Goal: Feedback & Contribution: Contribute content

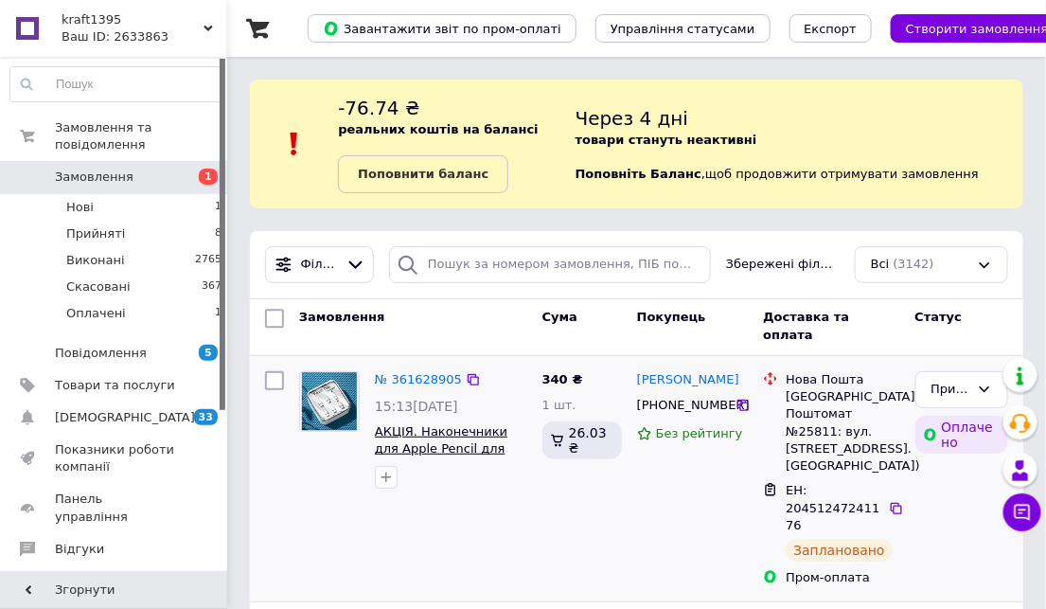
click at [409, 443] on span "АКЦІЯ. Наконечники для Apple Pencil для Apple Pencil 1-го 2-го покоління" at bounding box center [442, 457] width 135 height 67
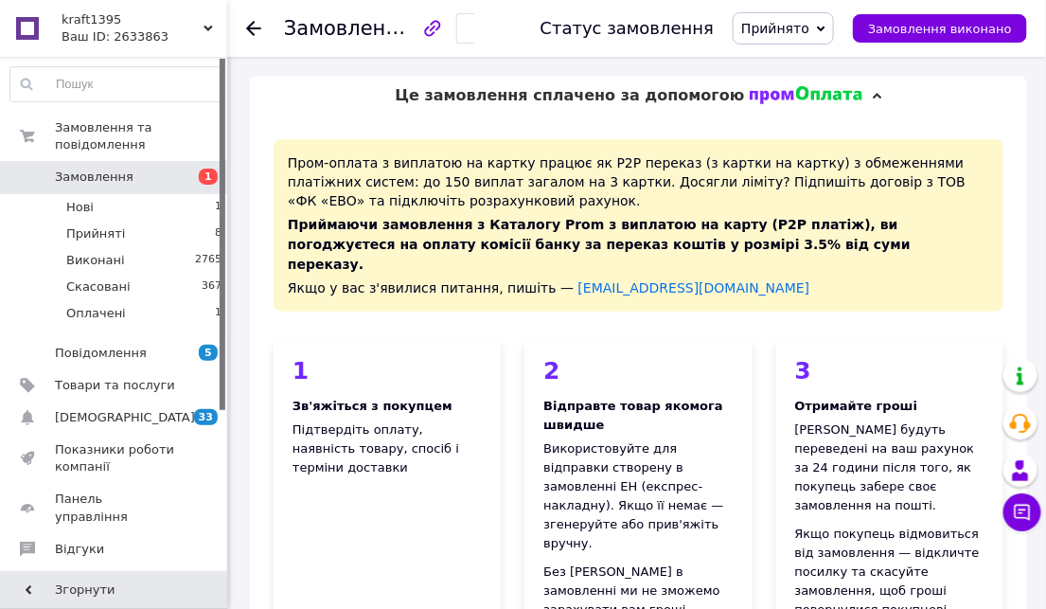
scroll to position [526, 0]
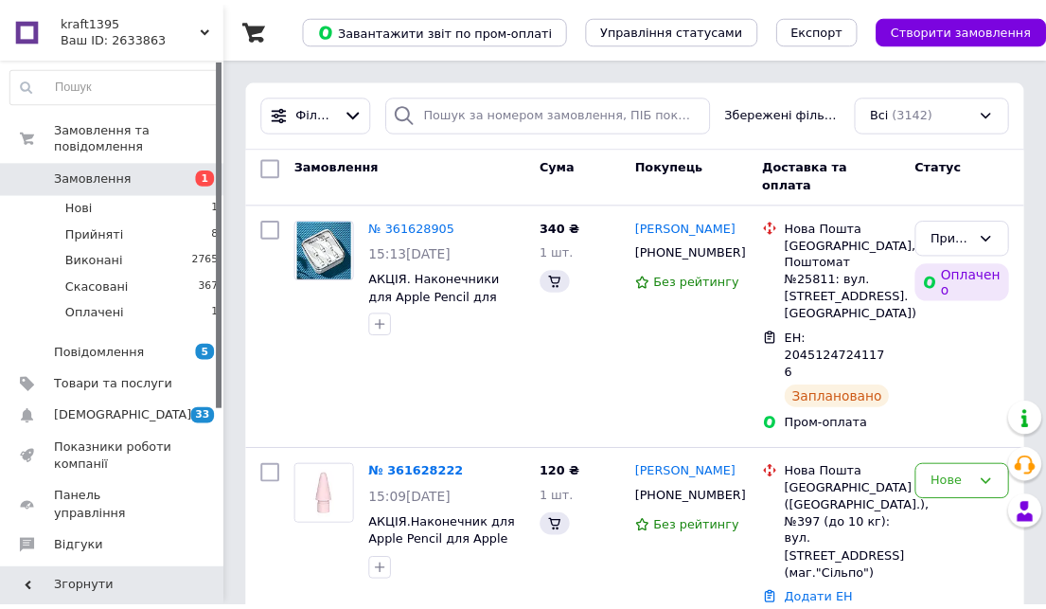
scroll to position [105, 0]
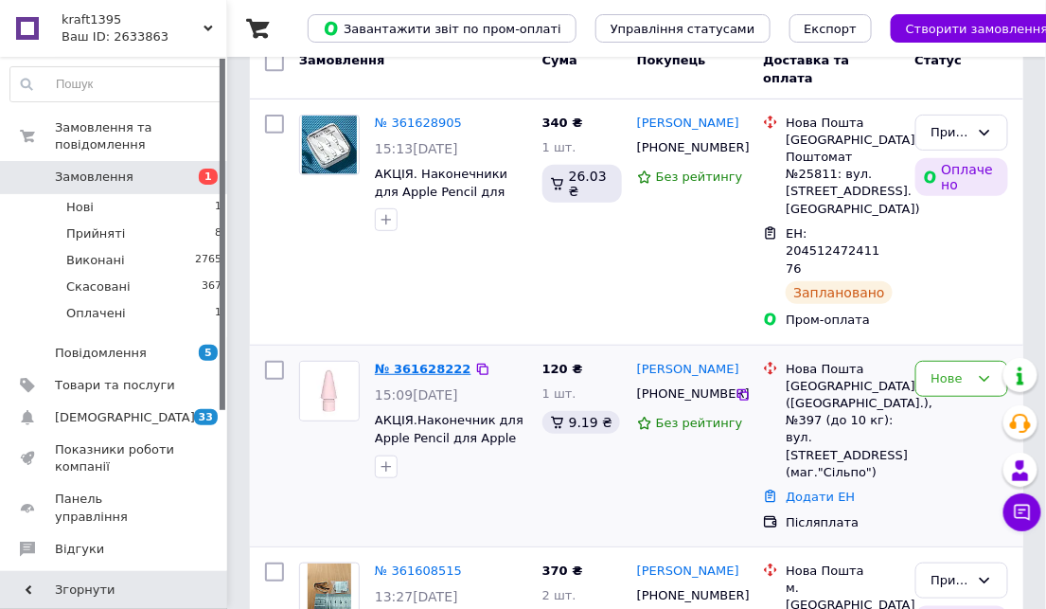
click at [424, 362] on link "№ 361628222" at bounding box center [423, 369] width 97 height 14
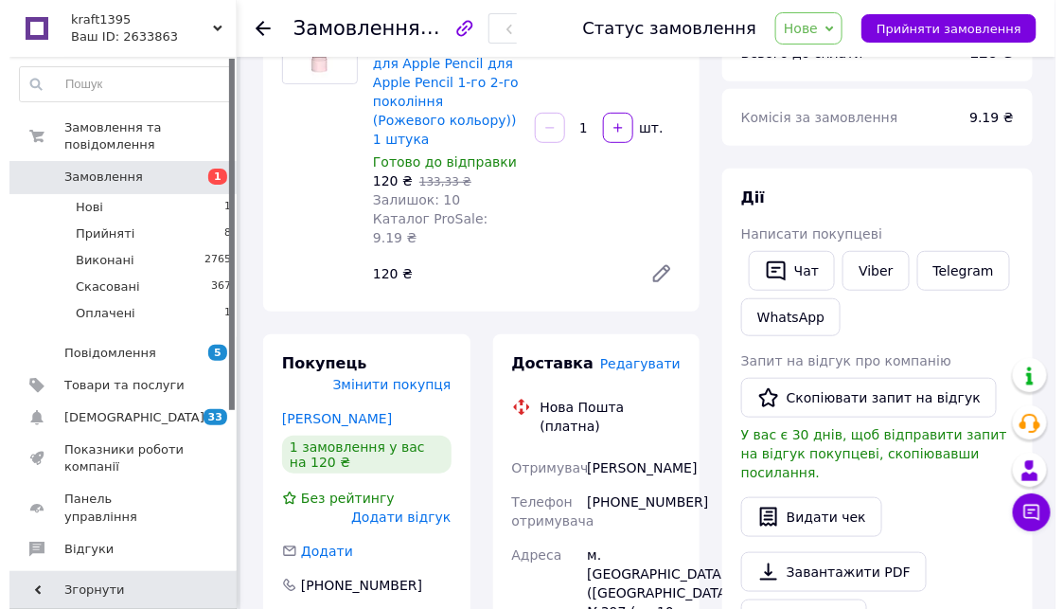
scroll to position [420, 0]
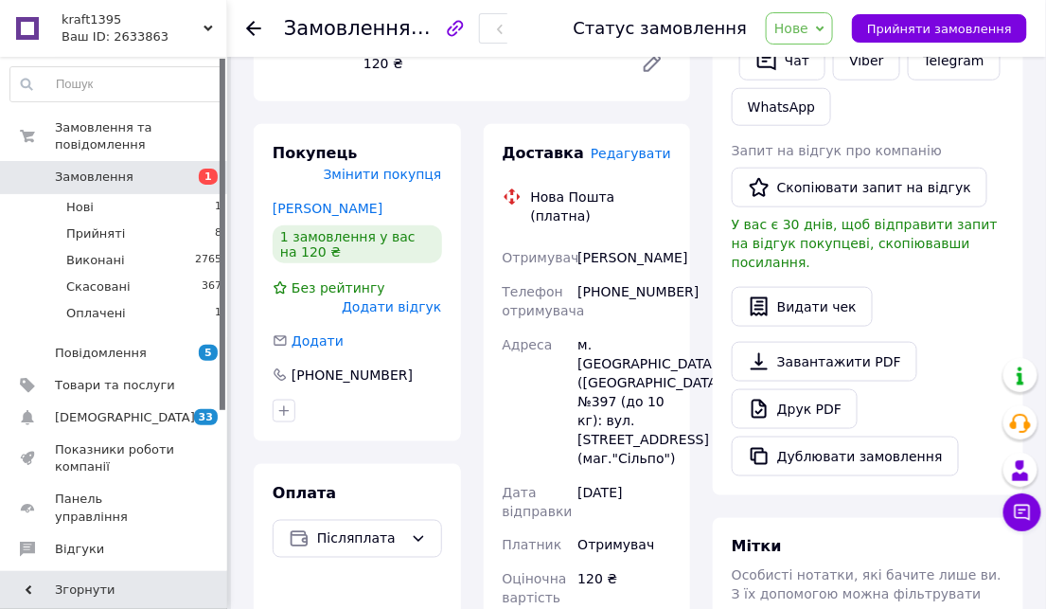
click at [648, 146] on span "Редагувати" at bounding box center [631, 153] width 80 height 15
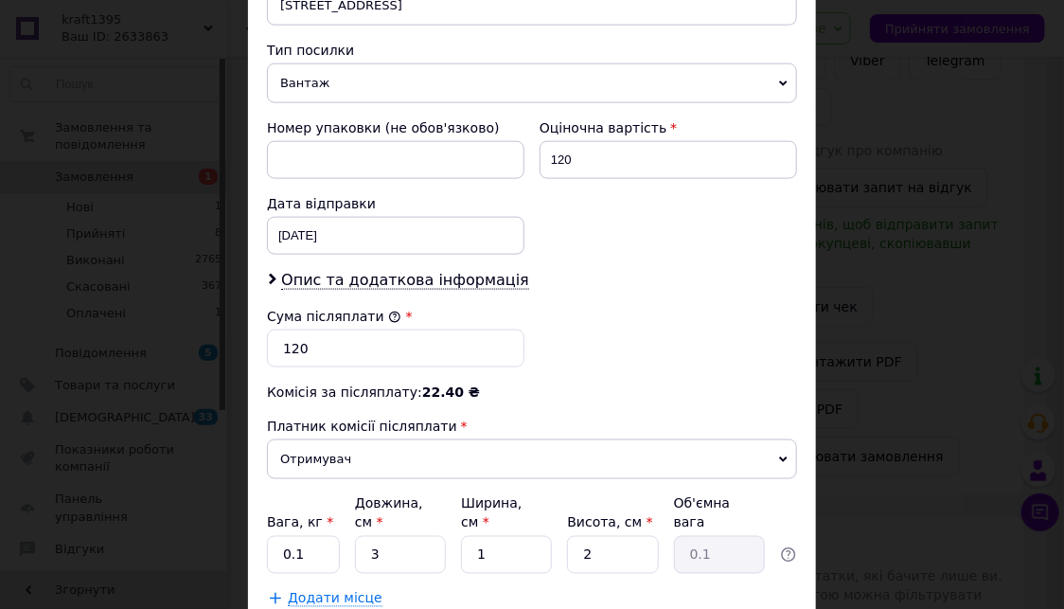
scroll to position [523, 0]
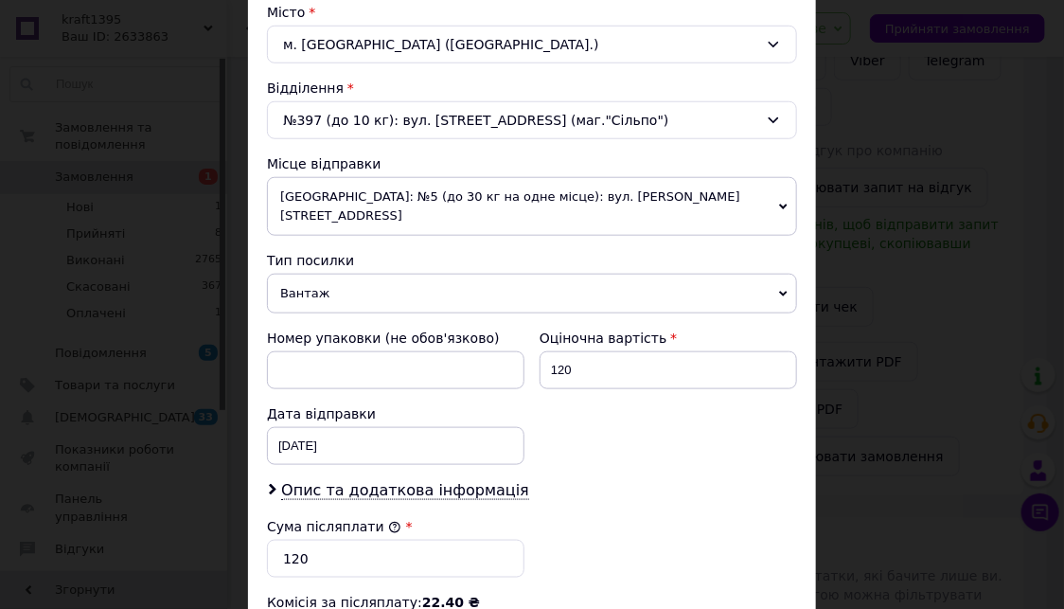
click at [770, 120] on icon at bounding box center [773, 120] width 15 height 15
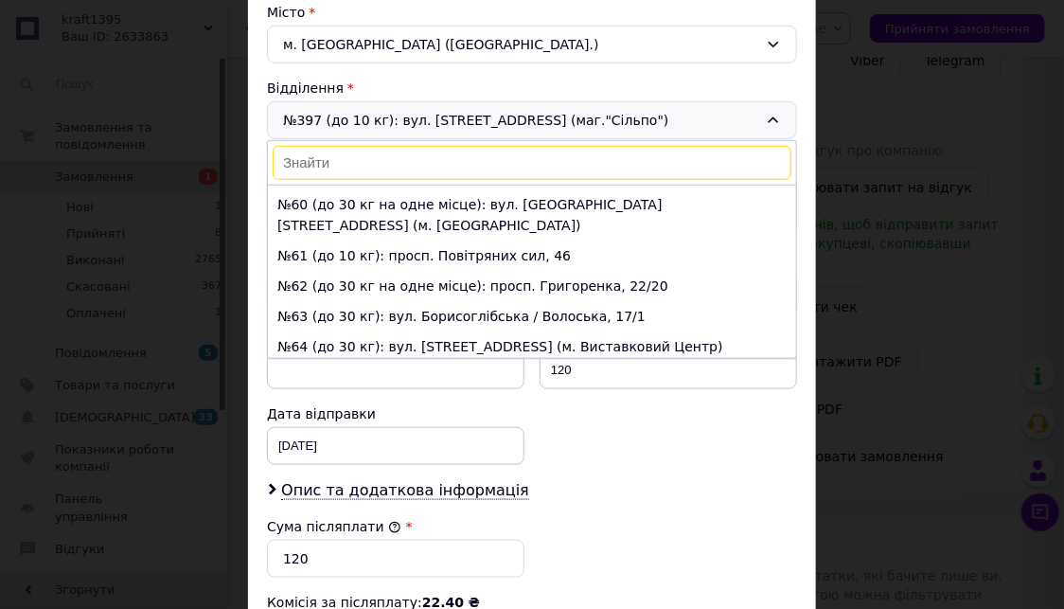
scroll to position [2069, 0]
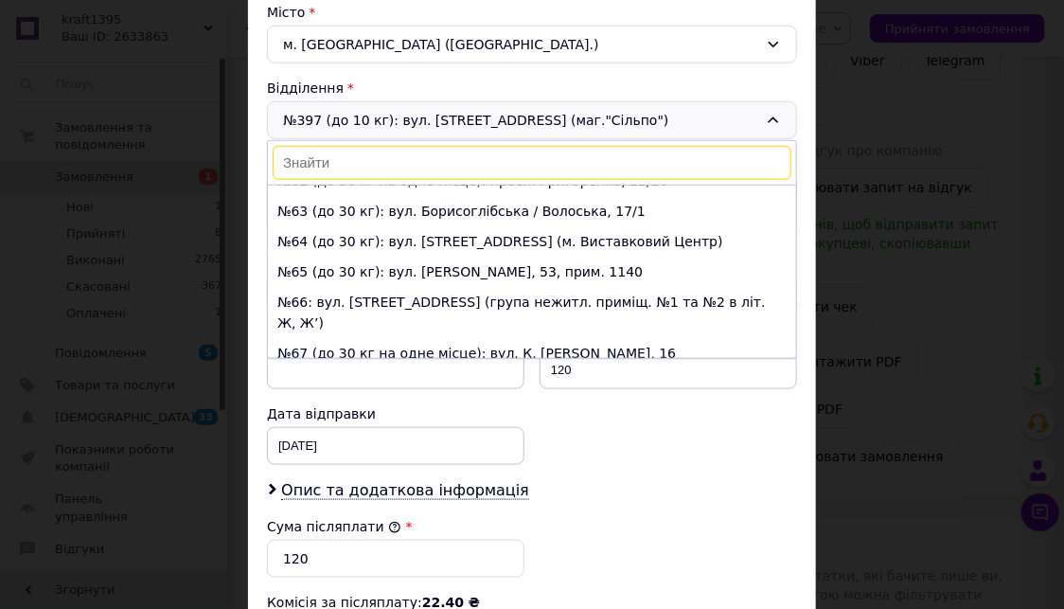
click at [379, 501] on li "№71 (до 30 кг на одне місце): бульв. Івана Котляревського, 5" at bounding box center [532, 516] width 528 height 30
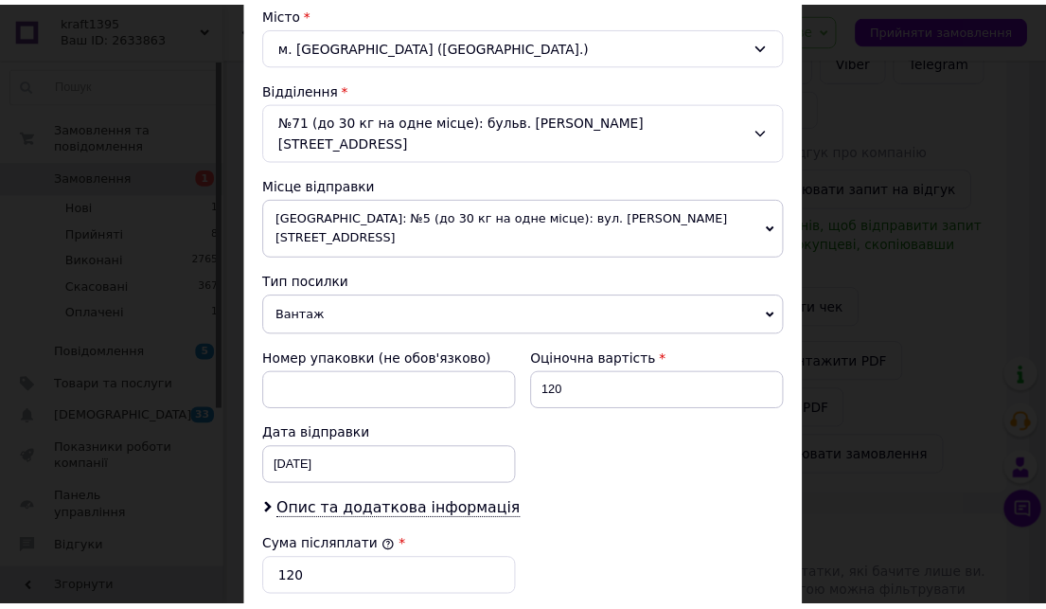
scroll to position [838, 0]
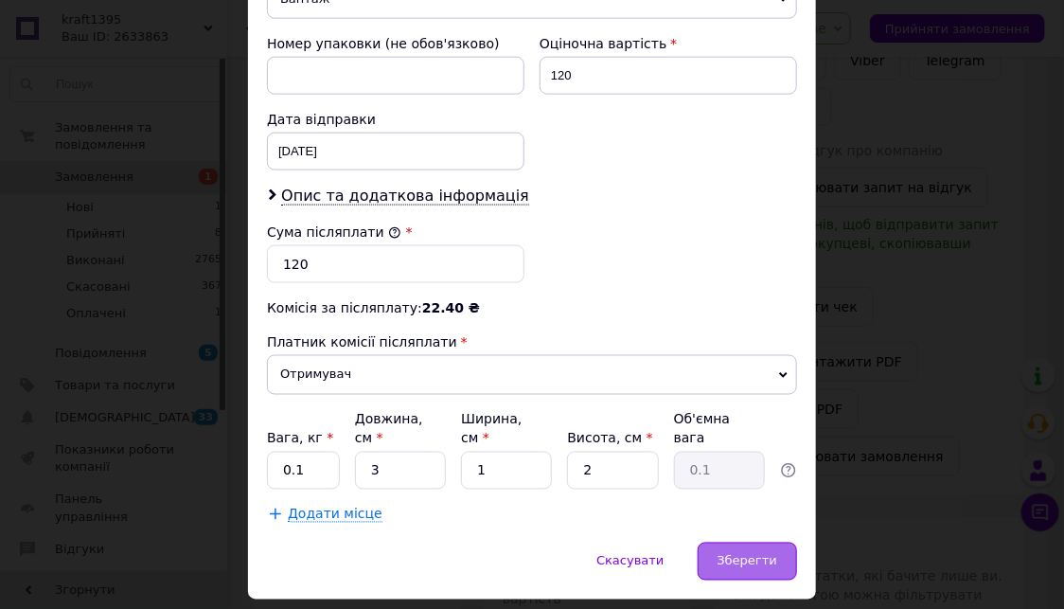
click at [749, 554] on span "Зберегти" at bounding box center [748, 561] width 60 height 14
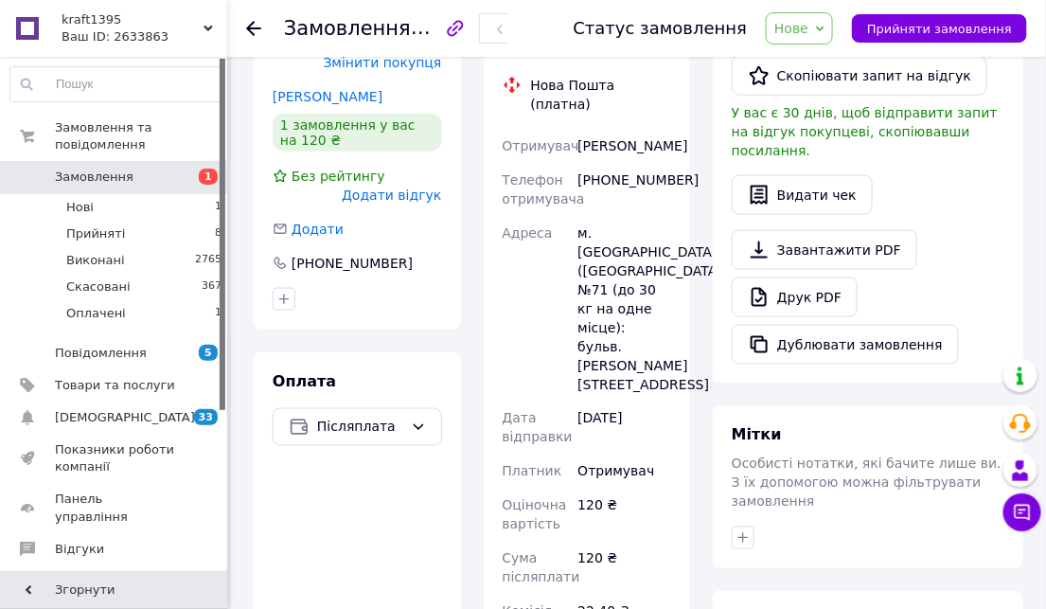
scroll to position [736, 0]
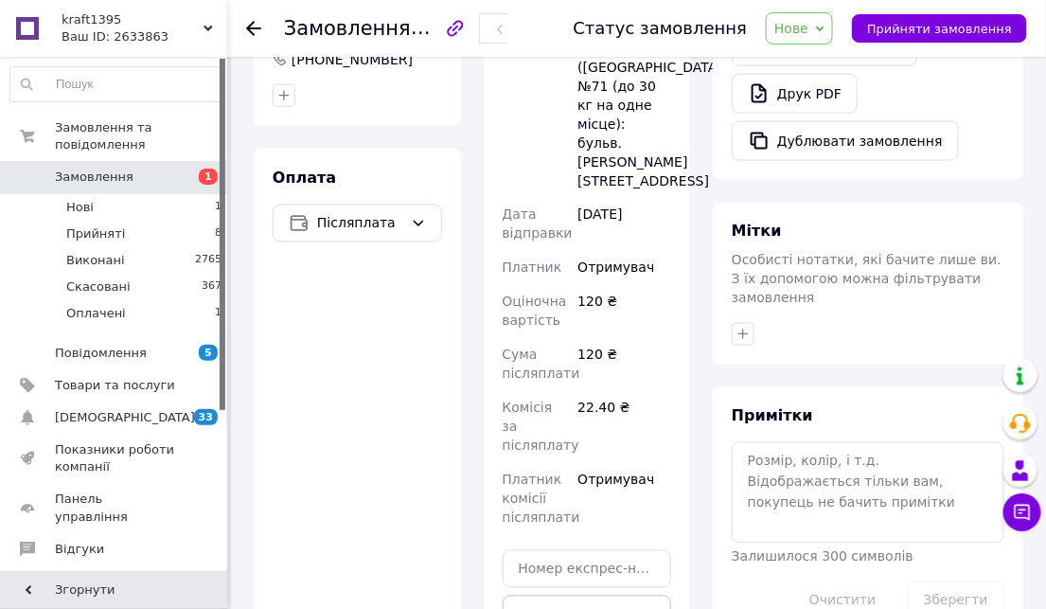
click at [825, 29] on icon at bounding box center [820, 29] width 9 height 6
click at [817, 66] on li "Прийнято" at bounding box center [810, 66] width 87 height 28
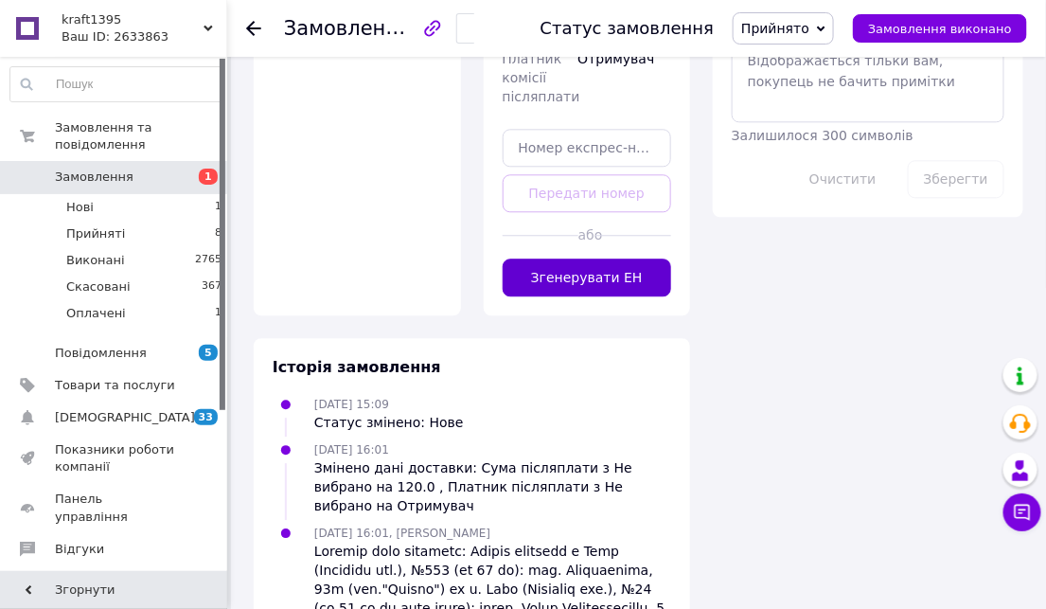
click at [583, 259] on button "Згенерувати ЕН" at bounding box center [588, 278] width 170 height 38
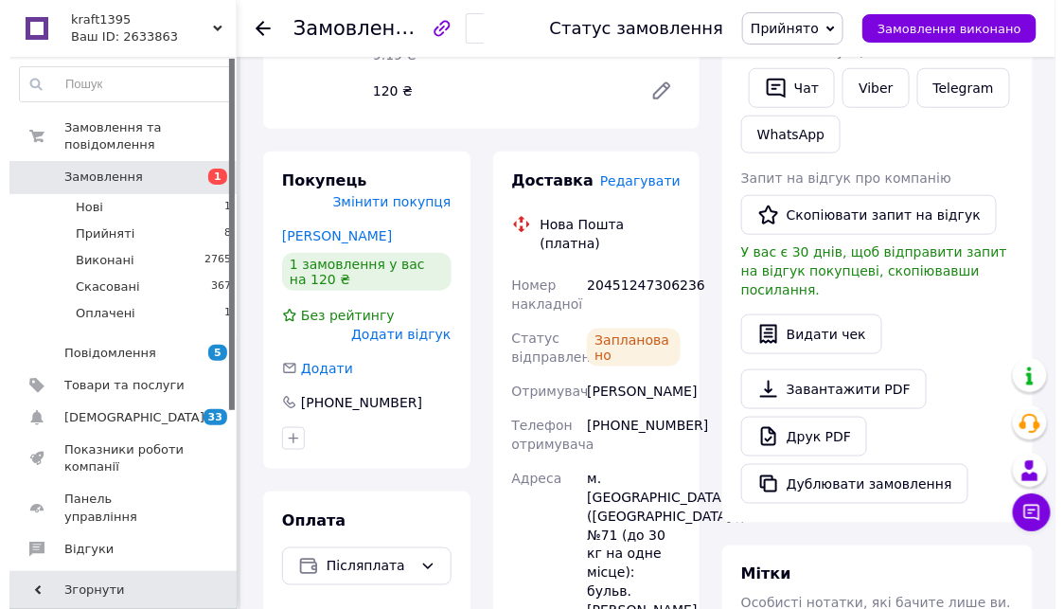
scroll to position [0, 0]
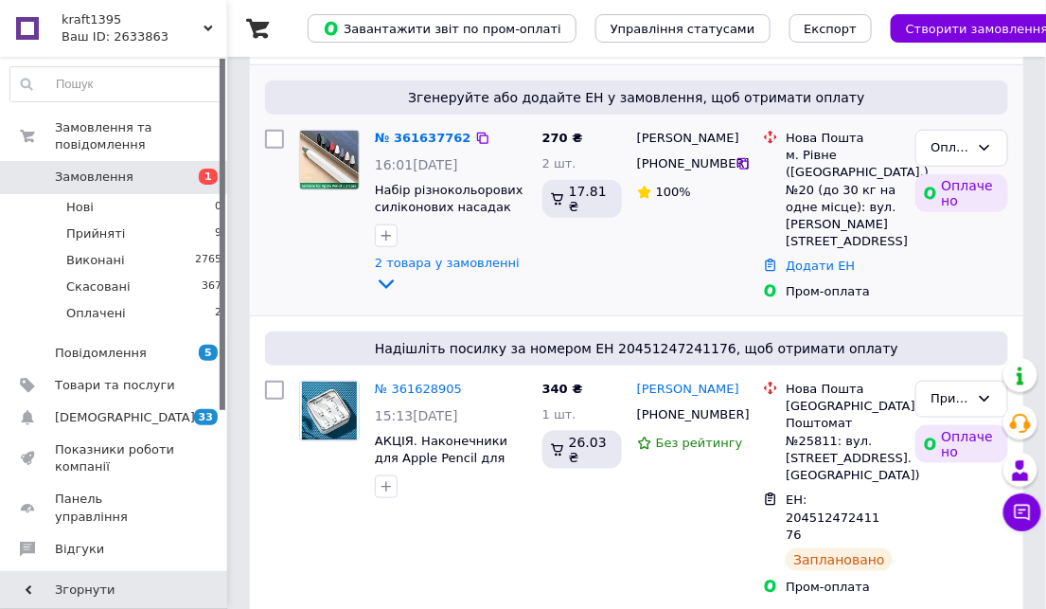
scroll to position [315, 0]
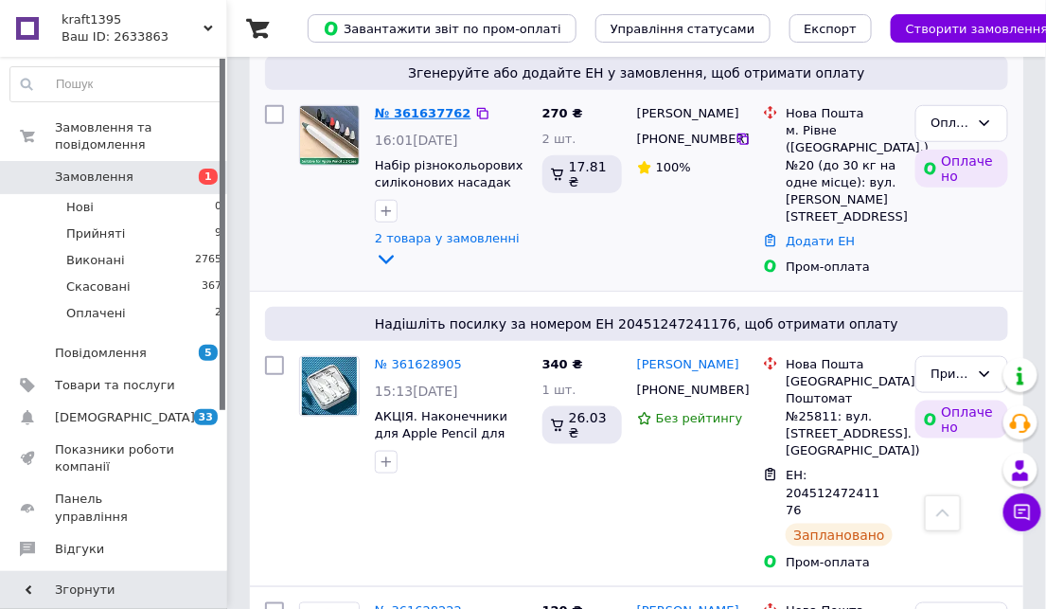
click at [417, 115] on link "№ 361637762" at bounding box center [423, 113] width 97 height 14
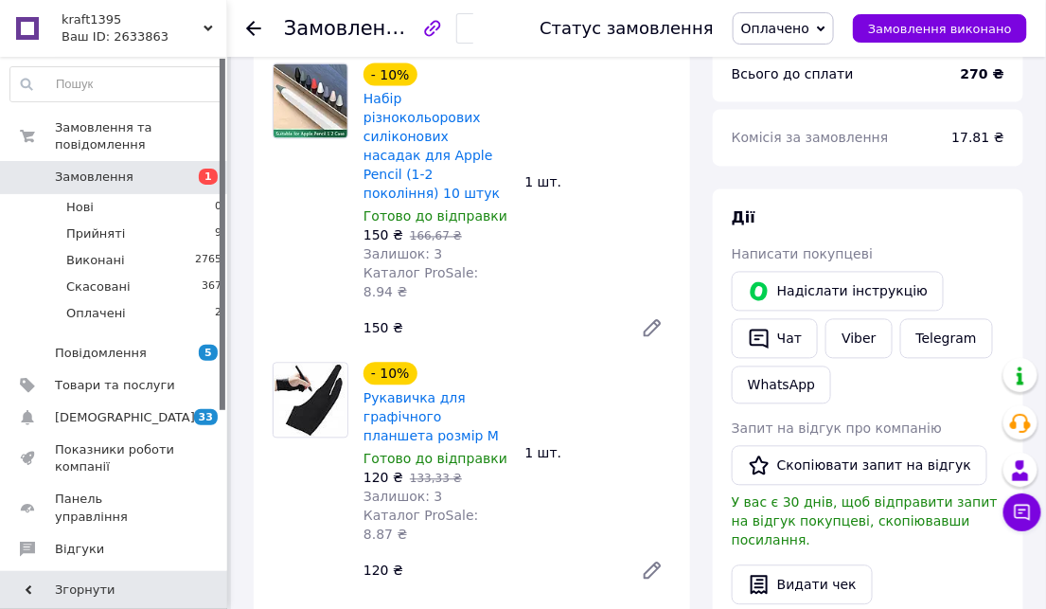
scroll to position [631, 0]
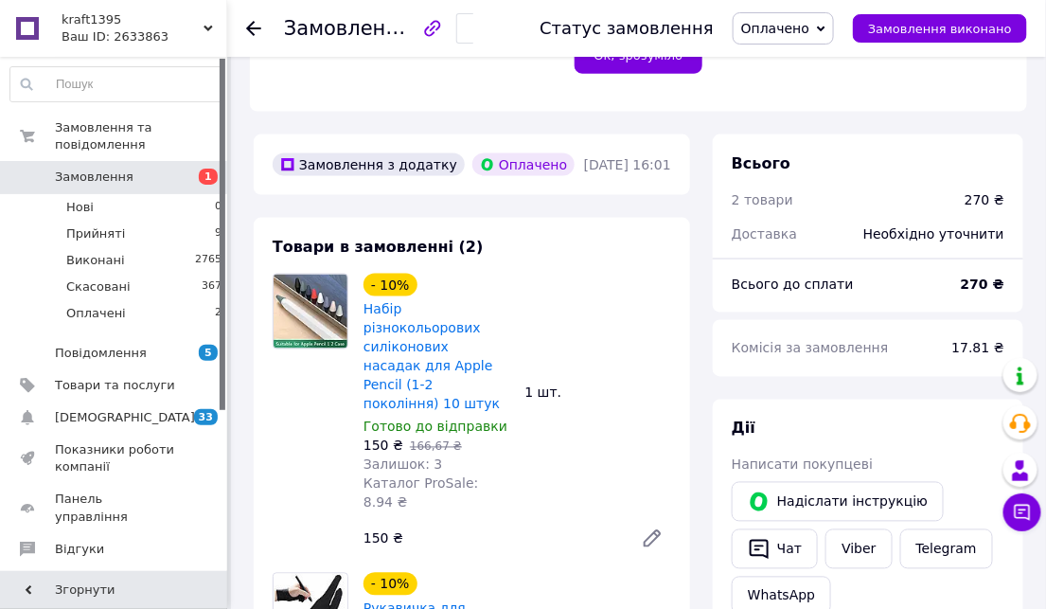
click at [826, 28] on icon at bounding box center [821, 29] width 9 height 9
click at [800, 70] on li "Прийнято" at bounding box center [783, 66] width 99 height 28
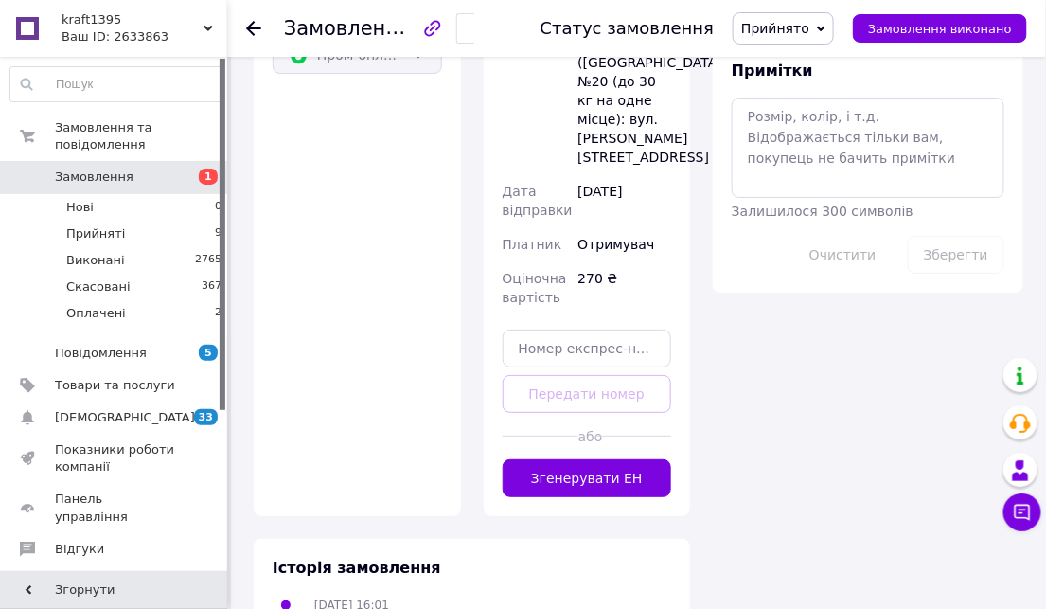
scroll to position [1811, 0]
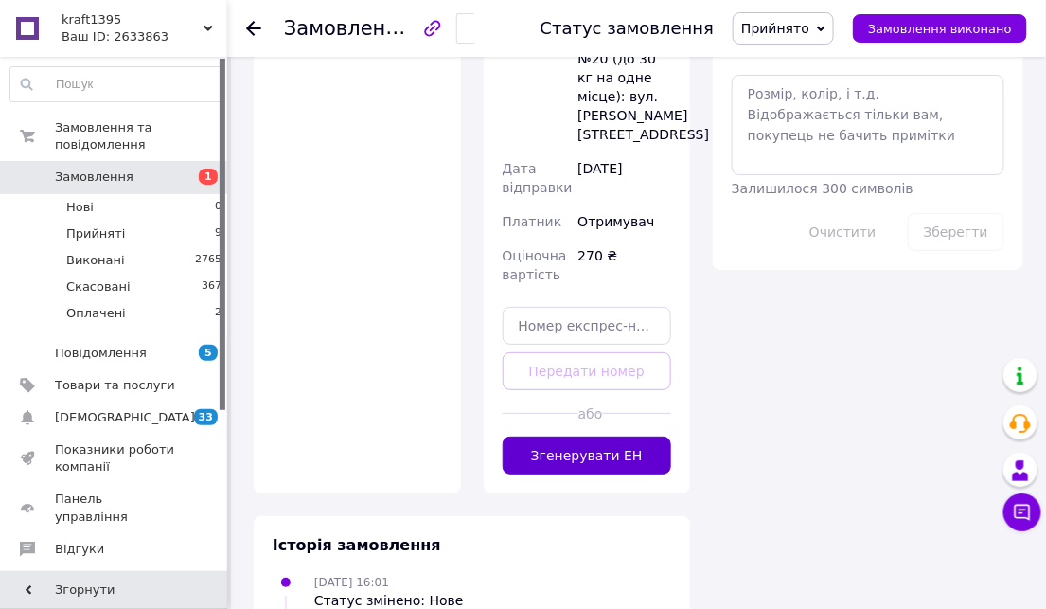
click at [571, 437] on button "Згенерувати ЕН" at bounding box center [588, 456] width 170 height 38
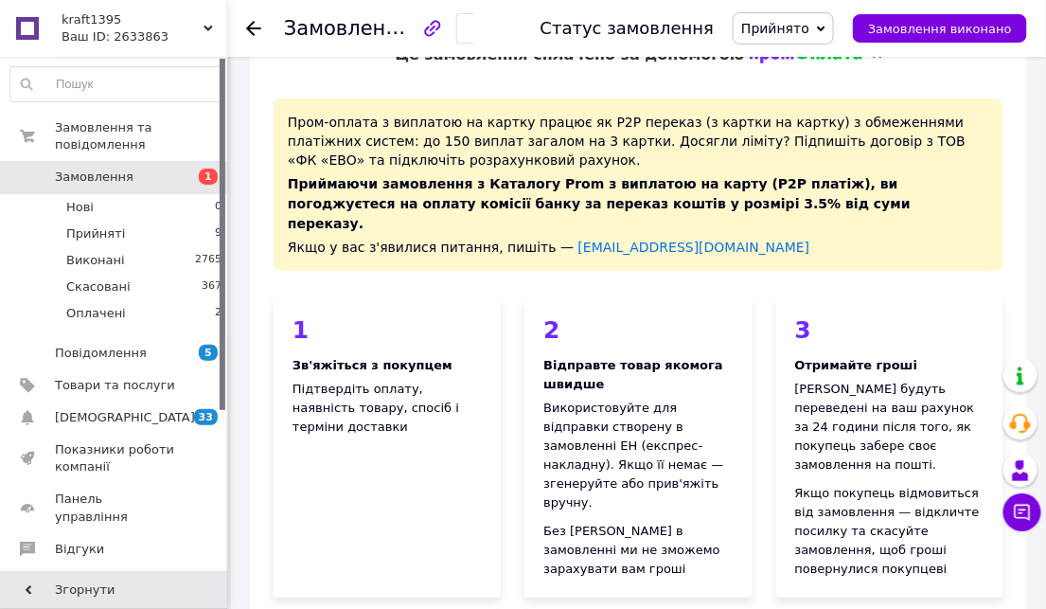
scroll to position [0, 0]
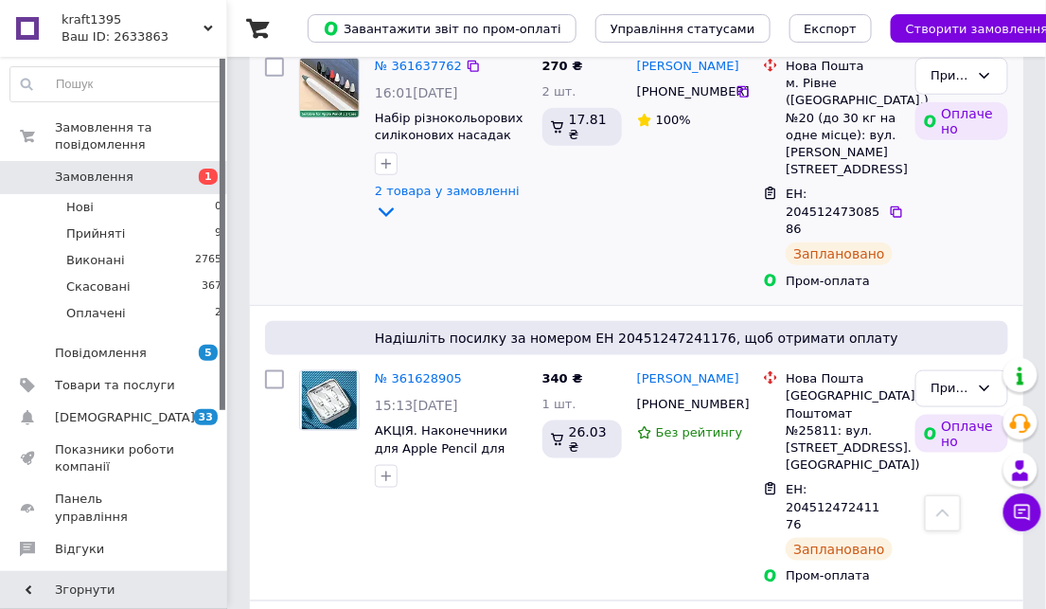
scroll to position [572, 0]
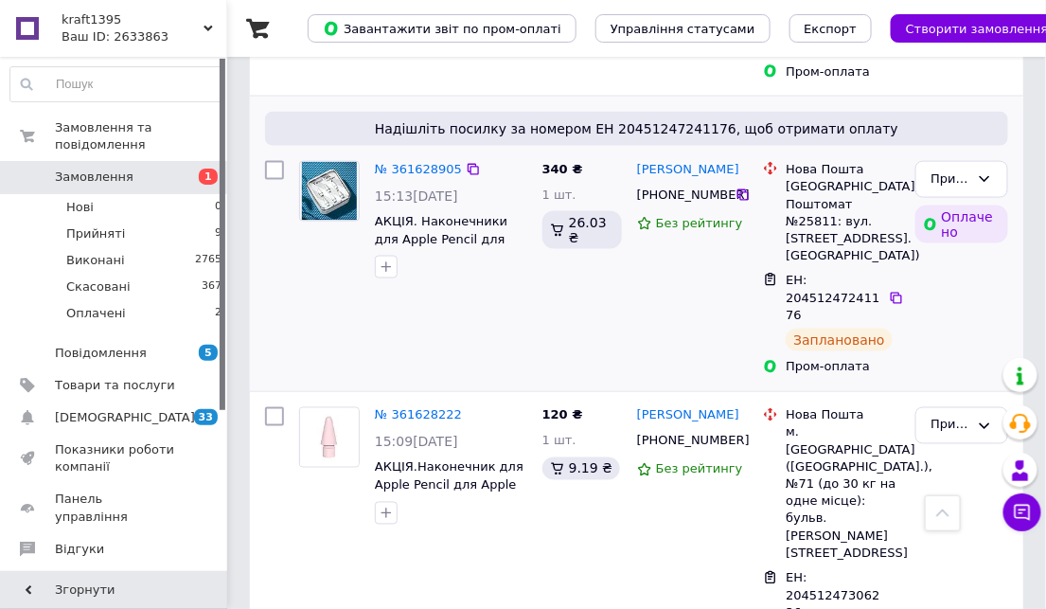
click at [329, 162] on img at bounding box center [329, 191] width 55 height 59
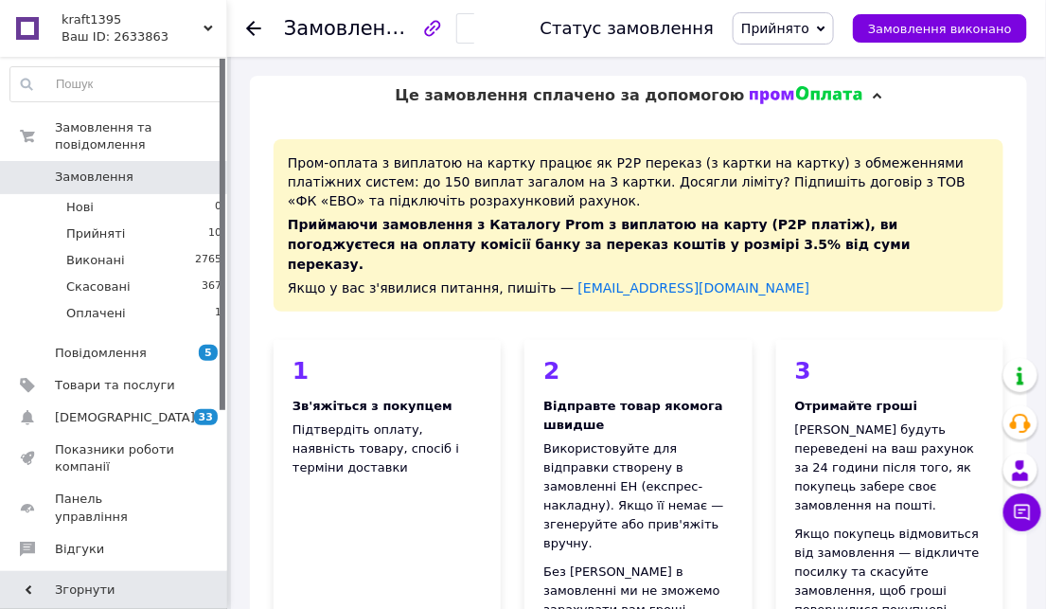
scroll to position [105, 0]
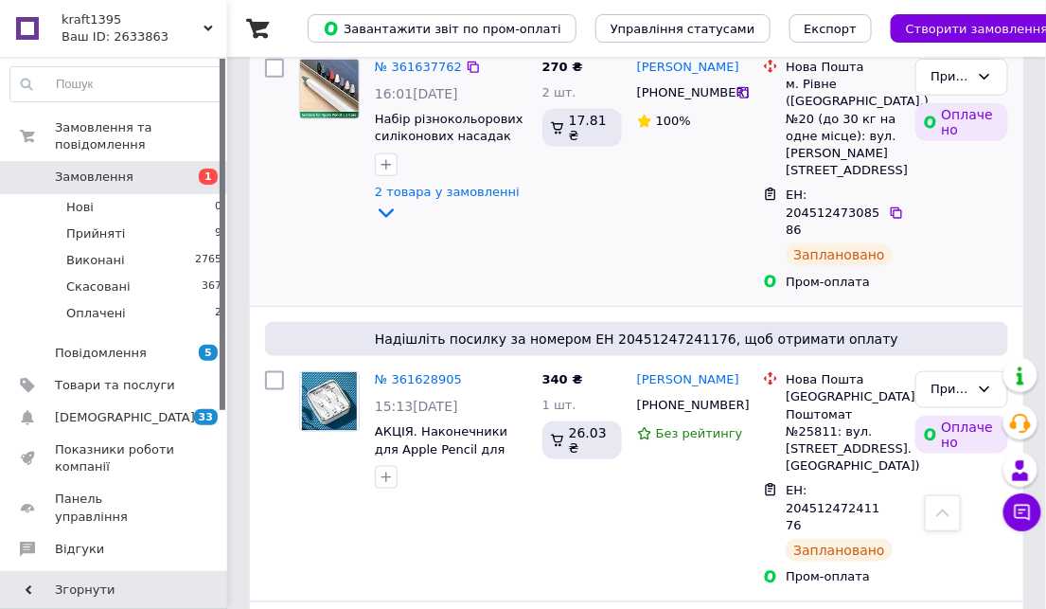
scroll to position [467, 0]
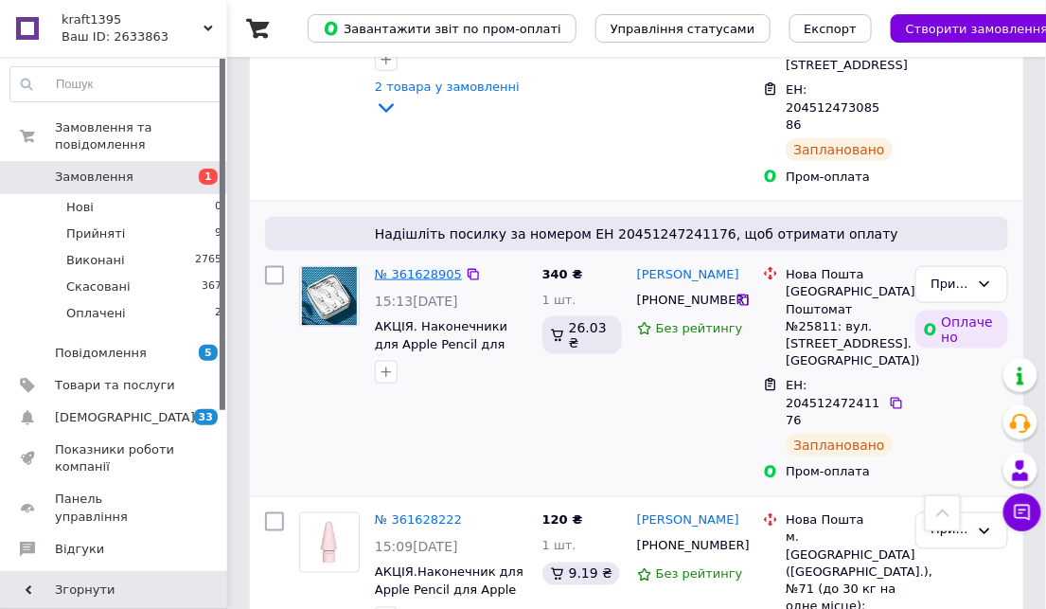
click at [427, 267] on link "№ 361628905" at bounding box center [418, 274] width 87 height 14
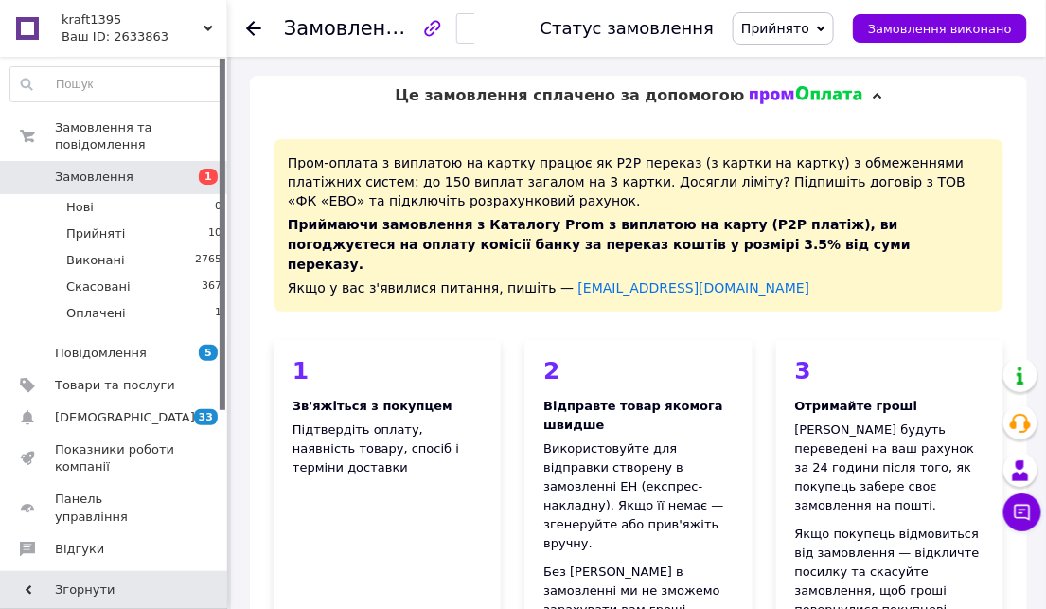
scroll to position [736, 0]
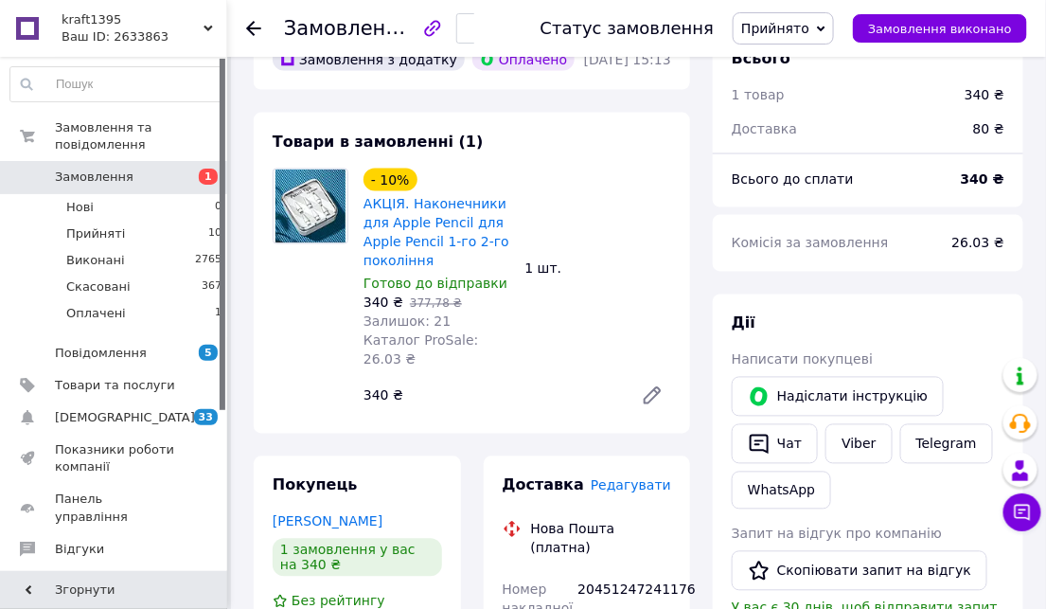
click at [327, 180] on img at bounding box center [310, 207] width 69 height 74
click at [390, 197] on link "АКЦІЯ. Наконечники для Apple Pencil для Apple Pencil 1-го 2-го покоління" at bounding box center [437, 233] width 146 height 72
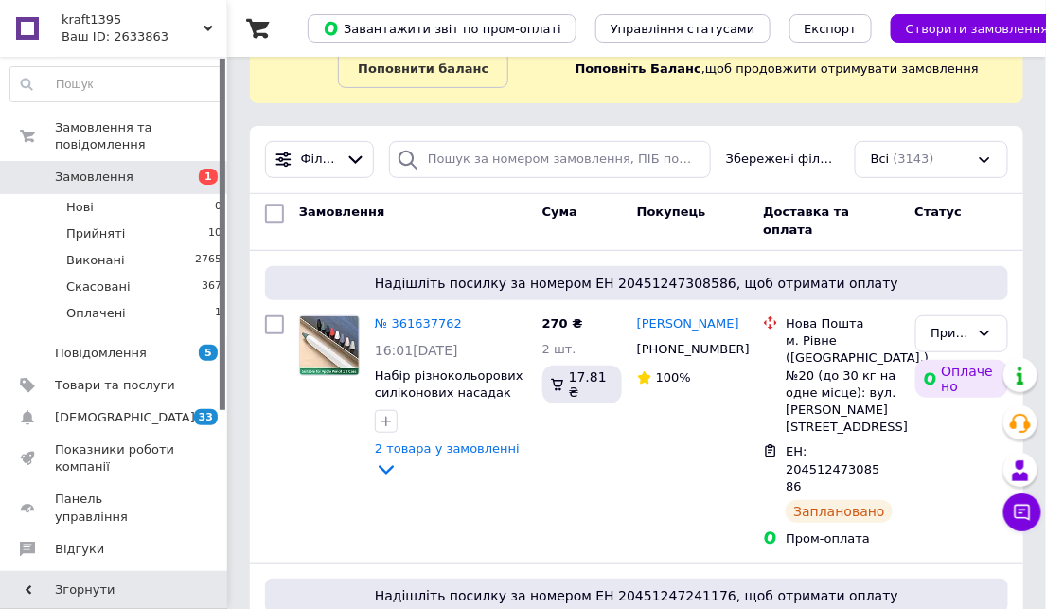
scroll to position [315, 0]
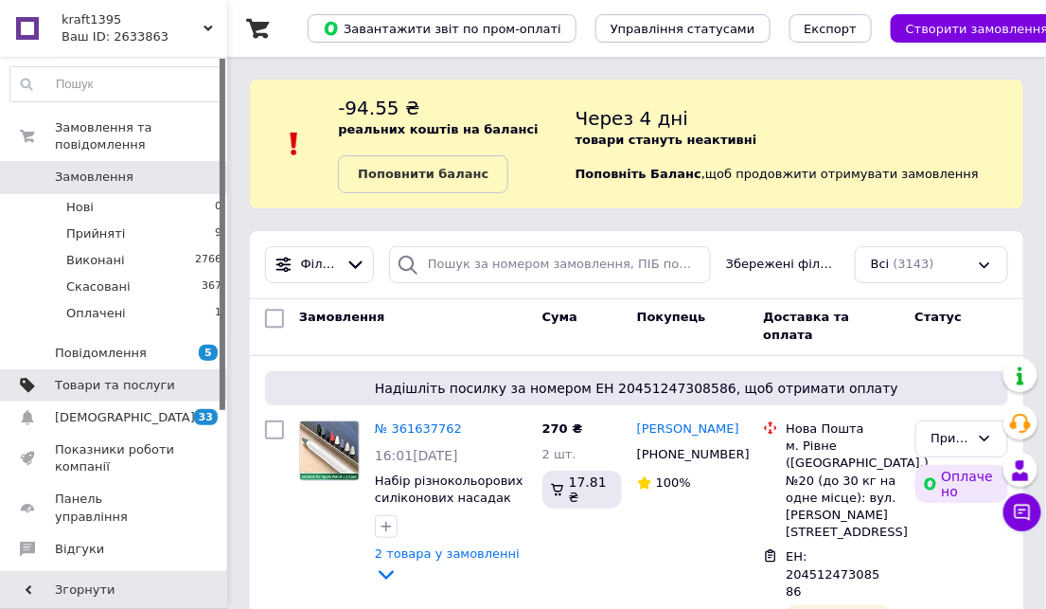
click at [91, 377] on span "Товари та послуги" at bounding box center [115, 385] width 120 height 17
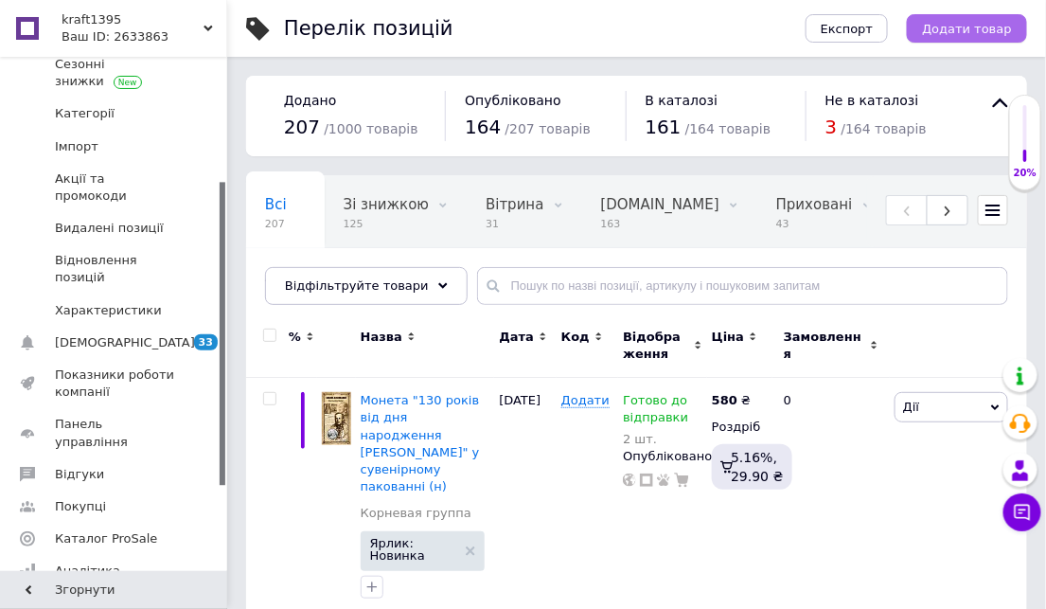
click at [963, 31] on span "Додати товар" at bounding box center [967, 29] width 90 height 14
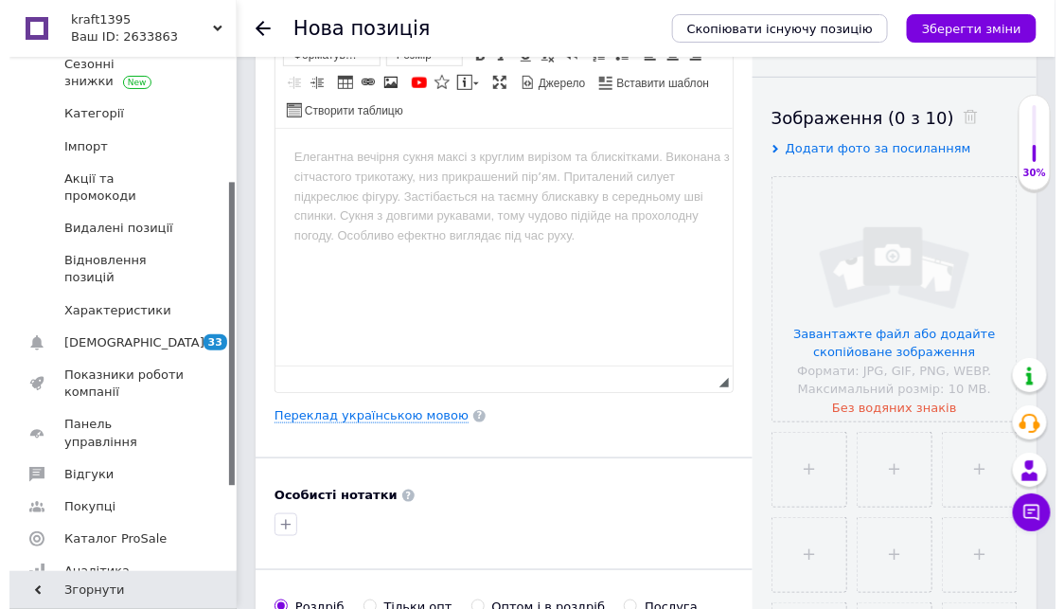
scroll to position [420, 0]
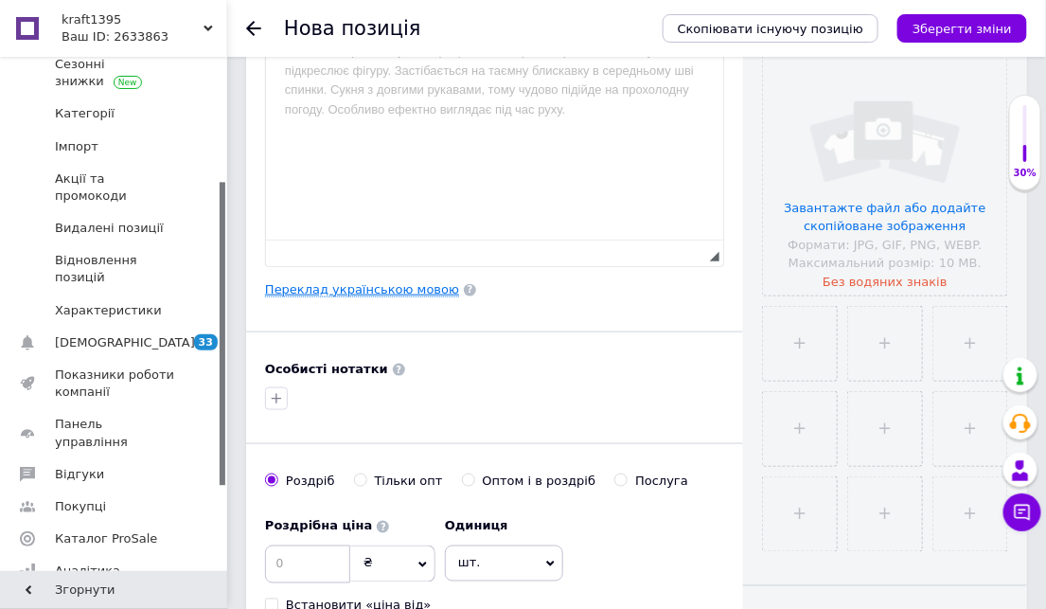
click at [373, 294] on link "Переклад українською мовою" at bounding box center [362, 289] width 194 height 15
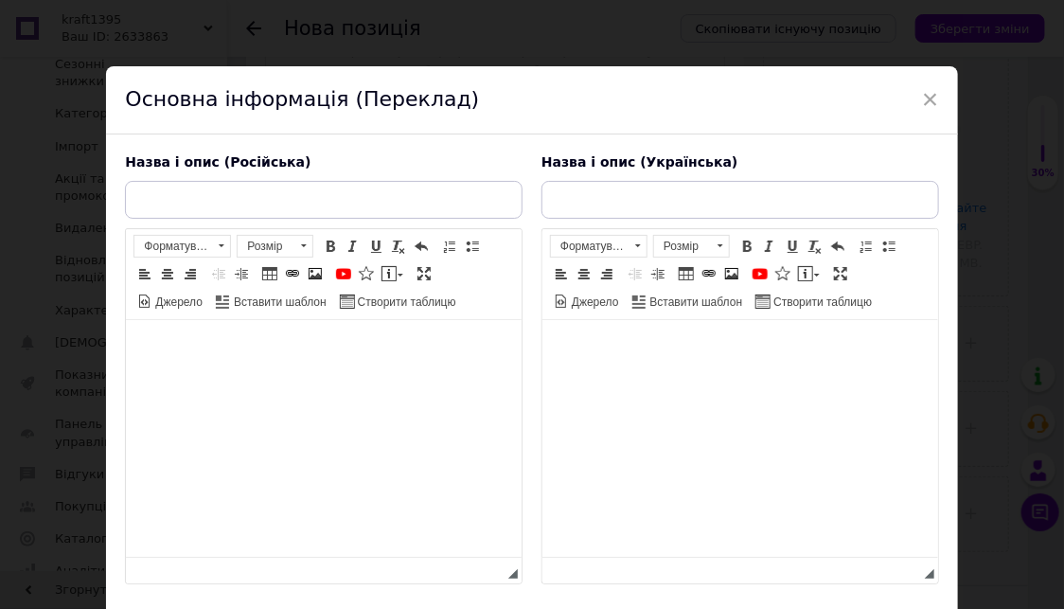
scroll to position [0, 0]
click at [146, 201] on input "text" at bounding box center [324, 200] width 398 height 38
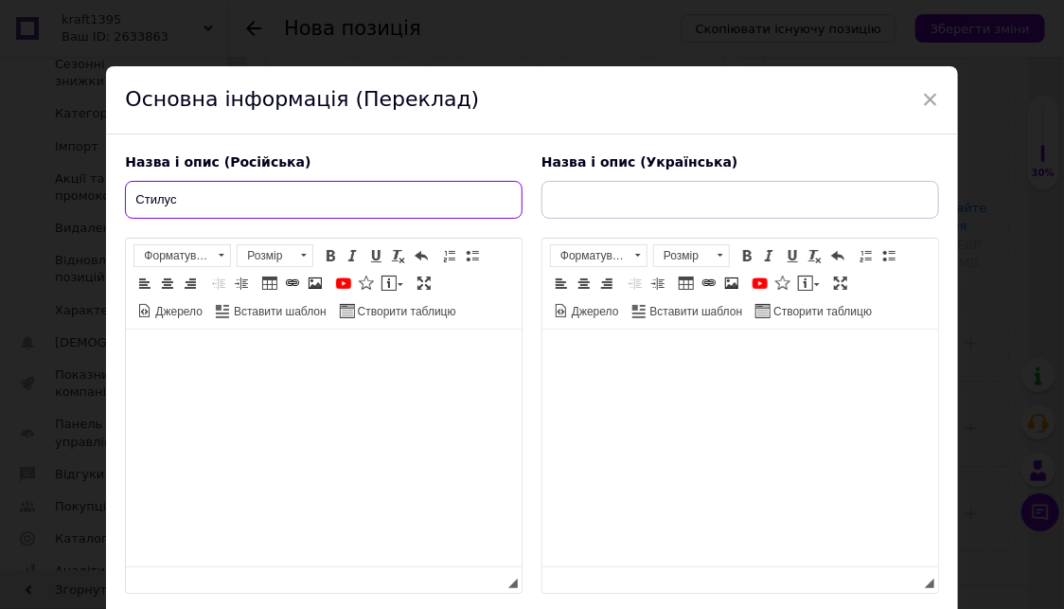
drag, startPoint x: 200, startPoint y: 194, endPoint x: 186, endPoint y: 200, distance: 15.3
click at [186, 200] on input "Стилус" at bounding box center [324, 200] width 398 height 38
paste input "BOSTO"
type input "[PERSON_NAME]"
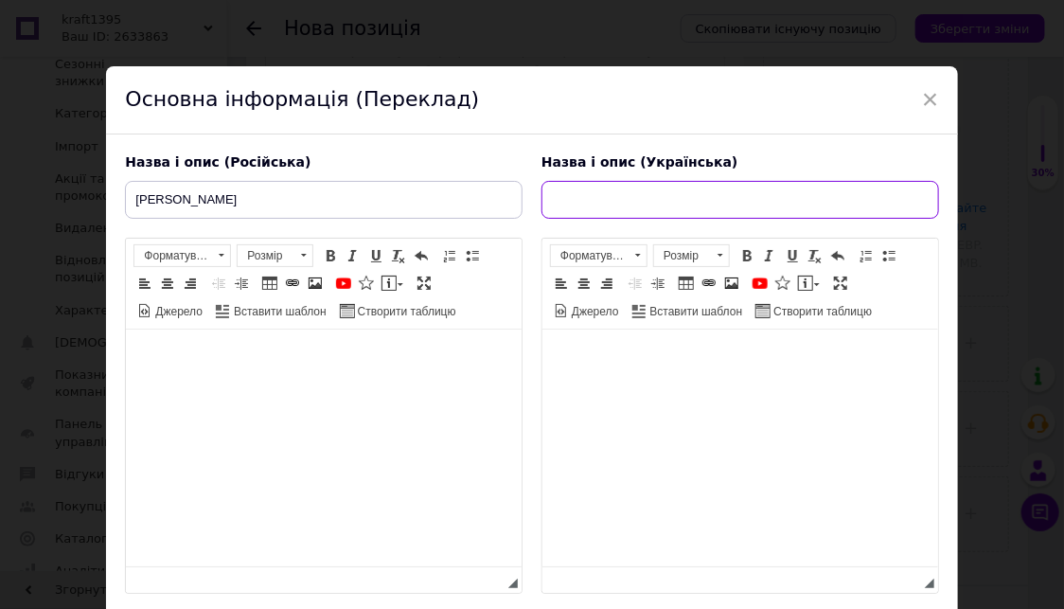
click at [559, 200] on input "text" at bounding box center [741, 200] width 398 height 38
paste input "BOSTO"
type input "[PERSON_NAME]"
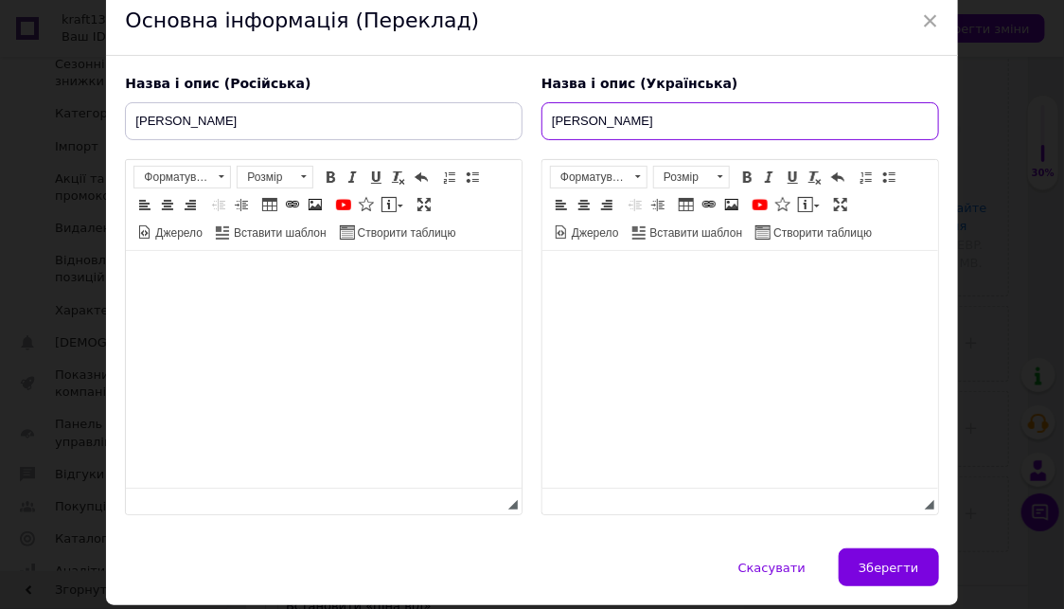
scroll to position [142, 0]
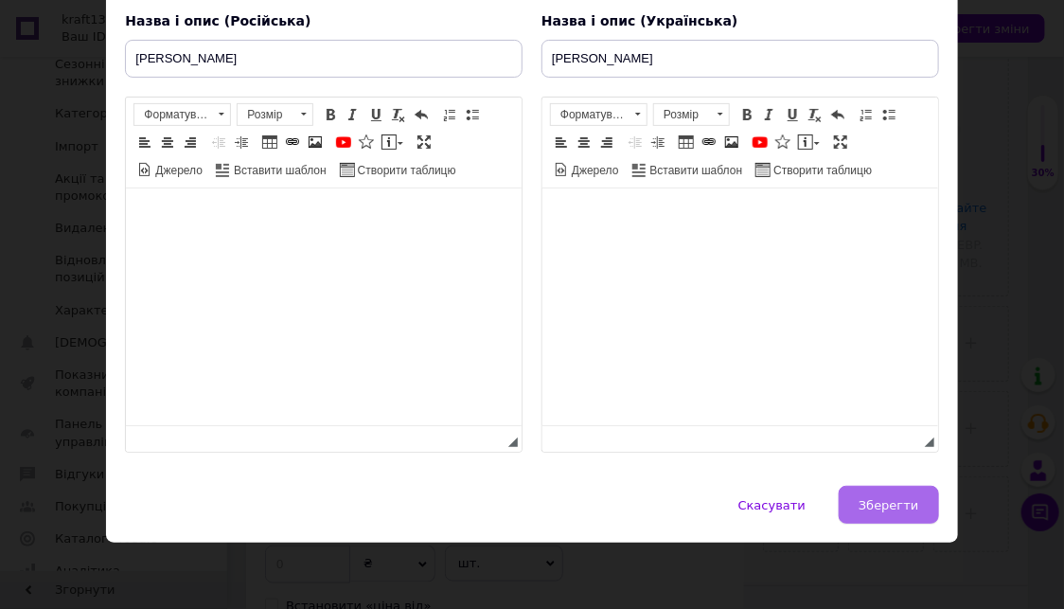
click at [876, 514] on button "Зберегти" at bounding box center [888, 505] width 99 height 38
type input "[PERSON_NAME]"
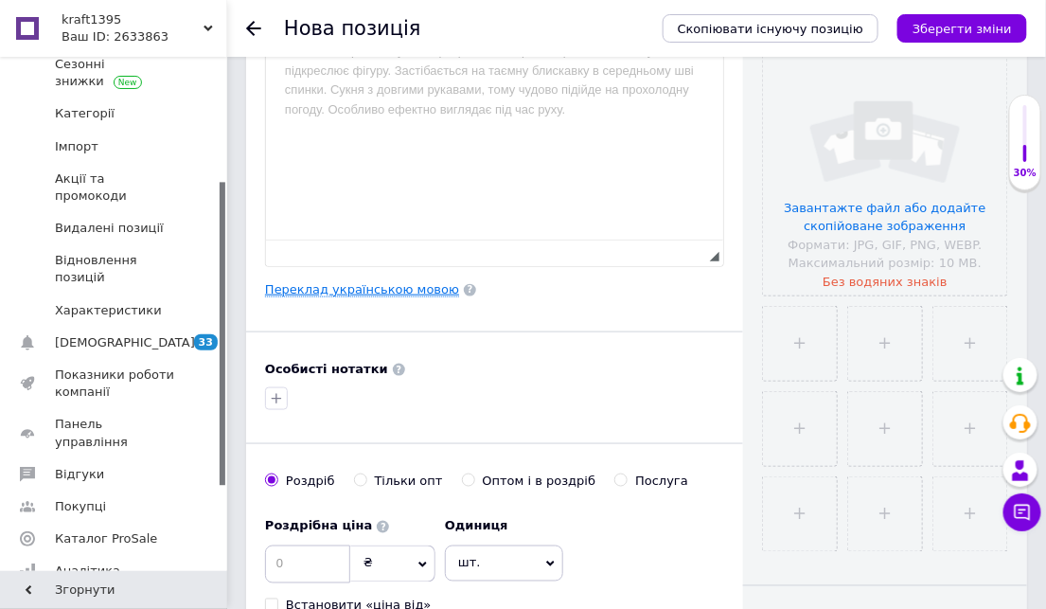
click at [348, 292] on link "Переклад українською мовою" at bounding box center [362, 289] width 194 height 15
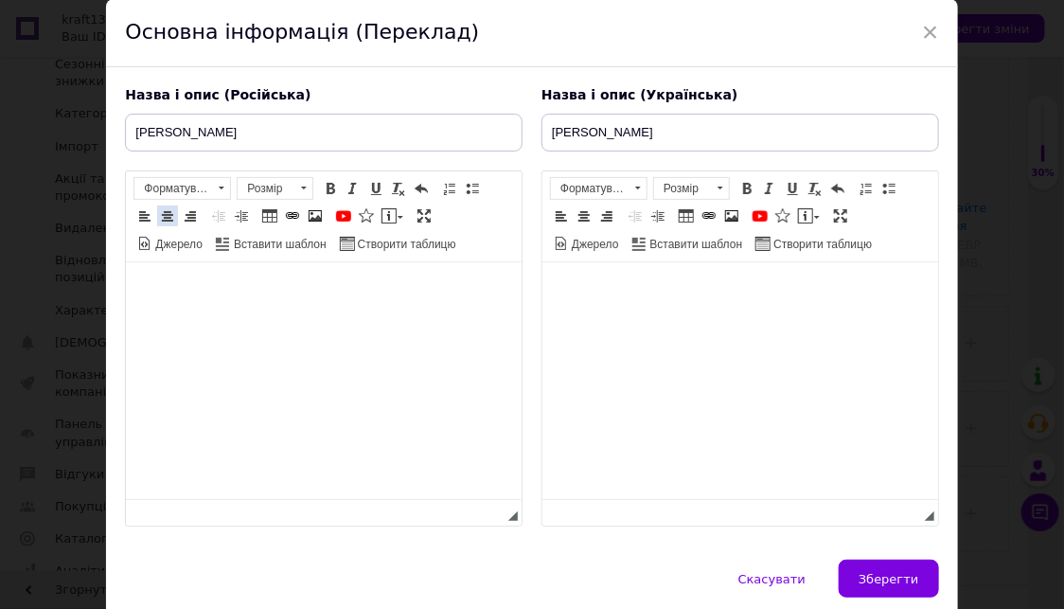
scroll to position [105, 0]
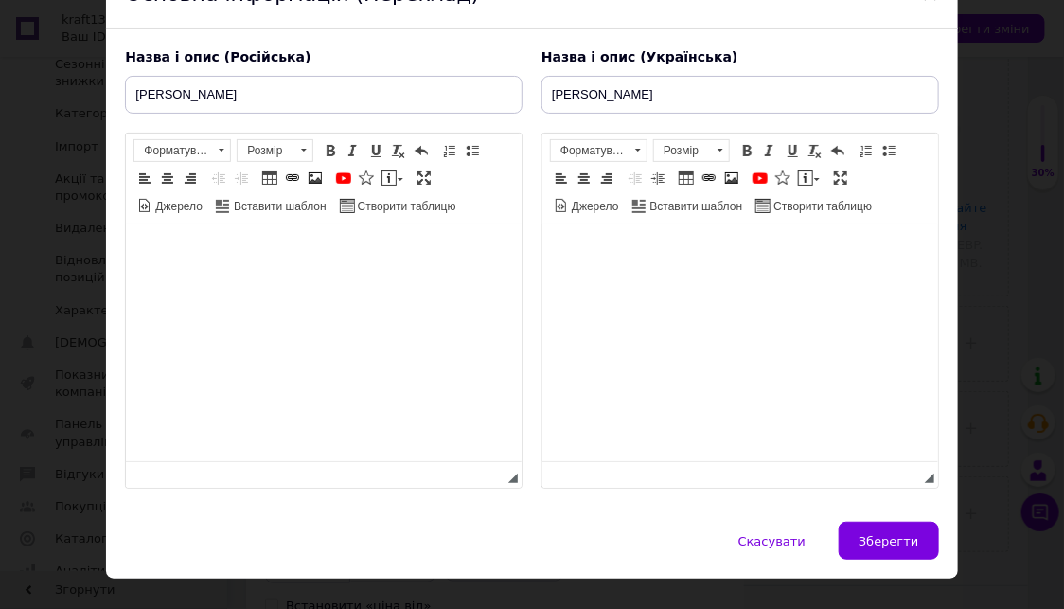
click at [143, 252] on html at bounding box center [324, 253] width 396 height 58
drag, startPoint x: 143, startPoint y: 252, endPoint x: 183, endPoint y: 364, distance: 118.6
click at [183, 282] on html at bounding box center [324, 253] width 396 height 58
click at [559, 250] on html at bounding box center [740, 253] width 396 height 58
drag, startPoint x: 559, startPoint y: 250, endPoint x: 611, endPoint y: 287, distance: 63.8
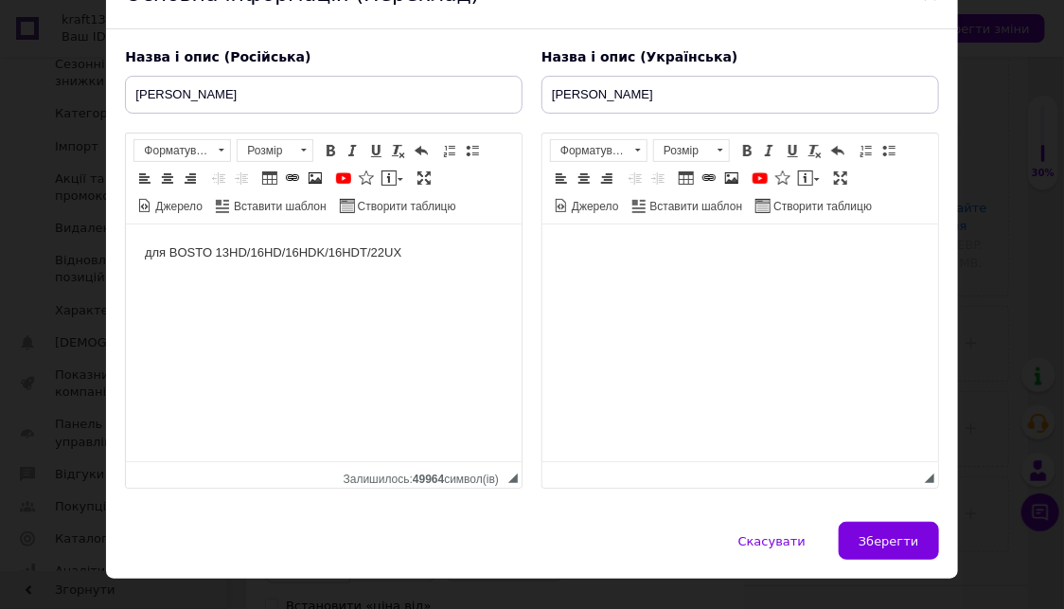
click at [611, 282] on html at bounding box center [740, 253] width 396 height 58
click at [580, 249] on body "Редактор, B47FF397-F2B8-481A-A9FB-4C4F3CA049A9" at bounding box center [740, 253] width 358 height 20
click at [132, 253] on html "для BOSTO 13HD/16HD/16HDK/16HDT/22UX" at bounding box center [324, 253] width 396 height 58
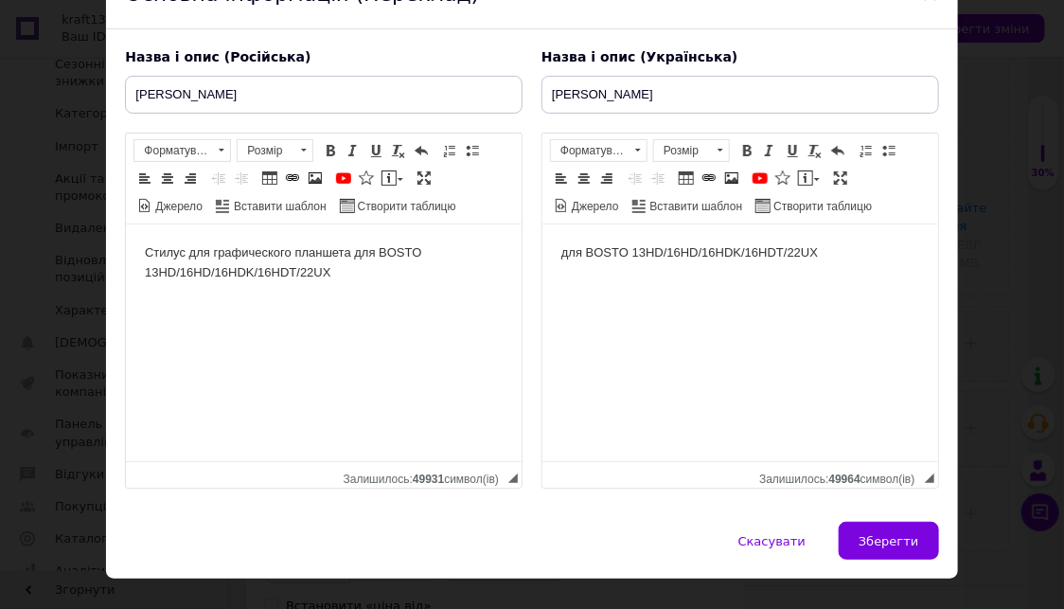
click at [375, 251] on body "Стилус для графического планшета для BOSTO 13HD/16HD/16HDK/16HDT/22UX" at bounding box center [324, 263] width 358 height 40
click at [548, 254] on html "для BOSTO 13HD/16HD/16HDK/16HDT/22UX" at bounding box center [740, 253] width 396 height 58
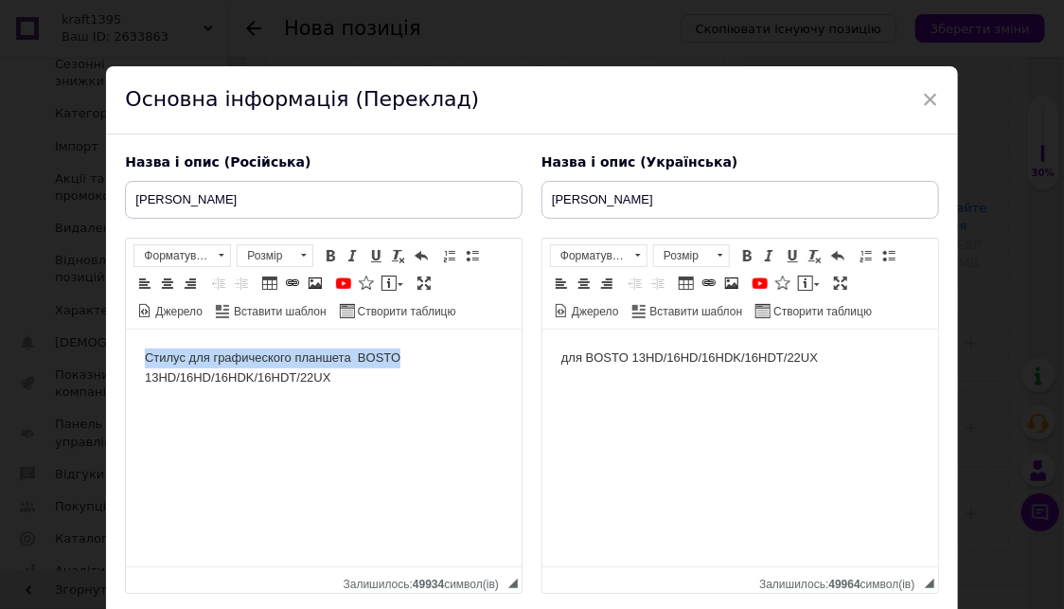
drag, startPoint x: 402, startPoint y: 357, endPoint x: 145, endPoint y: 354, distance: 256.6
click at [145, 354] on body "Стилус для графического планшета BOSTO 13HD/16HD/16HDK/16HDT/22UX" at bounding box center [324, 368] width 358 height 40
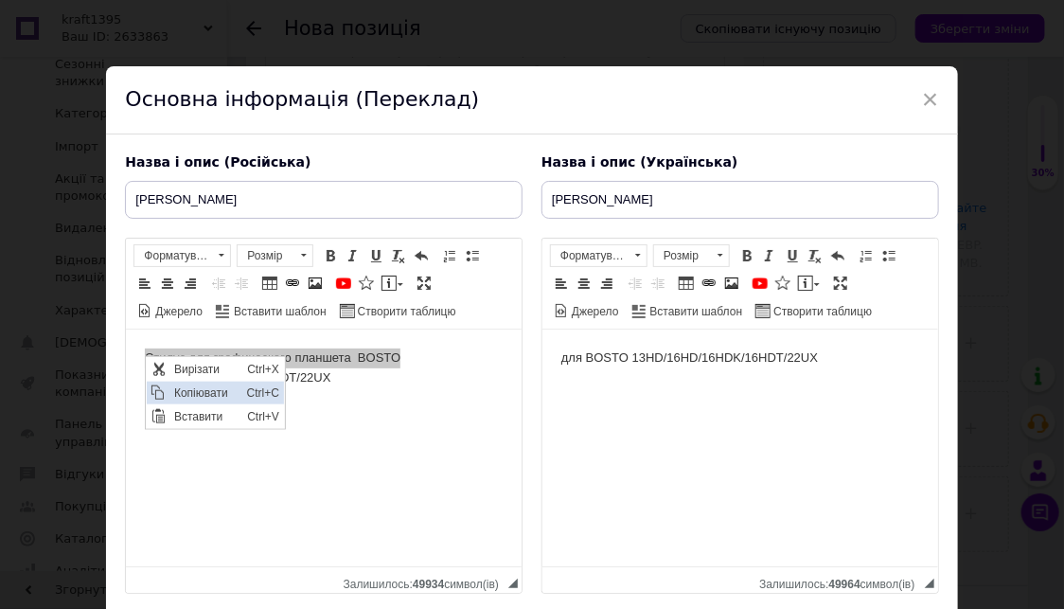
click at [214, 391] on span "Копіювати" at bounding box center [205, 392] width 73 height 23
copy body "Стилус для графического планшета BOSTO"
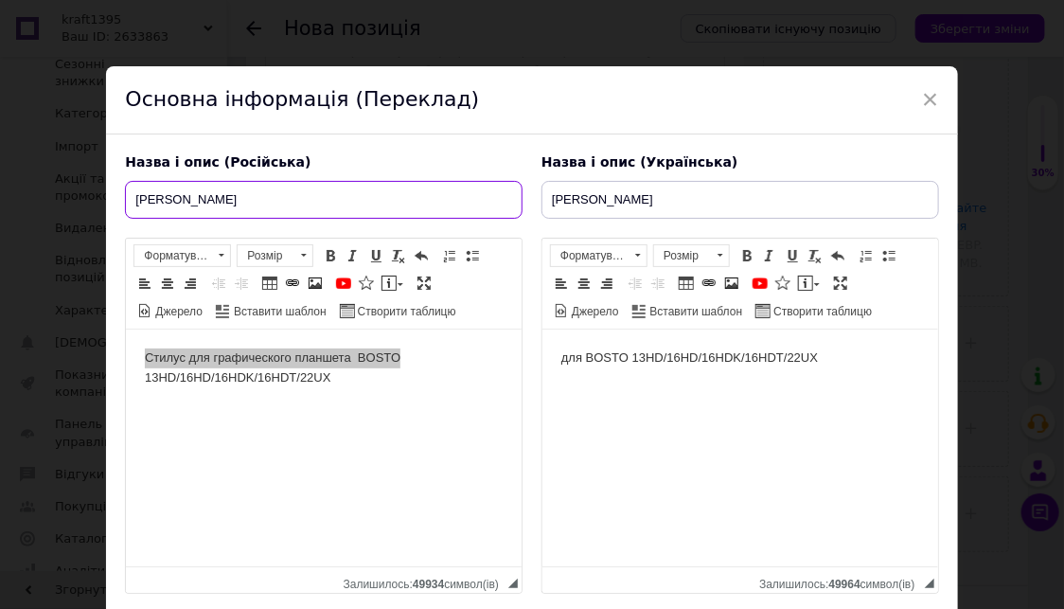
click at [228, 199] on input "[PERSON_NAME]" at bounding box center [324, 200] width 398 height 38
type input "С"
paste input "Стилус для графического планшета BOSTO"
click at [341, 203] on input "Стилус для графического планшета BOSTO" at bounding box center [324, 200] width 398 height 38
type input "[PERSON_NAME]"
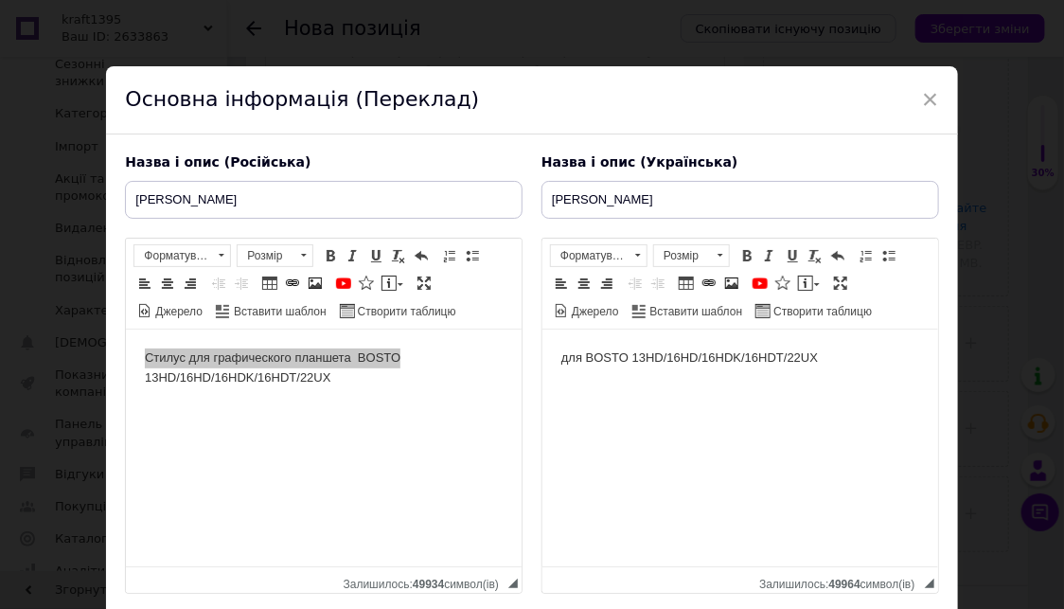
click at [554, 355] on html "для BOSTO 13HD/16HD/16HDK/16HDT/22UX" at bounding box center [740, 359] width 396 height 58
click at [771, 359] on body "Стилус для графічного планшетадля BOSTO 13HD/16HD/16HDK/16HDT/22UX" at bounding box center [740, 368] width 358 height 40
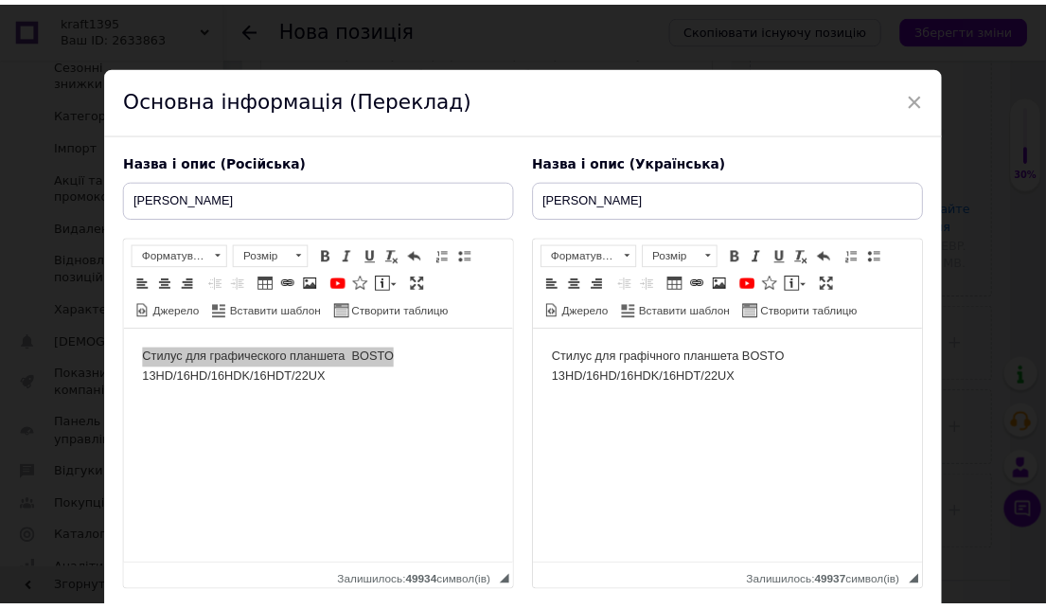
scroll to position [142, 0]
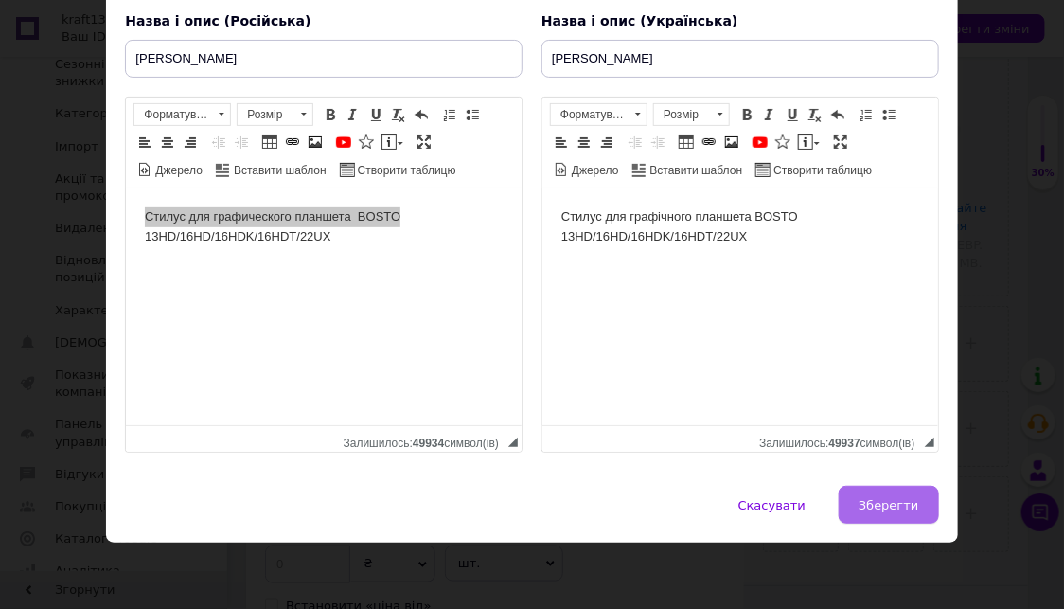
click at [872, 505] on span "Зберегти" at bounding box center [889, 505] width 60 height 14
type input "[PERSON_NAME]"
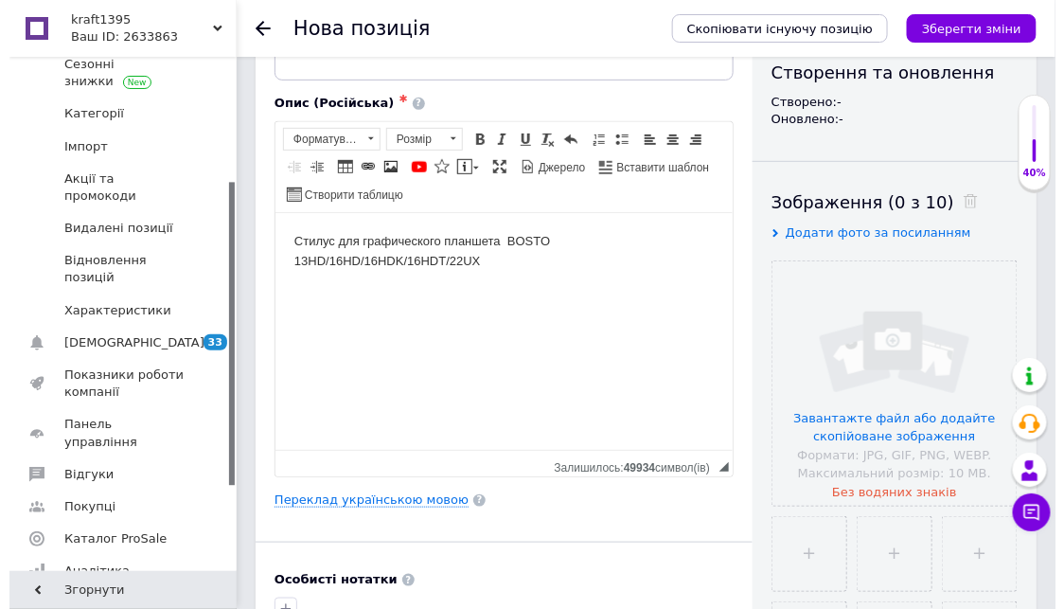
scroll to position [315, 0]
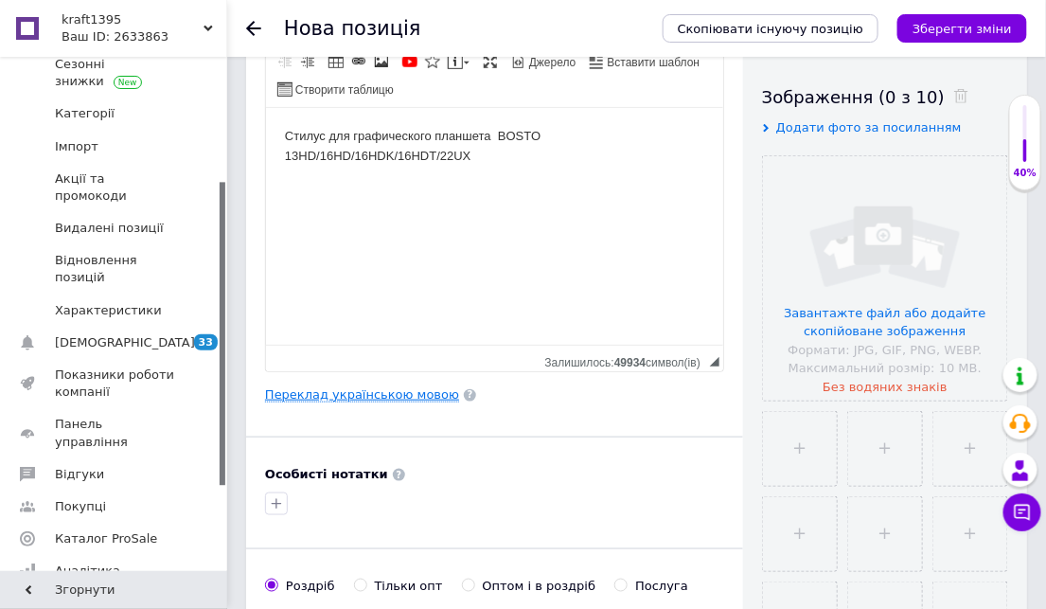
click at [352, 396] on link "Переклад українською мовою" at bounding box center [362, 394] width 194 height 15
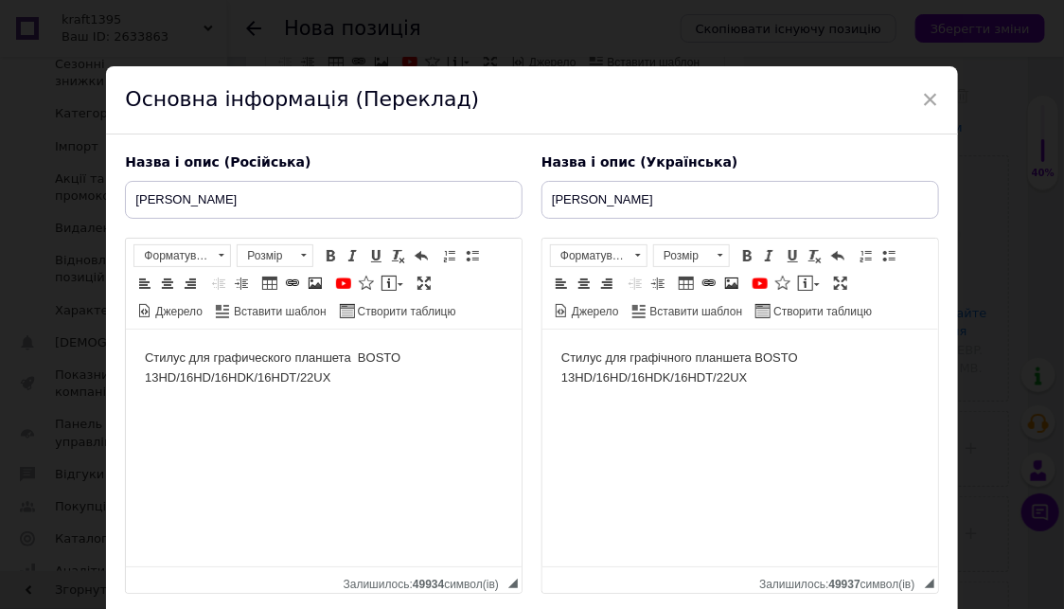
scroll to position [0, 0]
click at [233, 197] on input "[PERSON_NAME]" at bounding box center [324, 200] width 398 height 38
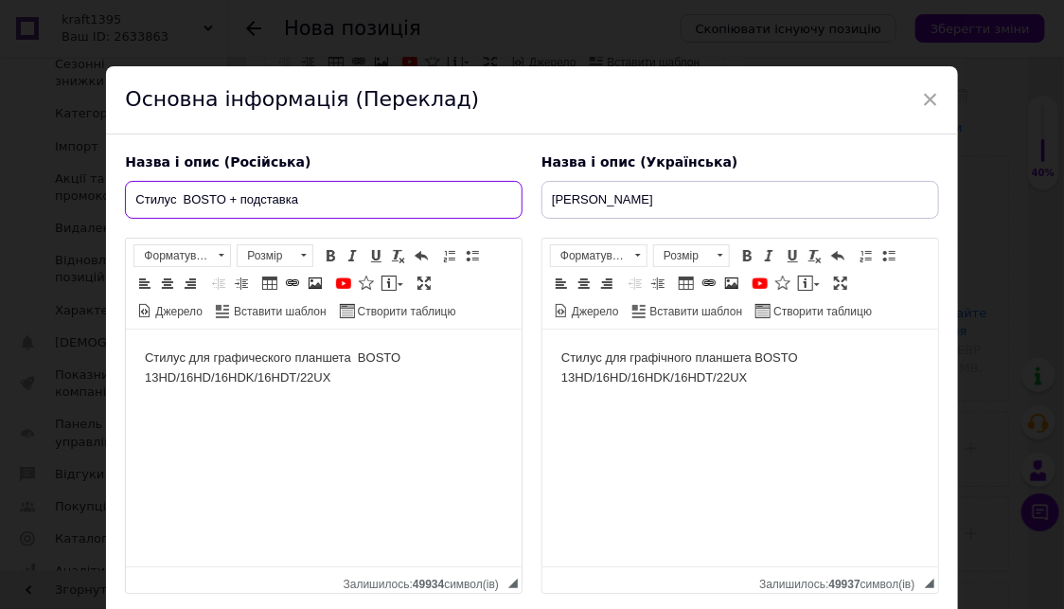
type input "Стилус BOSTO + подставка"
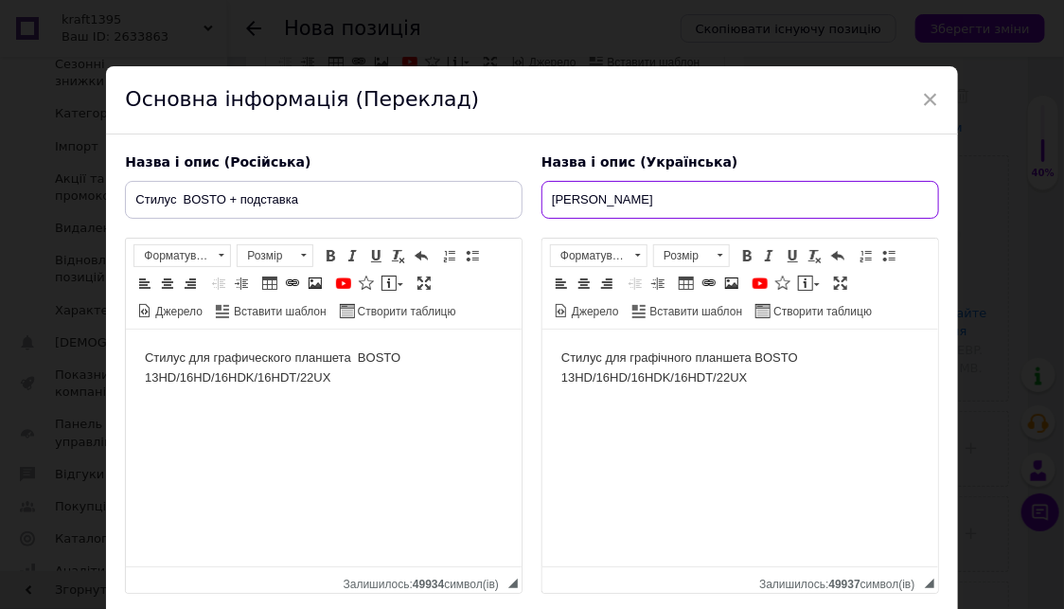
click at [644, 196] on input "[PERSON_NAME]" at bounding box center [741, 200] width 398 height 38
type input "Стилус BOSTO + підставка"
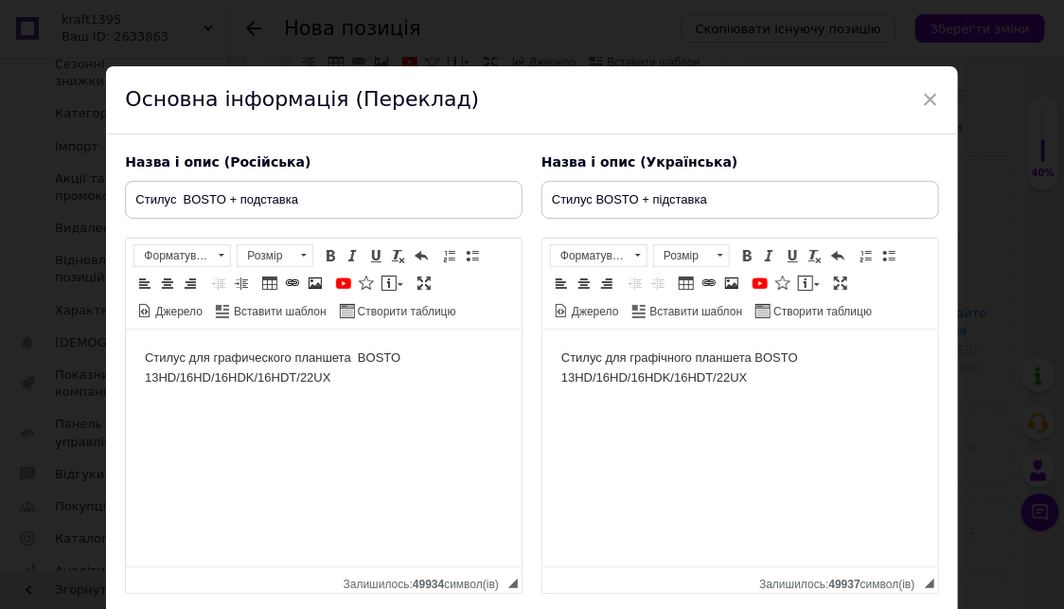
click at [755, 376] on body "Стилус для графічного планшета BOSTO 13HD/16HD/16HDK/16HDT/22UX" at bounding box center [740, 368] width 358 height 40
drag, startPoint x: 636, startPoint y: 197, endPoint x: 716, endPoint y: 191, distance: 79.7
click at [637, 197] on input "Стилус BOSTO + підставка" at bounding box center [741, 200] width 398 height 38
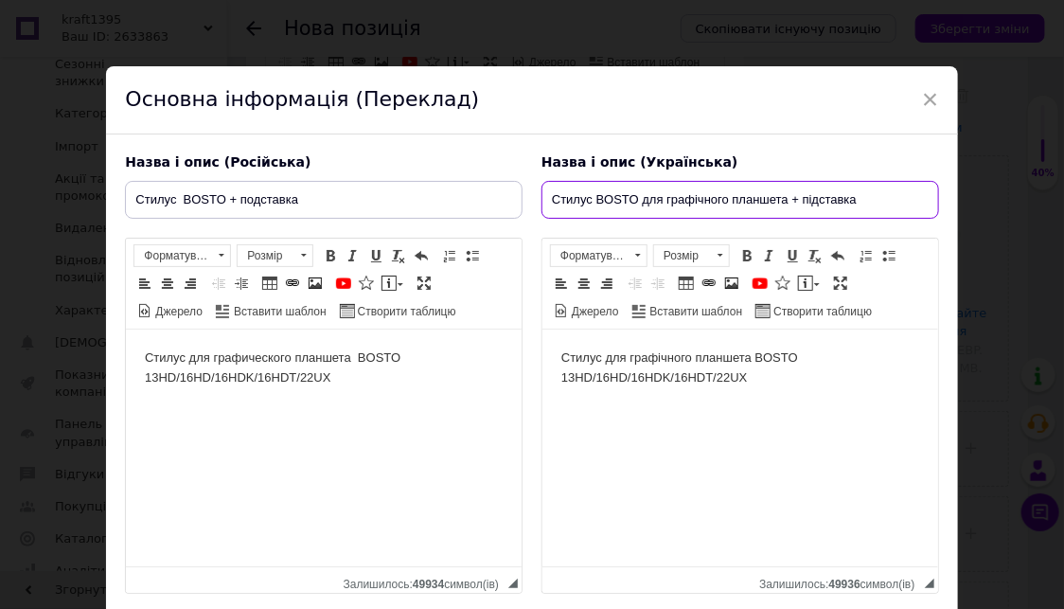
type input "Стилус BOSTO для графічного планшета + підставка"
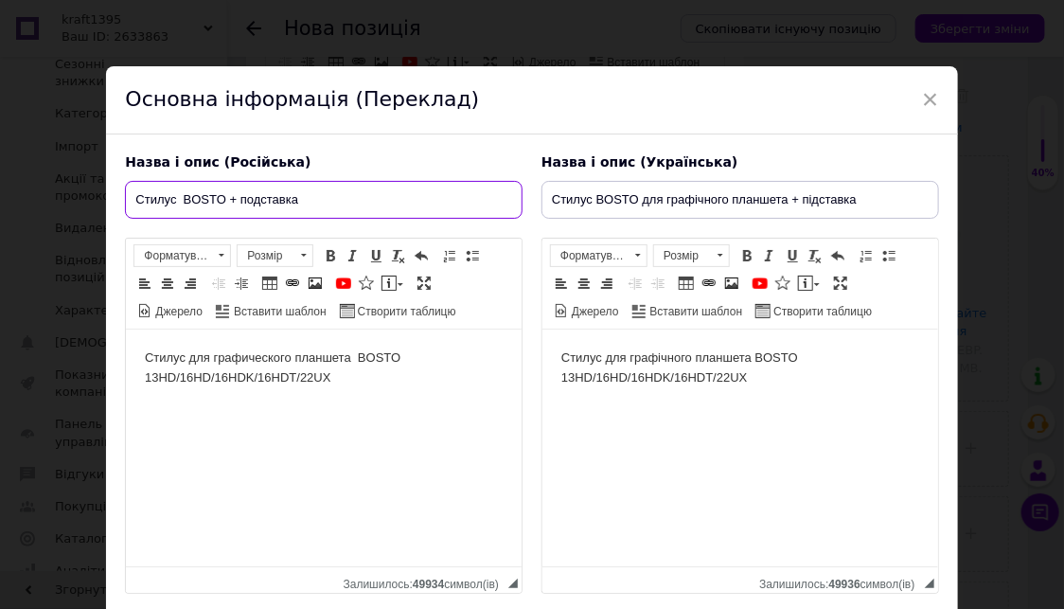
click at [224, 197] on input "Стилус BOSTO + подставка" at bounding box center [324, 200] width 398 height 38
click at [468, 201] on input "Стилус BOSTO для графического планшета + подставка" at bounding box center [324, 200] width 398 height 38
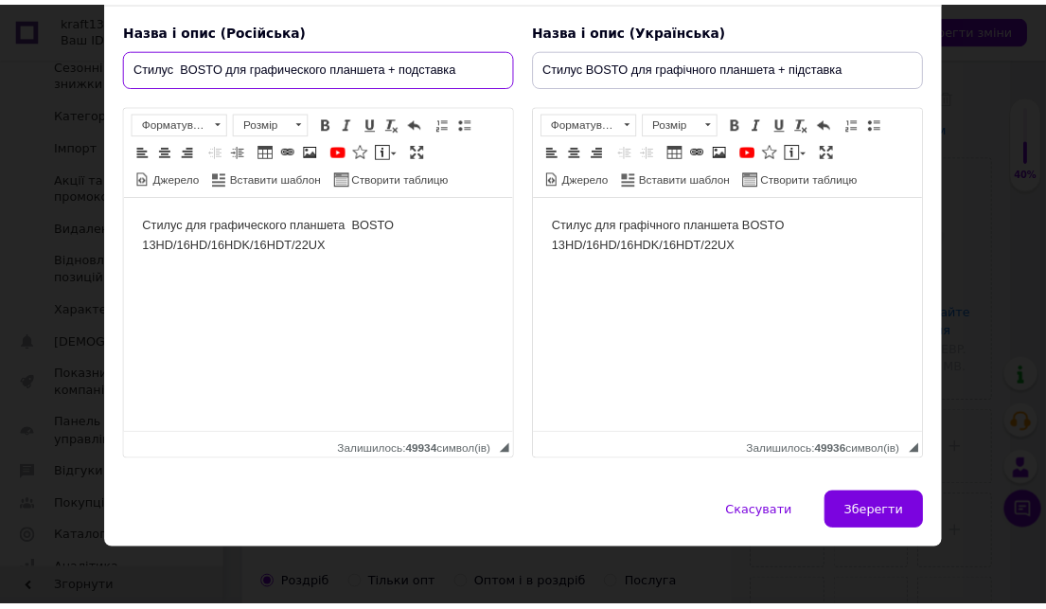
scroll to position [142, 0]
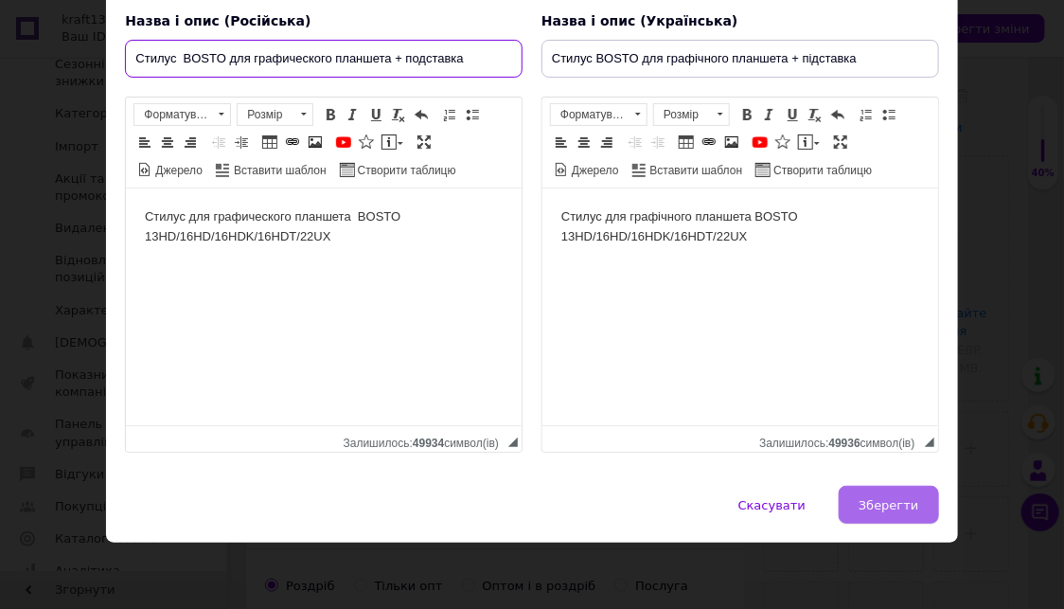
type input "Стилус BOSTO для графического планшета + подставка"
click at [885, 508] on span "Зберегти" at bounding box center [889, 505] width 60 height 14
type input "Стилус BOSTO для графического планшета + подставка"
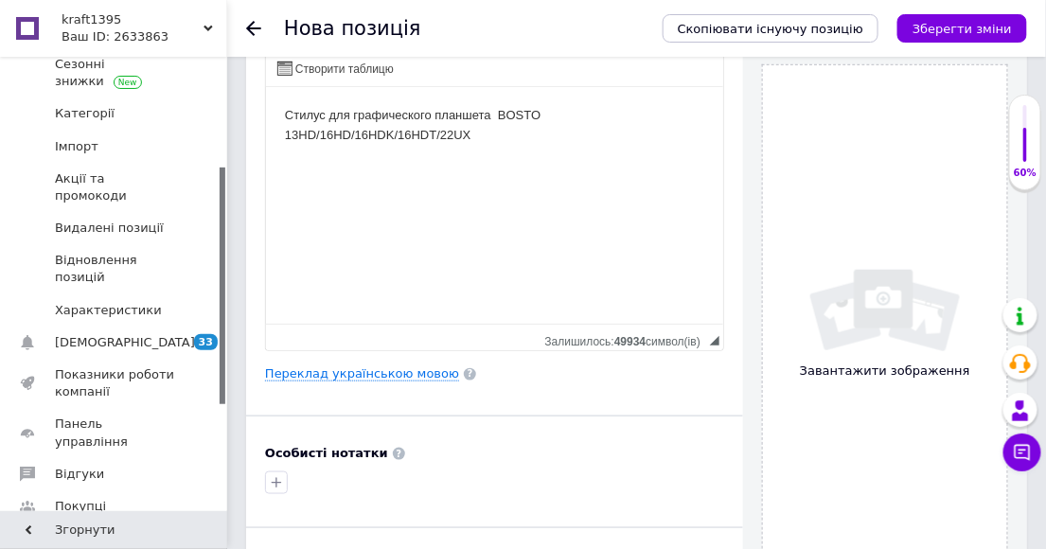
scroll to position [369, 0]
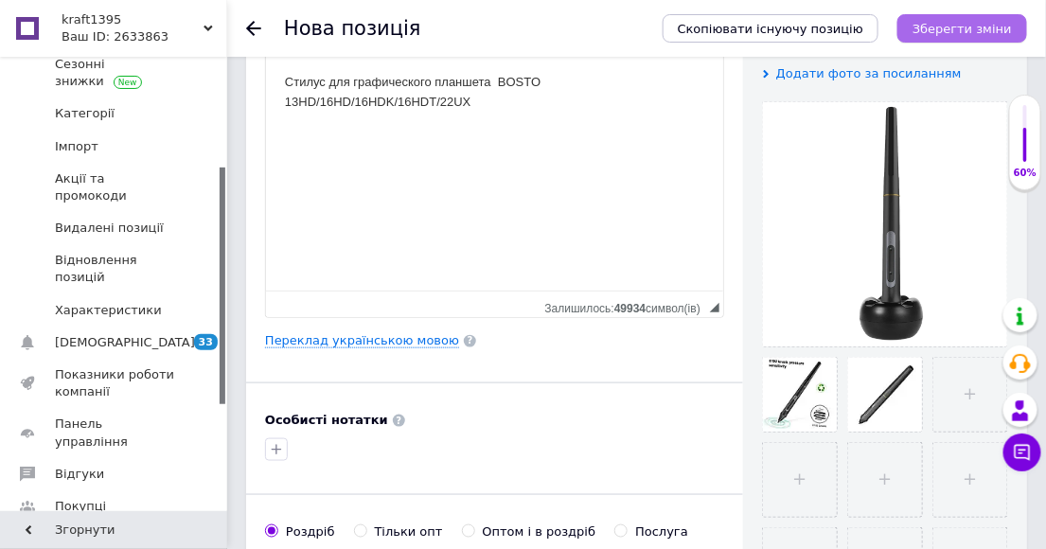
click at [973, 31] on icon "Зберегти зміни" at bounding box center [962, 29] width 99 height 14
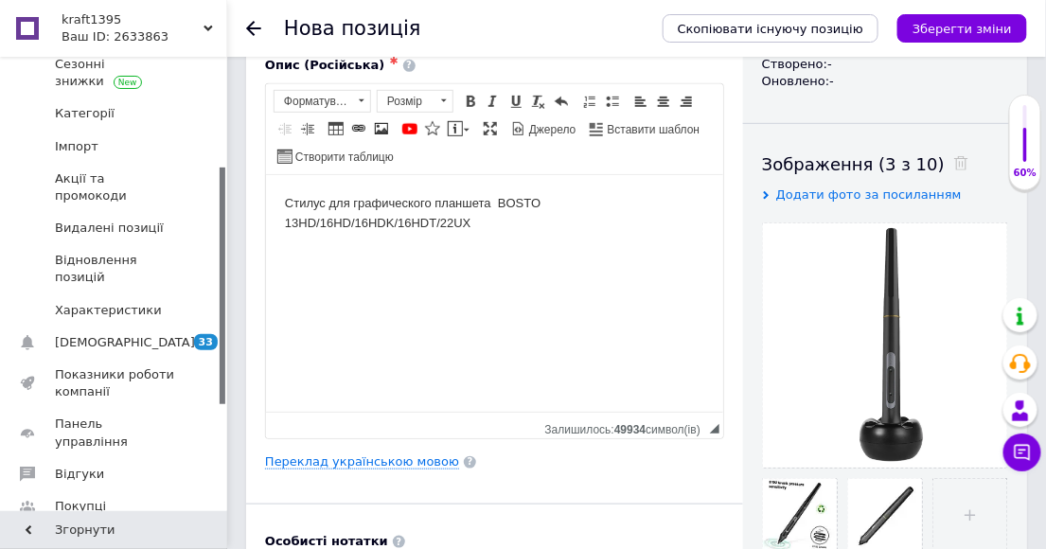
scroll to position [210, 0]
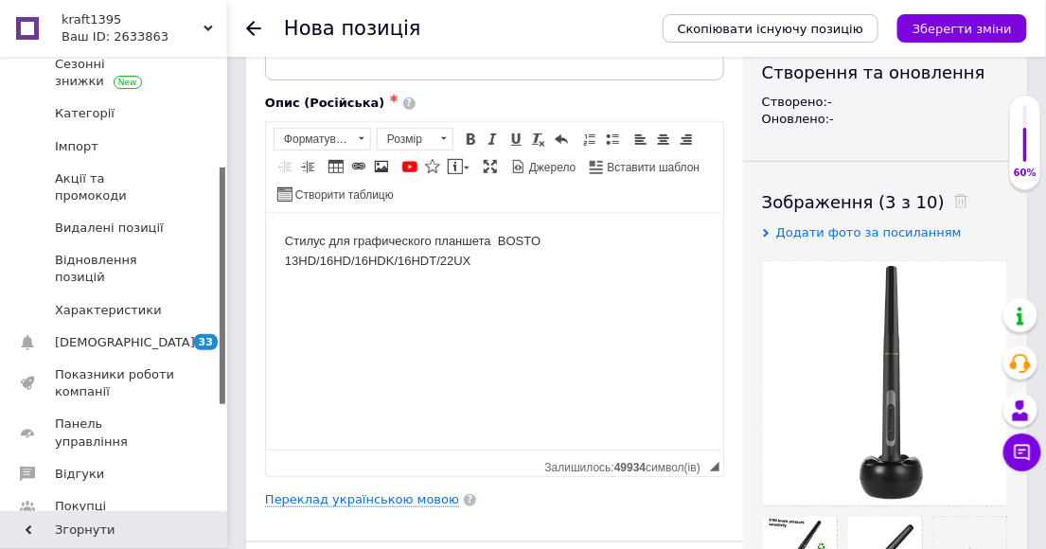
click at [350, 135] on span "Форматування" at bounding box center [314, 139] width 78 height 21
drag, startPoint x: 348, startPoint y: 240, endPoint x: 547, endPoint y: 242, distance: 199.8
click at [547, 242] on body "Стилус для графического планшета BOSTO 13HD/16HD/16HDK/16HDT/22UX" at bounding box center [493, 251] width 419 height 40
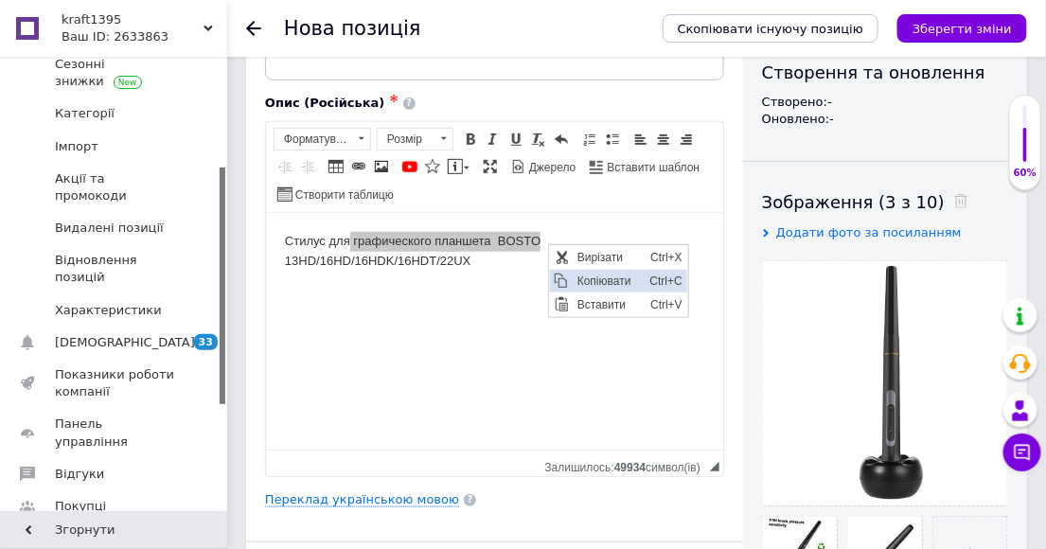
click at [609, 283] on span "Копіювати" at bounding box center [608, 280] width 73 height 23
copy body "графического планшета BOSTO"
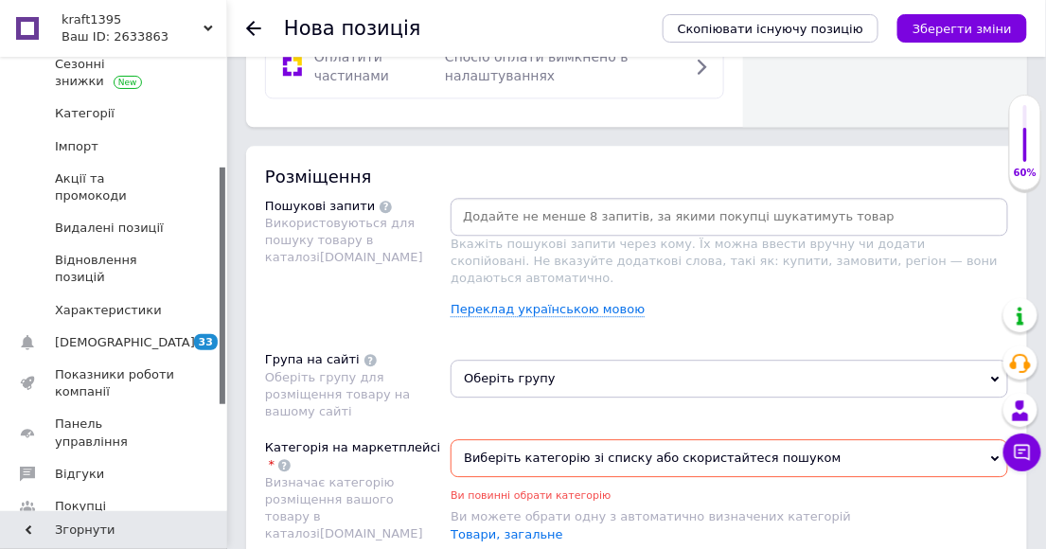
scroll to position [1157, 0]
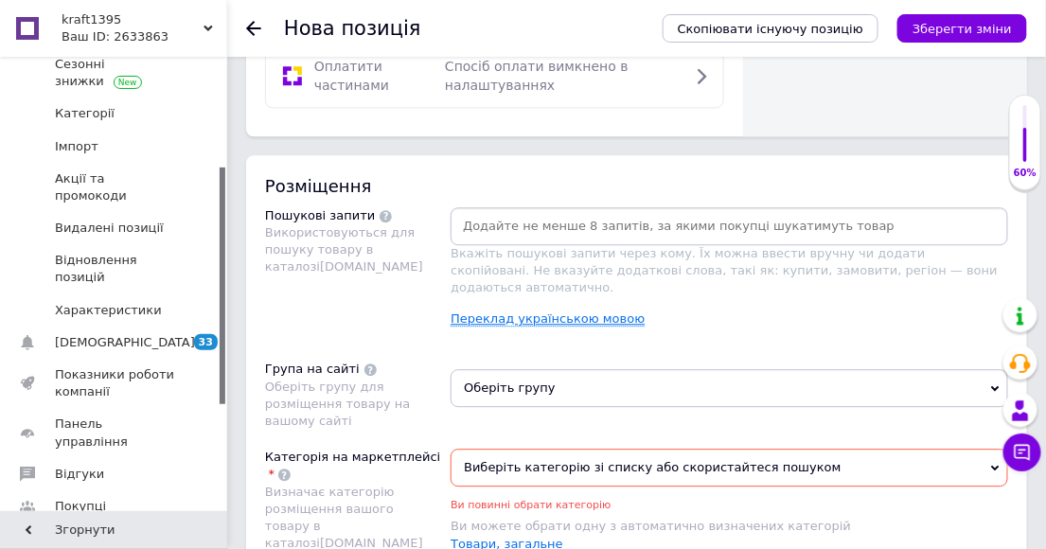
click at [527, 316] on link "Переклад українською мовою" at bounding box center [548, 319] width 194 height 15
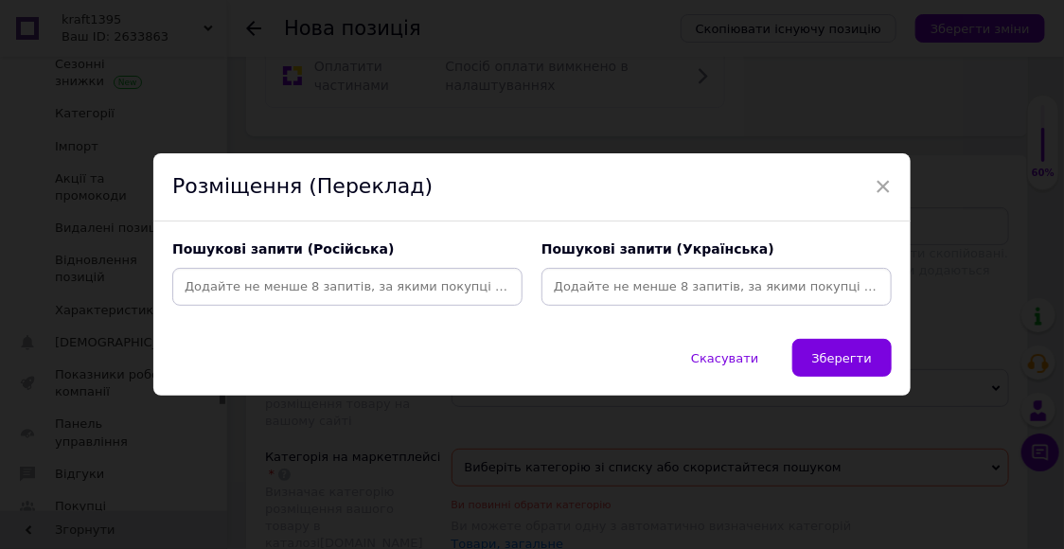
click at [196, 292] on input at bounding box center [347, 287] width 343 height 28
paste input "графического планшета BOSTO"
click at [262, 289] on input "графического планшета BOSTO" at bounding box center [347, 287] width 343 height 28
click at [314, 288] on input "графический планшета BOSTO" at bounding box center [347, 287] width 343 height 28
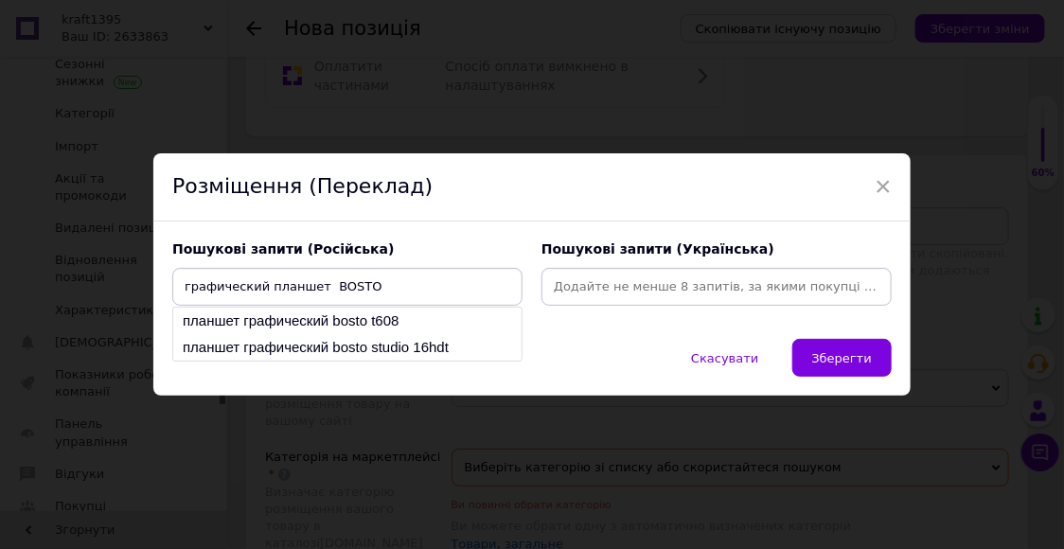
type input "графический планшет BOSTO"
click at [553, 288] on input at bounding box center [716, 287] width 343 height 28
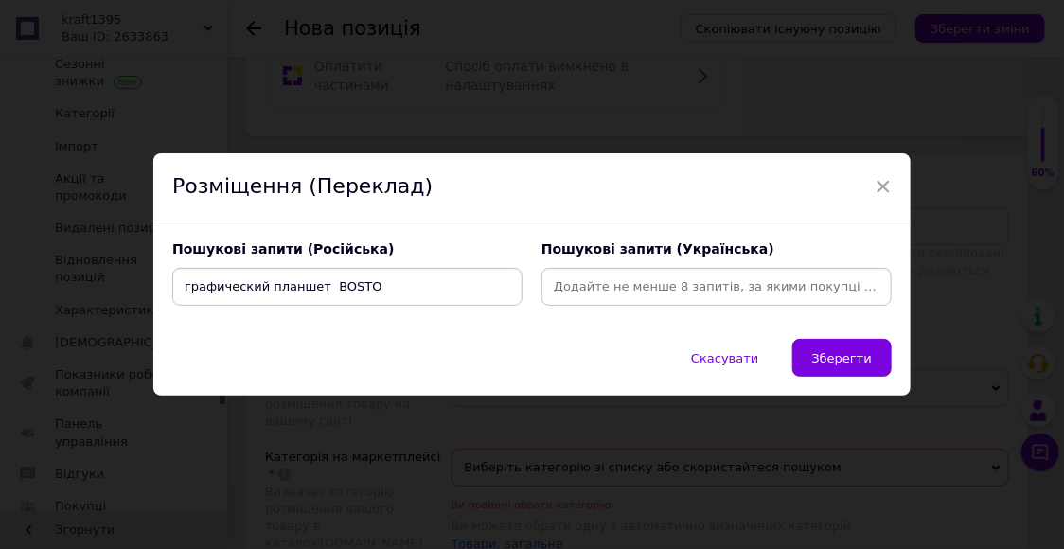
paste input "графического планшета BOSTO"
click at [630, 288] on input "графического планшета BOSTO" at bounding box center [716, 287] width 343 height 28
click at [672, 289] on input "графічний планшета BOSTO" at bounding box center [716, 287] width 343 height 28
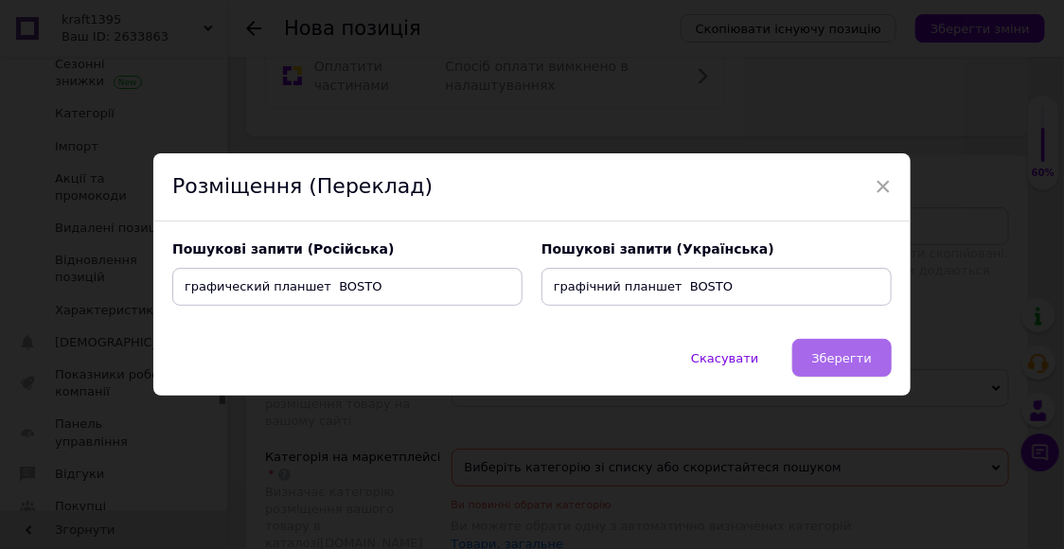
type input "графічний планшет BOSTO"
click at [837, 364] on span "Зберегти" at bounding box center [842, 358] width 60 height 14
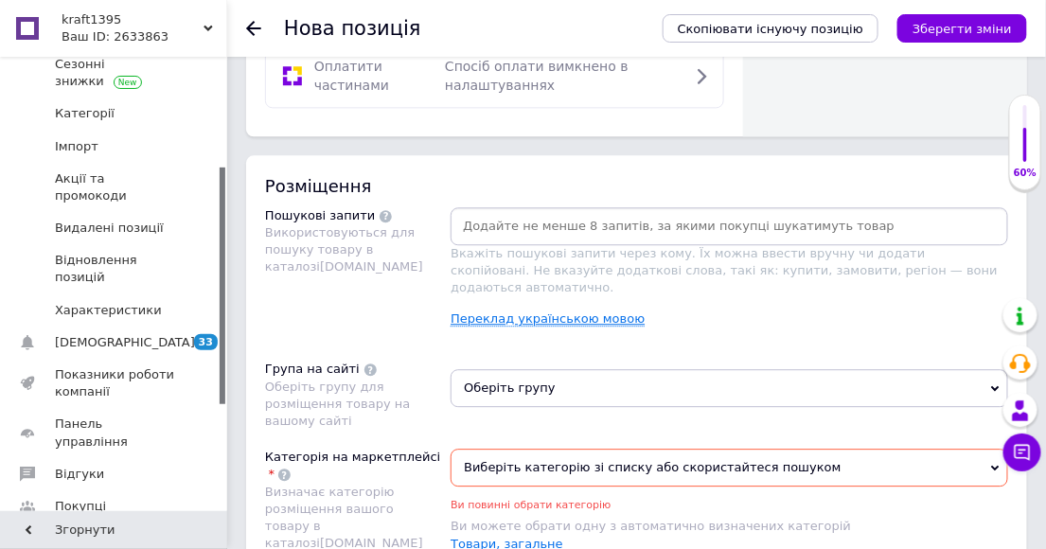
click at [559, 312] on link "Переклад українською мовою" at bounding box center [548, 319] width 194 height 15
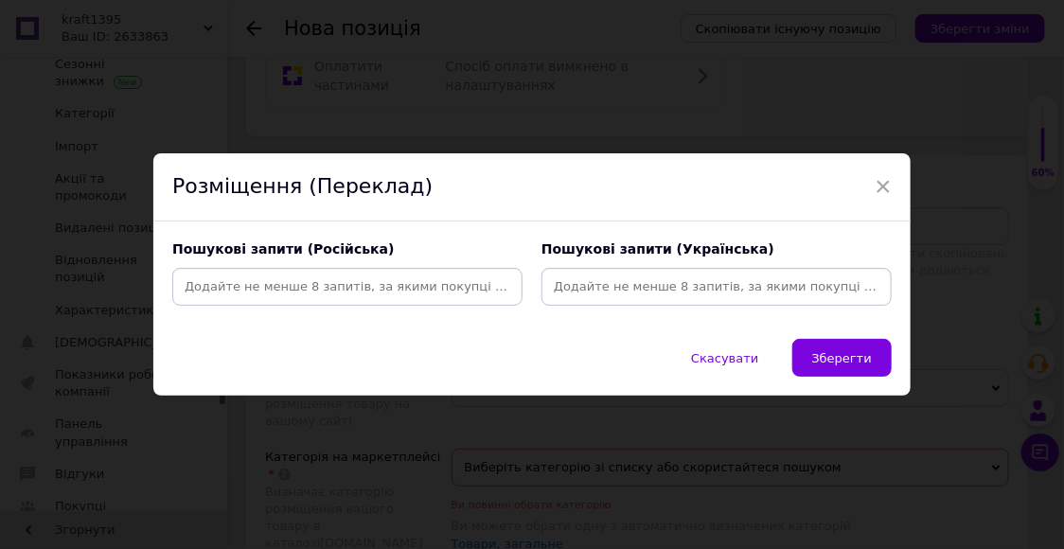
click at [208, 286] on input at bounding box center [347, 287] width 343 height 28
paste input "графического планшета BOSTO"
click at [322, 289] on input "графического планшета BOSTO" at bounding box center [347, 287] width 343 height 28
click at [263, 289] on input "графического планшет BOSTO" at bounding box center [347, 287] width 343 height 28
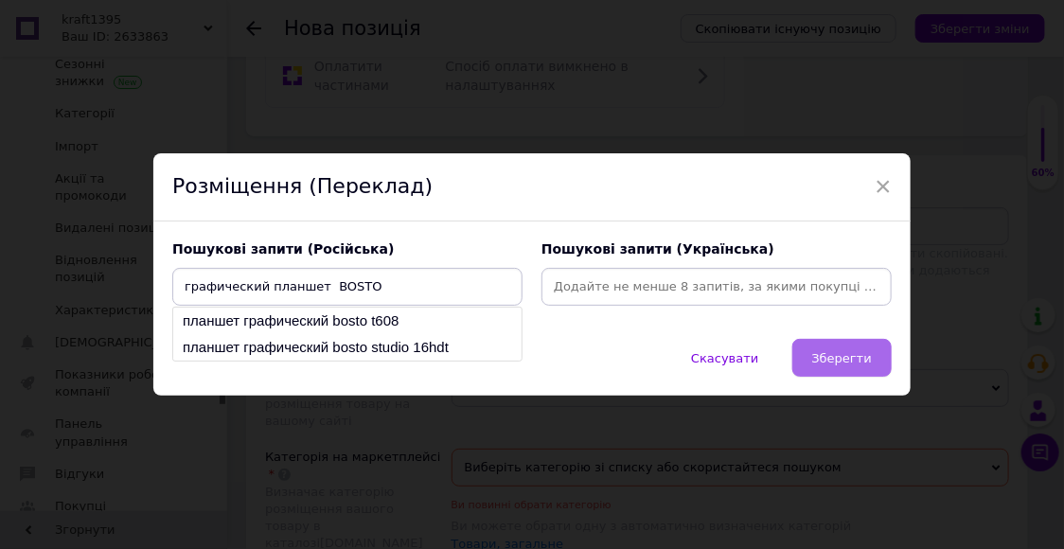
type input "графический планшет BOSTO"
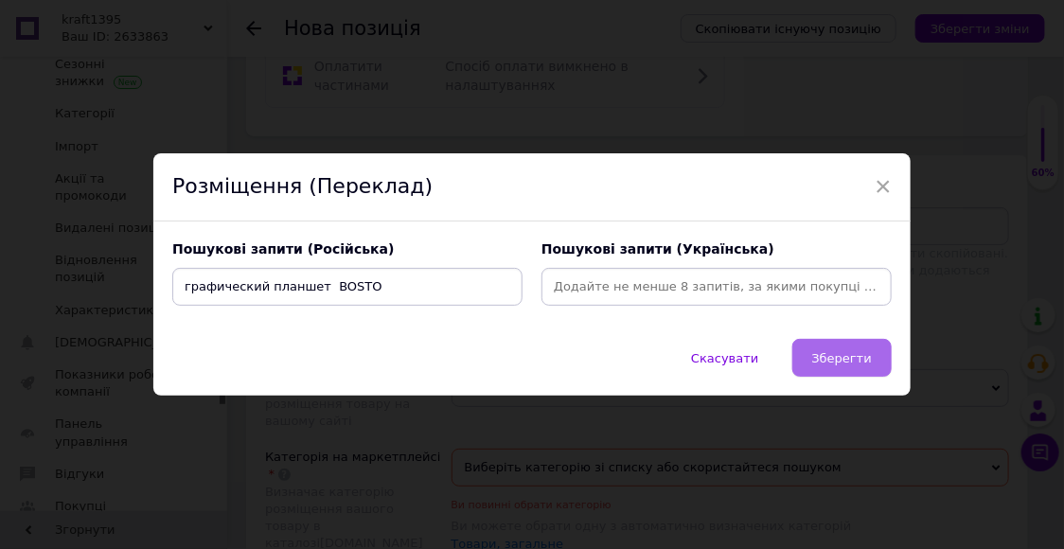
click at [850, 363] on span "Зберегти" at bounding box center [842, 358] width 60 height 14
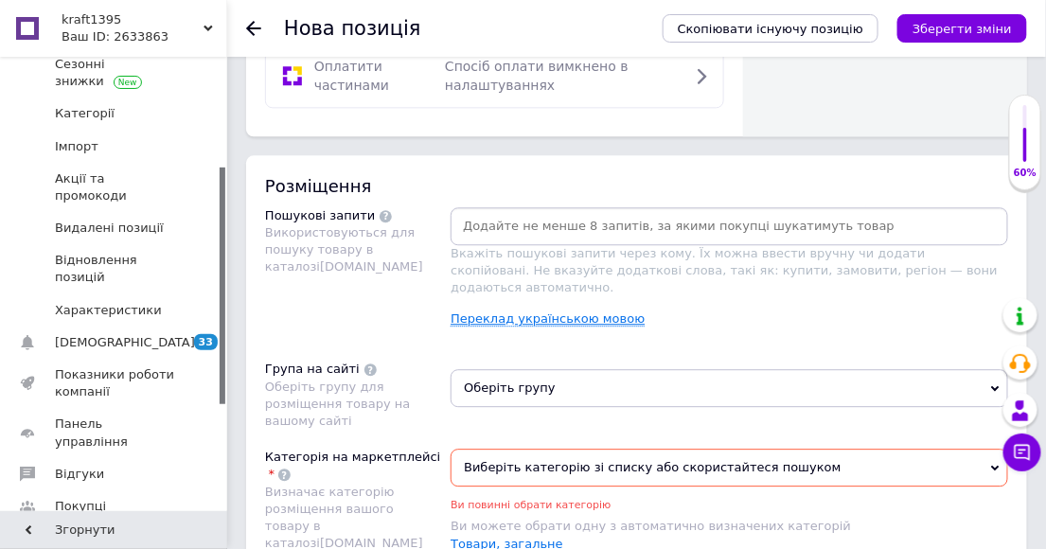
click at [528, 315] on link "Переклад українською мовою" at bounding box center [548, 319] width 194 height 15
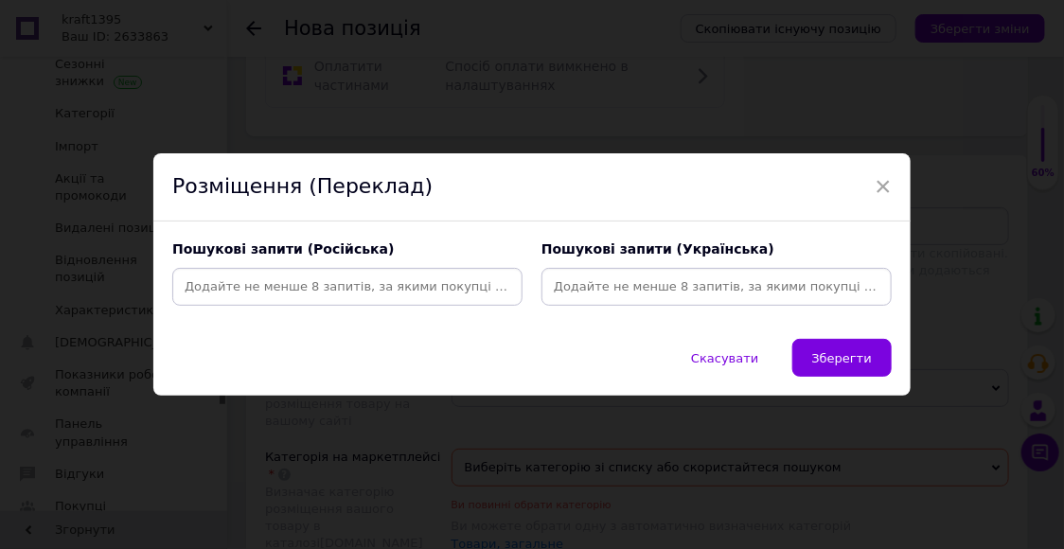
click at [197, 287] on input at bounding box center [347, 287] width 343 height 28
paste input "графического планшета BOSTO"
click at [262, 288] on input "графического планшета BOSTO" at bounding box center [347, 287] width 343 height 28
click at [315, 288] on input "графический планшета BOSTO" at bounding box center [347, 287] width 343 height 28
type input "графический планшет BOSTO"
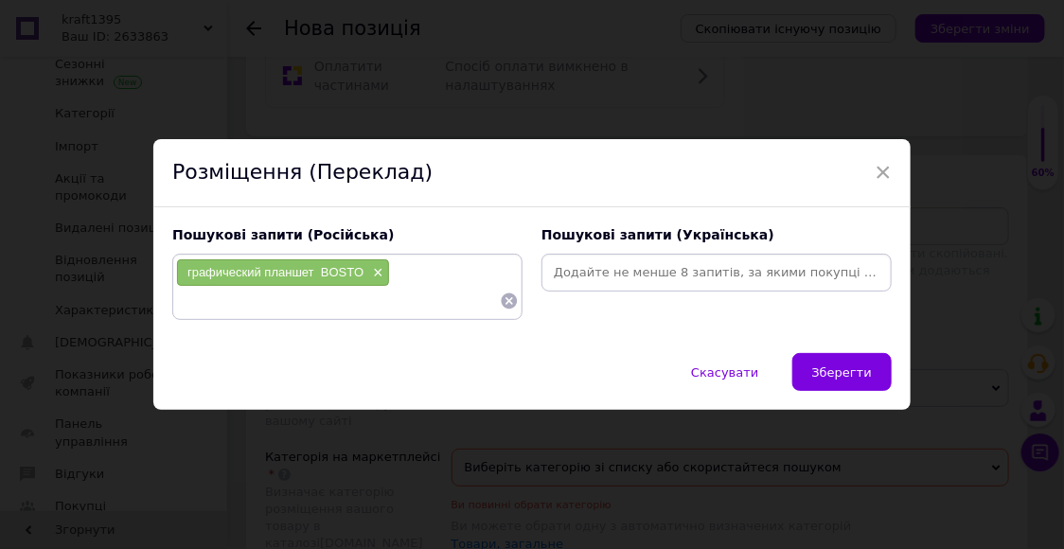
click at [564, 273] on input at bounding box center [716, 273] width 343 height 28
paste input "графического планшета BOSTO"
click at [632, 276] on input "графического планшета BOSTO" at bounding box center [716, 273] width 343 height 28
click at [673, 276] on input "графічний планшета BOSTO" at bounding box center [716, 273] width 343 height 28
type input "графічний планшет BOSTO"
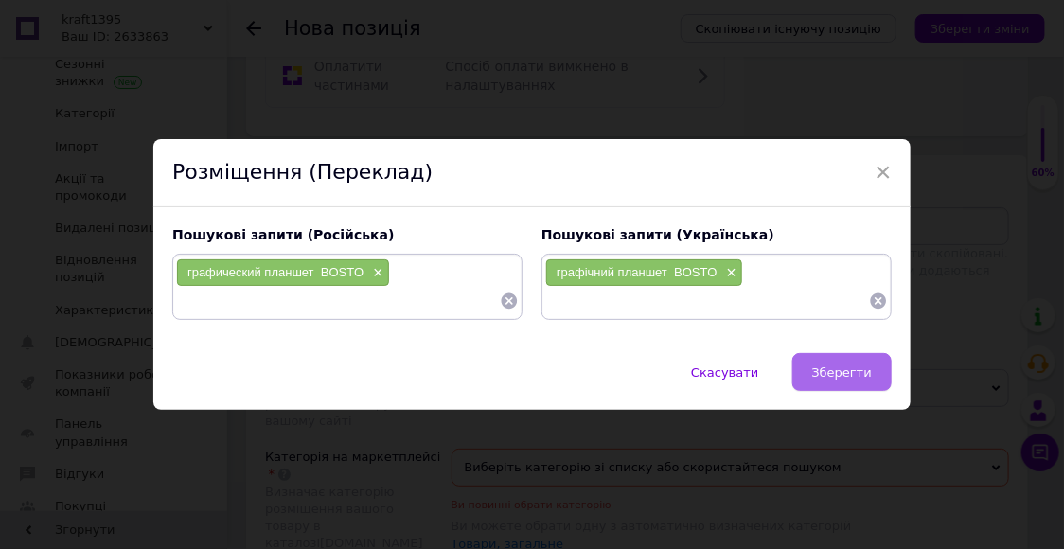
click at [848, 369] on span "Зберегти" at bounding box center [842, 373] width 60 height 14
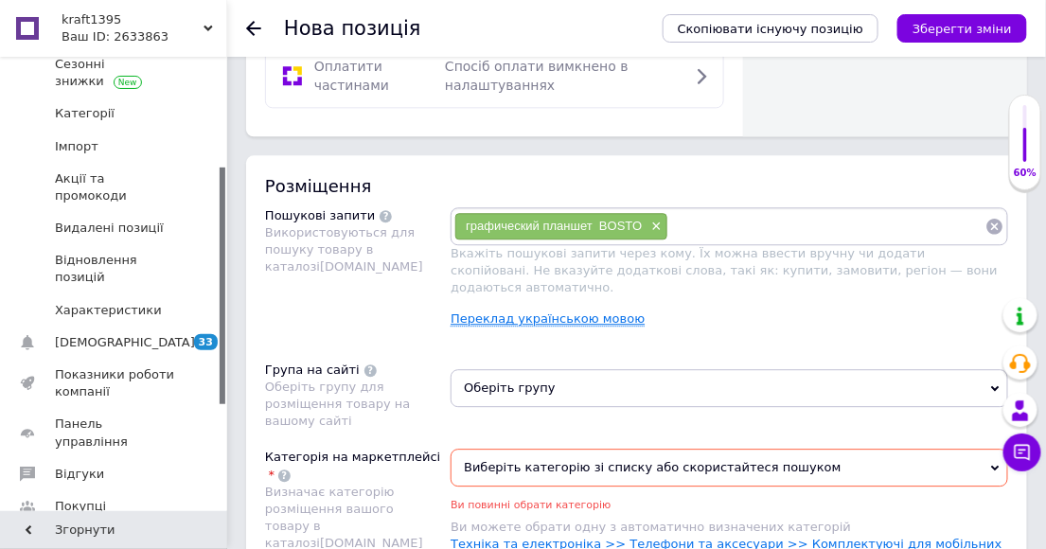
click at [483, 317] on link "Переклад українською мовою" at bounding box center [548, 319] width 194 height 15
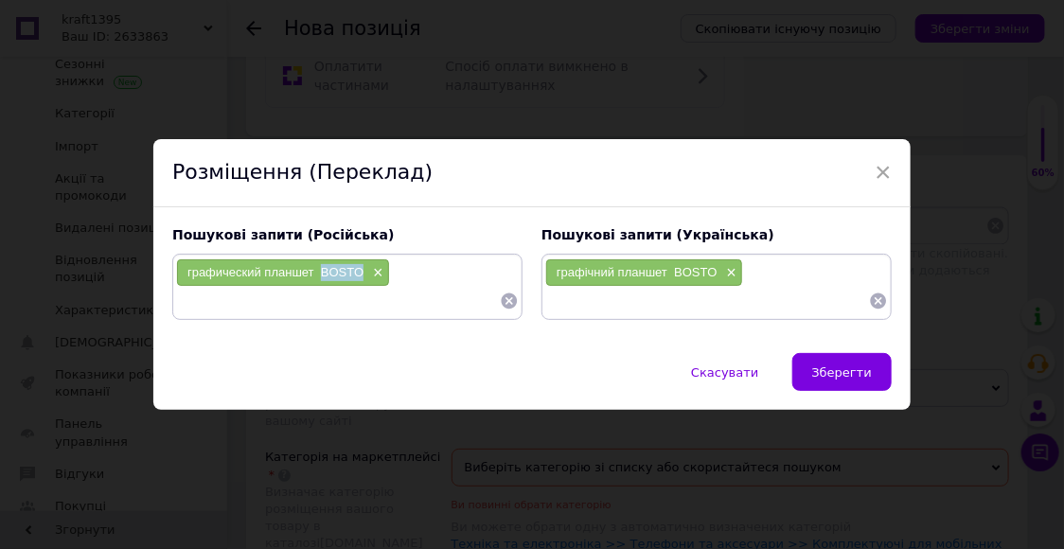
drag, startPoint x: 364, startPoint y: 271, endPoint x: 322, endPoint y: 272, distance: 41.7
click at [322, 272] on div "графический планшет BOSTO ×" at bounding box center [283, 272] width 212 height 27
copy span "BOSTO"
click at [190, 306] on input at bounding box center [338, 301] width 324 height 28
paste input "BOSTO"
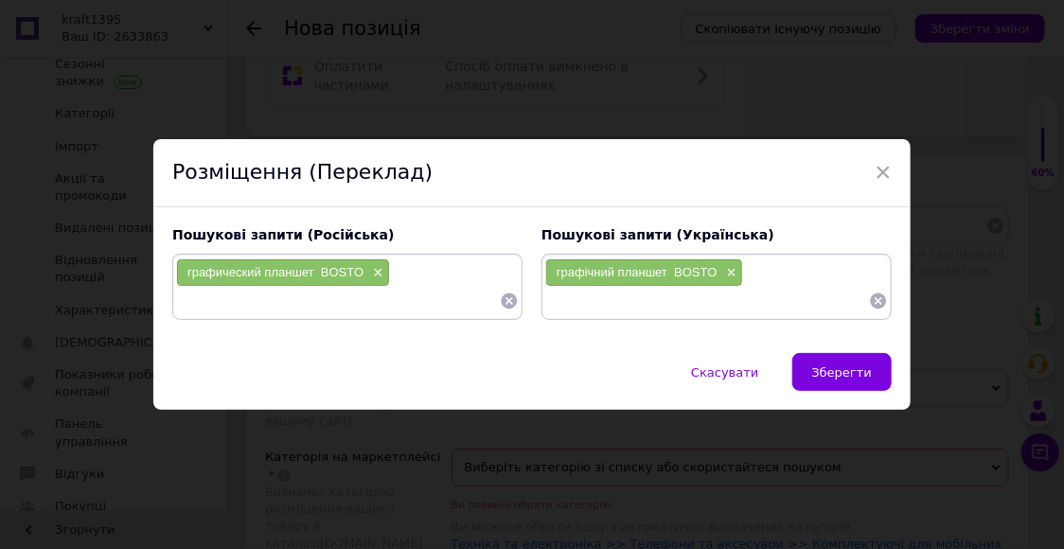
type input "BOSTO"
click at [564, 300] on input at bounding box center [707, 301] width 324 height 28
paste input "BOSTO"
type input "BOSTO"
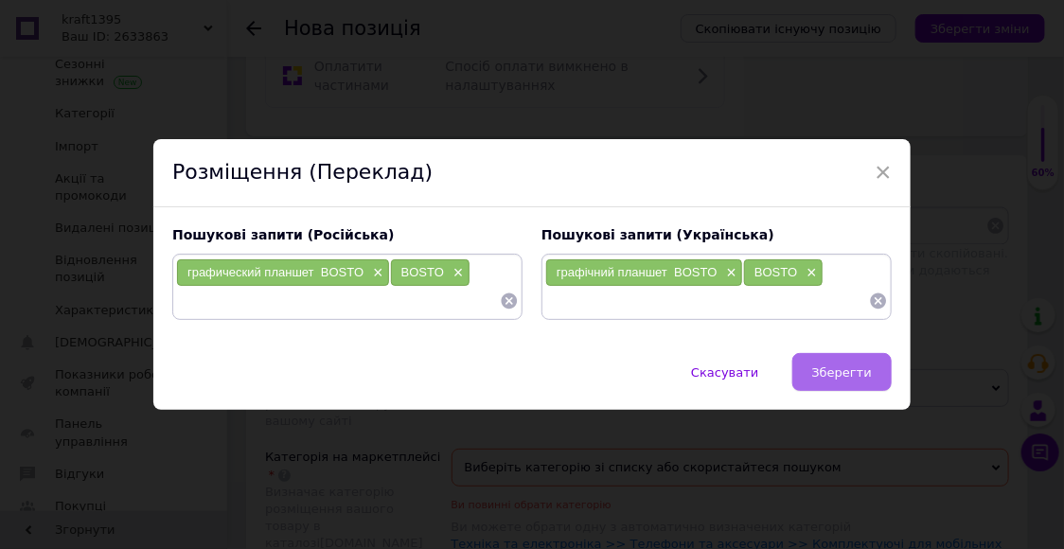
click at [841, 372] on span "Зберегти" at bounding box center [842, 373] width 60 height 14
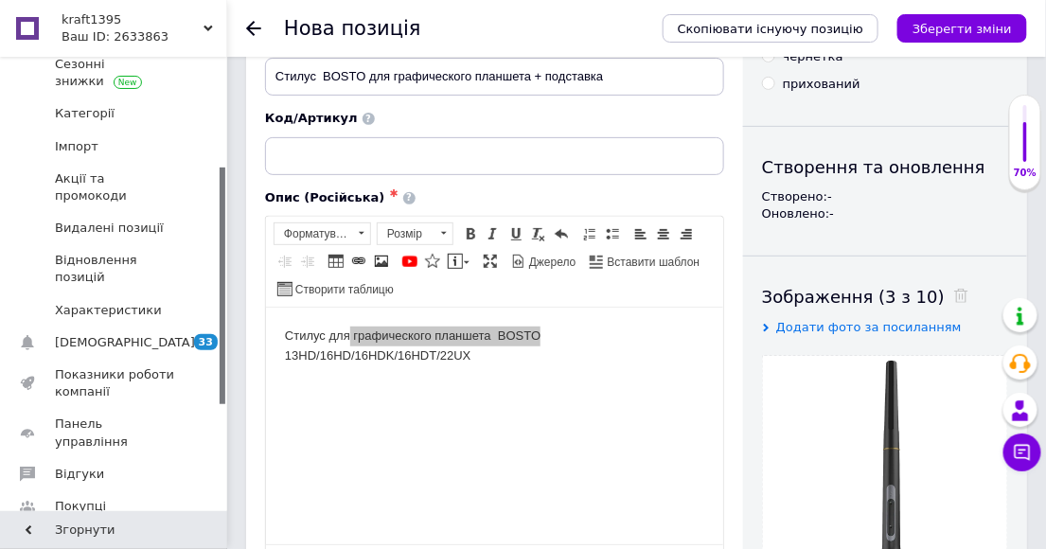
scroll to position [0, 0]
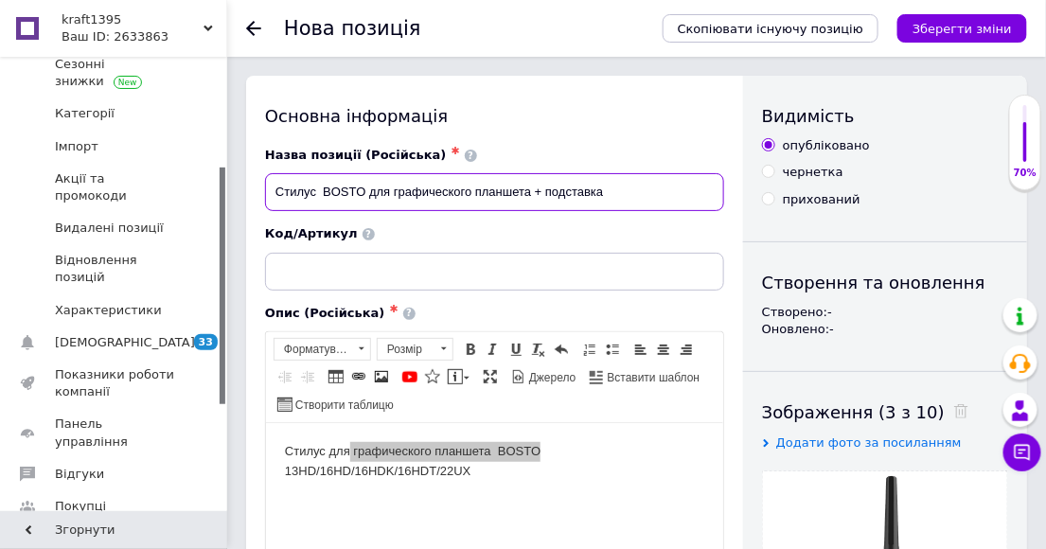
drag, startPoint x: 363, startPoint y: 192, endPoint x: 276, endPoint y: 191, distance: 87.1
click at [276, 191] on input "Стилус BOSTO для графического планшета + подставка" at bounding box center [494, 192] width 459 height 38
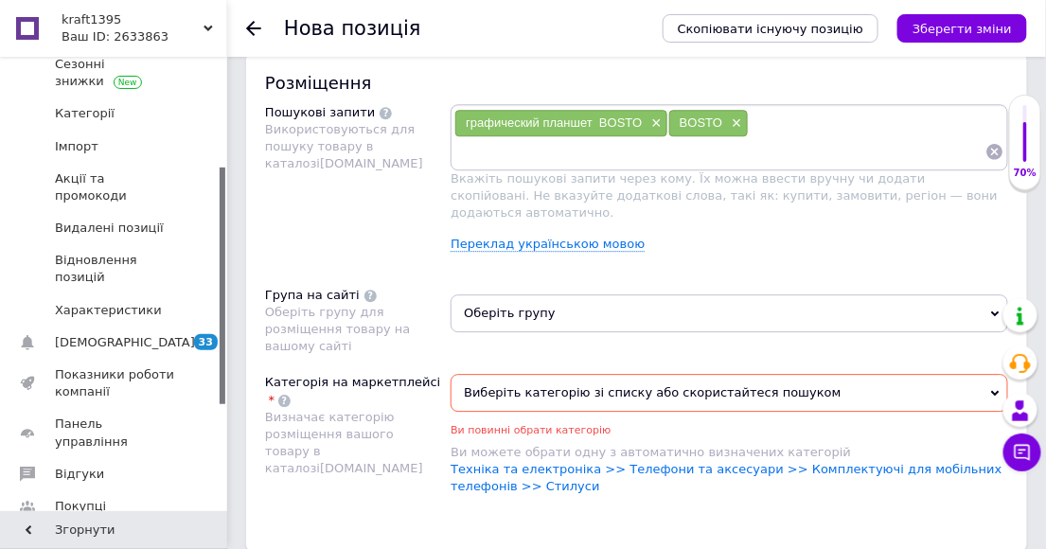
scroll to position [1262, 0]
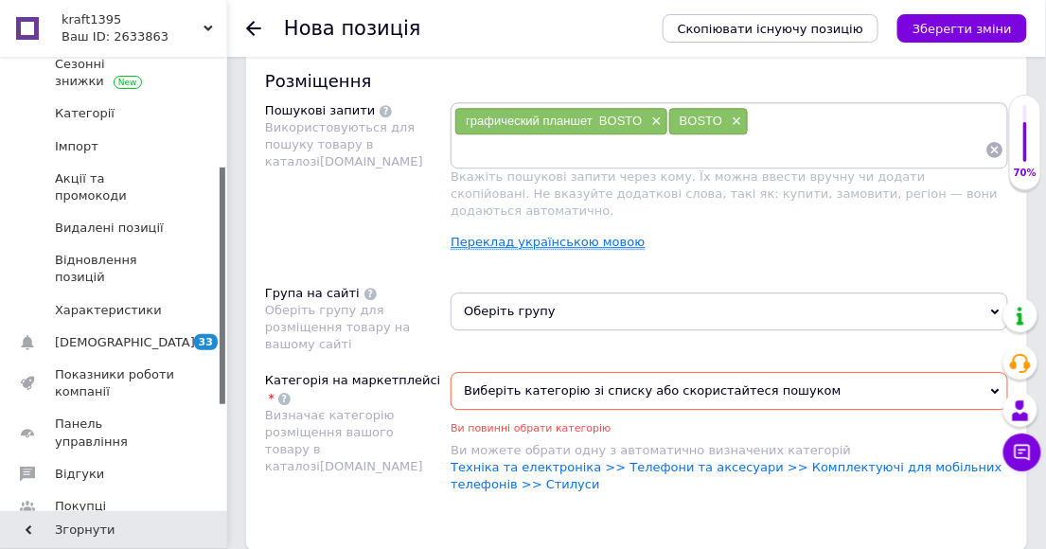
click at [536, 240] on link "Переклад українською мовою" at bounding box center [548, 242] width 194 height 15
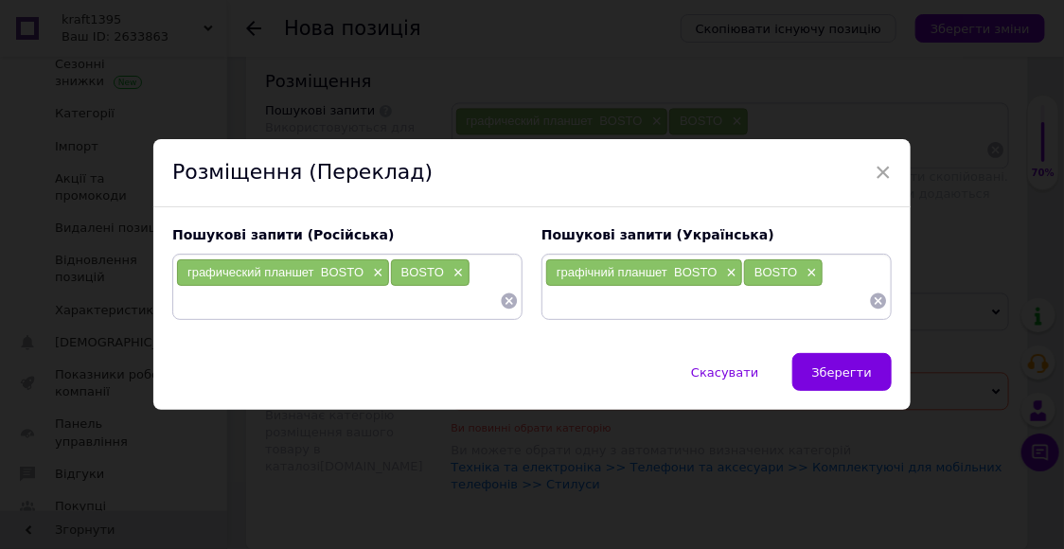
click at [189, 301] on input at bounding box center [338, 301] width 324 height 28
paste input "[PERSON_NAME]"
type input "[PERSON_NAME]"
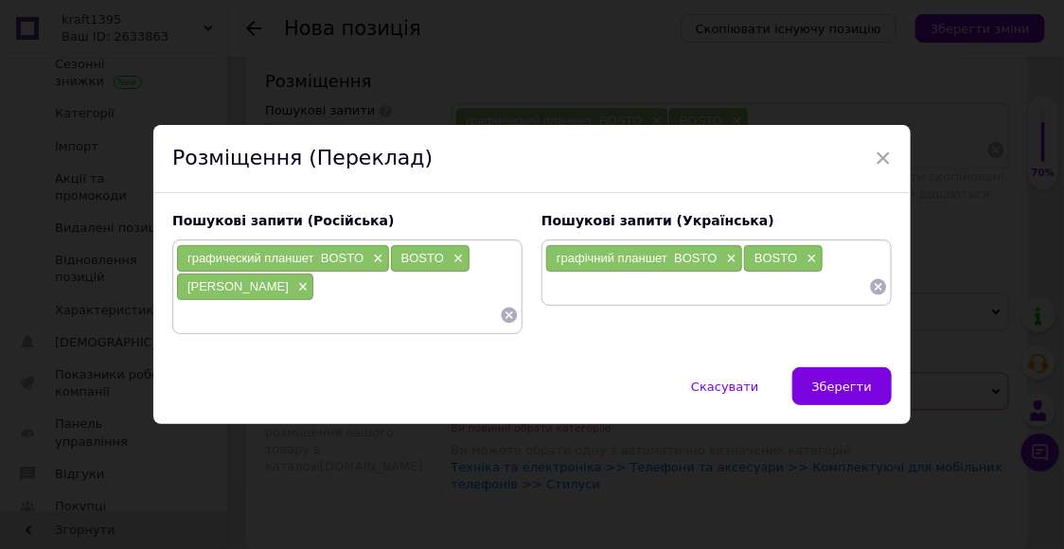
click at [560, 291] on input at bounding box center [707, 287] width 324 height 28
paste input "[PERSON_NAME]"
type input "[PERSON_NAME]"
paste input "[PERSON_NAME]"
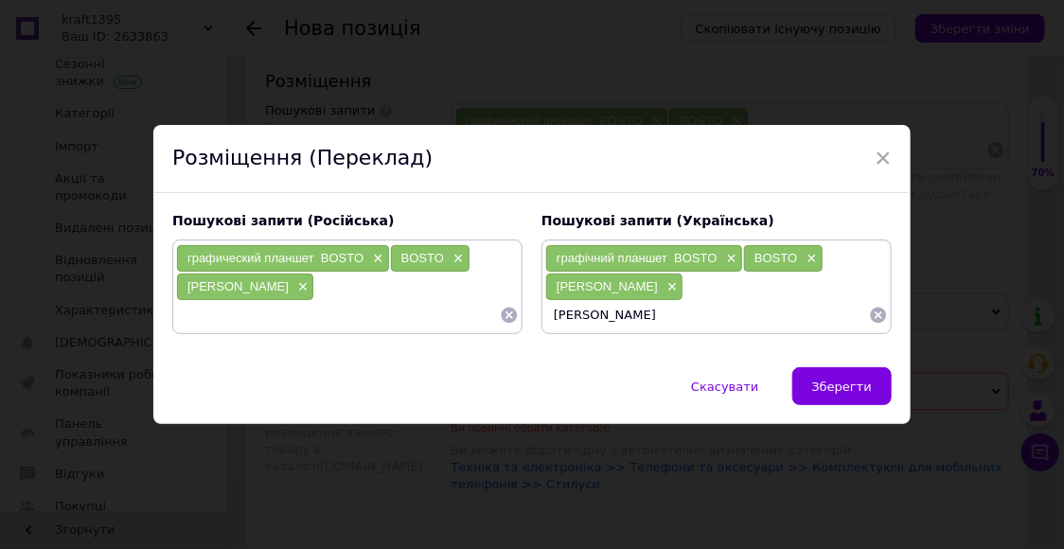
click at [589, 315] on input "[PERSON_NAME]" at bounding box center [707, 315] width 324 height 28
type input "[PERSON_NAME]"
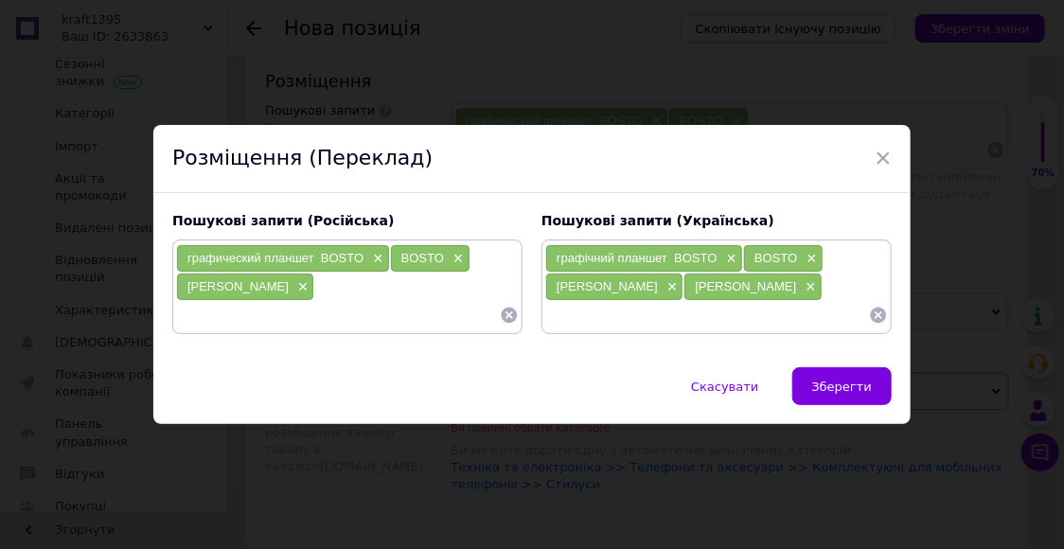
click at [187, 319] on input at bounding box center [338, 315] width 324 height 28
paste input "[PERSON_NAME]"
click at [220, 314] on input "[PERSON_NAME]" at bounding box center [338, 315] width 324 height 28
type input "[PERSON_NAME]"
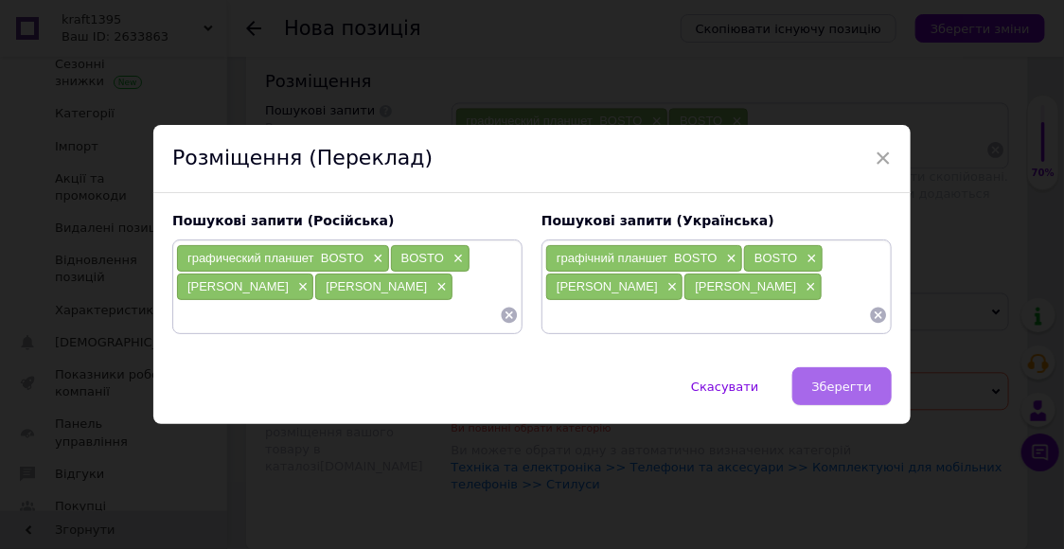
click at [820, 386] on span "Зберегти" at bounding box center [842, 387] width 60 height 14
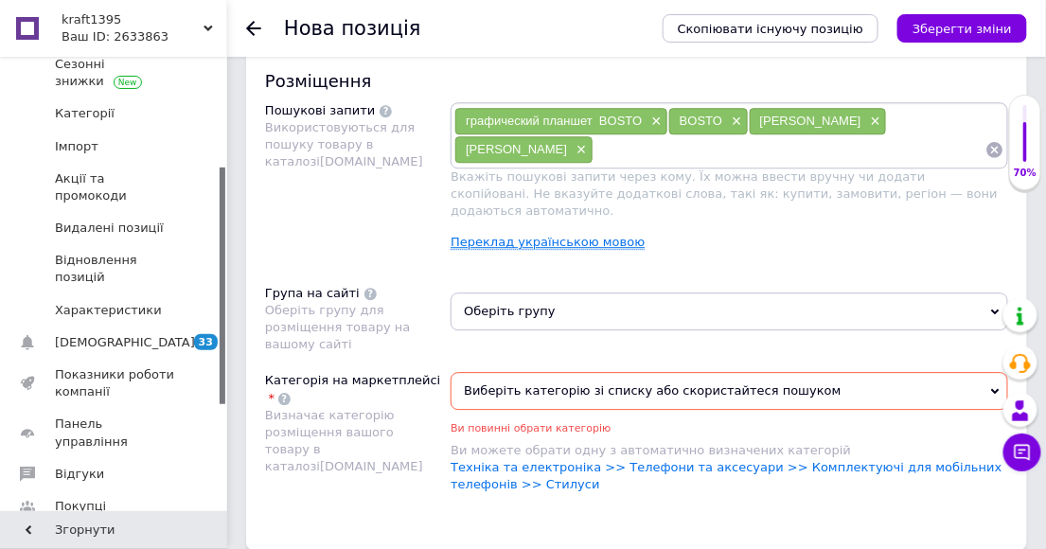
click at [527, 241] on link "Переклад українською мовою" at bounding box center [548, 242] width 194 height 15
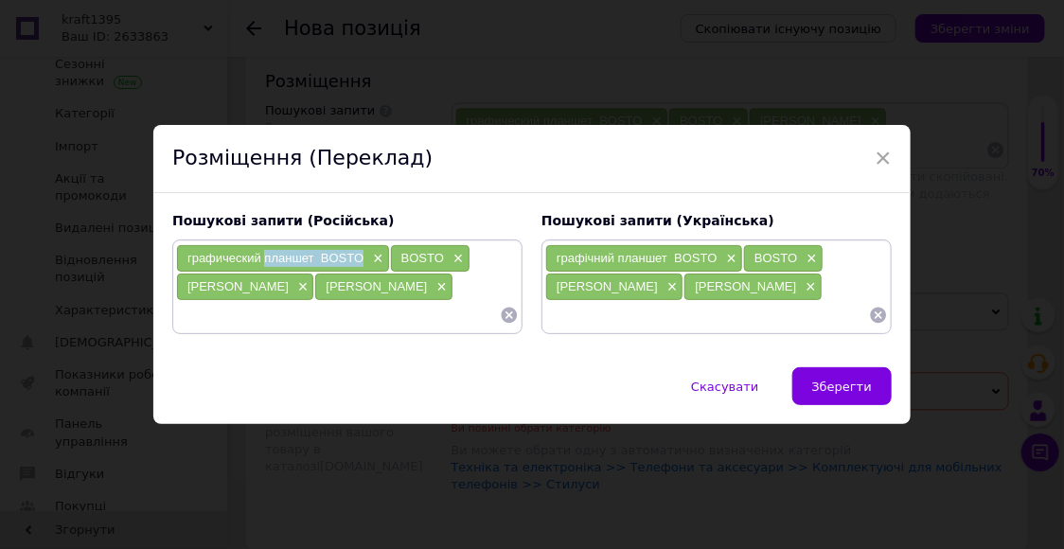
drag, startPoint x: 362, startPoint y: 259, endPoint x: 261, endPoint y: 262, distance: 100.4
click at [261, 262] on div "графический планшет BOSTO ×" at bounding box center [283, 258] width 212 height 27
copy span "планшет BOSTO"
click at [187, 319] on input at bounding box center [338, 315] width 324 height 28
paste input "планшет BOSTO"
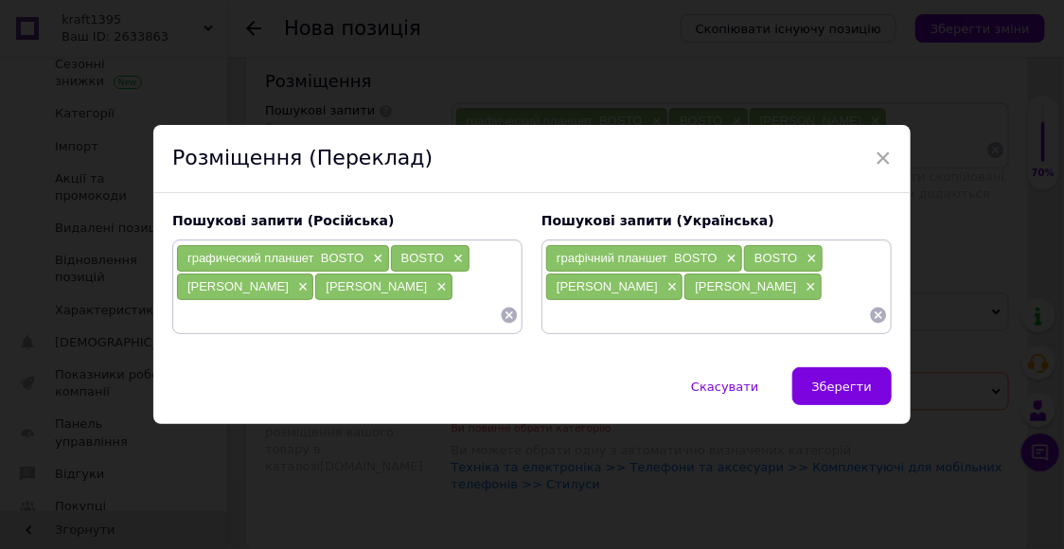
type input "планшет BOSTO"
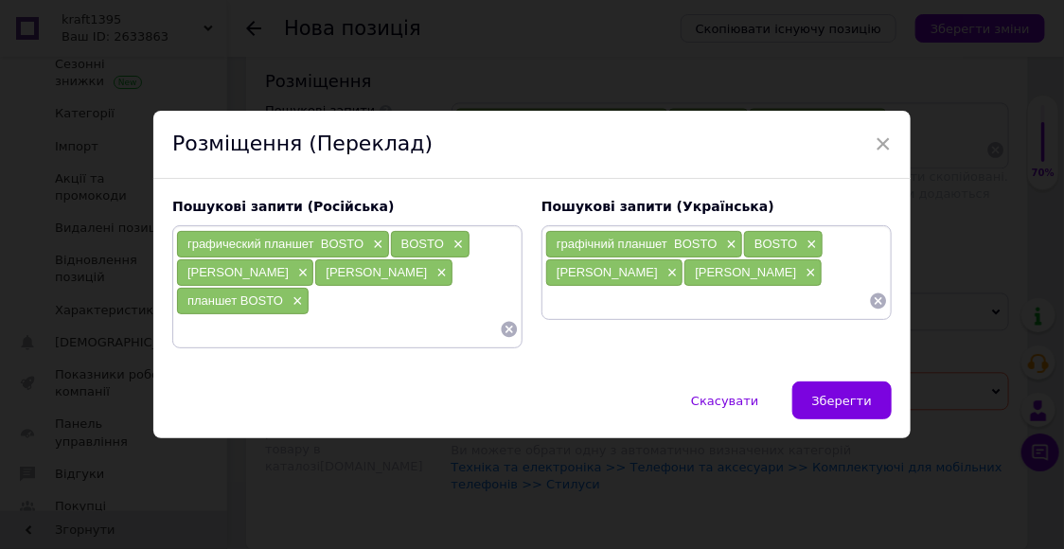
click at [569, 299] on input at bounding box center [707, 301] width 324 height 28
paste input "планшет BOSTO"
type input "планшет BOSTO"
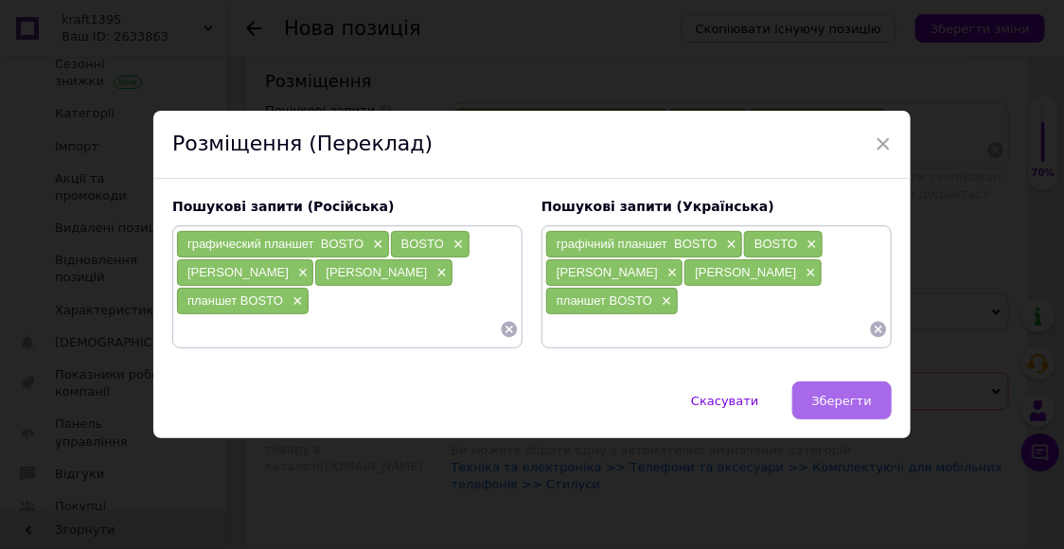
click at [853, 402] on span "Зберегти" at bounding box center [842, 401] width 60 height 14
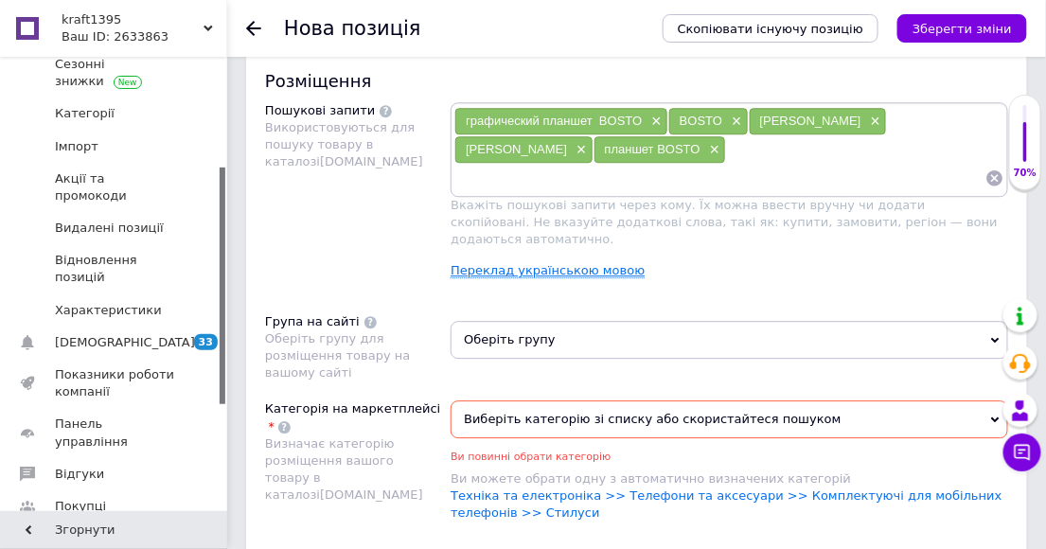
click at [572, 263] on link "Переклад українською мовою" at bounding box center [548, 270] width 194 height 15
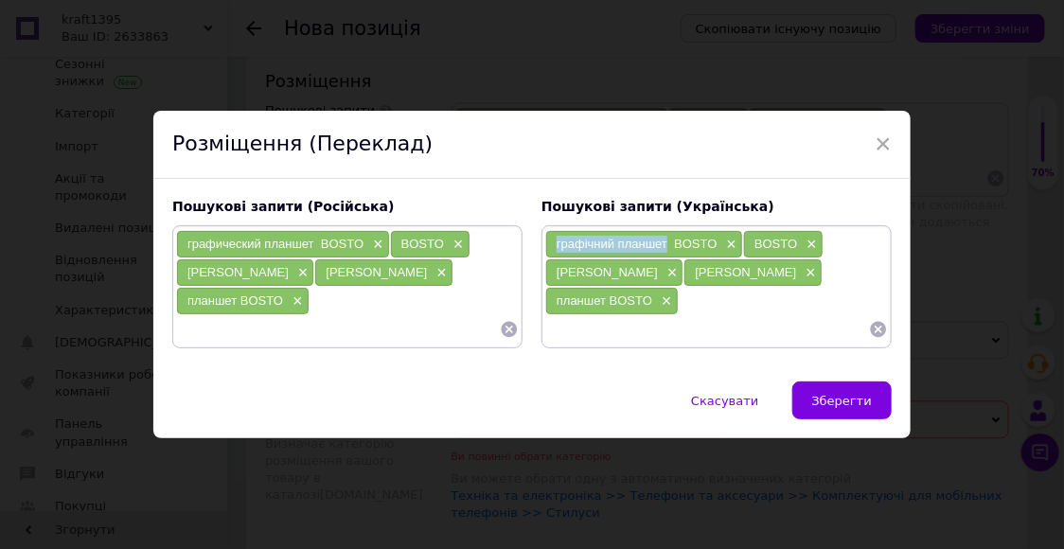
drag, startPoint x: 664, startPoint y: 247, endPoint x: 551, endPoint y: 242, distance: 112.8
click at [550, 239] on div "графічний планшет BOSTO ×" at bounding box center [644, 244] width 196 height 27
copy span "графічний планшет"
click at [554, 335] on input at bounding box center [707, 329] width 324 height 28
paste input "графічний планшет"
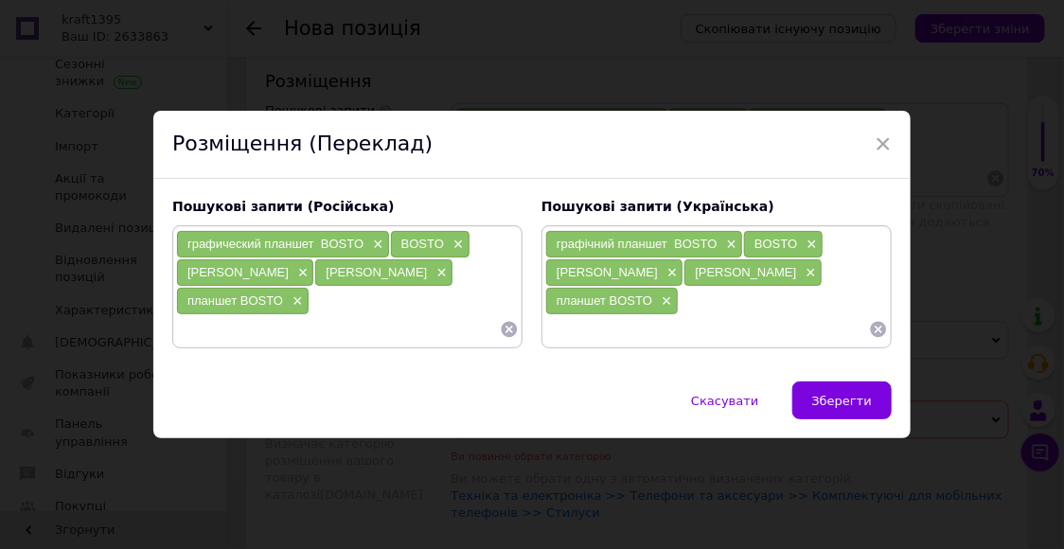
type input "графічний планшет"
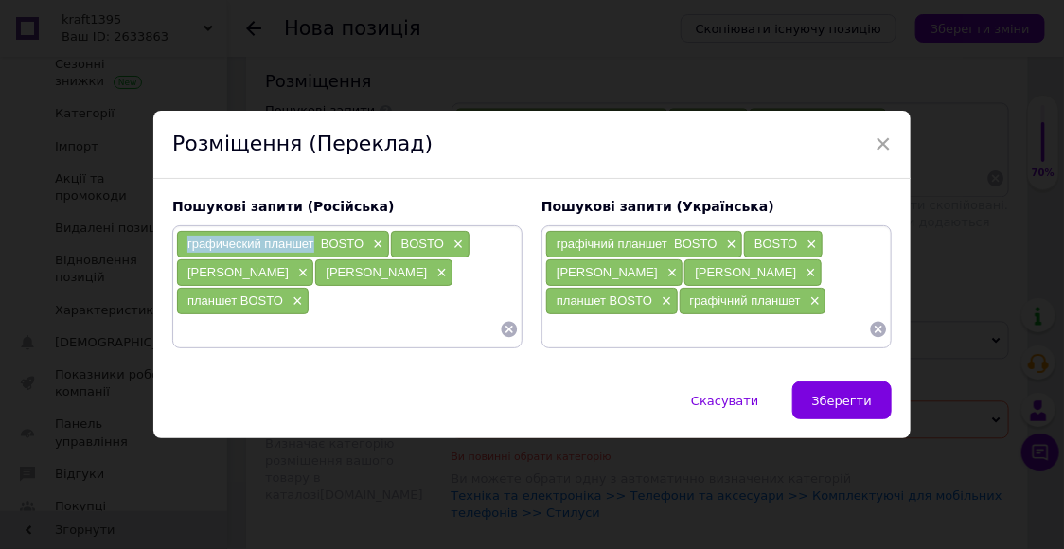
drag, startPoint x: 310, startPoint y: 248, endPoint x: 184, endPoint y: 248, distance: 125.9
click at [184, 248] on div "графический планшет BOSTO ×" at bounding box center [283, 244] width 212 height 27
copy span "графический планшет"
click at [185, 333] on input at bounding box center [338, 329] width 324 height 28
paste input "графический планшет"
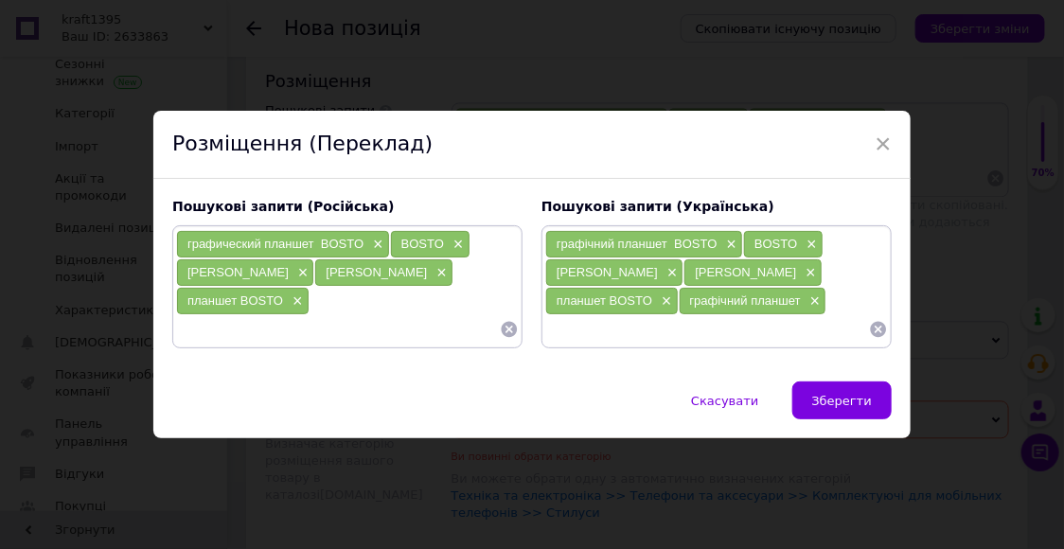
type input "графический планшет"
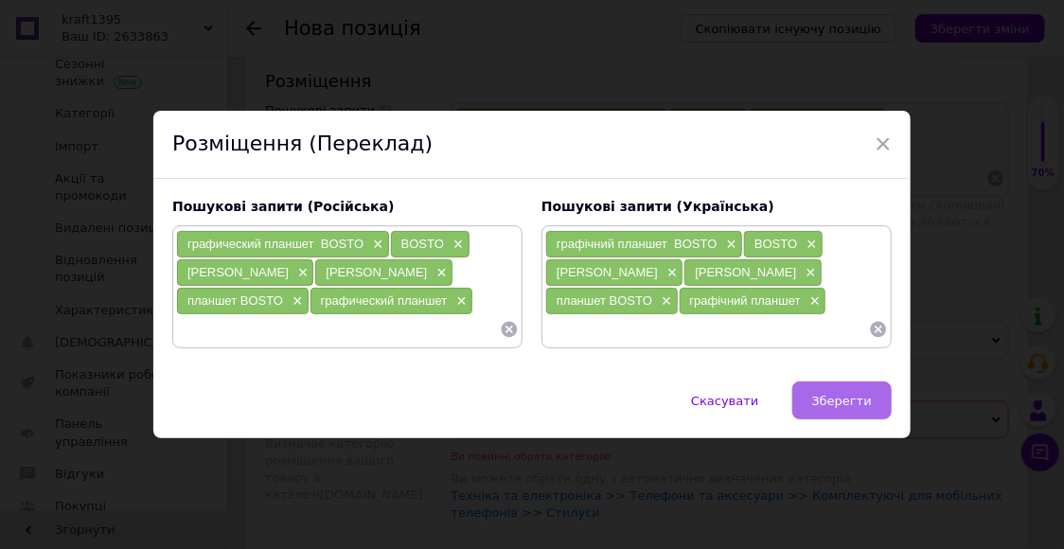
click at [855, 400] on span "Зберегти" at bounding box center [842, 401] width 60 height 14
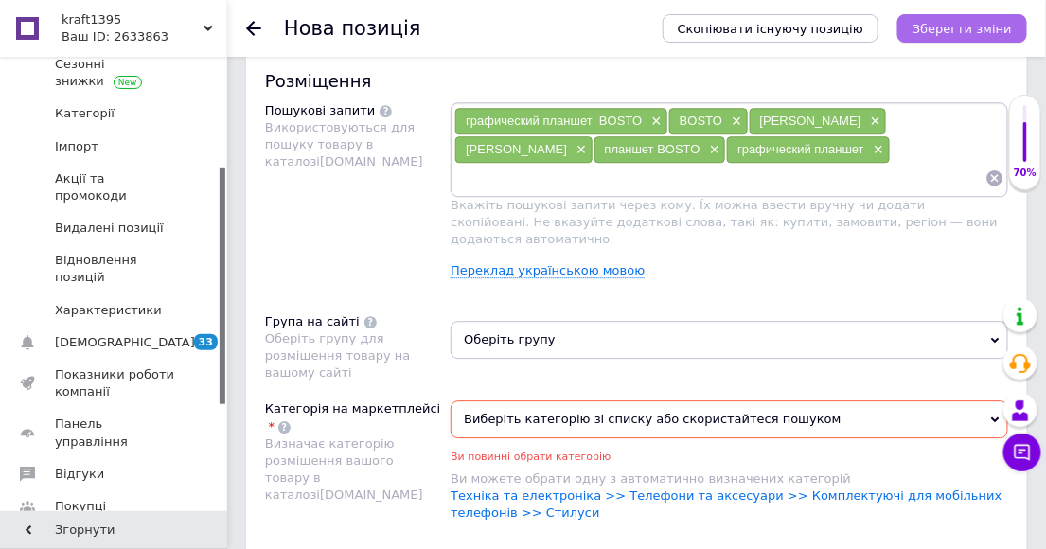
click at [963, 29] on icon "Зберегти зміни" at bounding box center [962, 29] width 99 height 14
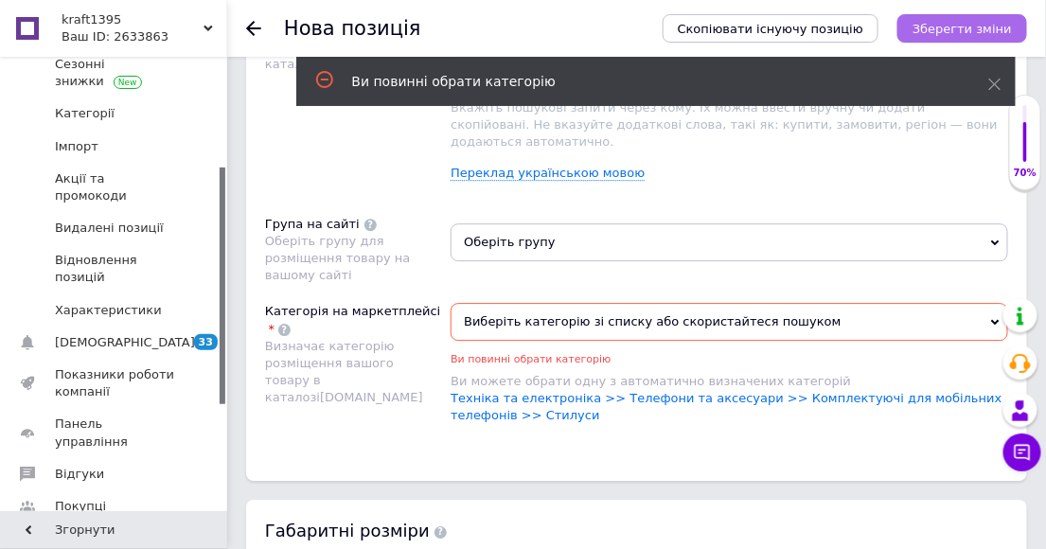
scroll to position [1423, 0]
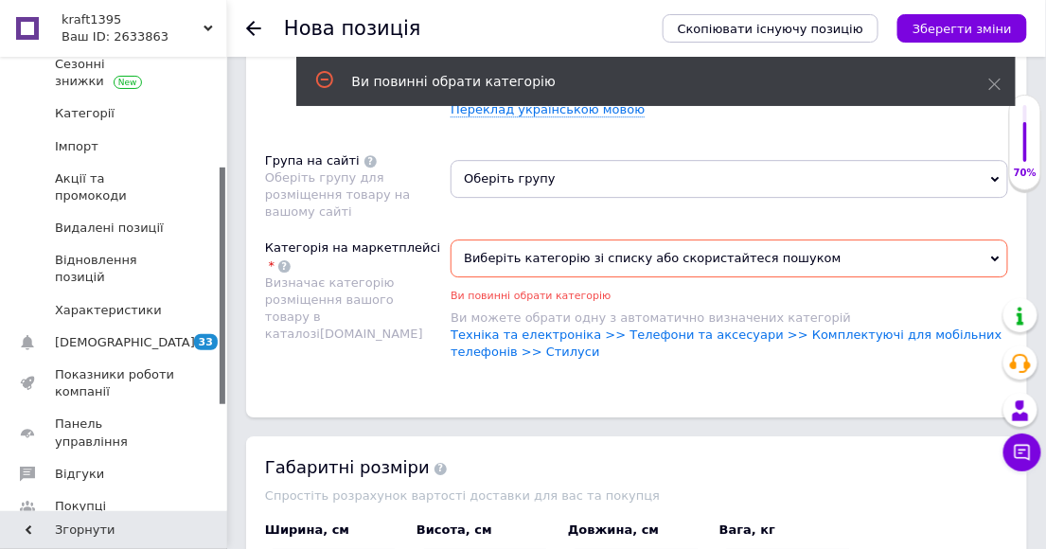
click at [996, 255] on icon at bounding box center [995, 259] width 9 height 9
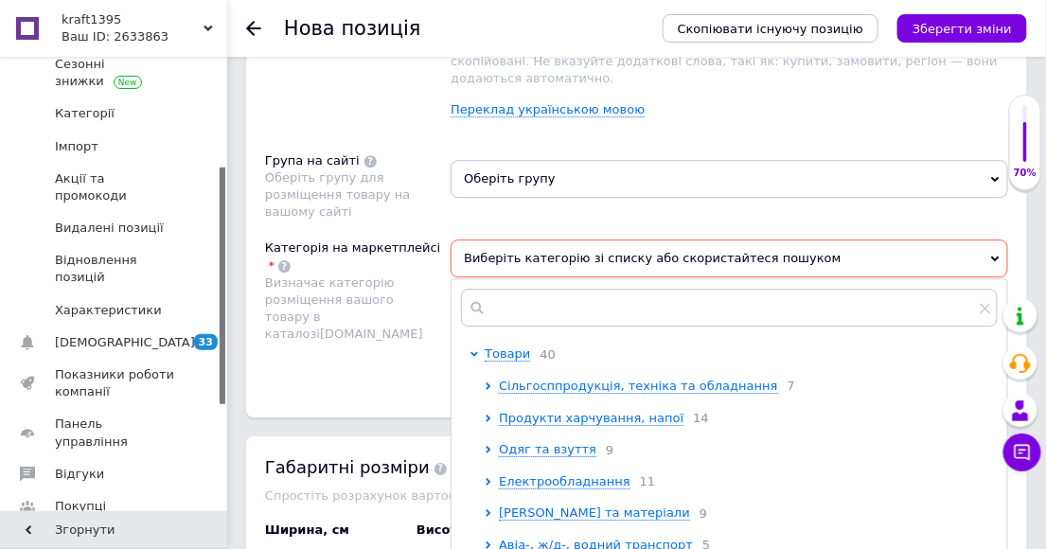
click at [991, 175] on icon at bounding box center [995, 179] width 9 height 9
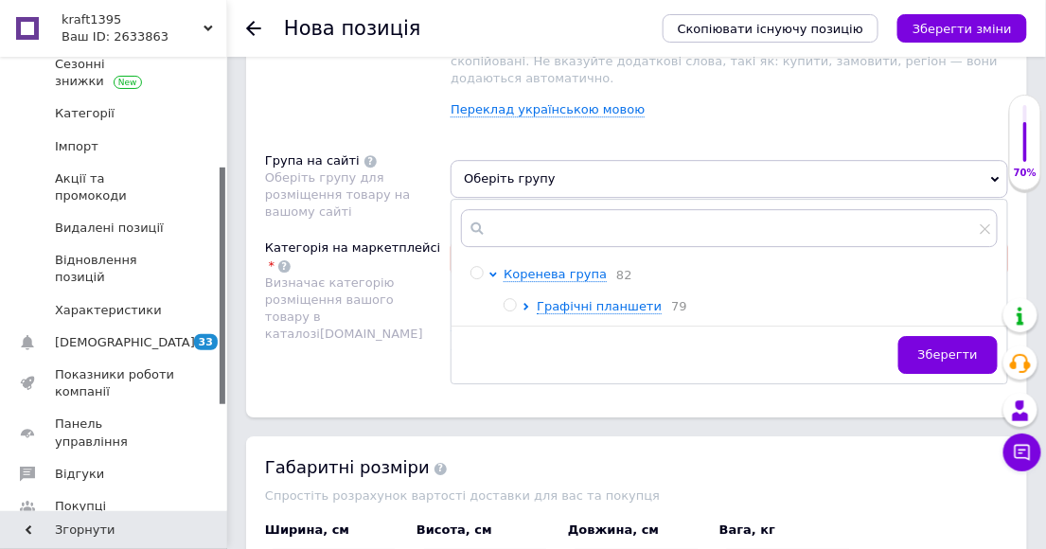
click at [508, 299] on input "radio" at bounding box center [510, 305] width 12 height 12
radio input "true"
click at [953, 348] on span "Зберегти" at bounding box center [949, 355] width 60 height 14
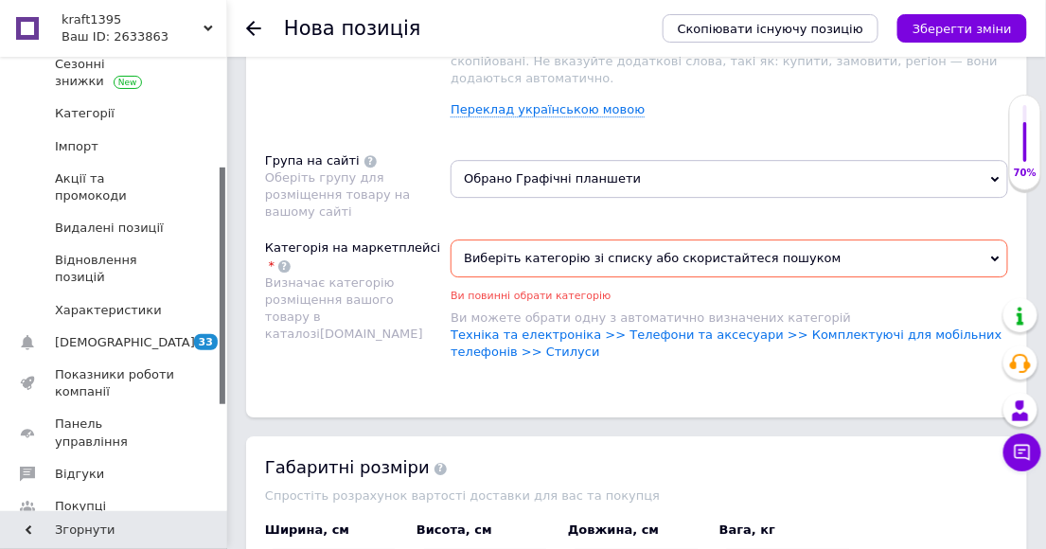
click at [994, 255] on icon at bounding box center [995, 259] width 9 height 9
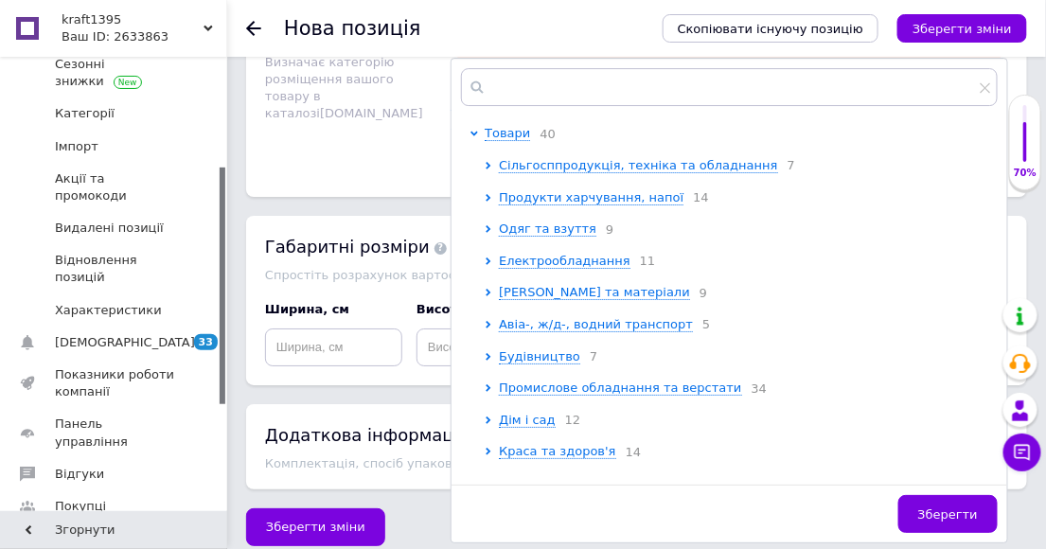
scroll to position [1118, 0]
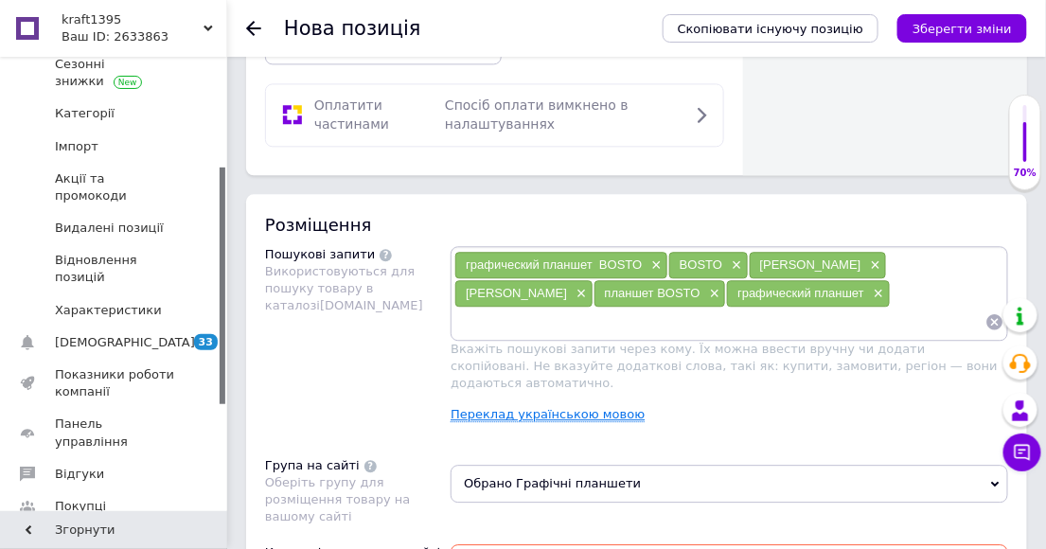
click at [545, 415] on link "Переклад українською мовою" at bounding box center [548, 414] width 194 height 15
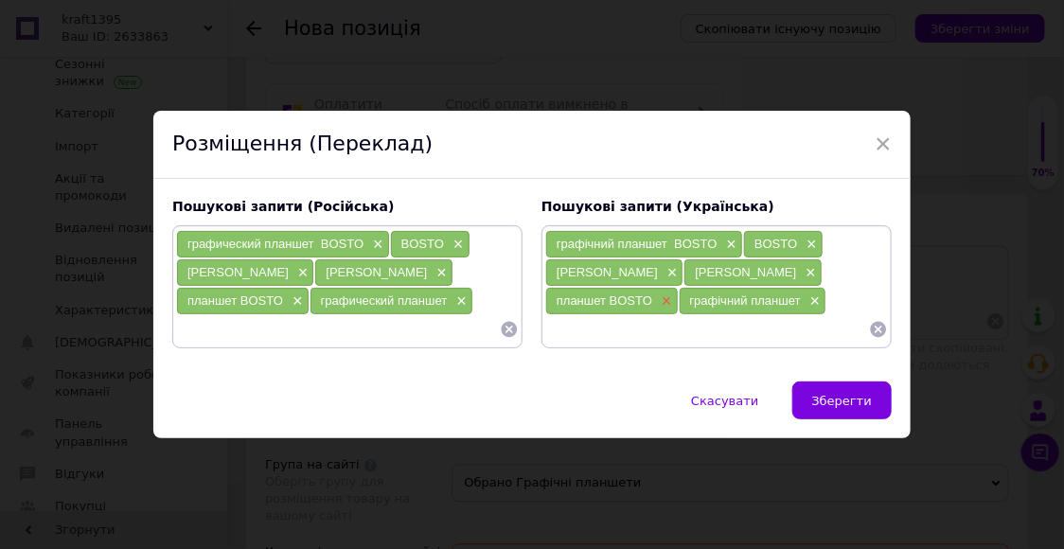
click at [663, 307] on span "×" at bounding box center [664, 302] width 15 height 16
click at [663, 272] on span "×" at bounding box center [670, 273] width 15 height 16
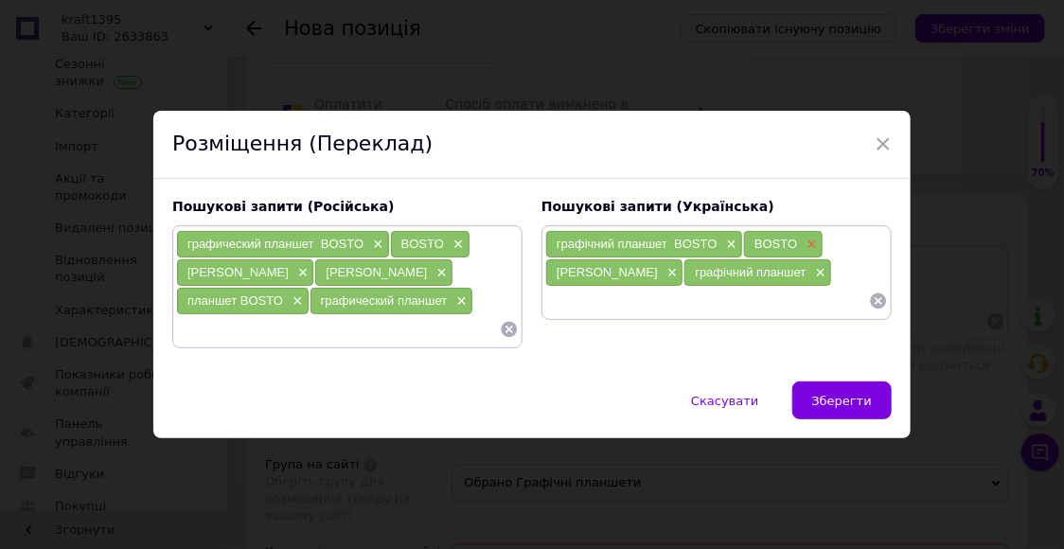
click at [812, 241] on span "×" at bounding box center [809, 245] width 15 height 16
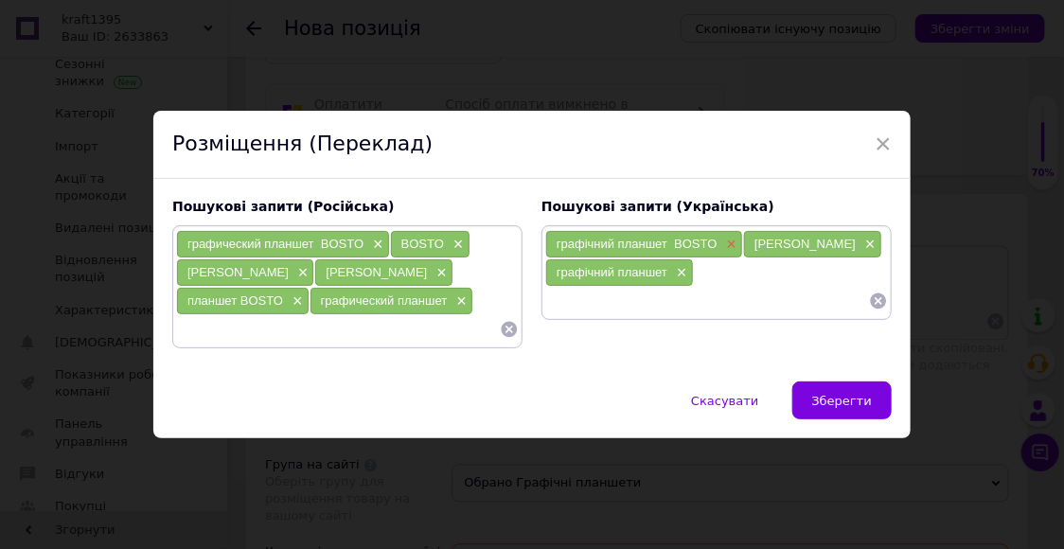
click at [730, 243] on span "×" at bounding box center [730, 245] width 15 height 16
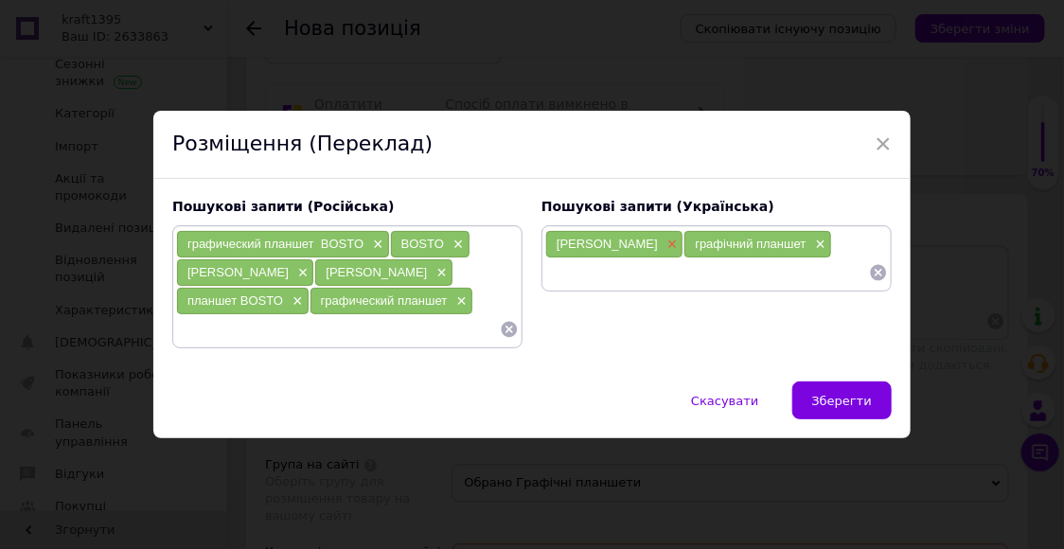
click at [663, 243] on span "×" at bounding box center [670, 245] width 15 height 16
click at [291, 303] on span "×" at bounding box center [295, 302] width 15 height 16
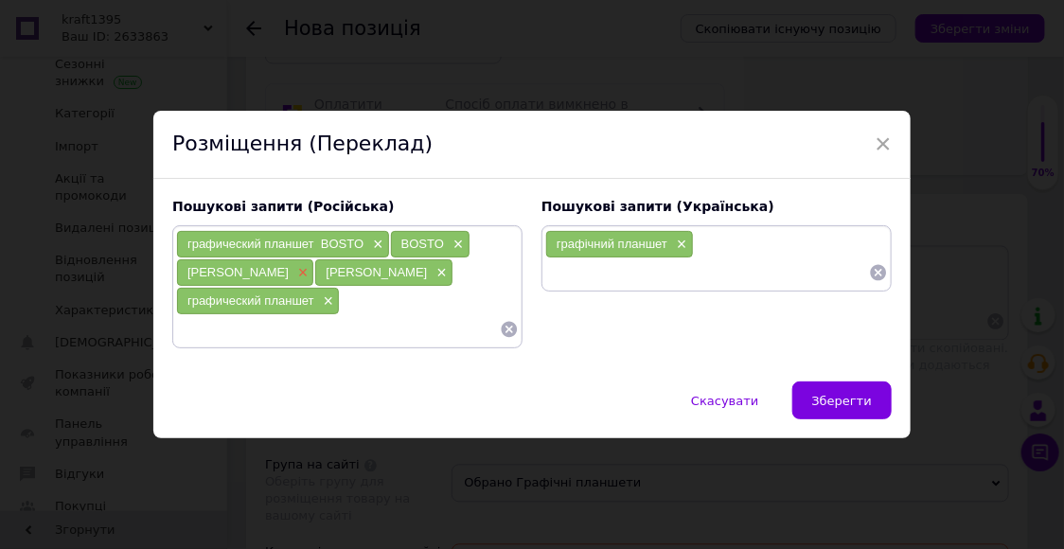
click at [294, 273] on span "×" at bounding box center [301, 273] width 15 height 16
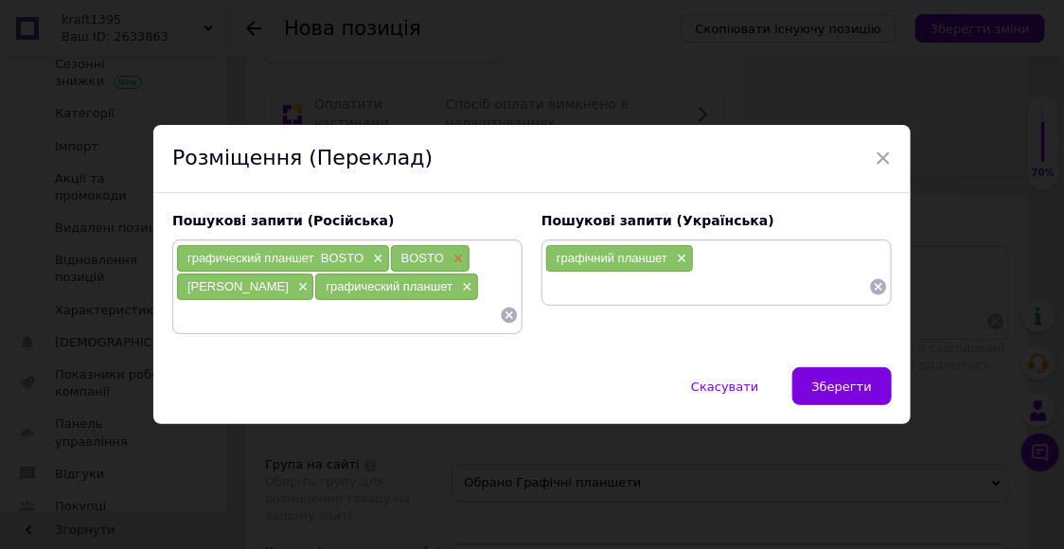
click at [455, 259] on span "×" at bounding box center [456, 259] width 15 height 16
click at [375, 263] on span "×" at bounding box center [375, 259] width 15 height 16
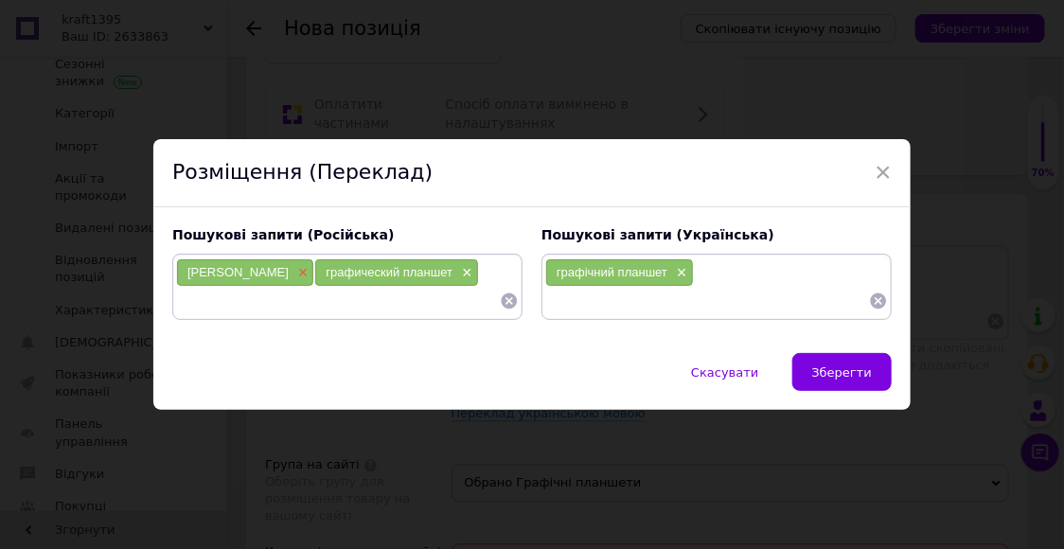
click at [294, 272] on span "×" at bounding box center [301, 273] width 15 height 16
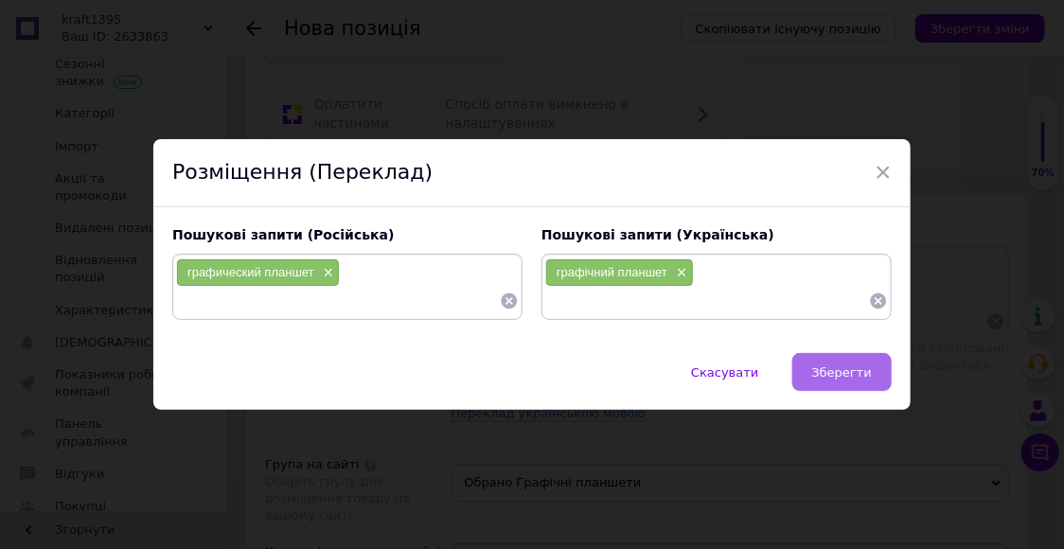
click at [858, 375] on span "Зберегти" at bounding box center [842, 373] width 60 height 14
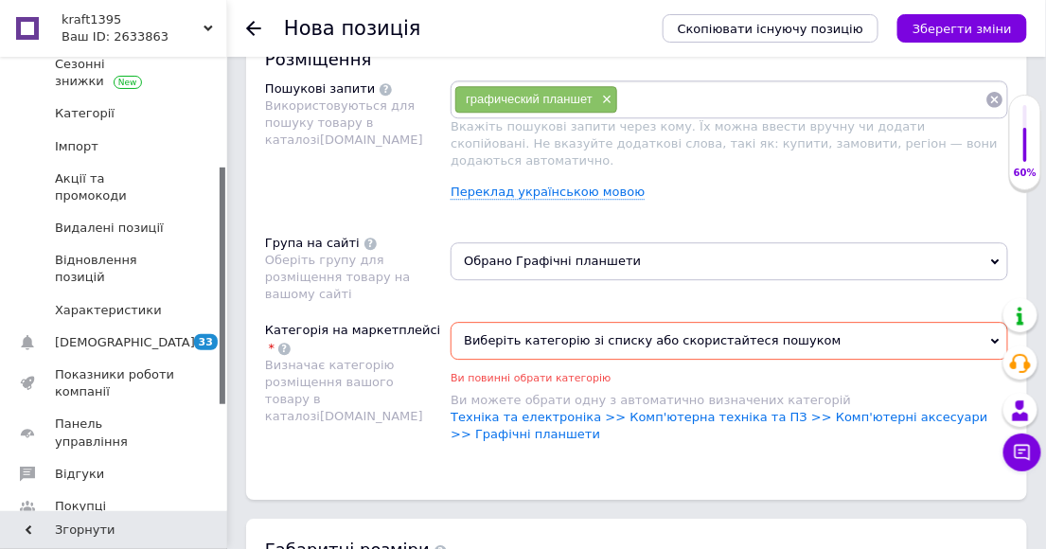
scroll to position [1329, 0]
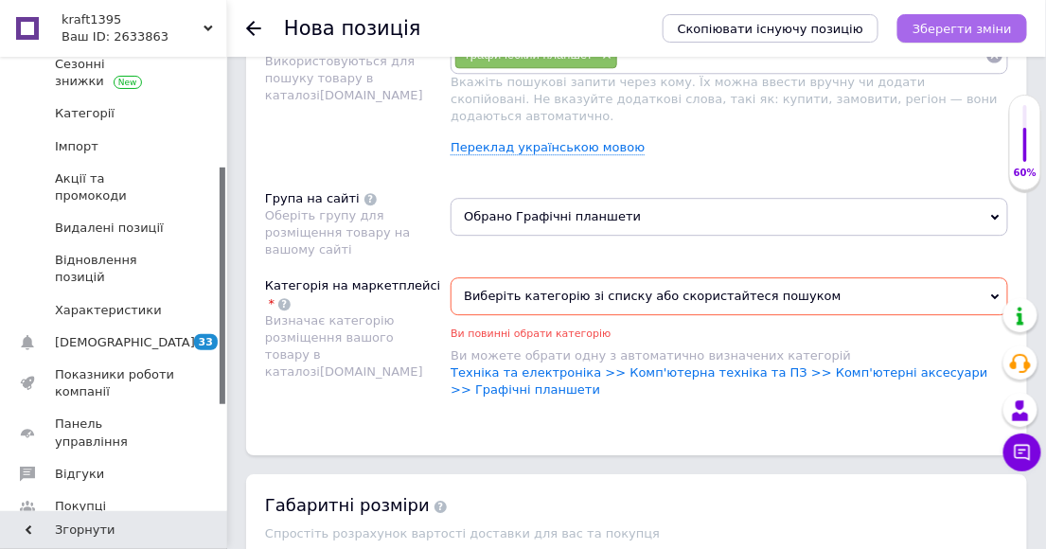
click at [959, 27] on icon "Зберегти зміни" at bounding box center [962, 29] width 99 height 14
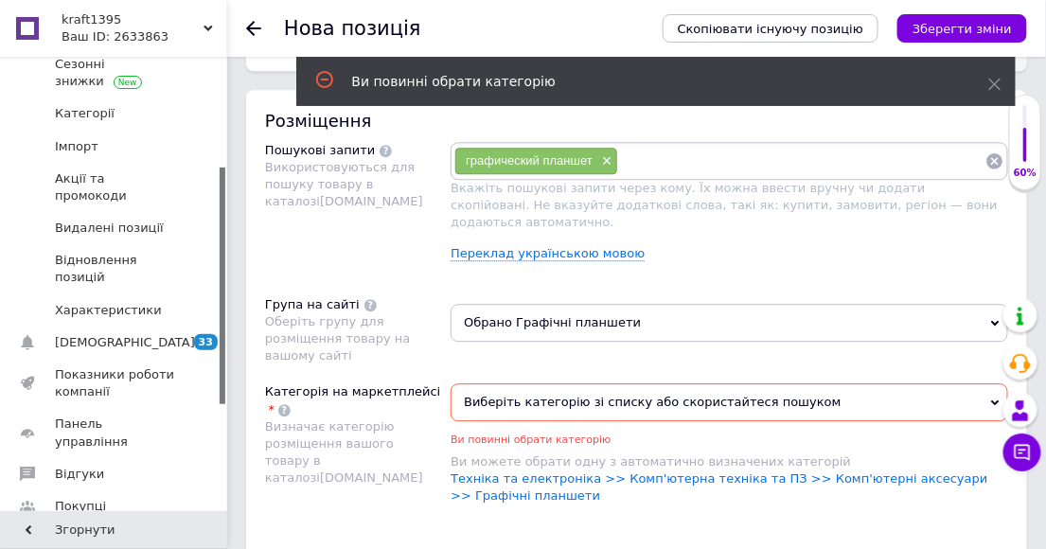
scroll to position [1260, 0]
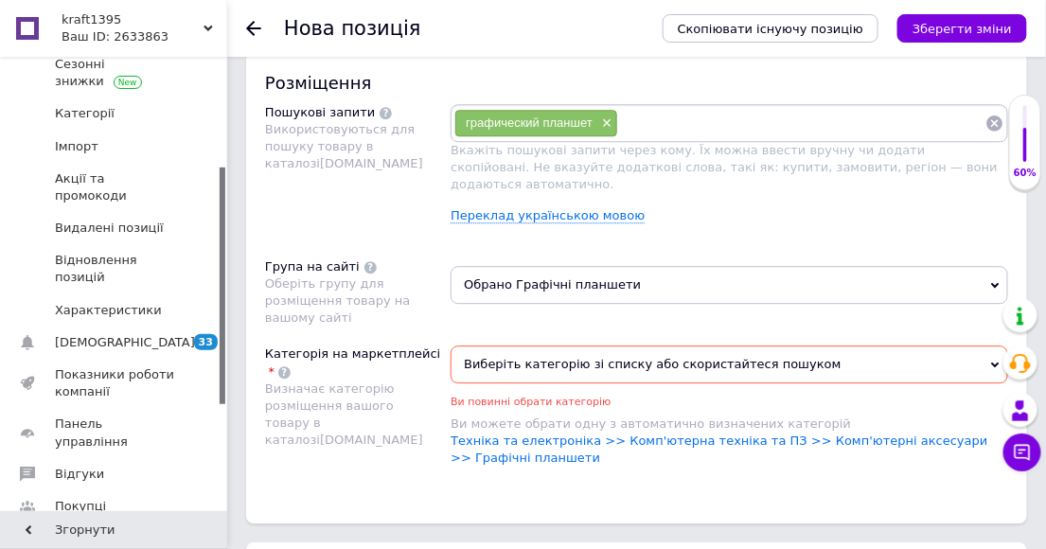
click at [992, 281] on icon at bounding box center [995, 285] width 9 height 9
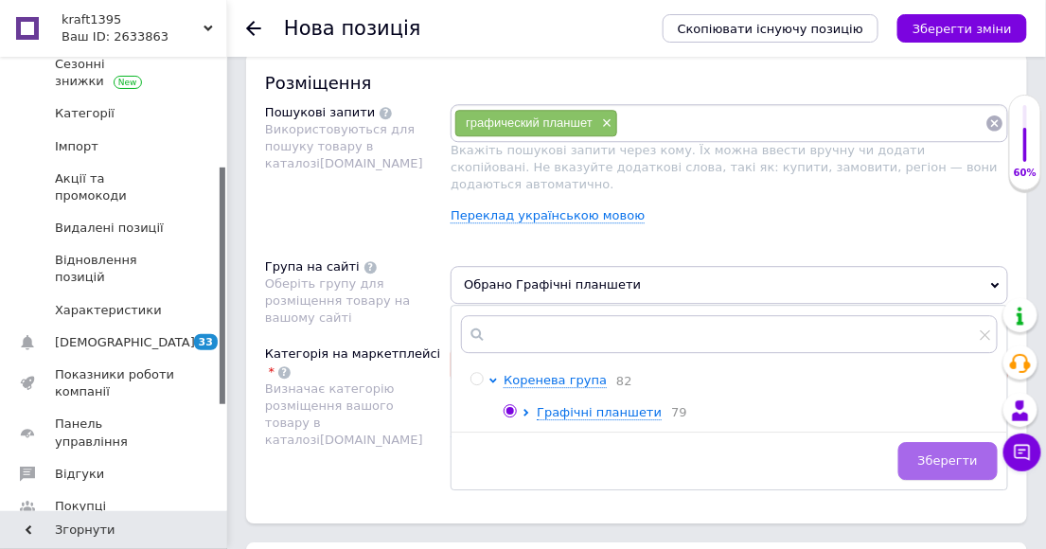
click at [951, 455] on span "Зберегти" at bounding box center [949, 461] width 60 height 14
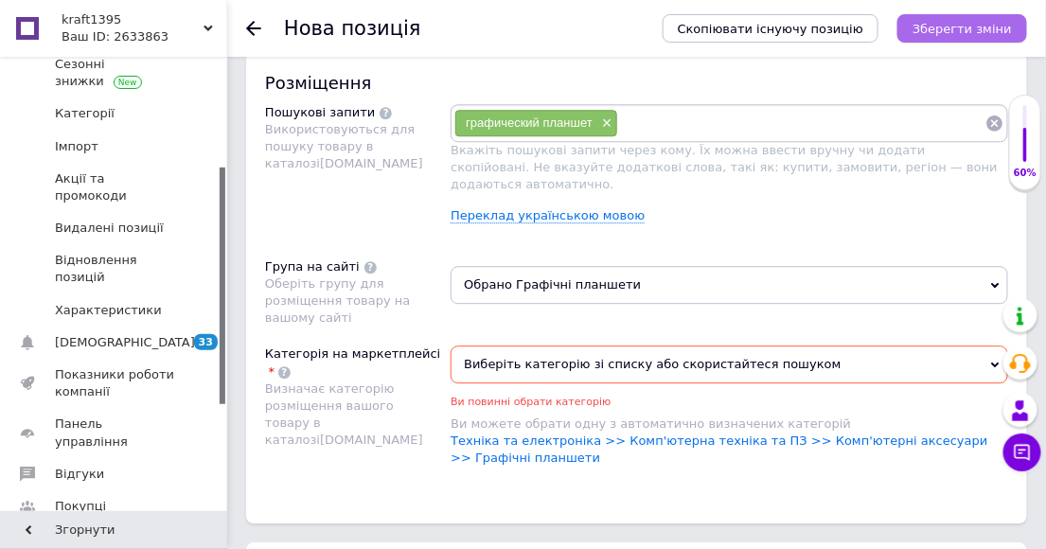
click at [981, 29] on icon "Зберегти зміни" at bounding box center [962, 29] width 99 height 14
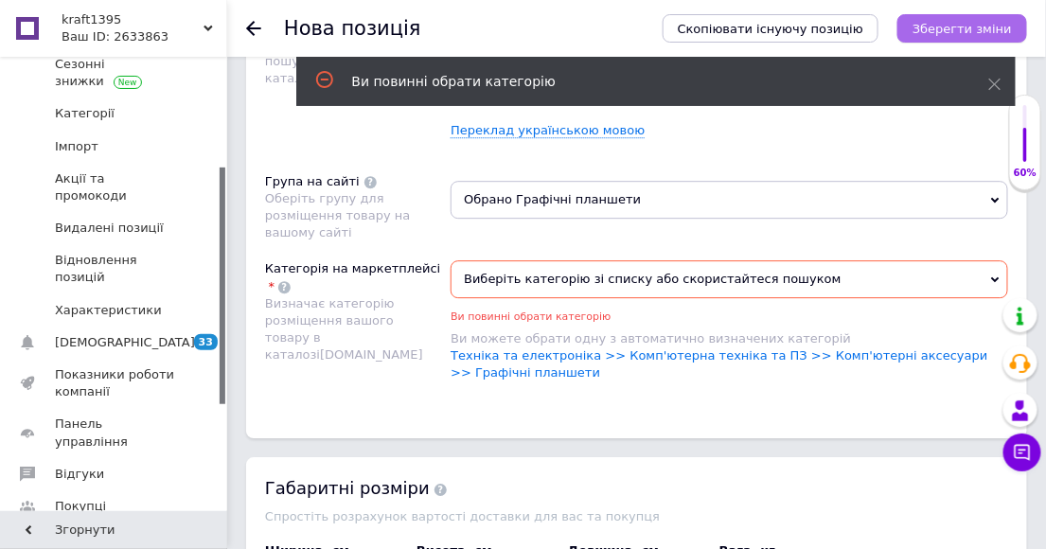
scroll to position [1365, 0]
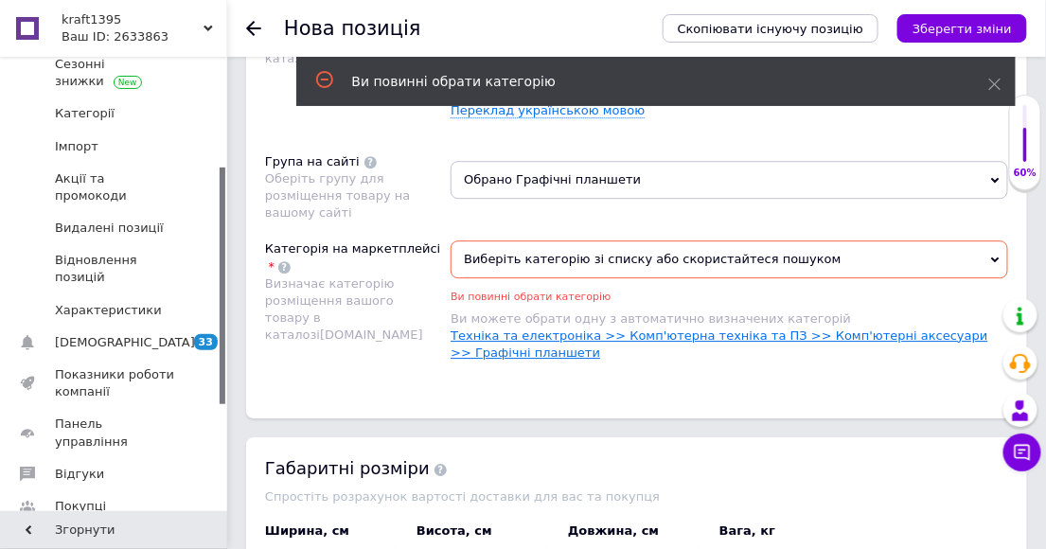
click at [794, 329] on link "Техніка та електроніка >> Комп'ютерна техніка та ПЗ >> Комп'ютерні аксесуари >>…" at bounding box center [719, 344] width 537 height 31
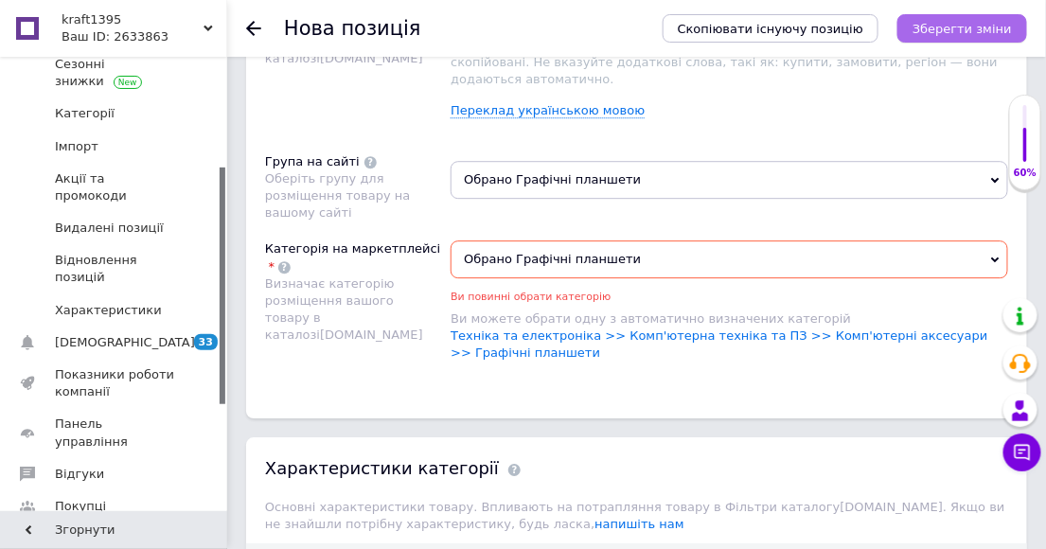
click at [971, 33] on icon "Зберегти зміни" at bounding box center [962, 29] width 99 height 14
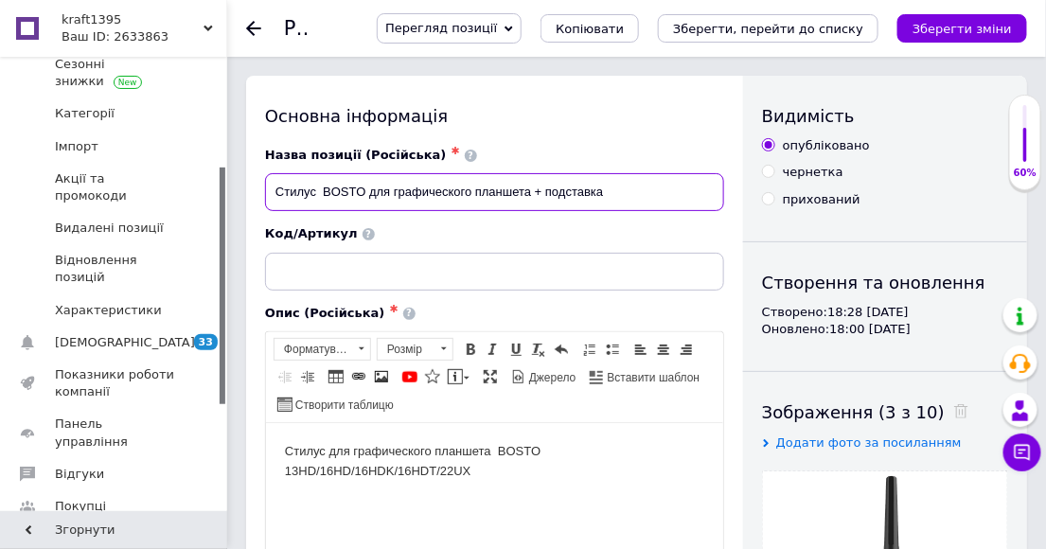
drag, startPoint x: 366, startPoint y: 192, endPoint x: 278, endPoint y: 192, distance: 87.1
click at [278, 192] on input "Стилус BOSTO для графического планшета + подставка" at bounding box center [494, 192] width 459 height 38
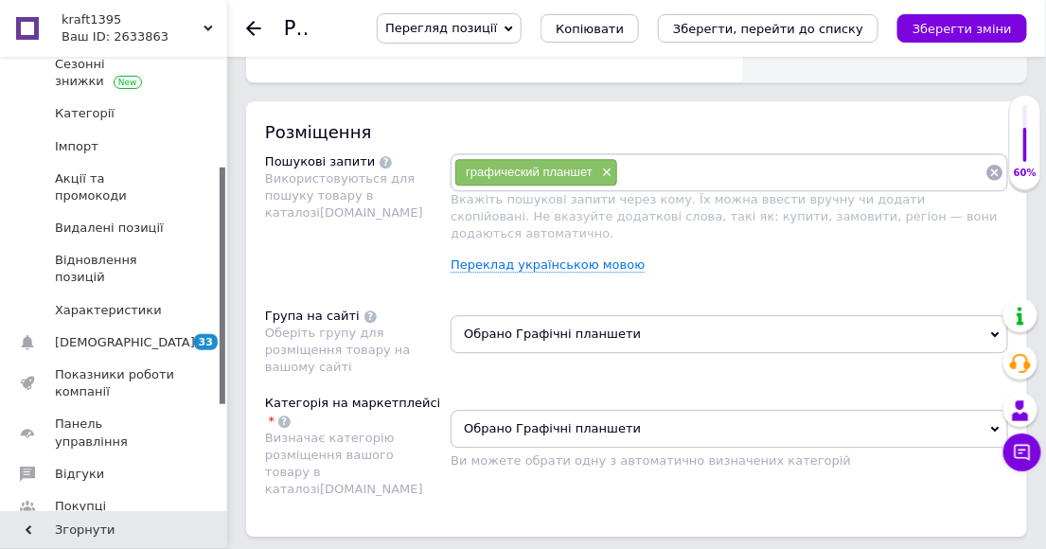
scroll to position [1157, 0]
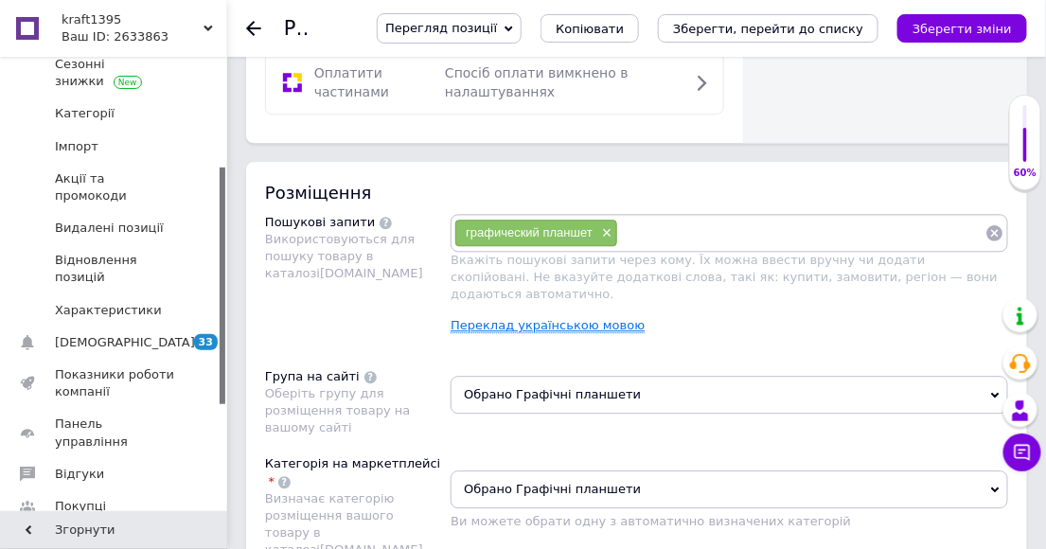
click at [538, 318] on link "Переклад українською мовою" at bounding box center [548, 325] width 194 height 15
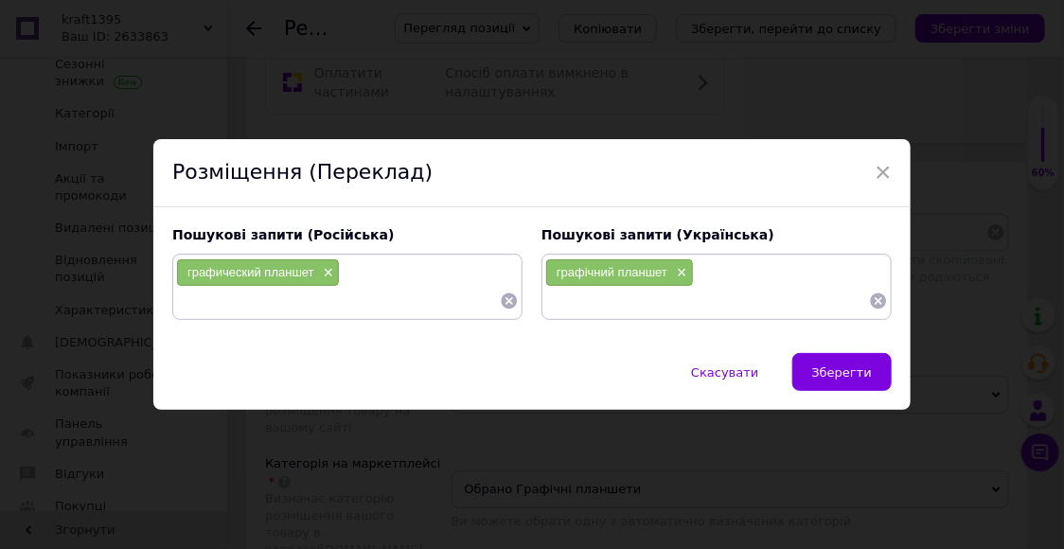
click at [190, 304] on input at bounding box center [338, 301] width 324 height 28
paste input "[PERSON_NAME]"
type input "[PERSON_NAME]"
click at [559, 299] on input at bounding box center [707, 301] width 324 height 28
paste input "[PERSON_NAME]"
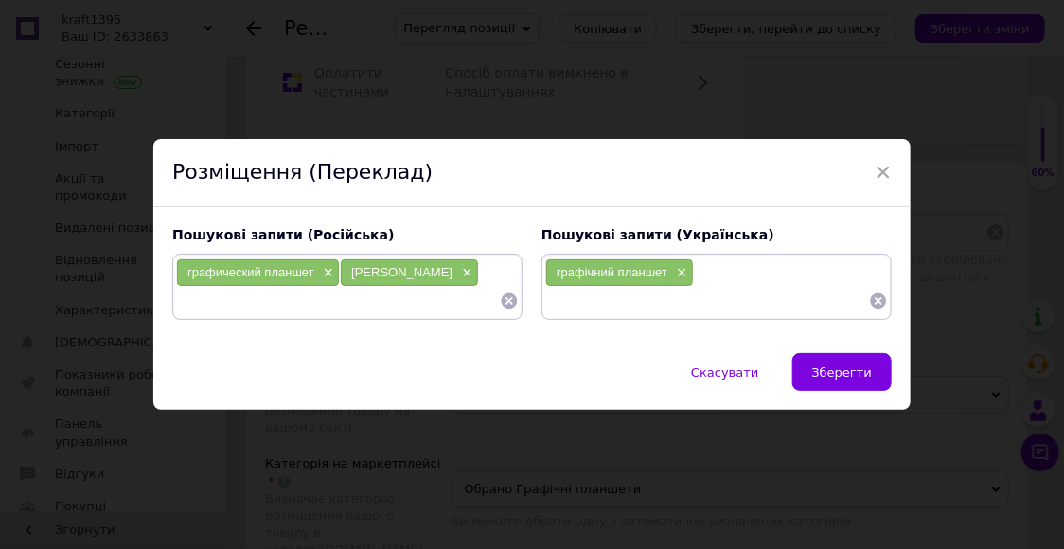
type input "[PERSON_NAME]"
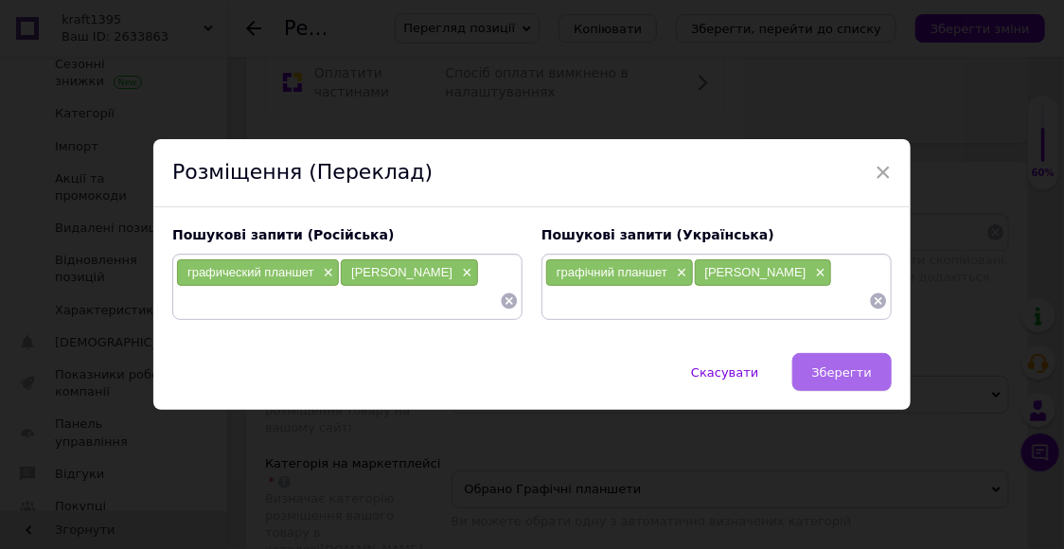
click at [840, 370] on span "Зберегти" at bounding box center [842, 373] width 60 height 14
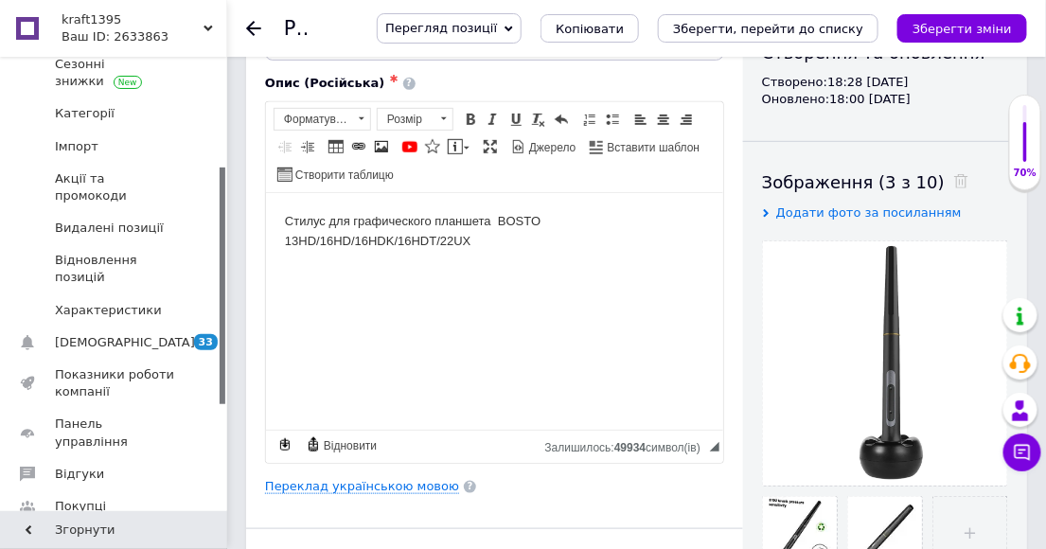
scroll to position [210, 0]
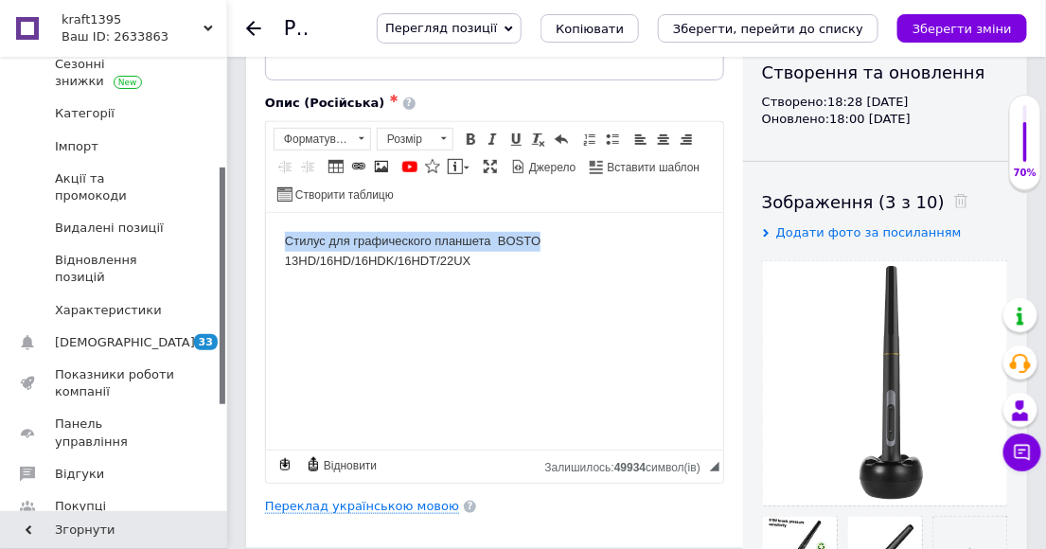
drag, startPoint x: 543, startPoint y: 238, endPoint x: 284, endPoint y: 236, distance: 258.5
click at [284, 236] on body "Стилус для графического планшета BOSTO 13HD/16HD/16HDK/16HDT/22UX" at bounding box center [493, 251] width 419 height 40
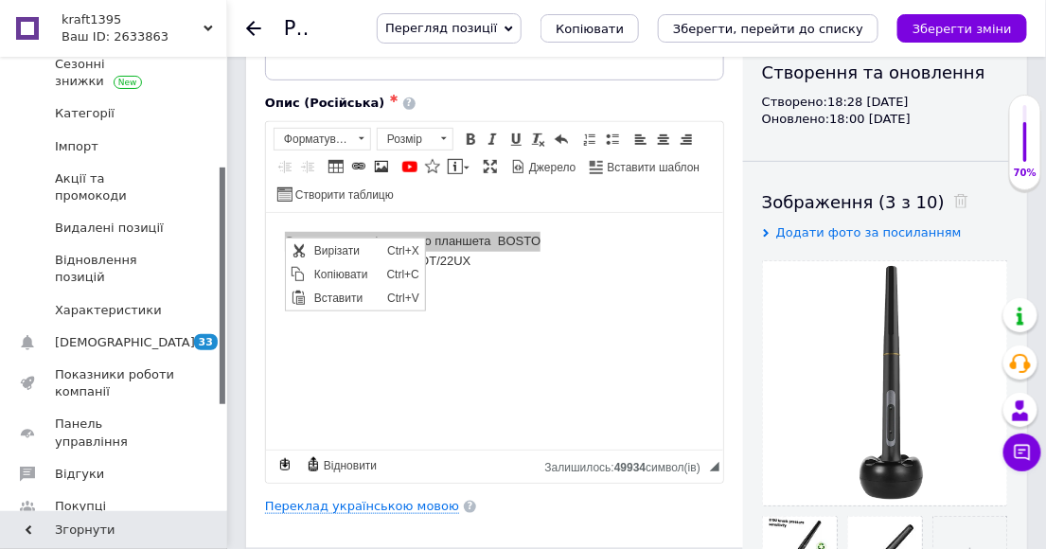
scroll to position [0, 0]
click at [345, 277] on span "Копіювати" at bounding box center [345, 273] width 73 height 23
copy body "Стилус для графического планшета BOSTO"
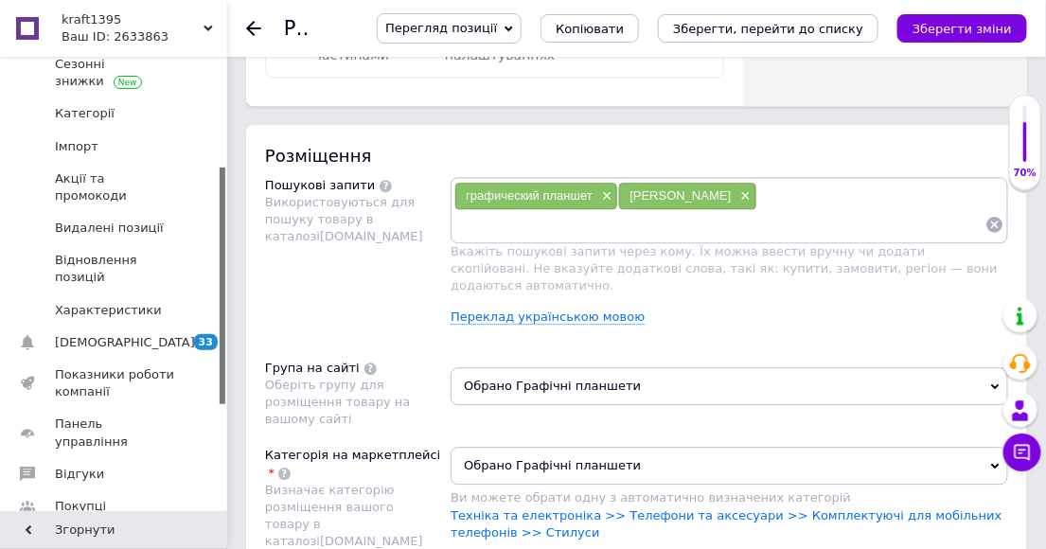
scroll to position [1262, 0]
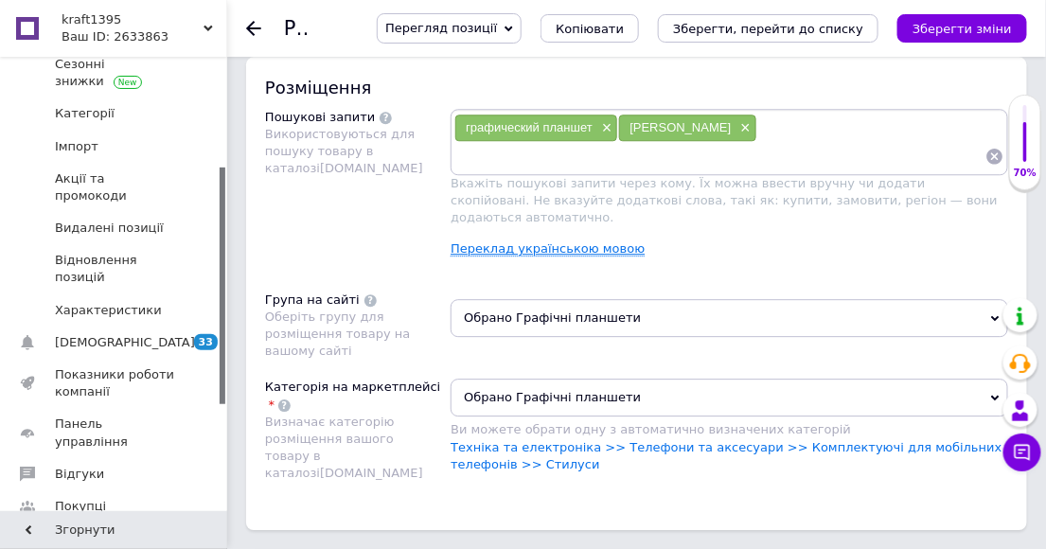
click at [541, 241] on link "Переклад українською мовою" at bounding box center [548, 248] width 194 height 15
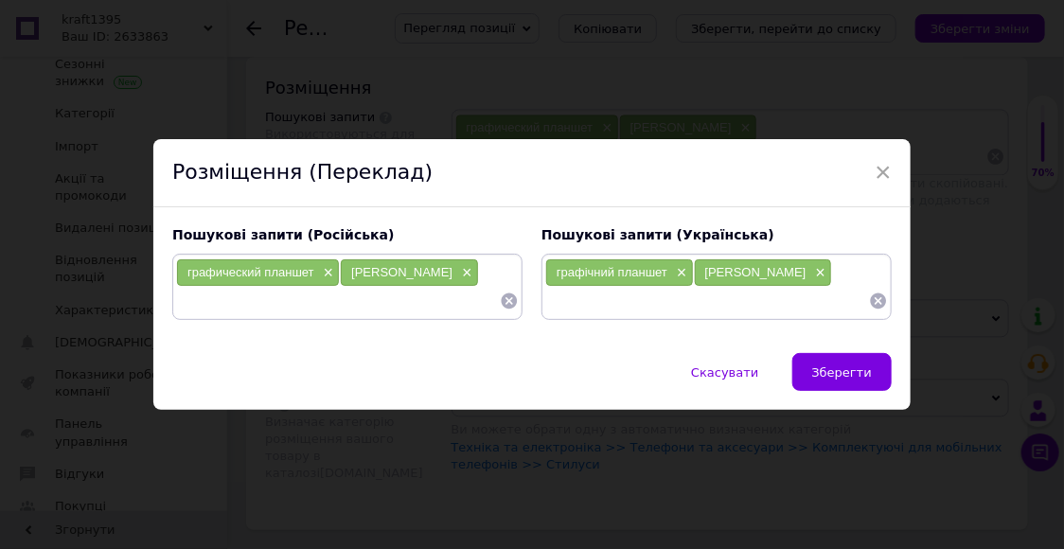
click at [193, 300] on input at bounding box center [338, 301] width 324 height 28
paste input "Стилус для графического планшета BOSTO"
type input "Стилус для графического планшета BOSTO"
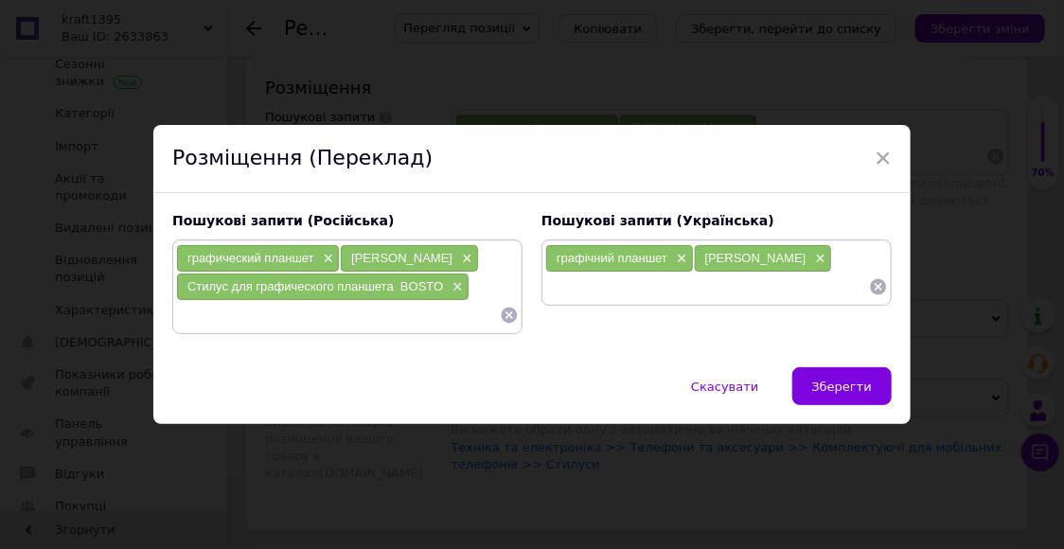
click at [575, 295] on input at bounding box center [707, 287] width 324 height 28
paste input "Стилус для графического планшета BOSTO"
click at [689, 289] on input "Стилус для графического планшета BOSTO" at bounding box center [707, 287] width 324 height 28
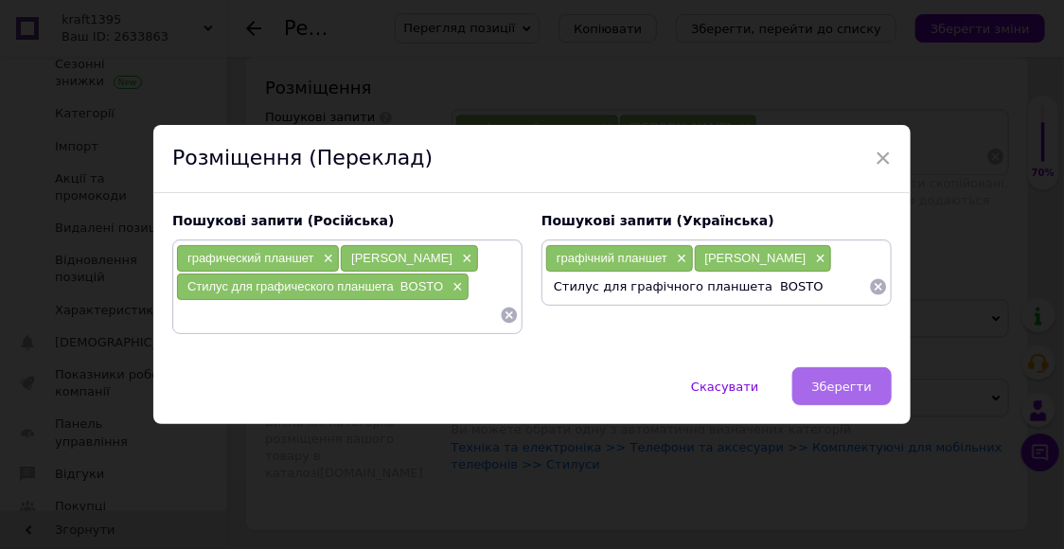
type input "Стилус для графічного планшета BOSTO"
click at [840, 392] on span "Зберегти" at bounding box center [842, 387] width 60 height 14
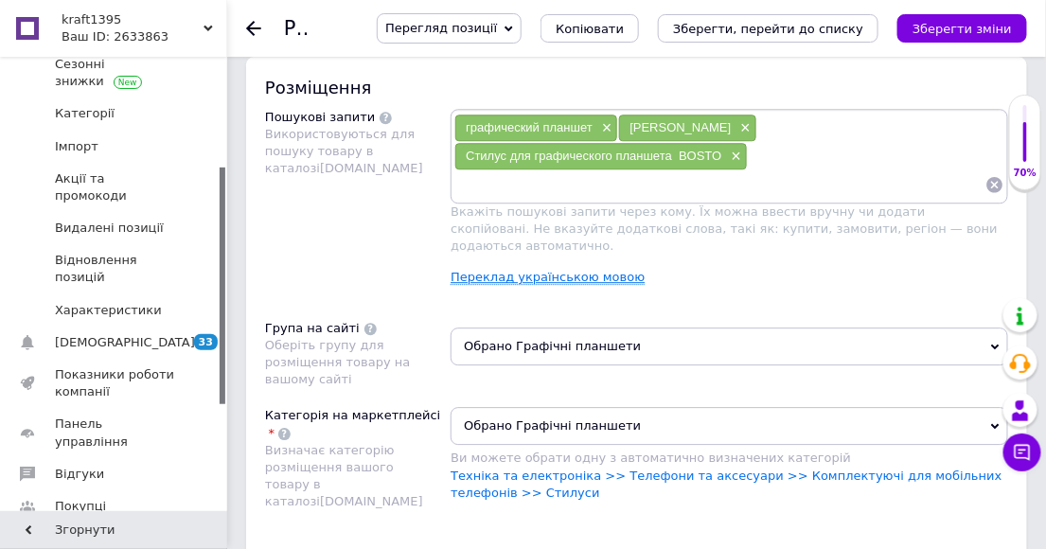
click at [530, 271] on link "Переклад українською мовою" at bounding box center [548, 277] width 194 height 15
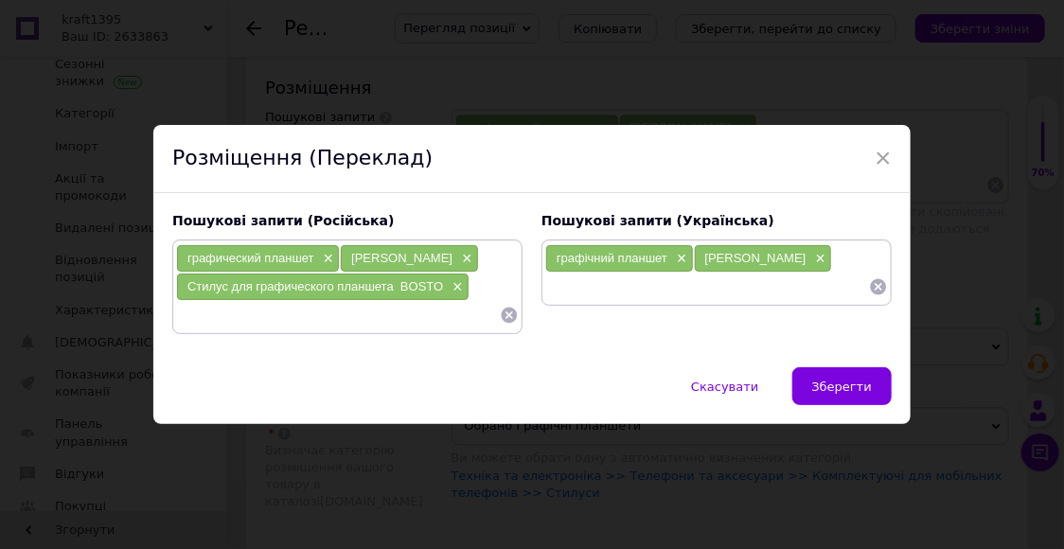
click at [564, 288] on input at bounding box center [707, 287] width 324 height 28
paste input "Стилус для графического планшета BOSTO"
click at [691, 289] on input "Стилус для графического планшета BOSTO" at bounding box center [707, 287] width 324 height 28
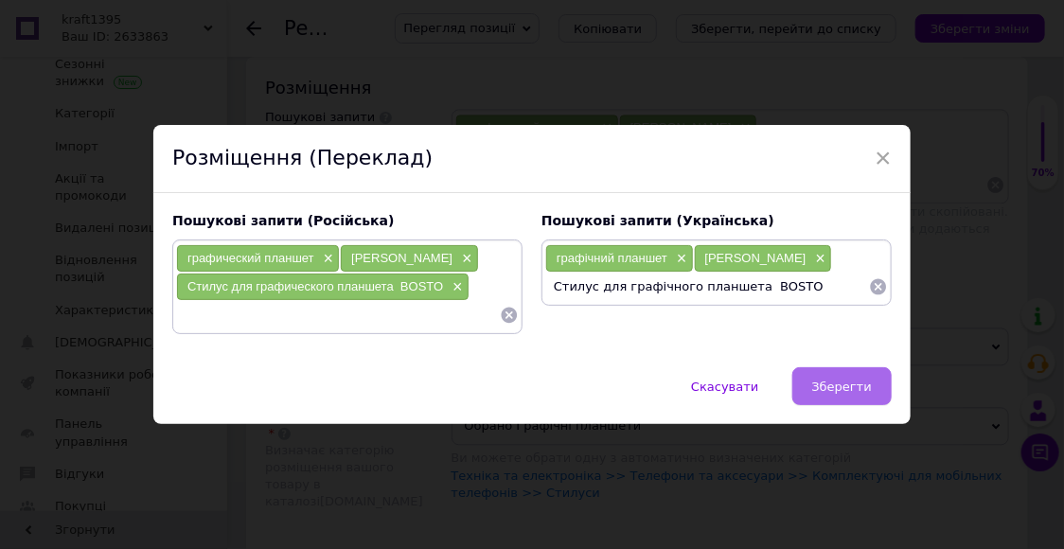
type input "Стилус для графічного планшета BOSTO"
click at [848, 389] on span "Зберегти" at bounding box center [842, 387] width 60 height 14
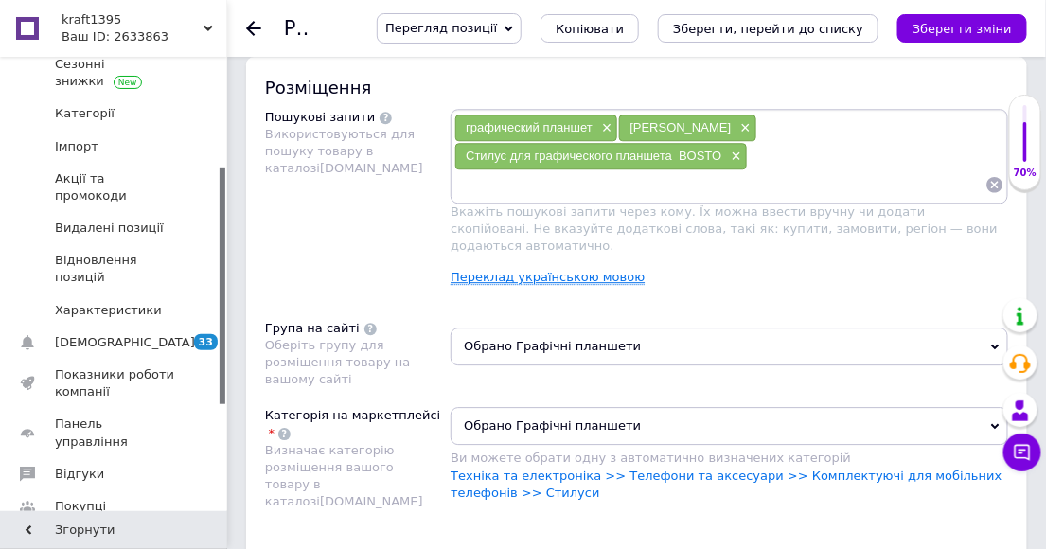
click at [574, 270] on link "Переклад українською мовою" at bounding box center [548, 277] width 194 height 15
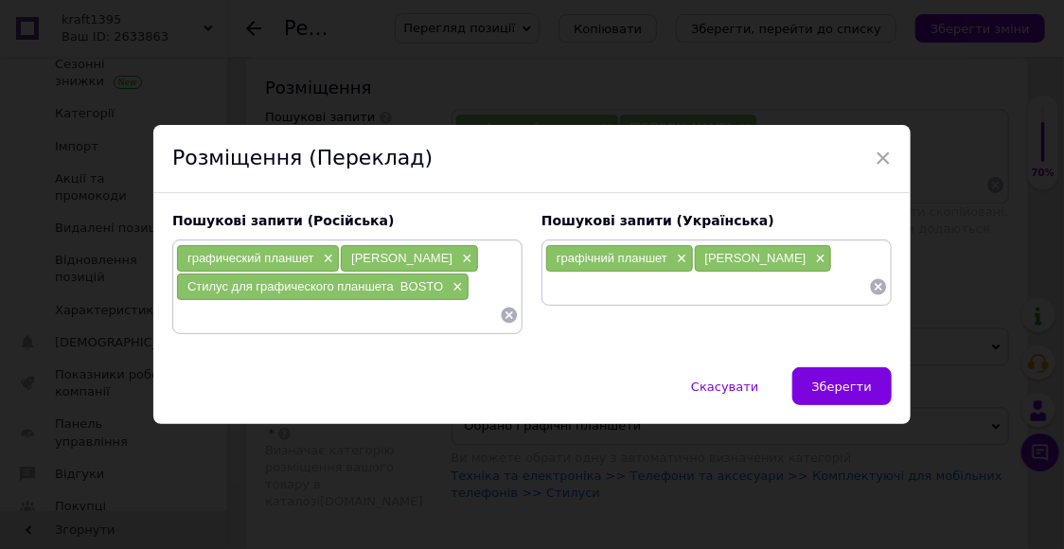
click at [551, 290] on input at bounding box center [707, 287] width 324 height 28
paste input "Стилус для графического планшета BOSTO"
click at [691, 290] on input "Стилус для графического планшета BOSTO" at bounding box center [707, 287] width 324 height 28
type input "Стилус для графічного планшета BOSTO"
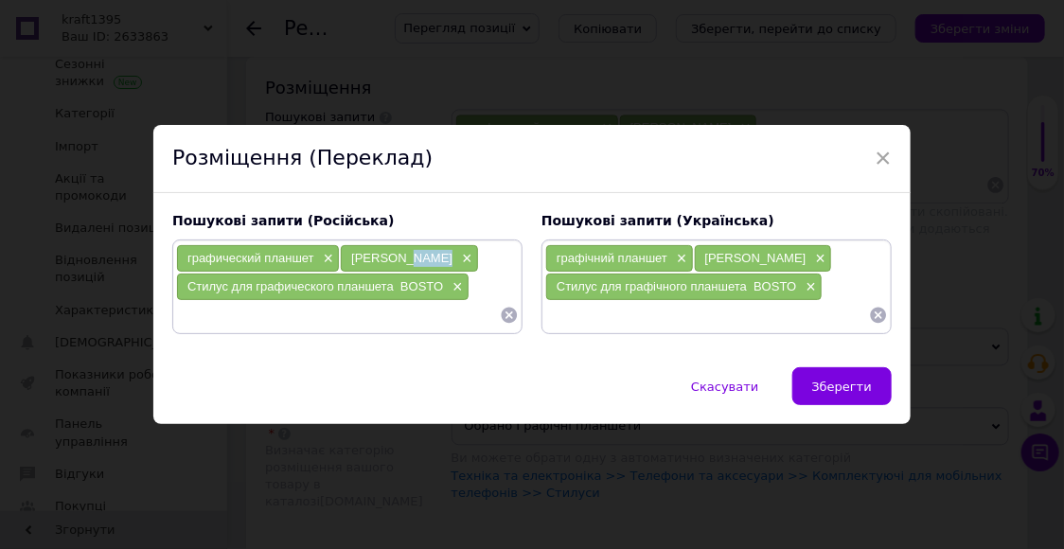
drag, startPoint x: 440, startPoint y: 260, endPoint x: 399, endPoint y: 259, distance: 41.7
click at [399, 259] on div "Стилус BOSTO ×" at bounding box center [409, 258] width 136 height 27
copy span "BOSTO"
click at [191, 317] on input at bounding box center [338, 315] width 324 height 28
paste input "BOSTO"
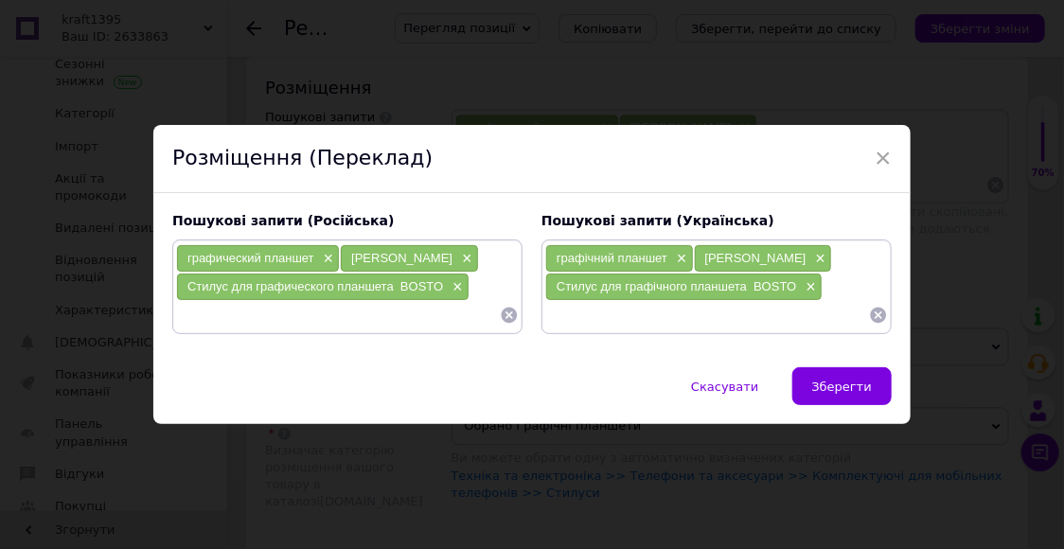
type input "BOSTO"
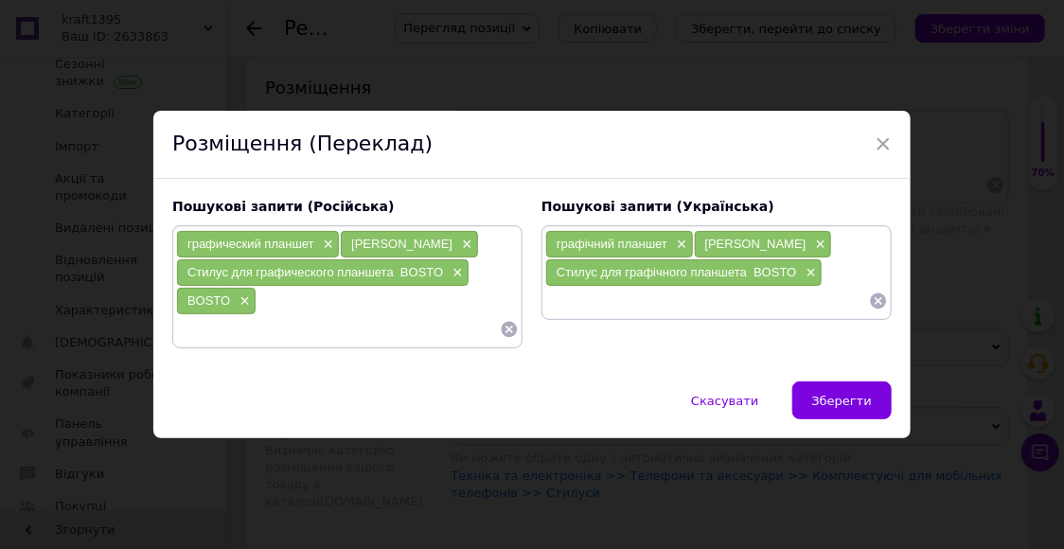
click at [554, 304] on input at bounding box center [707, 301] width 324 height 28
paste input "BOSTO"
type input "BOSTO"
paste input "BOSTO"
click at [545, 330] on input "BOSTO" at bounding box center [707, 329] width 324 height 28
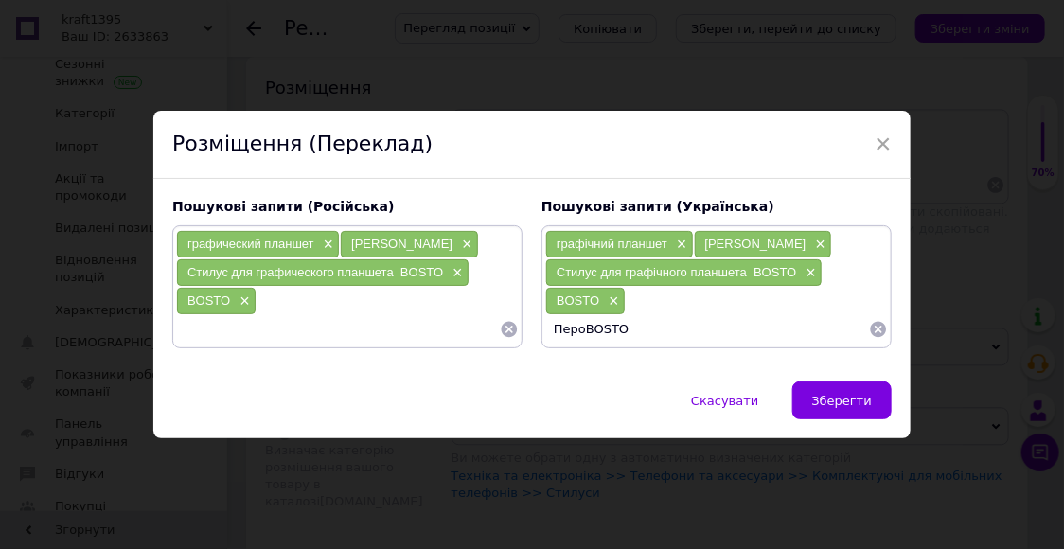
type input "[PERSON_NAME]"
click at [184, 331] on input at bounding box center [338, 329] width 324 height 28
paste input "BOSTO"
click at [176, 331] on input "BOSTO" at bounding box center [338, 329] width 324 height 28
type input "[PERSON_NAME]"
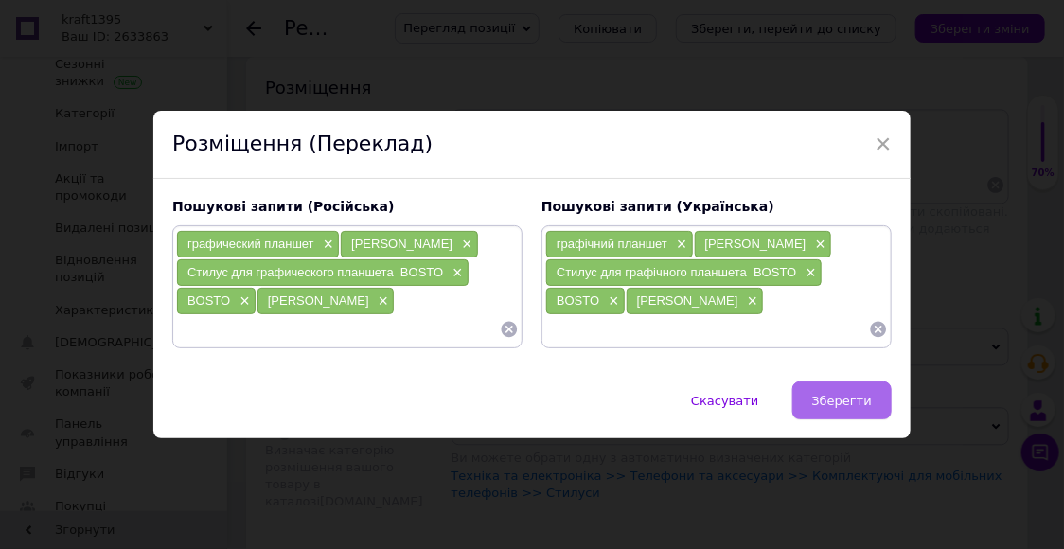
click at [837, 408] on span "Зберегти" at bounding box center [842, 401] width 60 height 14
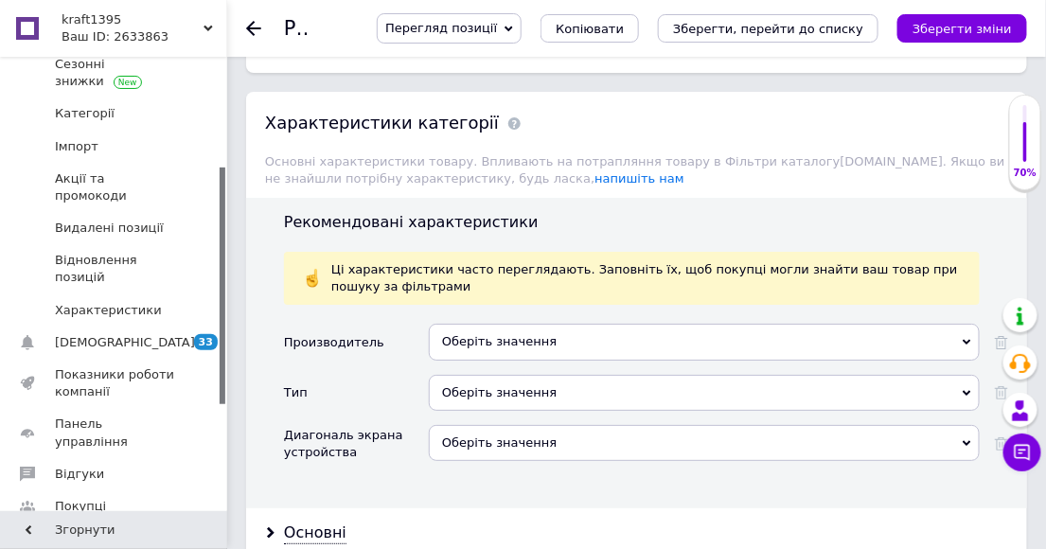
scroll to position [1788, 0]
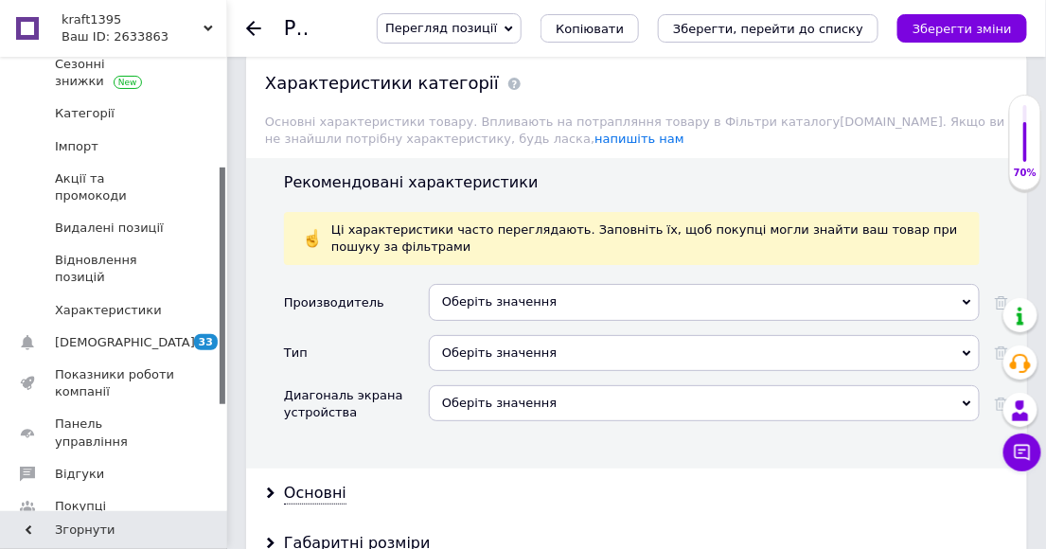
click at [970, 298] on icon at bounding box center [967, 302] width 9 height 9
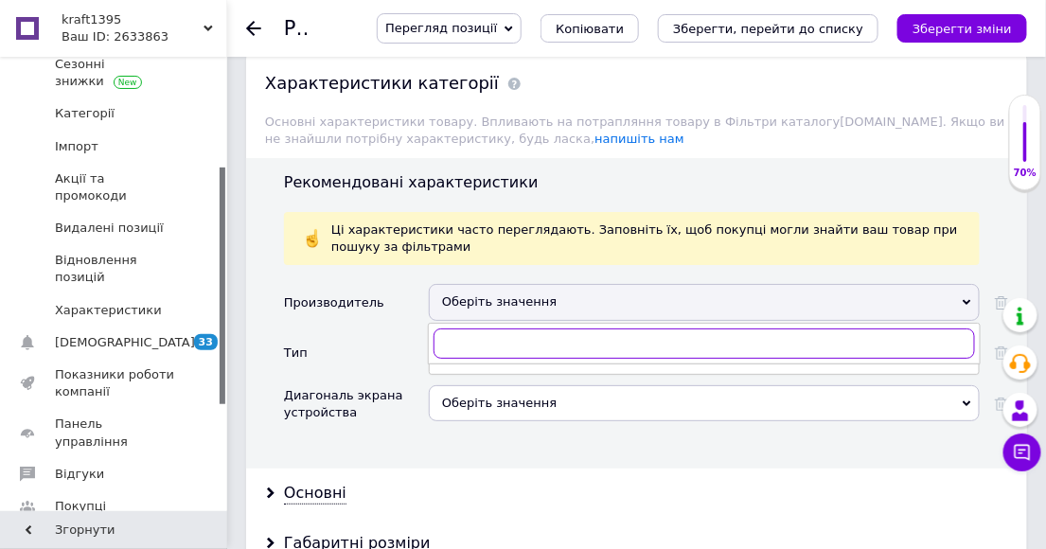
paste input "BOSTO"
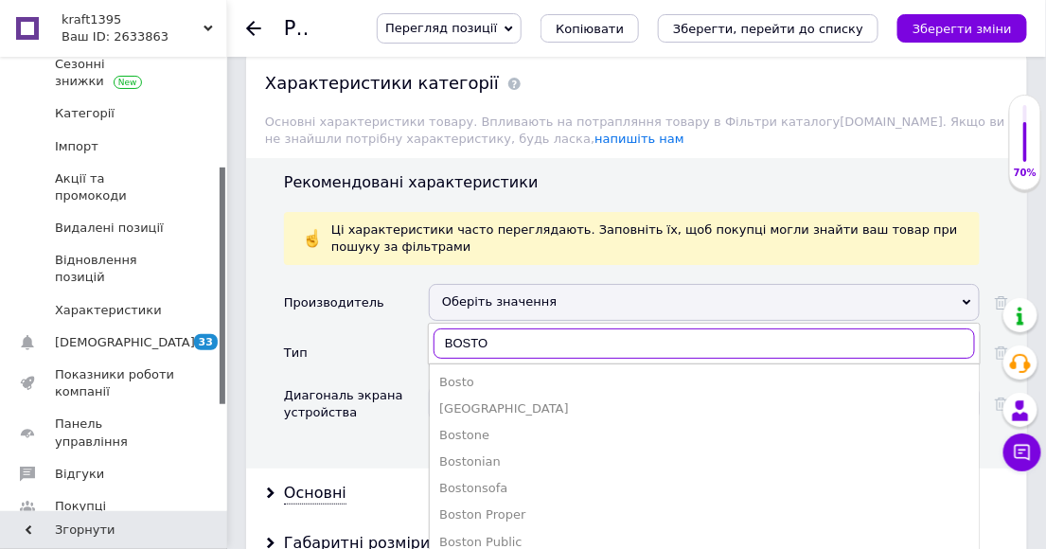
type input "BOSTO"
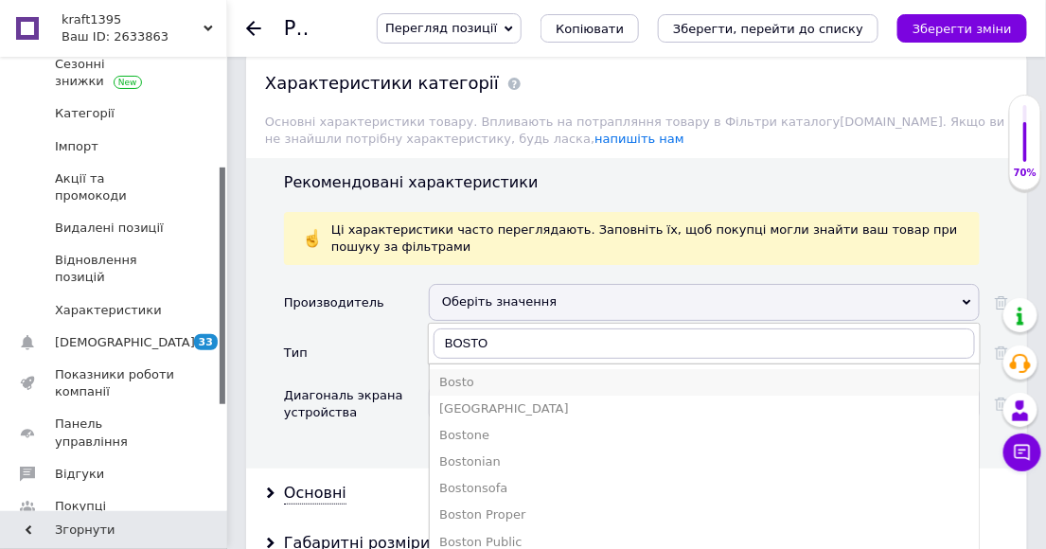
click at [460, 374] on div "Bosto" at bounding box center [704, 382] width 530 height 17
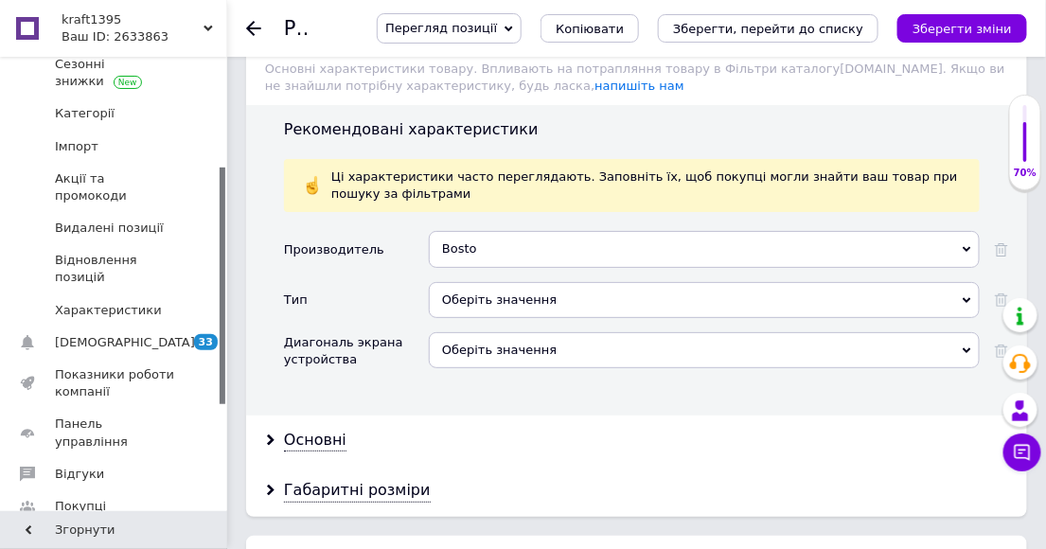
scroll to position [1894, 0]
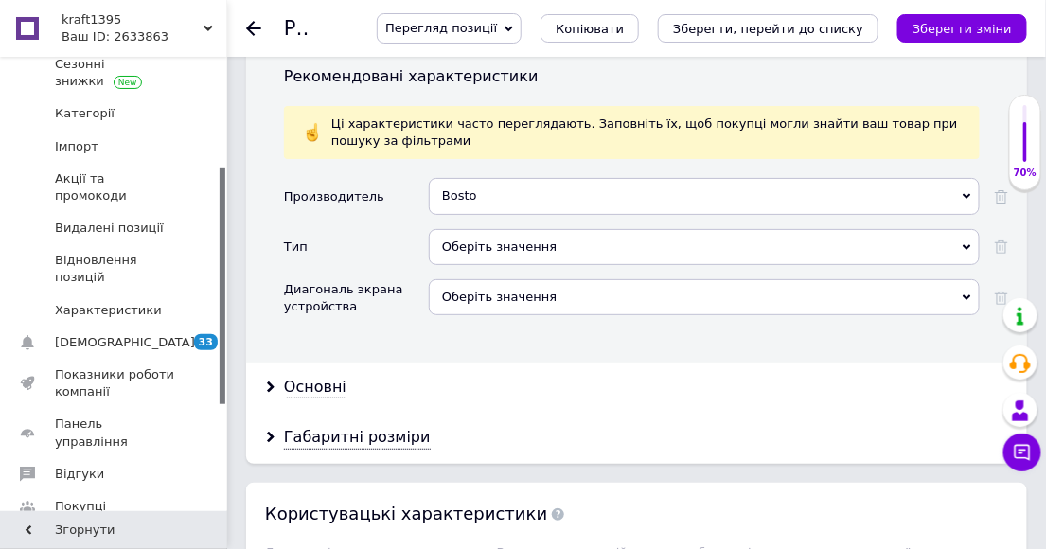
click at [968, 243] on icon at bounding box center [967, 247] width 9 height 9
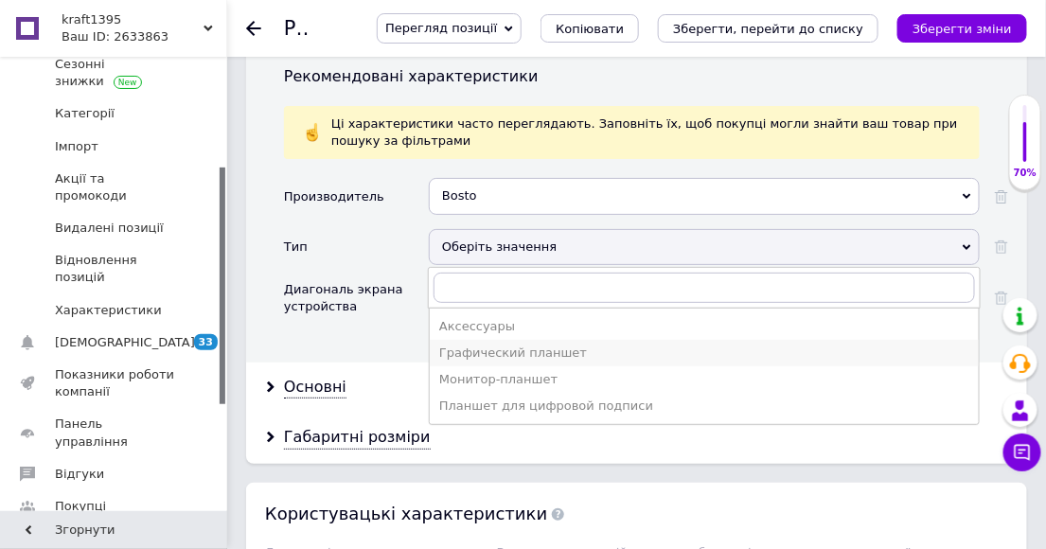
click at [536, 345] on div "Графический планшет" at bounding box center [704, 353] width 530 height 17
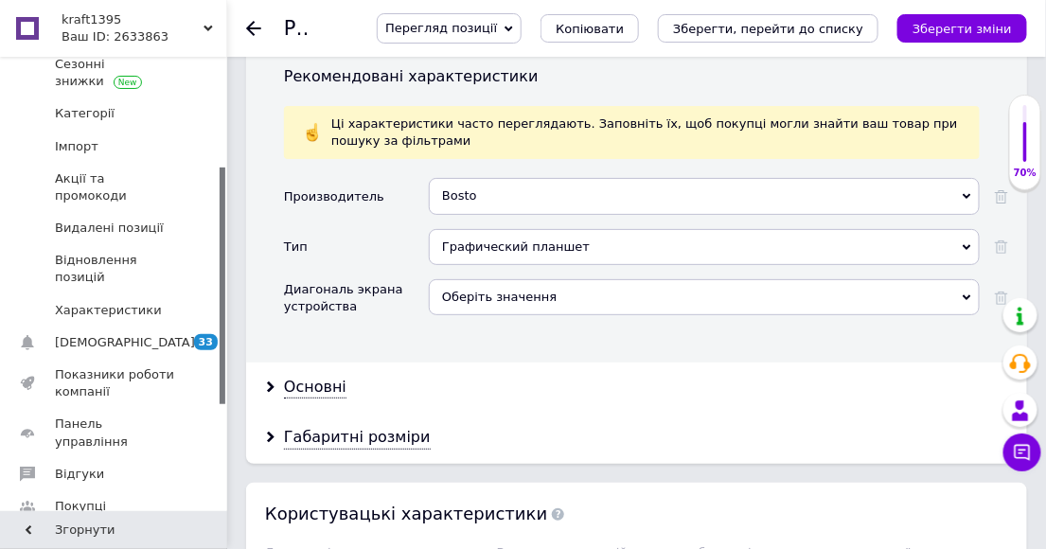
click at [969, 243] on icon at bounding box center [967, 247] width 9 height 9
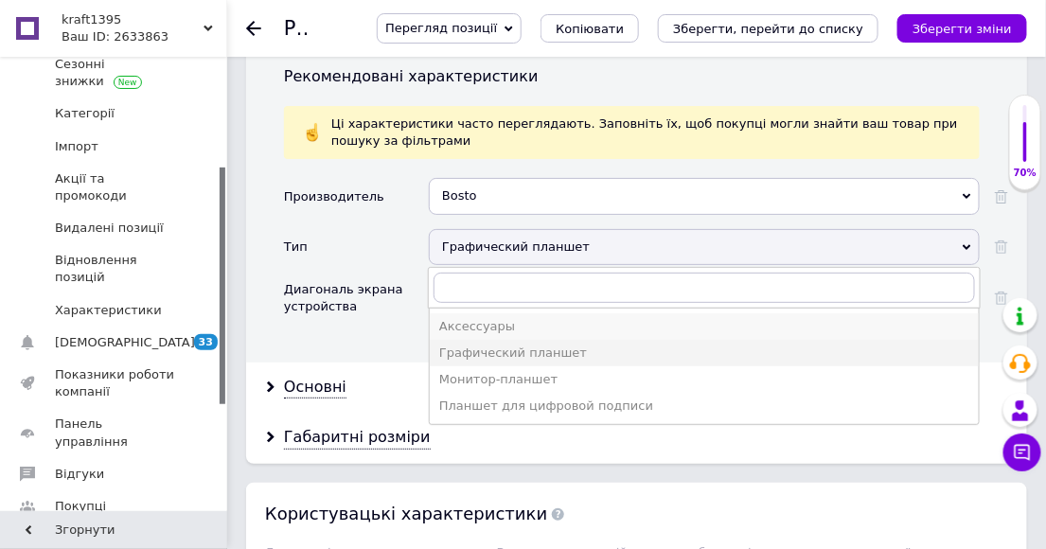
click at [458, 318] on div "Аксессуары" at bounding box center [704, 326] width 530 height 17
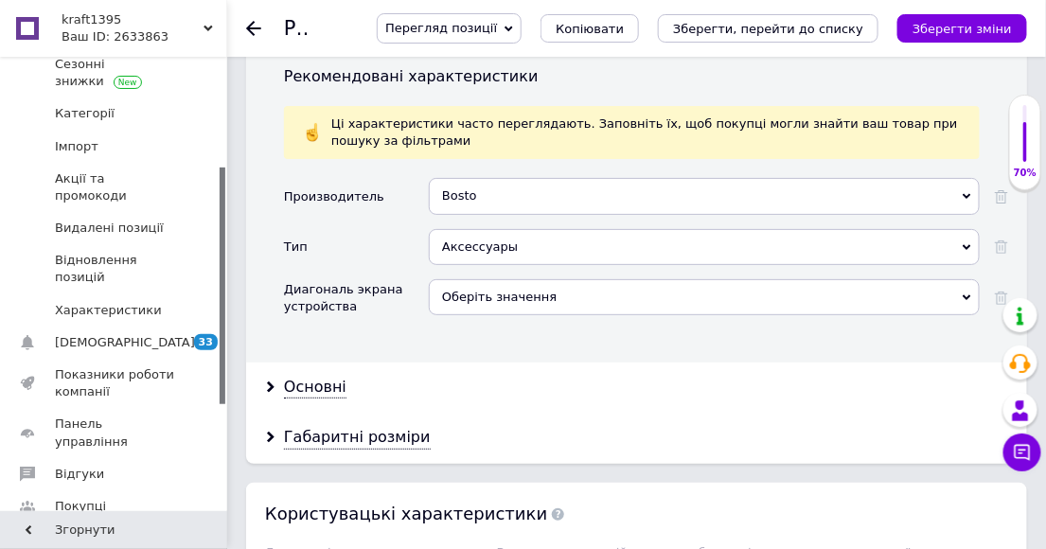
click at [968, 244] on use at bounding box center [967, 247] width 9 height 6
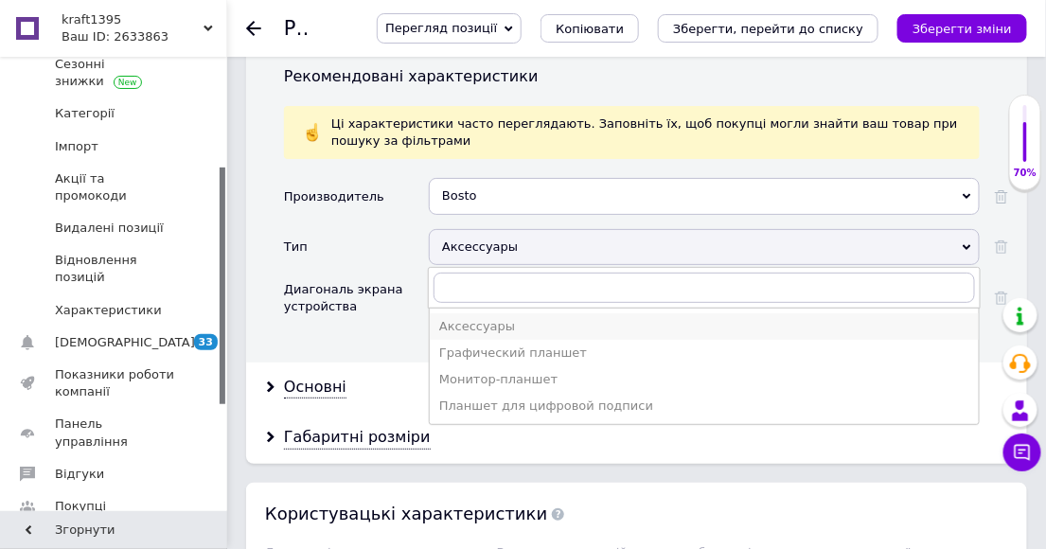
click at [471, 318] on div "Аксессуары" at bounding box center [704, 326] width 530 height 17
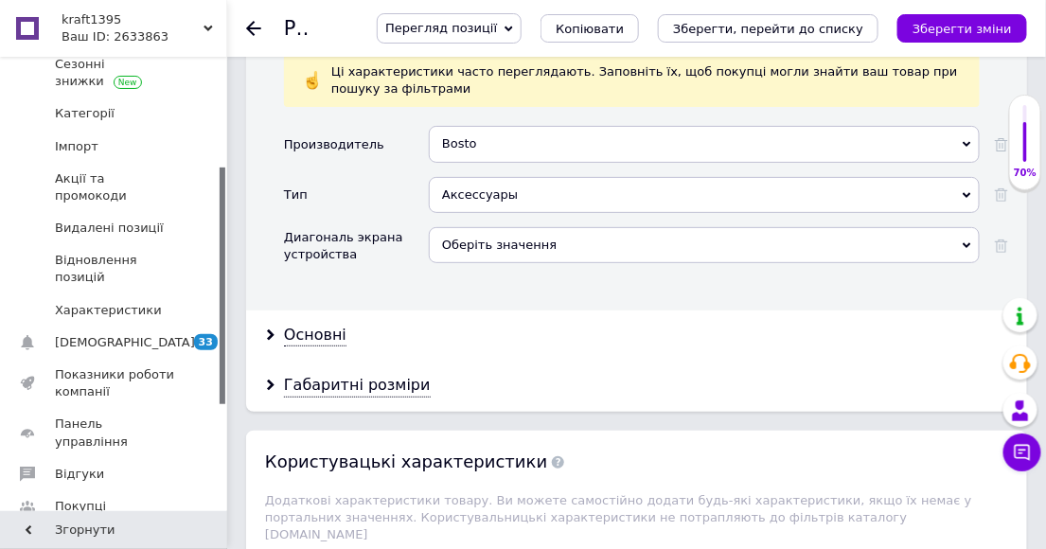
scroll to position [1999, 0]
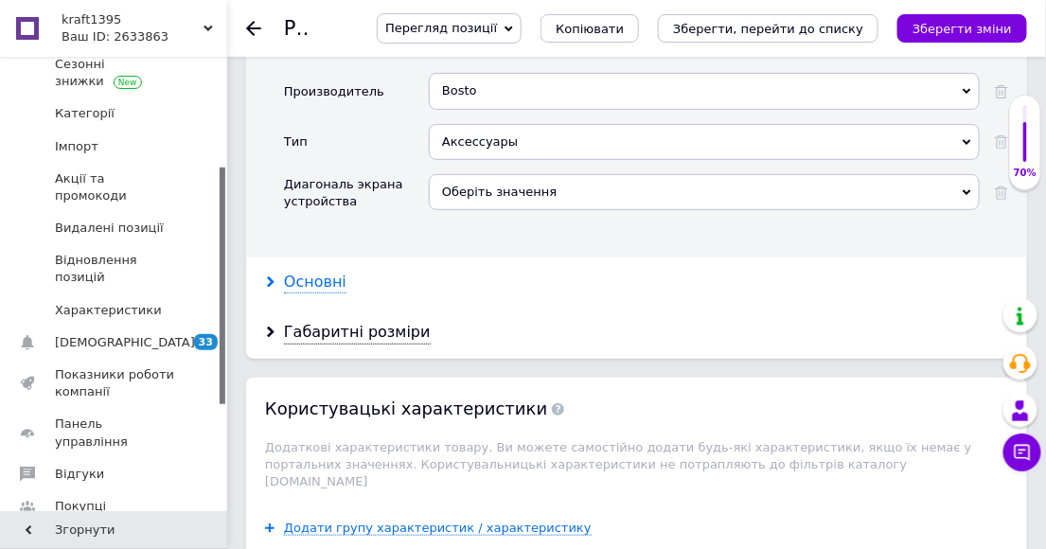
click at [315, 272] on div "Основні" at bounding box center [315, 283] width 62 height 22
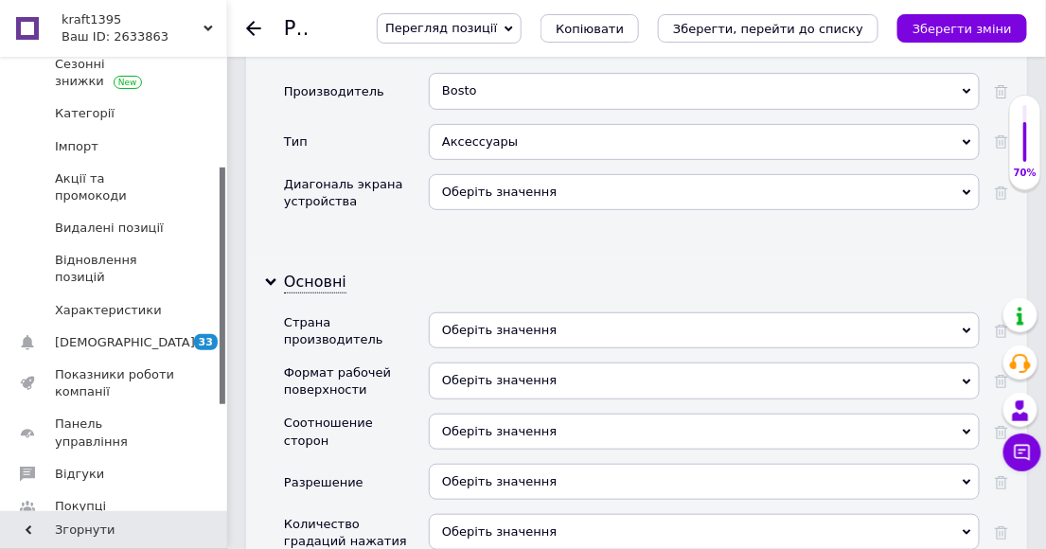
click at [970, 329] on use at bounding box center [967, 332] width 9 height 6
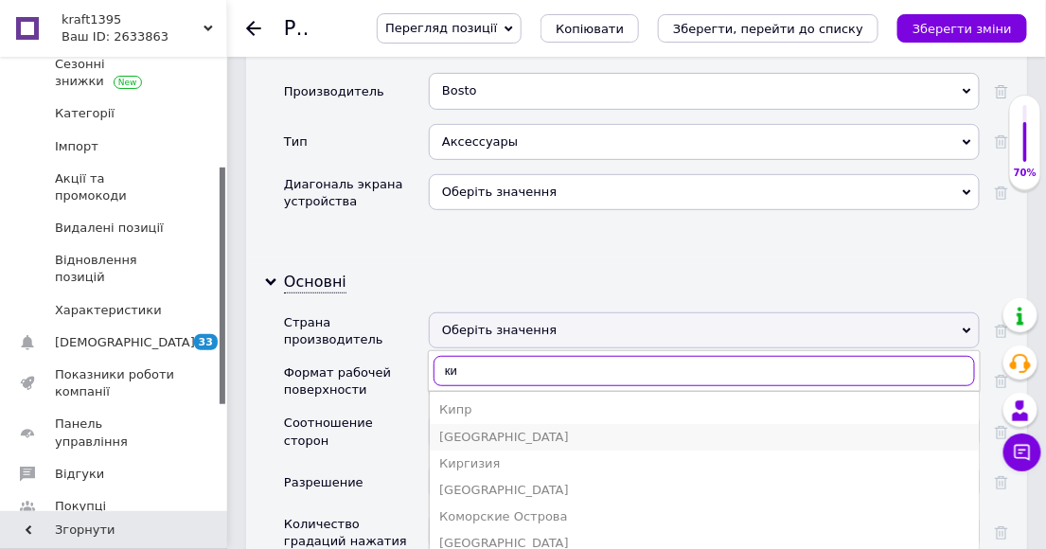
type input "ки"
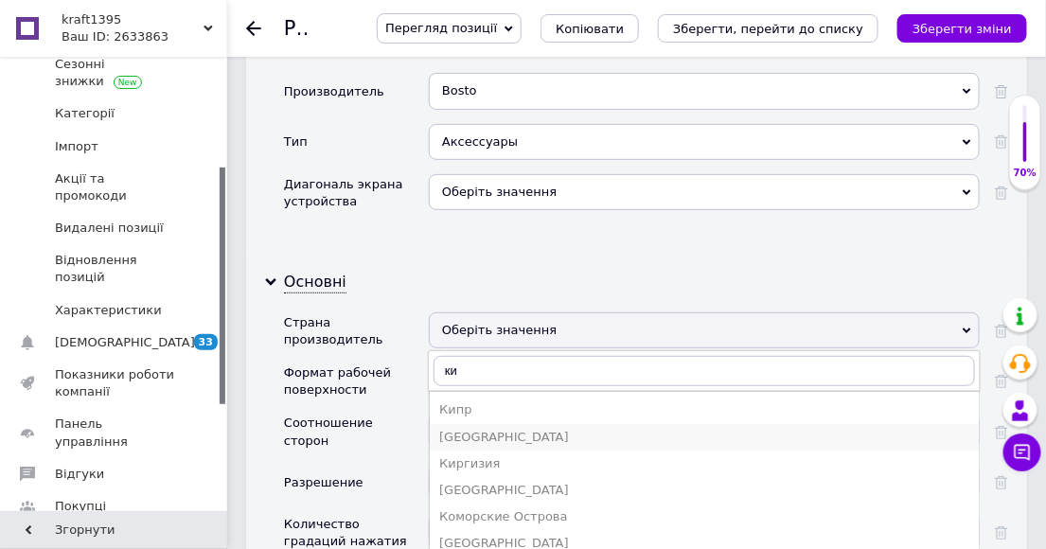
click at [456, 429] on div "[GEOGRAPHIC_DATA]" at bounding box center [704, 437] width 530 height 17
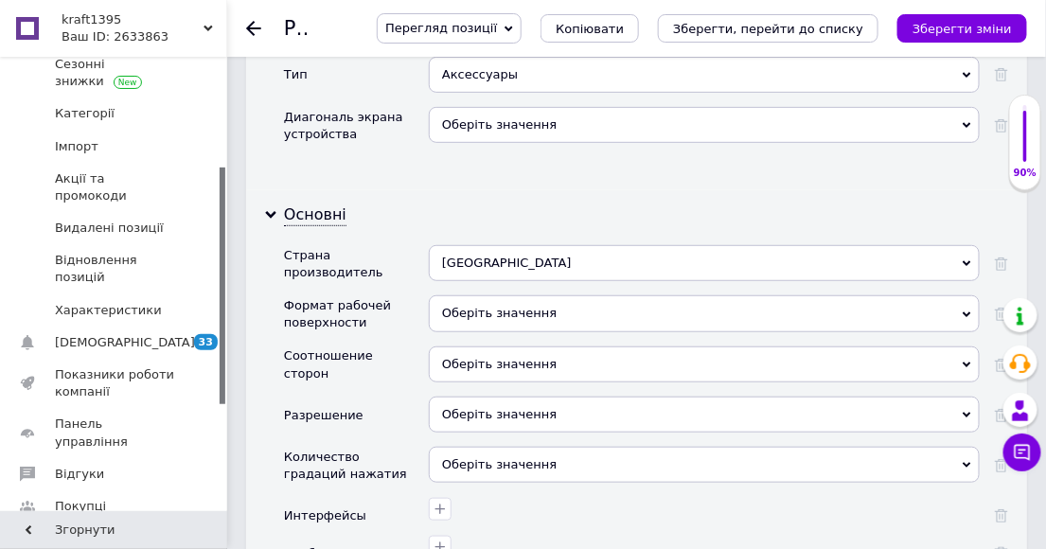
scroll to position [2104, 0]
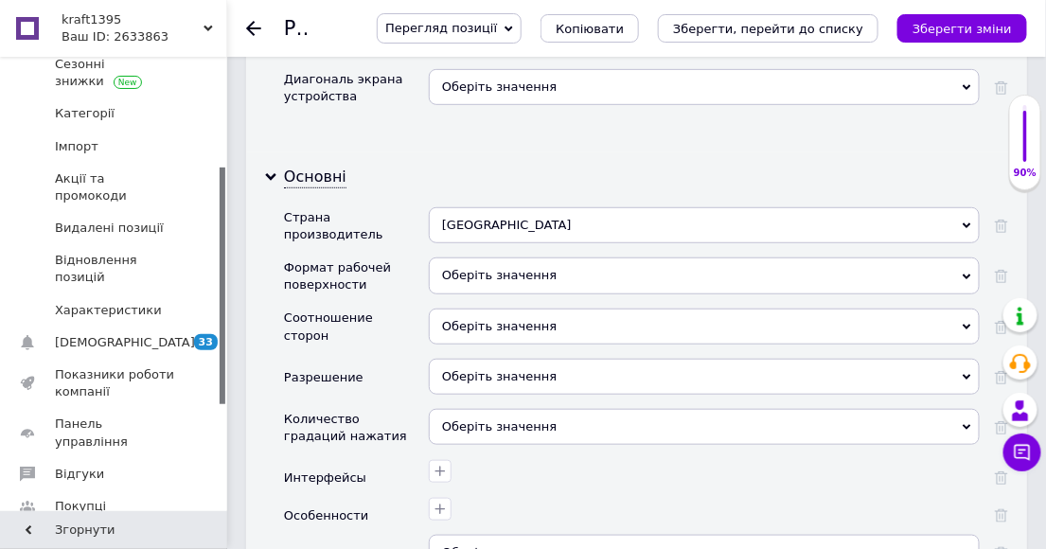
click at [967, 374] on use at bounding box center [967, 377] width 9 height 6
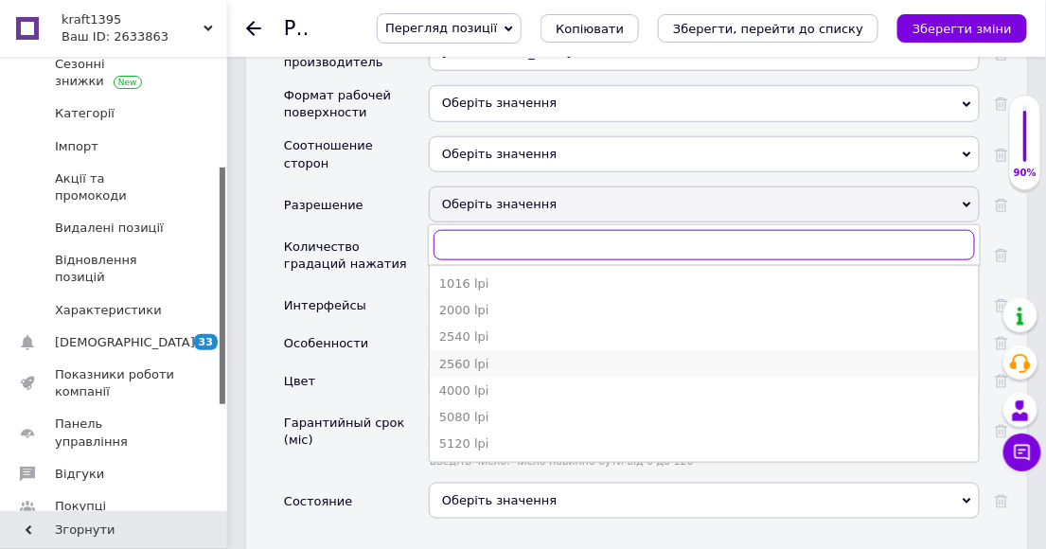
scroll to position [2314, 0]
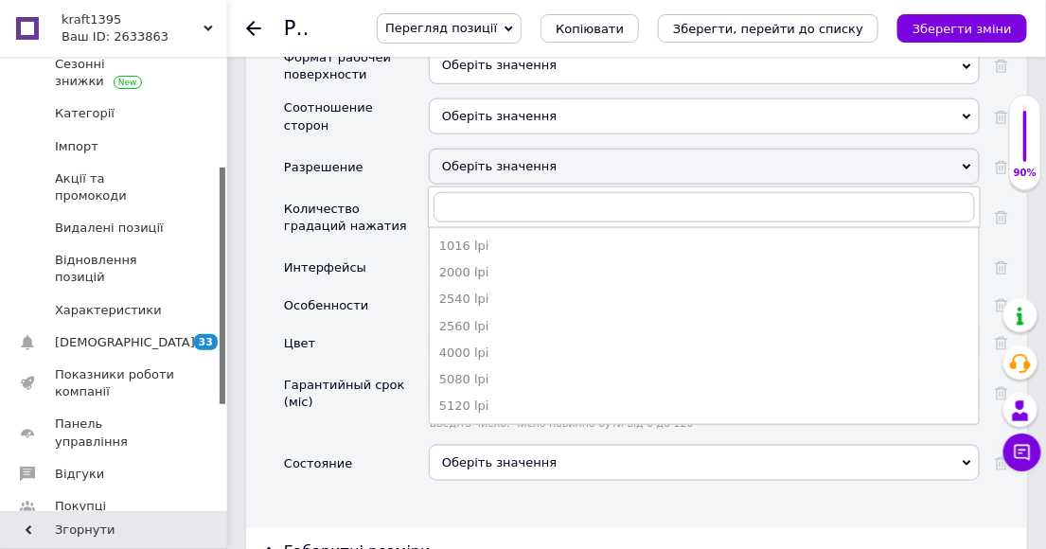
click at [385, 201] on div "Количество градаций нажатия" at bounding box center [351, 218] width 135 height 34
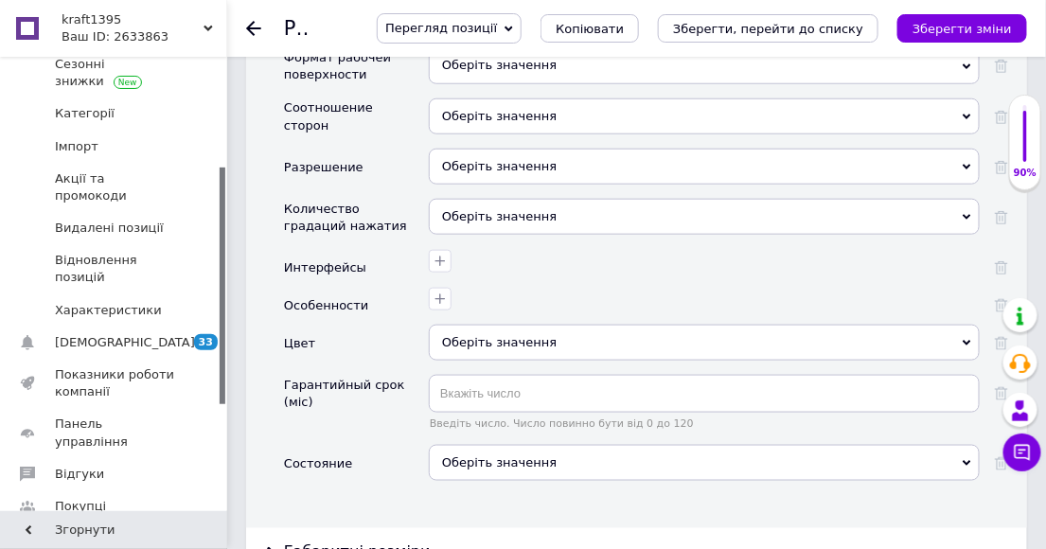
click at [970, 163] on icon at bounding box center [967, 167] width 9 height 9
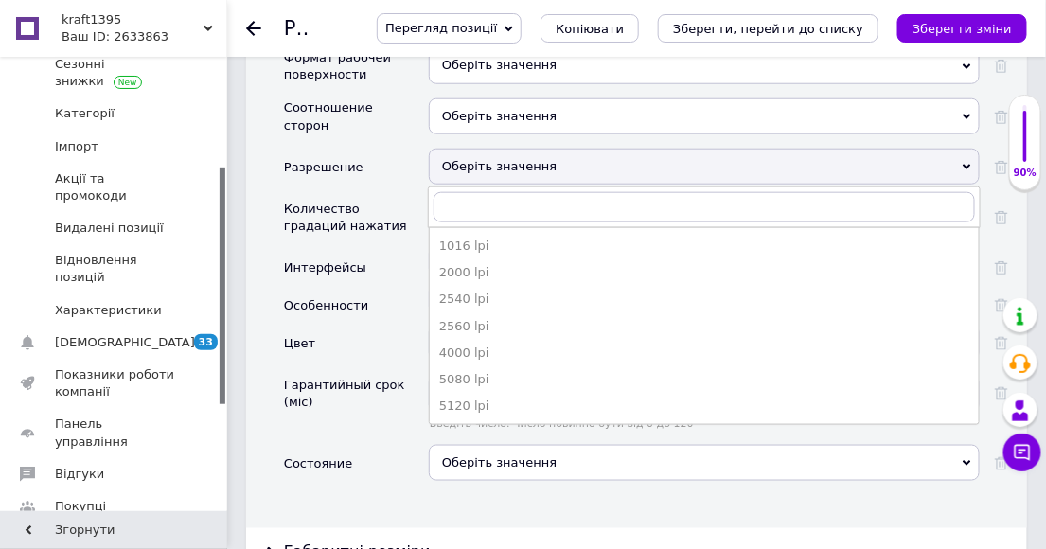
click at [969, 163] on icon at bounding box center [967, 167] width 9 height 9
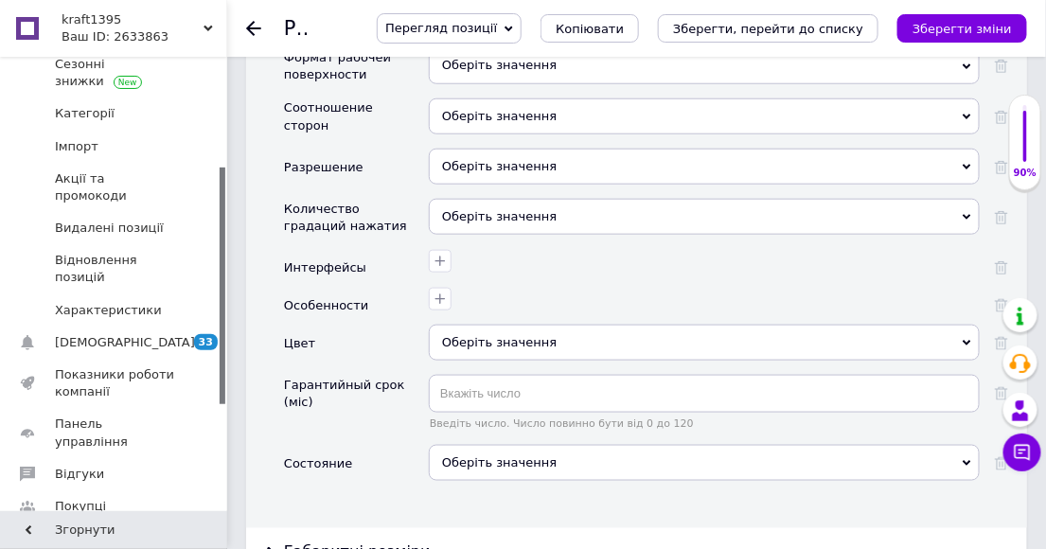
click at [964, 213] on icon at bounding box center [967, 217] width 9 height 9
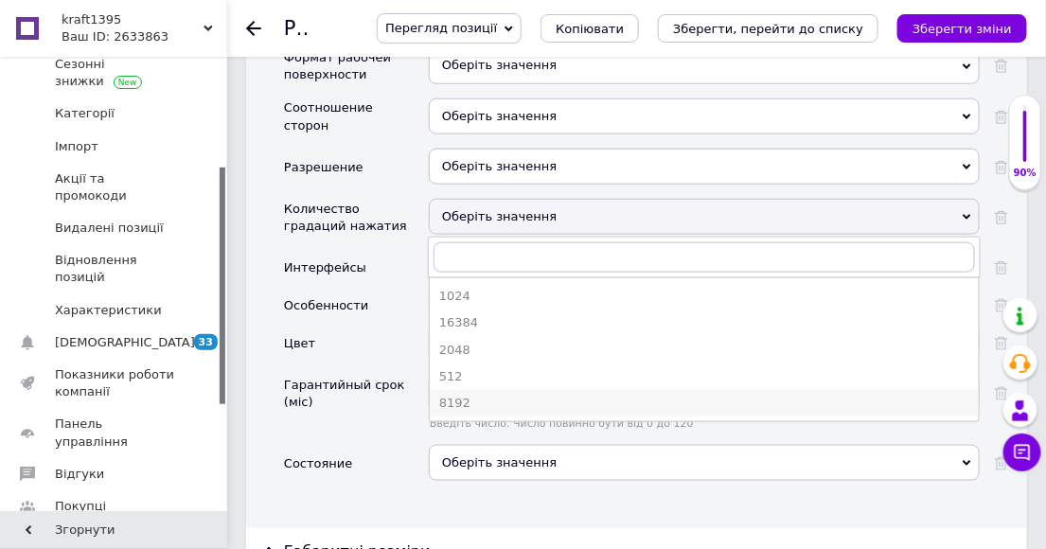
click at [464, 395] on div "8192" at bounding box center [704, 403] width 530 height 17
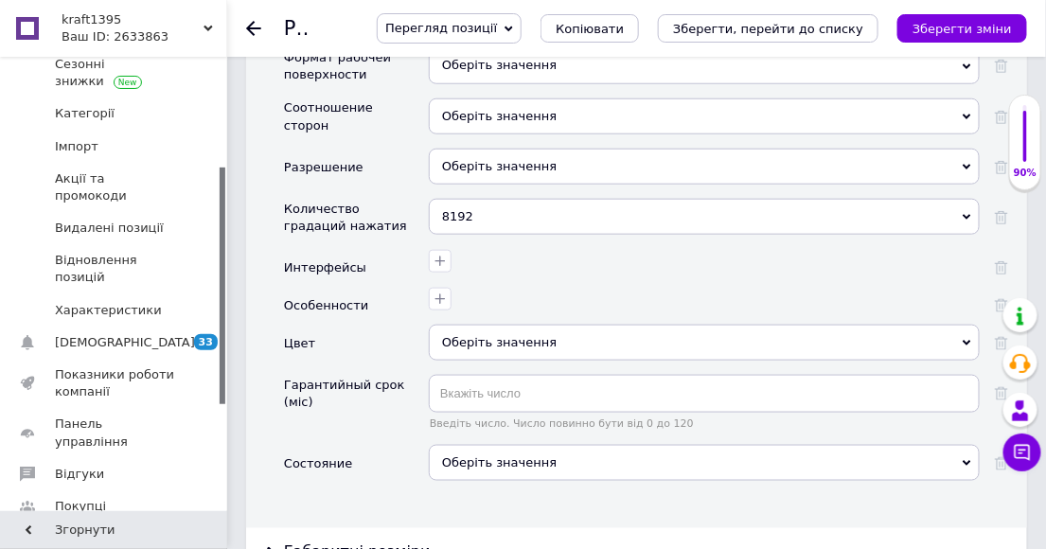
click at [967, 339] on icon at bounding box center [967, 343] width 9 height 9
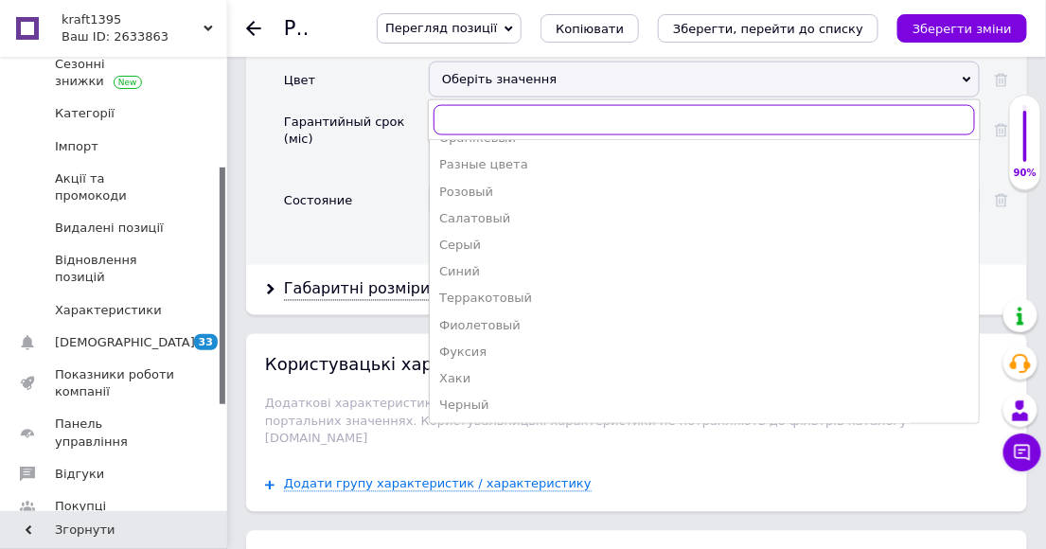
scroll to position [2630, 0]
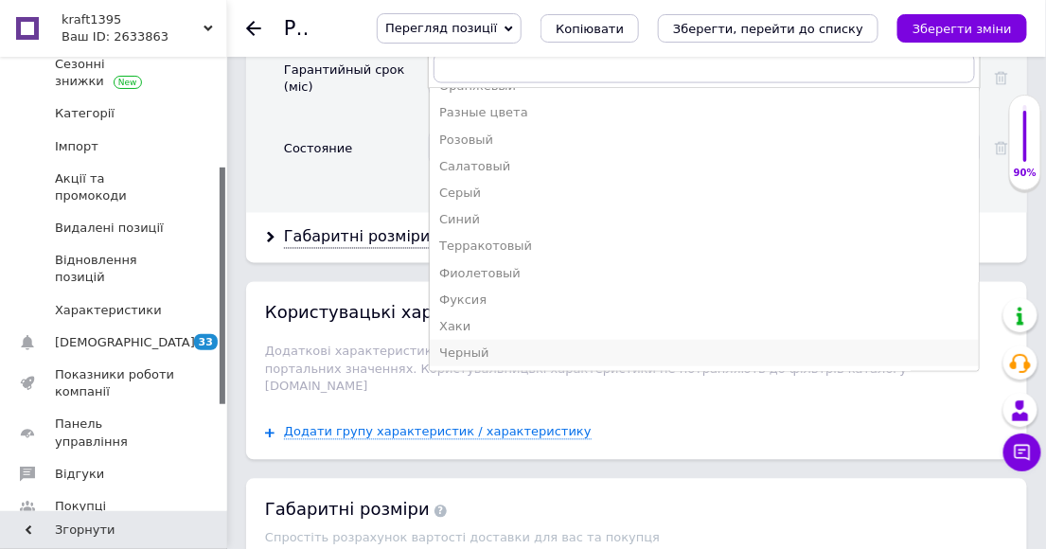
click at [466, 345] on div "Черный" at bounding box center [704, 353] width 530 height 17
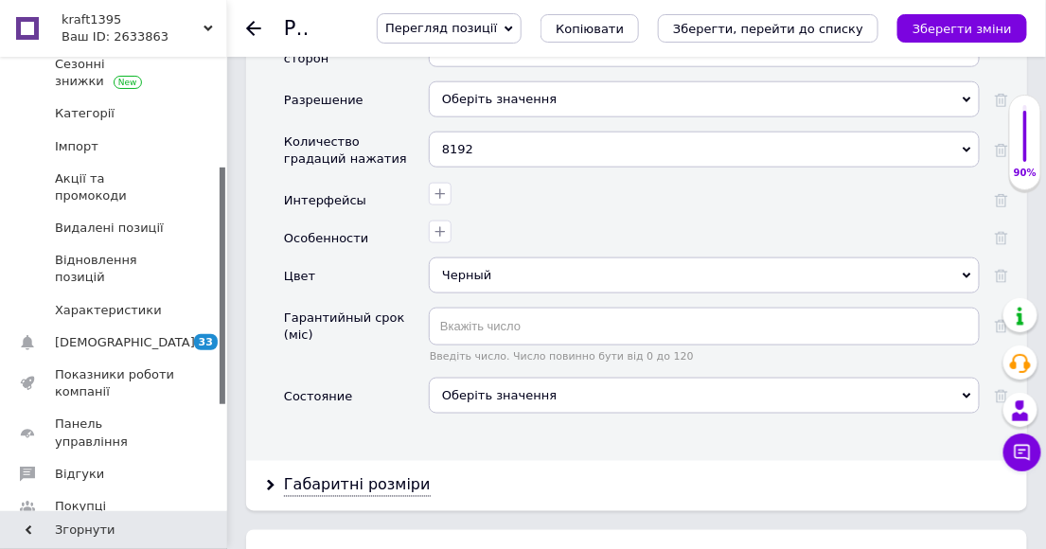
scroll to position [2419, 0]
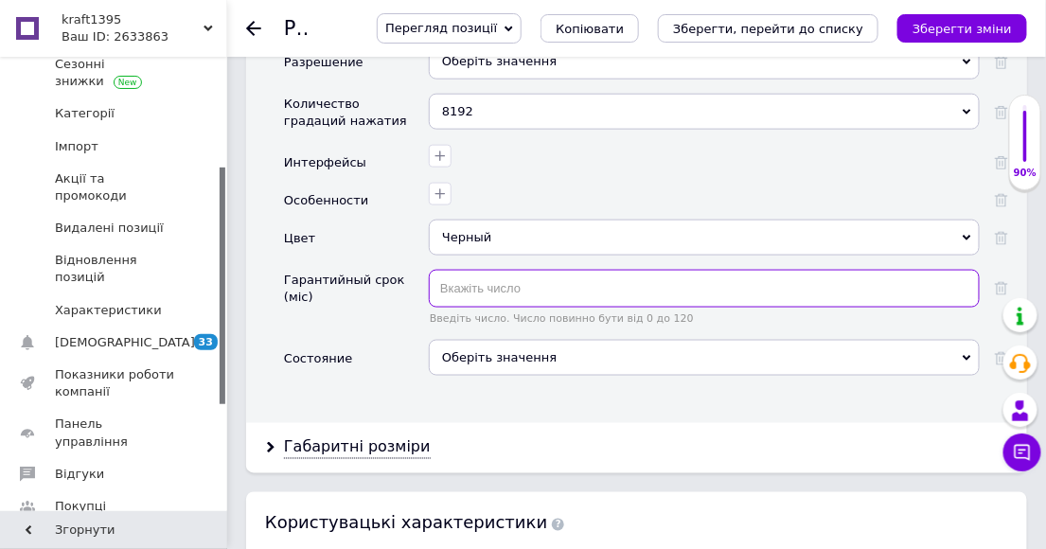
click at [471, 270] on input "text" at bounding box center [704, 289] width 551 height 38
type input "3"
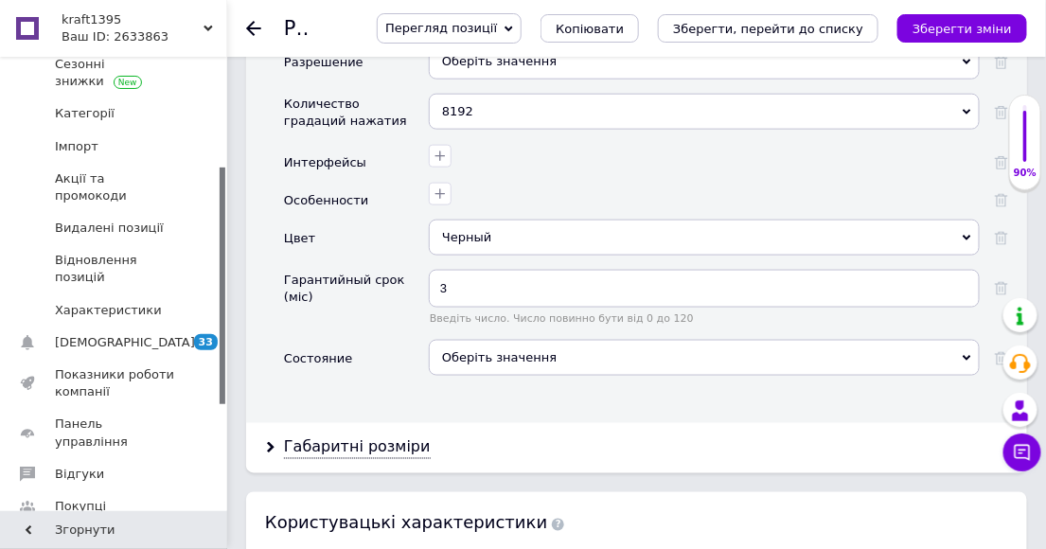
click at [969, 354] on icon at bounding box center [967, 358] width 9 height 9
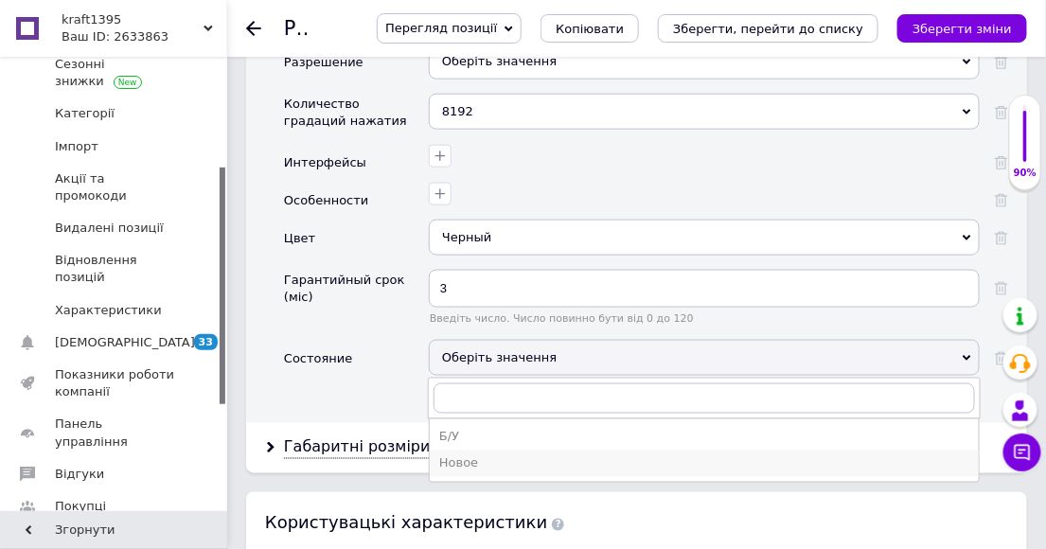
click at [456, 455] on div "Новое" at bounding box center [704, 463] width 530 height 17
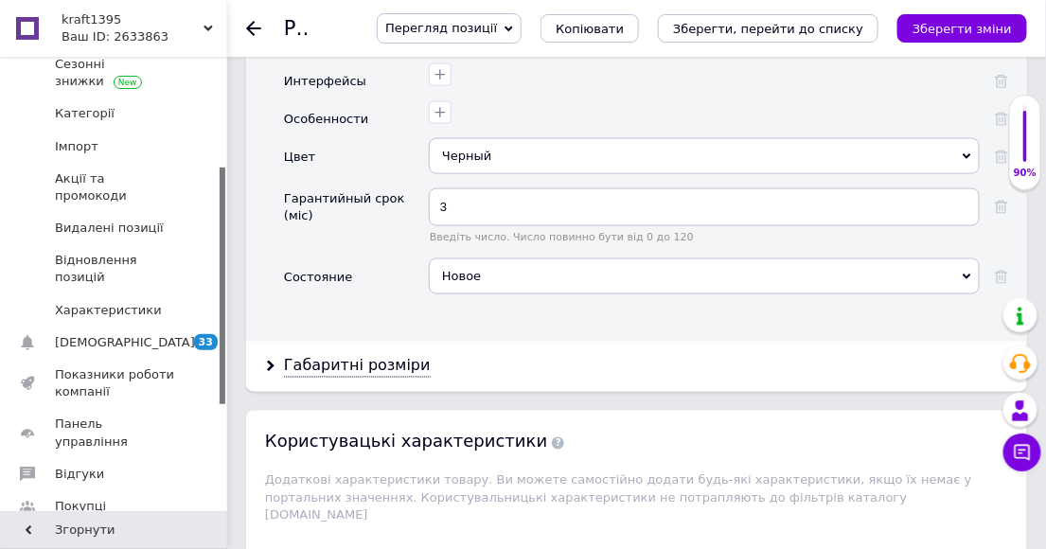
scroll to position [2525, 0]
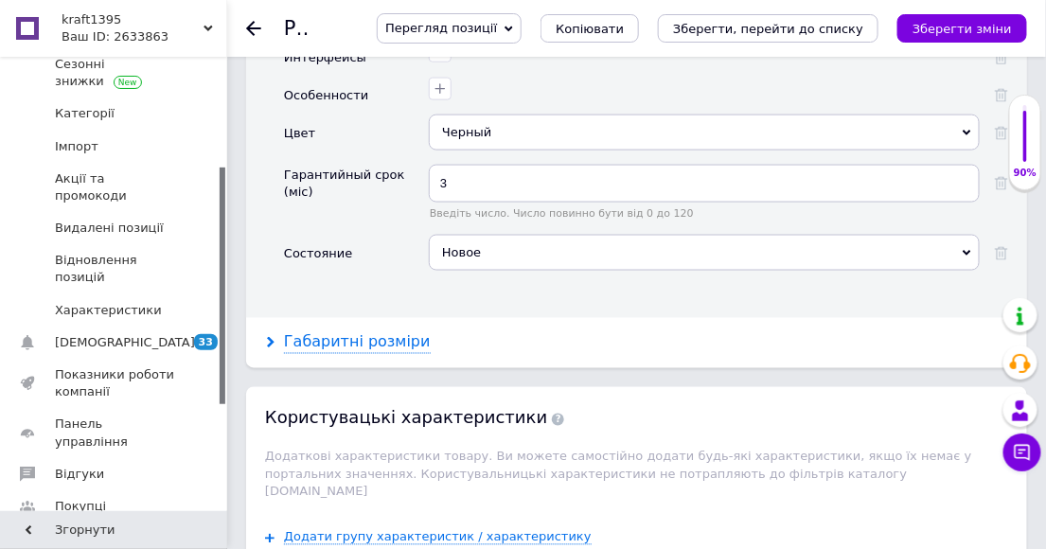
click at [311, 332] on div "Габаритні розміри" at bounding box center [357, 343] width 147 height 22
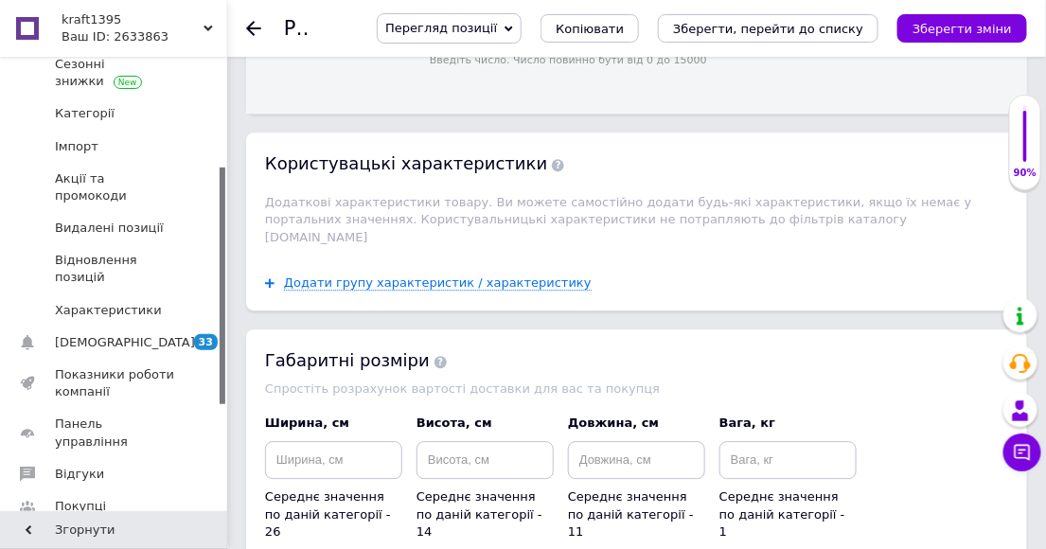
scroll to position [3156, 0]
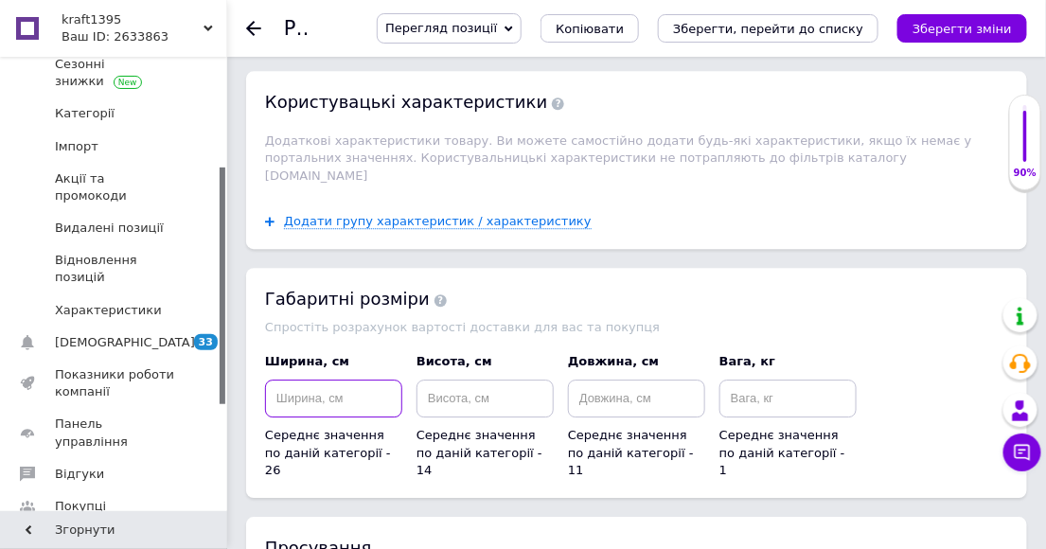
click at [298, 380] on input at bounding box center [333, 399] width 137 height 38
type input "1"
click at [445, 380] on input at bounding box center [485, 399] width 137 height 38
type input "2"
click at [603, 380] on input at bounding box center [636, 399] width 137 height 38
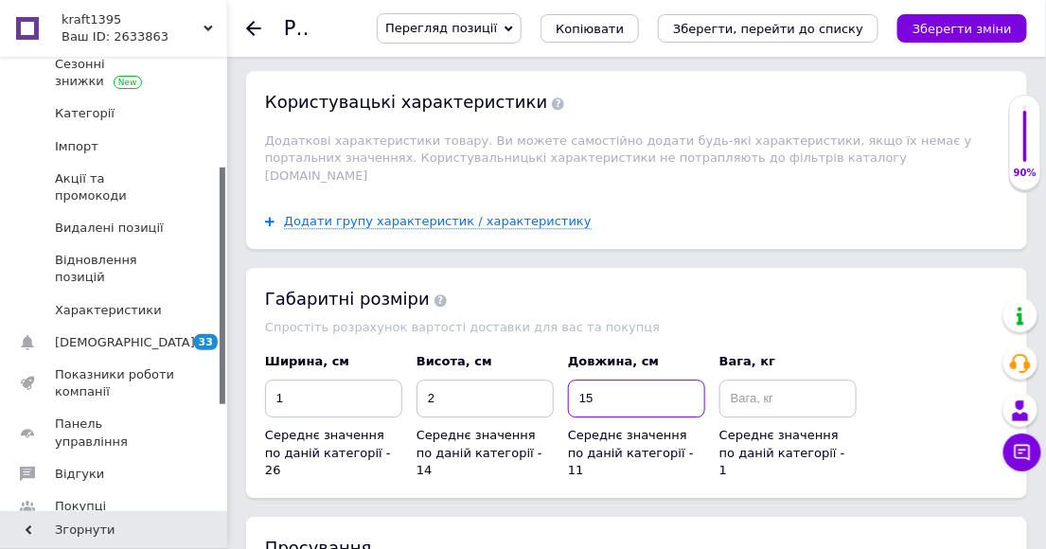
type input "15"
click at [761, 380] on input at bounding box center [788, 399] width 137 height 38
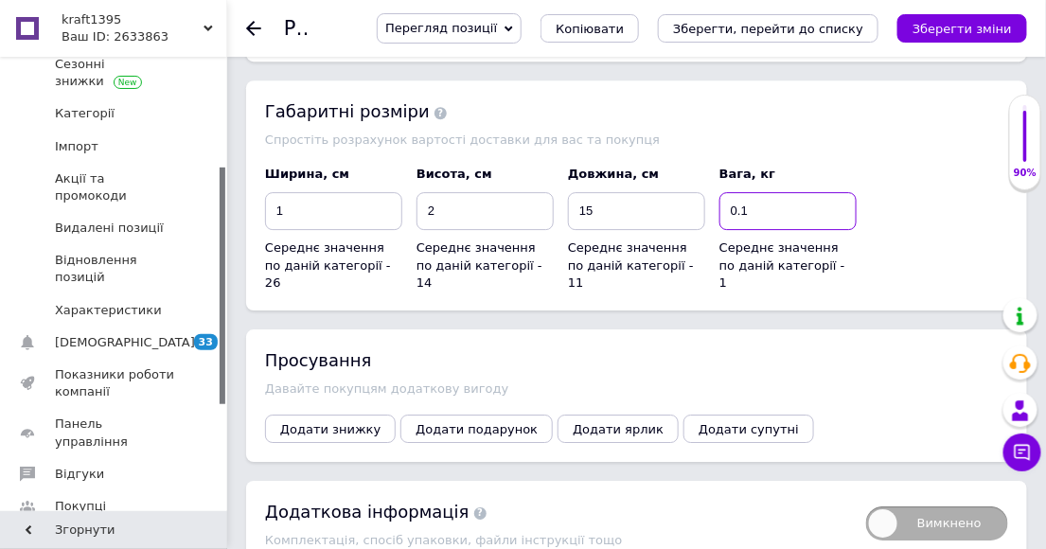
scroll to position [3366, 0]
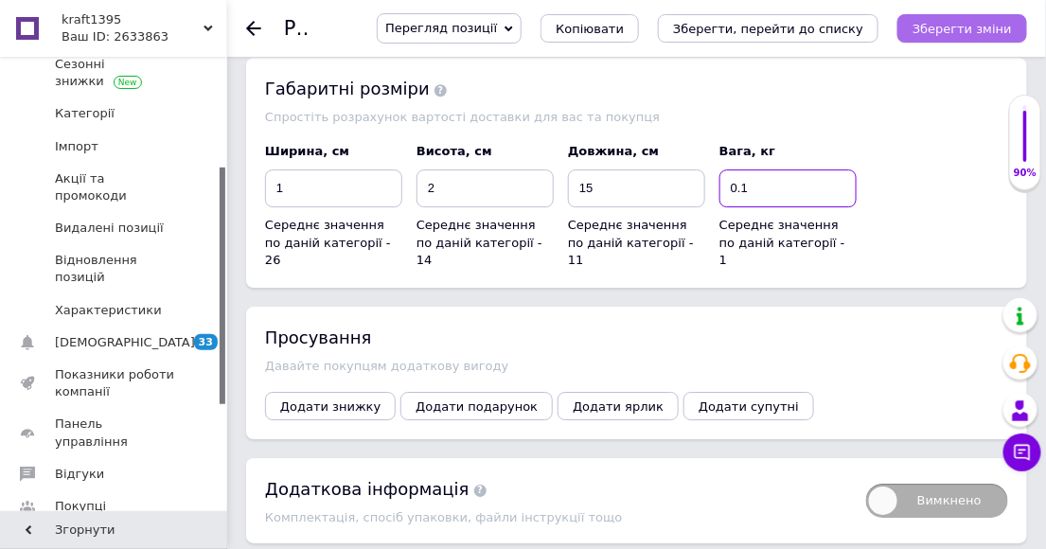
type input "0.1"
click at [937, 33] on icon "Зберегти зміни" at bounding box center [962, 29] width 99 height 14
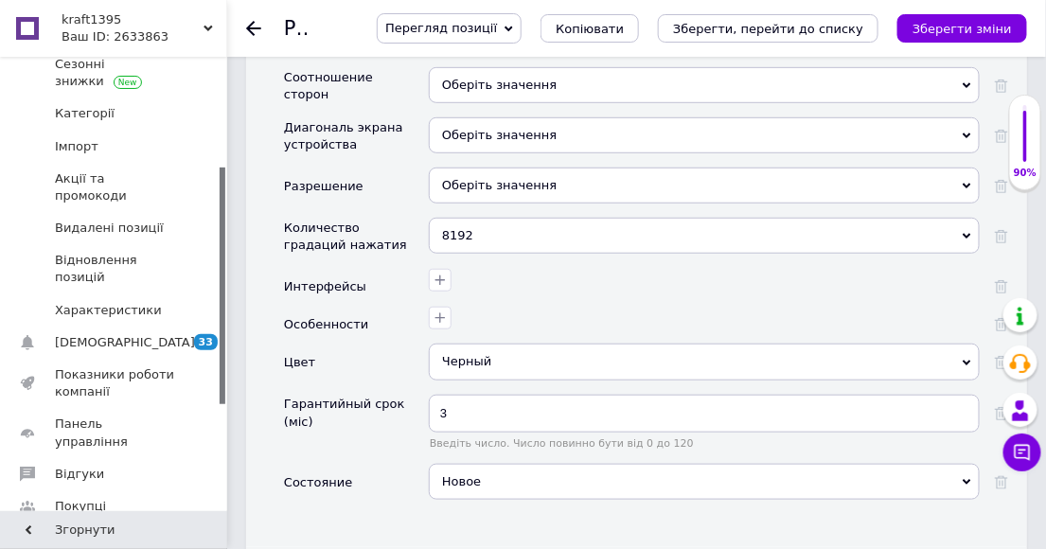
scroll to position [2173, 0]
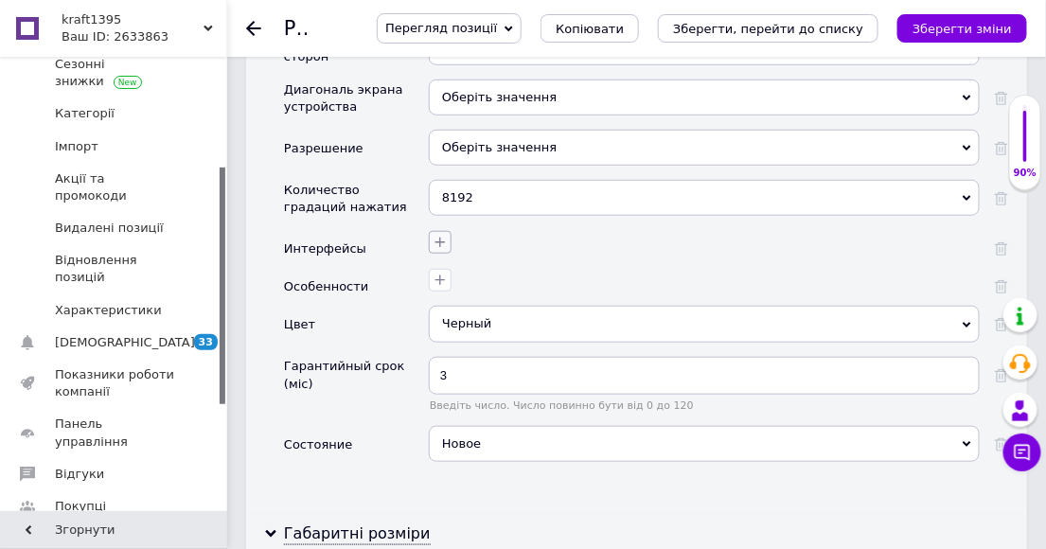
click at [440, 238] on icon "button" at bounding box center [441, 243] width 10 height 10
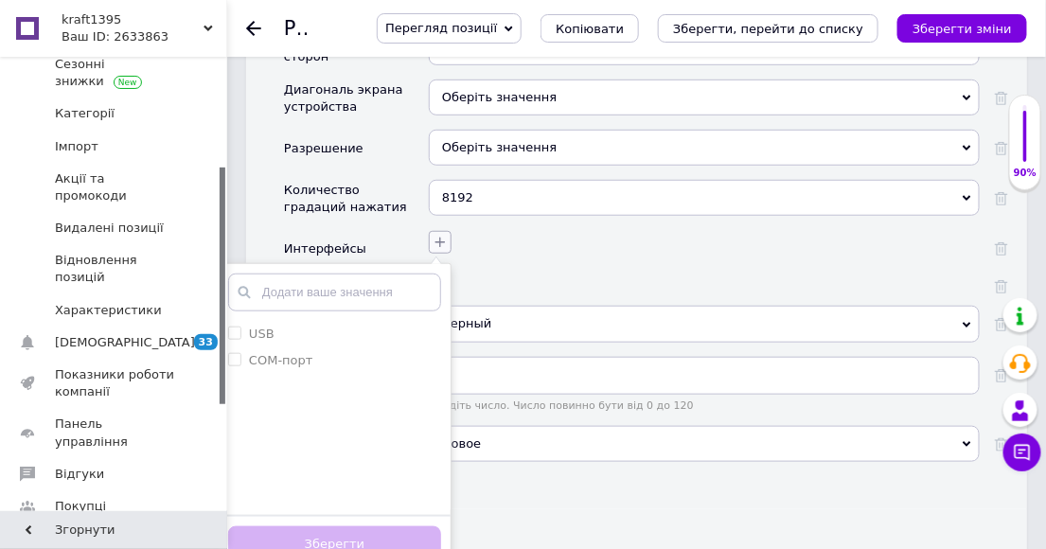
click at [440, 238] on icon "button" at bounding box center [441, 243] width 10 height 10
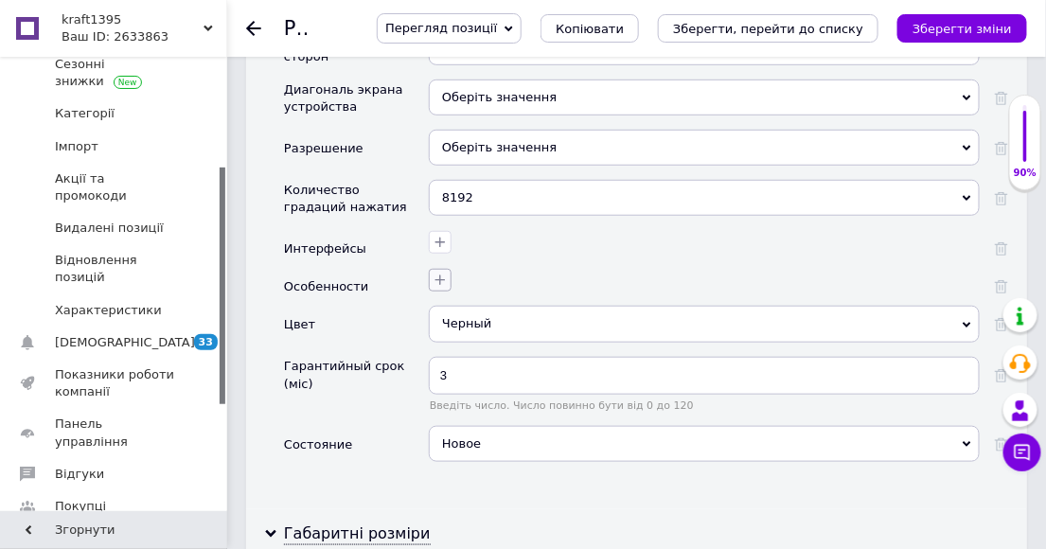
click at [438, 273] on icon "button" at bounding box center [440, 280] width 15 height 15
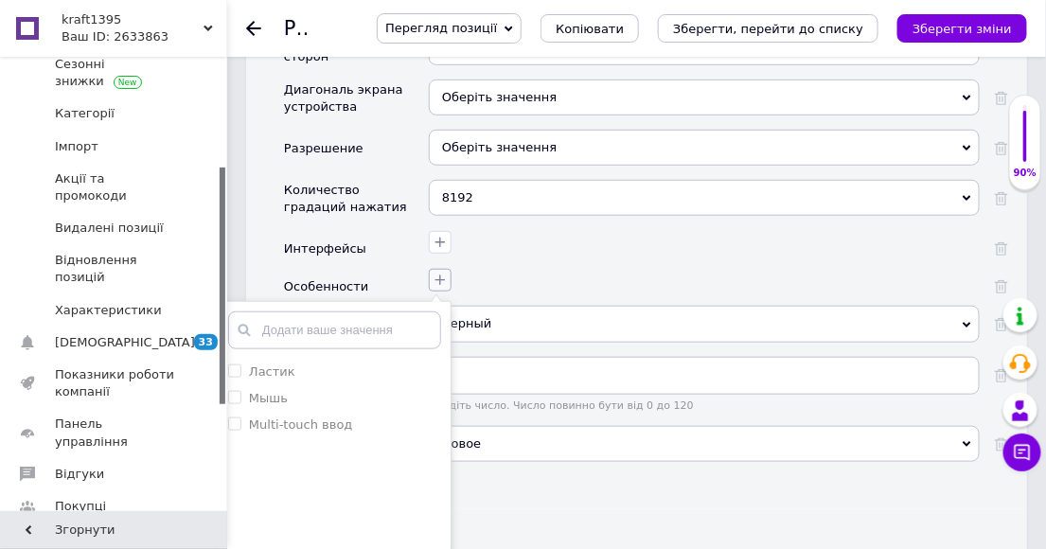
click at [438, 273] on icon "button" at bounding box center [440, 280] width 15 height 15
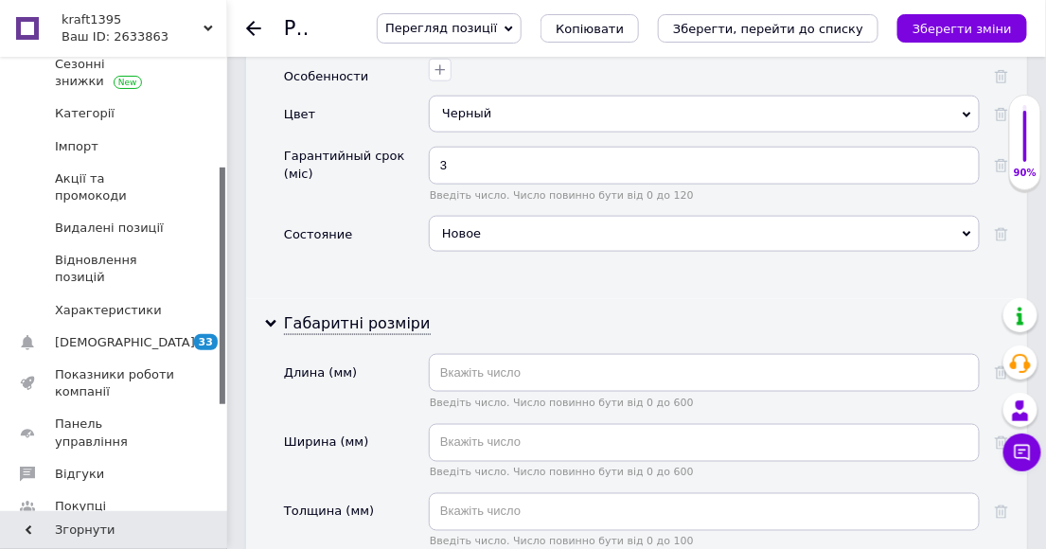
scroll to position [2489, 0]
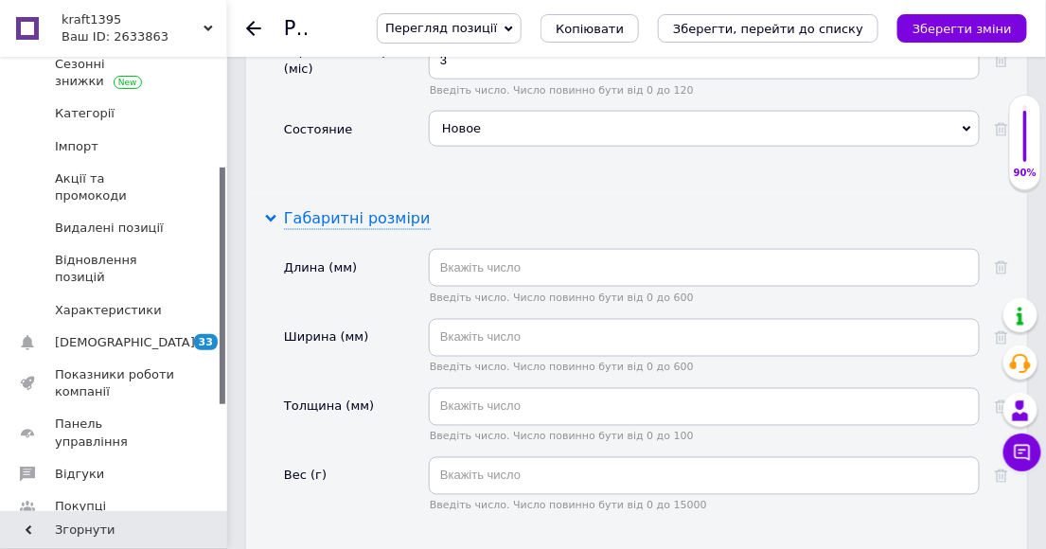
click at [266, 215] on use at bounding box center [270, 219] width 11 height 8
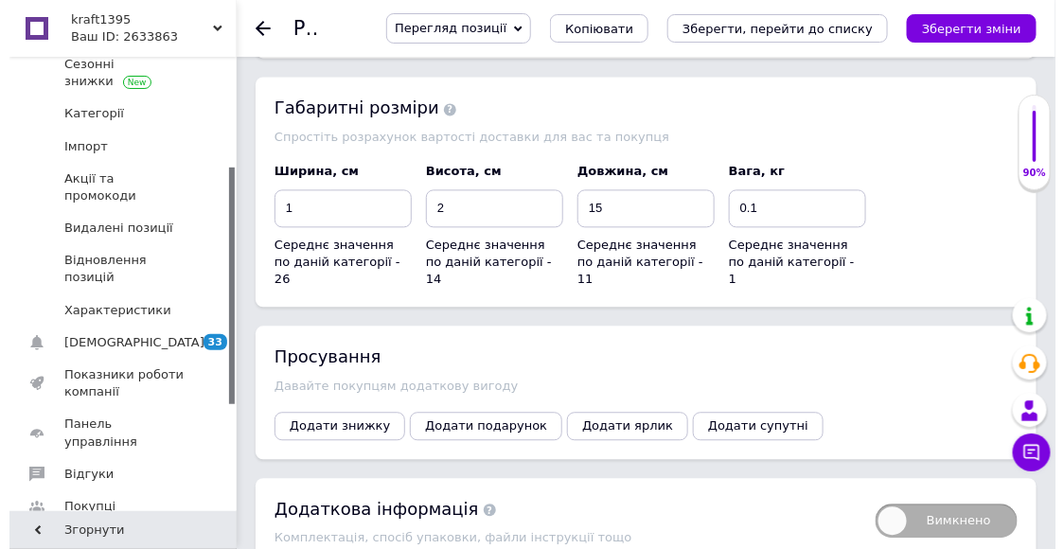
scroll to position [2910, 0]
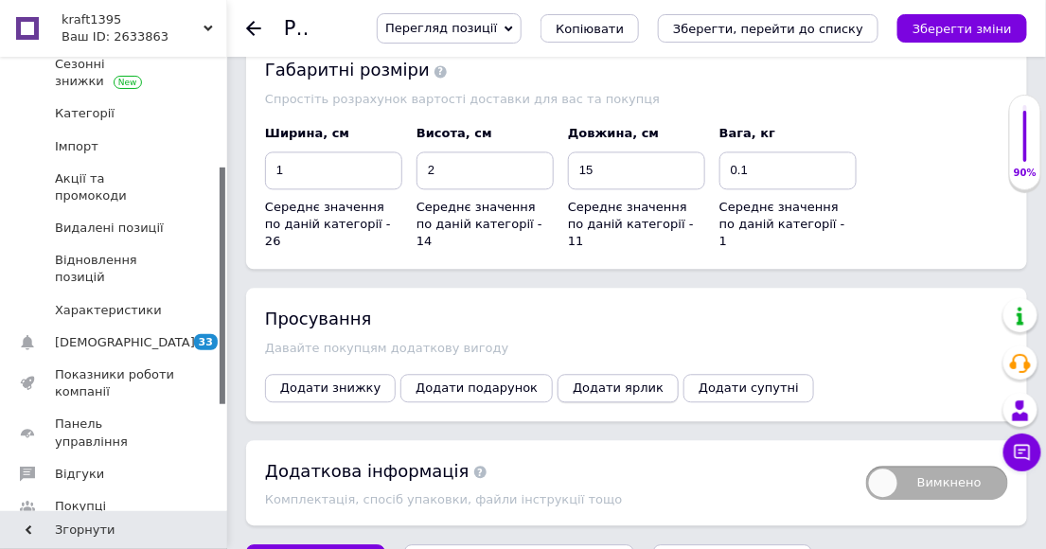
click at [573, 381] on span "Додати ярлик" at bounding box center [618, 388] width 91 height 14
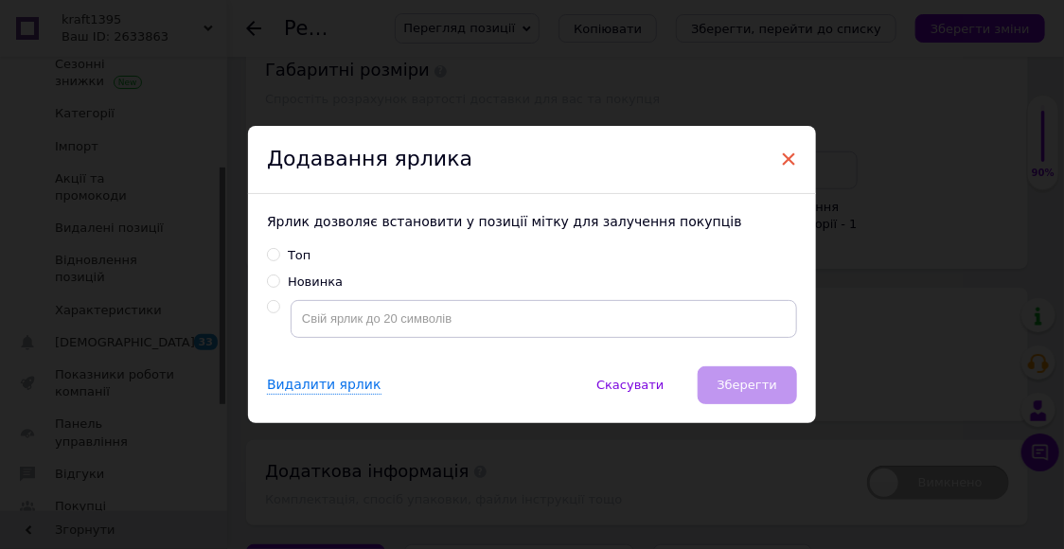
click at [788, 158] on span "×" at bounding box center [788, 159] width 17 height 32
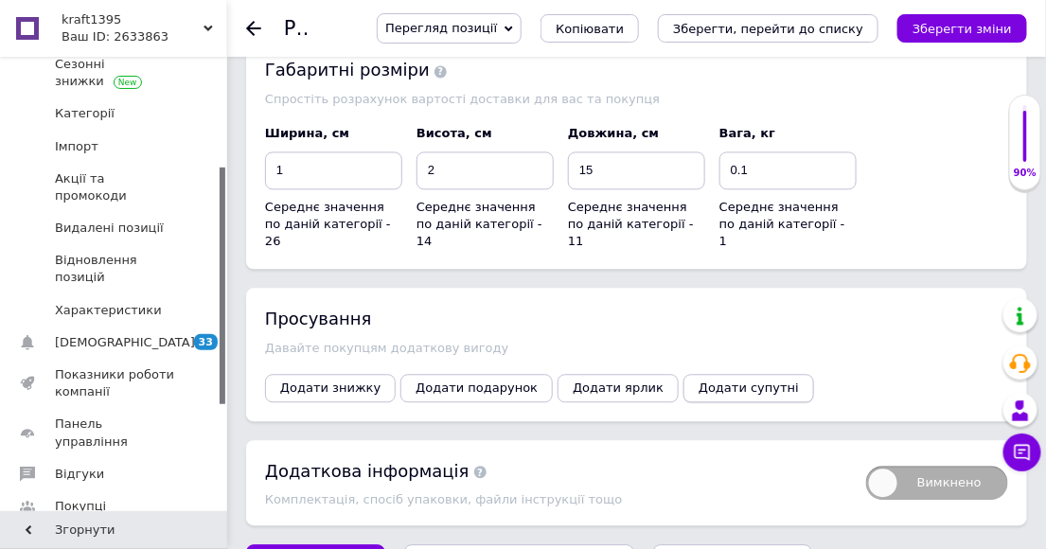
click at [699, 381] on span "Додати супутні" at bounding box center [749, 388] width 100 height 14
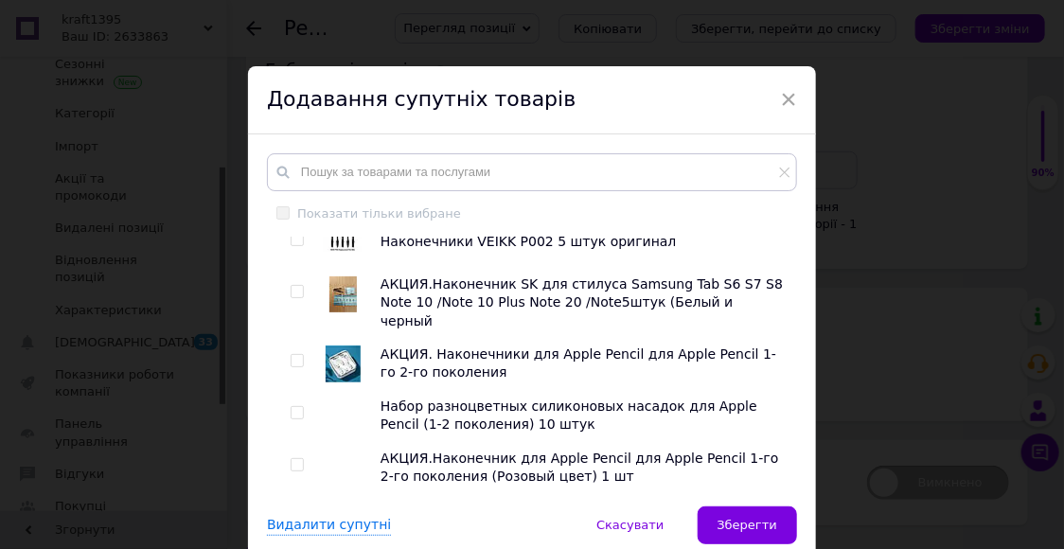
scroll to position [80, 0]
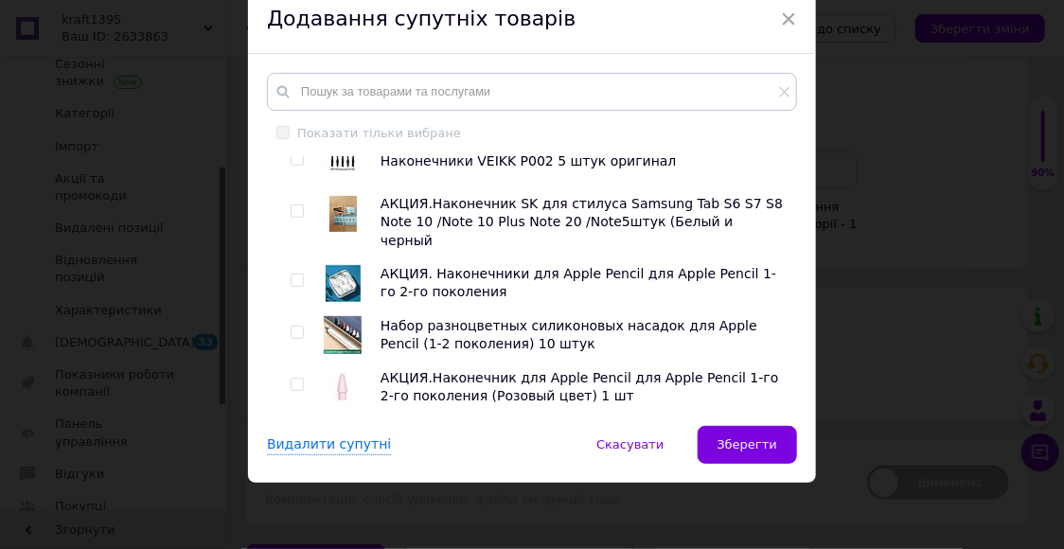
click at [382, 421] on span "Планшеты графические" at bounding box center [390, 428] width 170 height 15
click at [316, 421] on span "Планшеты графические" at bounding box center [390, 428] width 170 height 15
click at [292, 425] on icon at bounding box center [294, 429] width 5 height 8
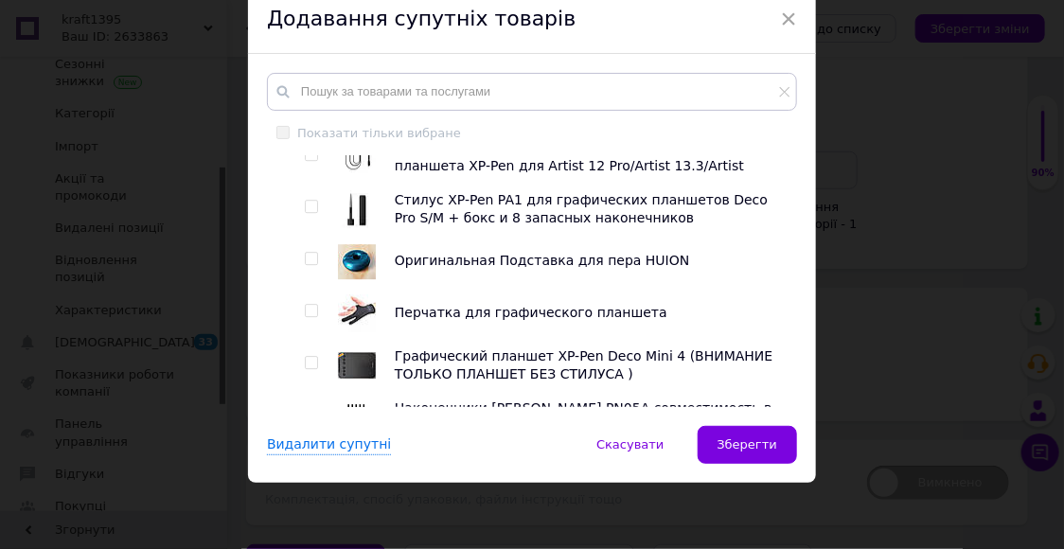
scroll to position [4391, 0]
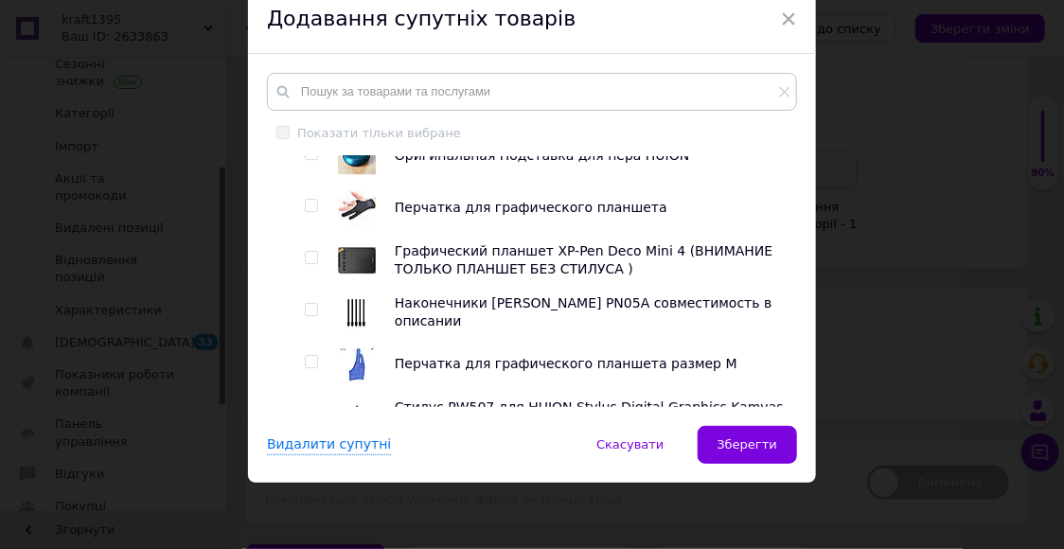
click at [307, 200] on input "checkbox" at bounding box center [311, 206] width 12 height 12
checkbox input "true"
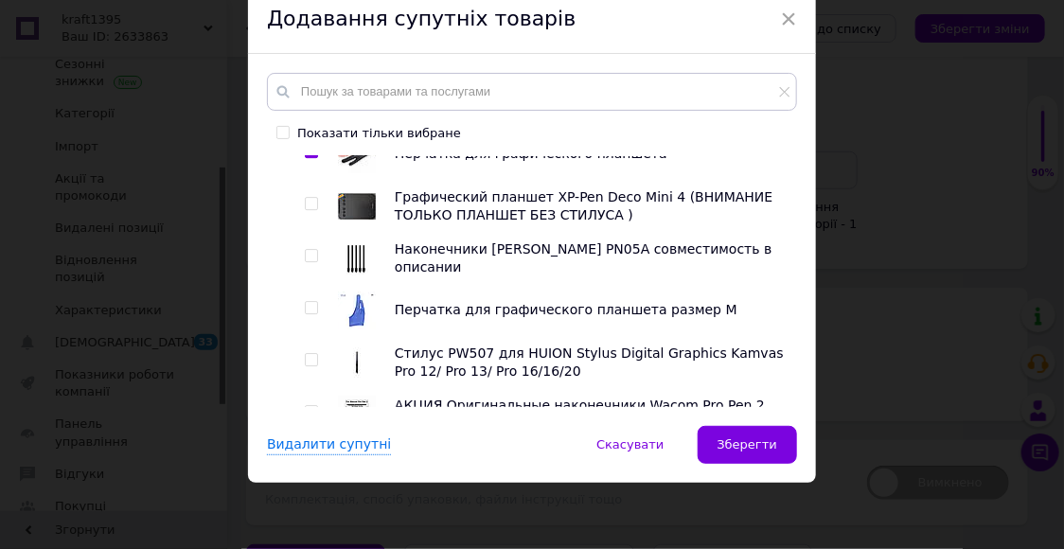
scroll to position [4496, 0]
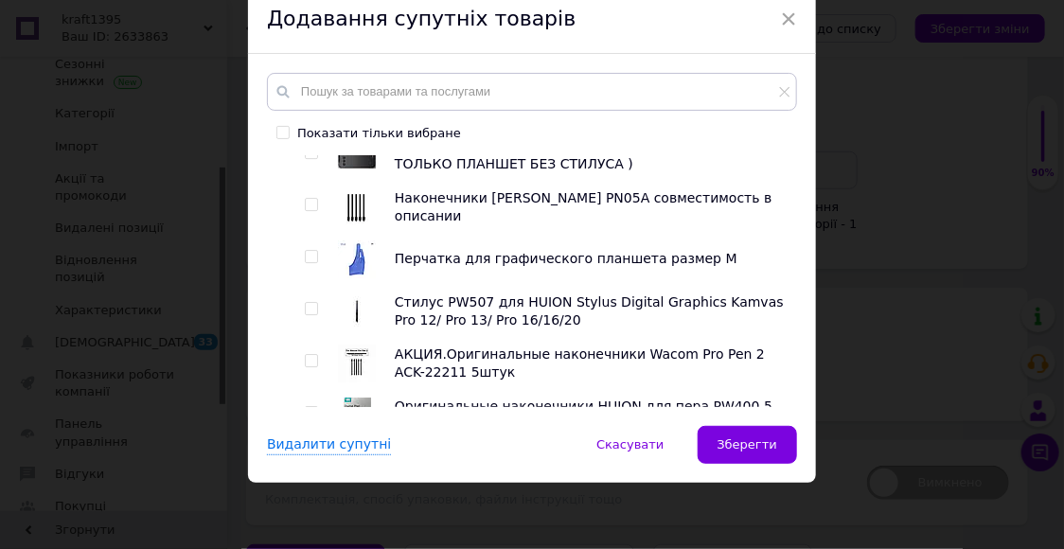
click at [308, 251] on input "checkbox" at bounding box center [311, 257] width 12 height 12
checkbox input "true"
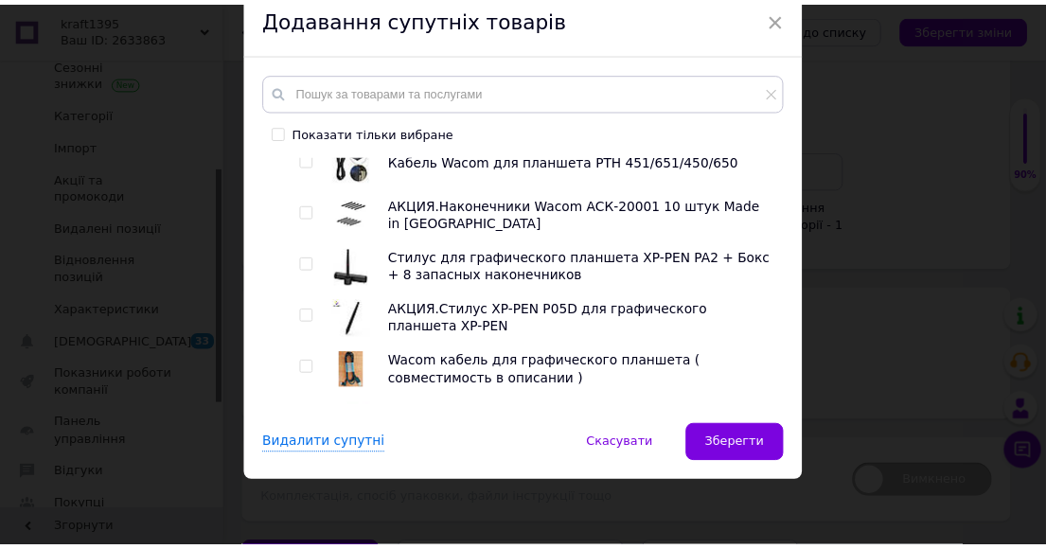
scroll to position [8068, 0]
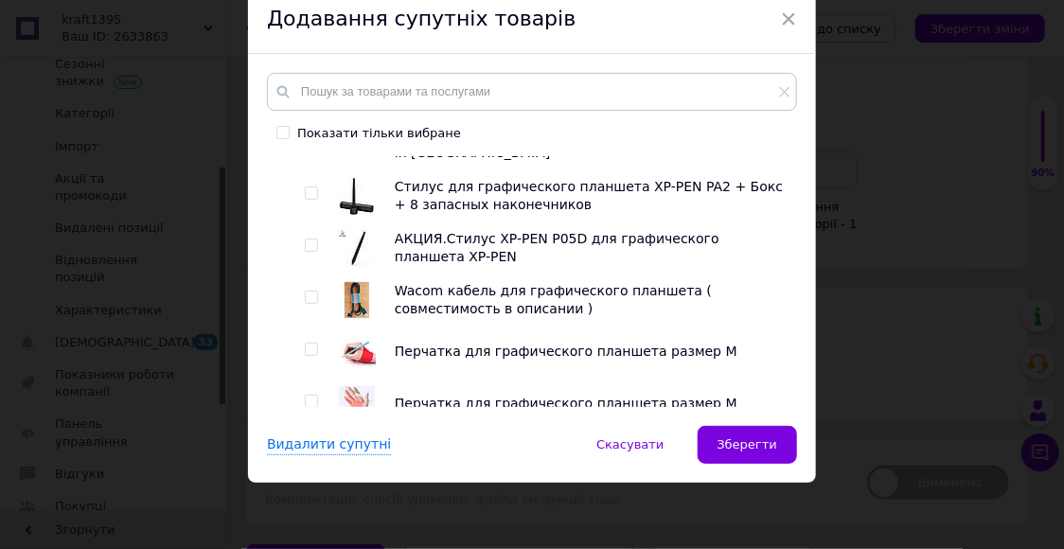
click at [306, 344] on input "checkbox" at bounding box center [311, 350] width 12 height 12
checkbox input "true"
click at [309, 396] on input "checkbox" at bounding box center [311, 402] width 12 height 12
checkbox input "true"
click at [307, 448] on input "checkbox" at bounding box center [311, 454] width 12 height 12
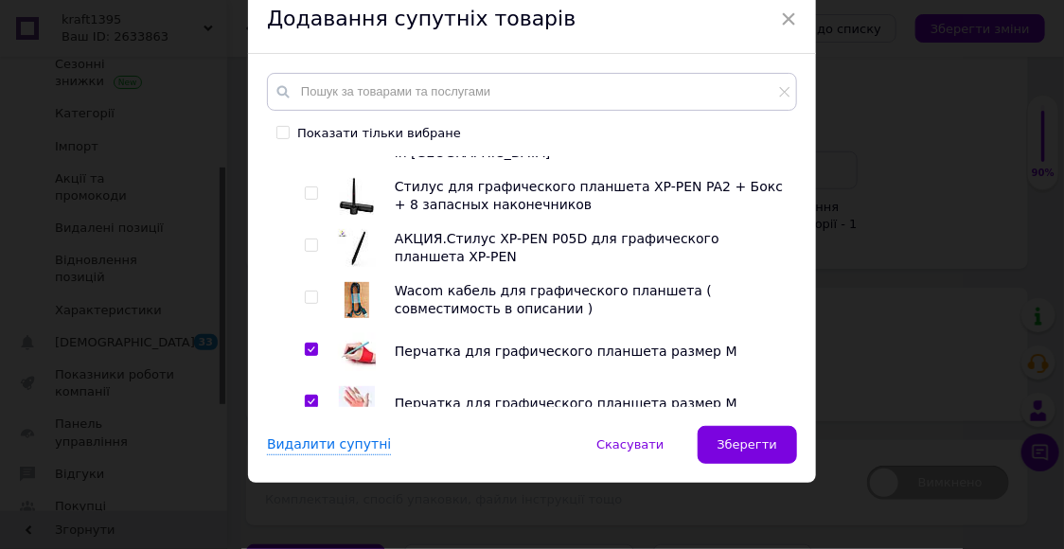
checkbox input "true"
click at [756, 452] on span "Зберегти" at bounding box center [748, 444] width 60 height 14
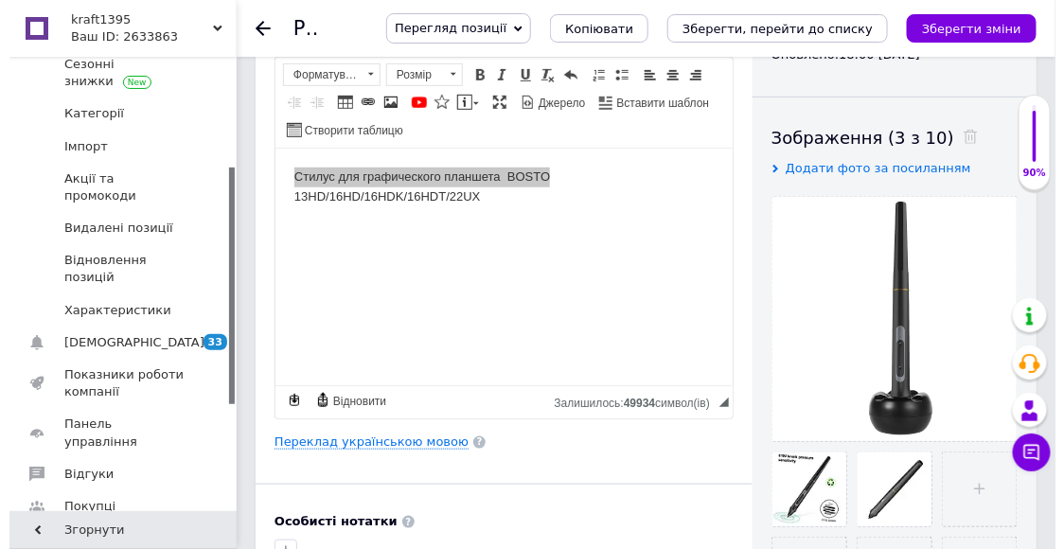
scroll to position [315, 0]
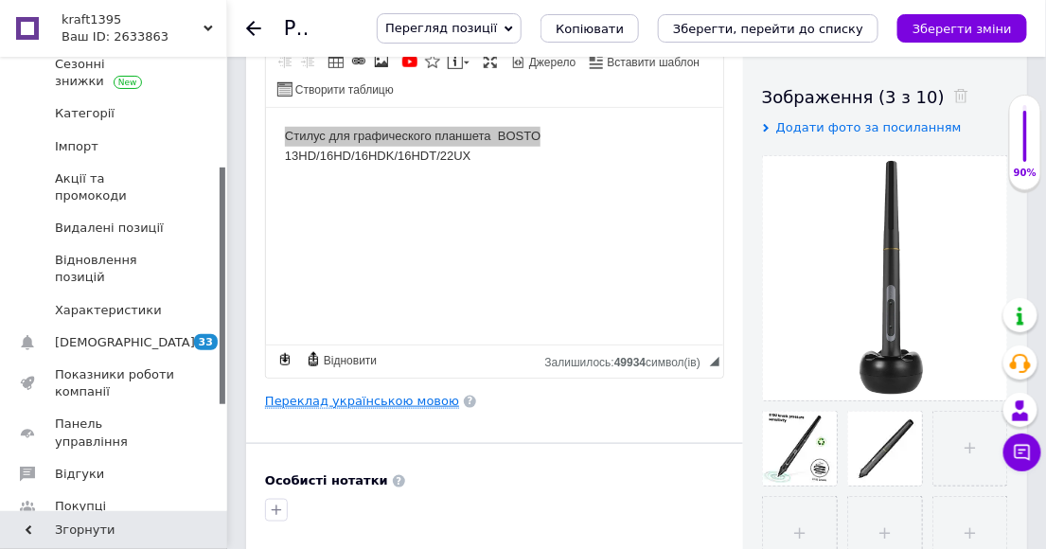
click at [342, 405] on link "Переклад українською мовою" at bounding box center [362, 401] width 194 height 15
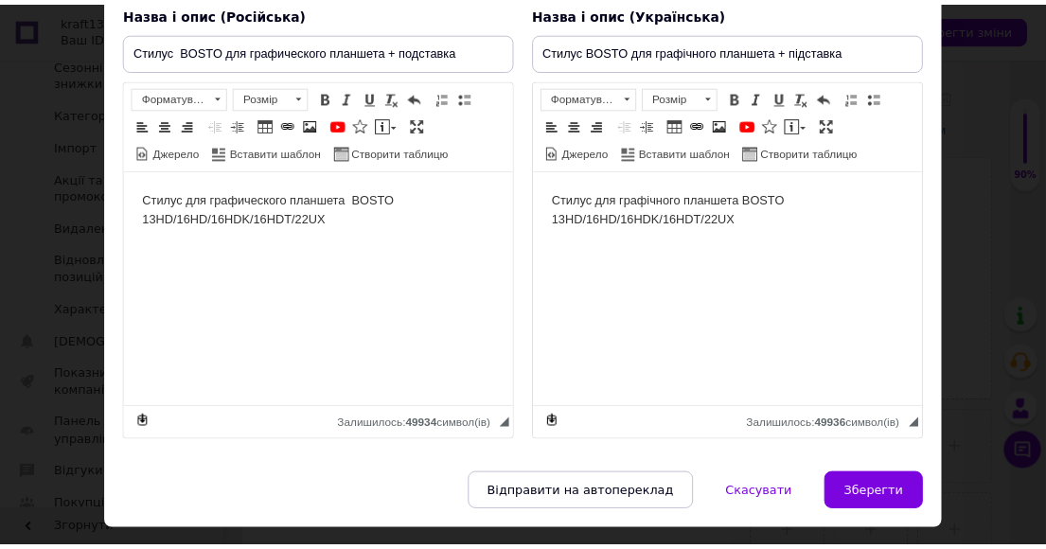
scroll to position [200, 0]
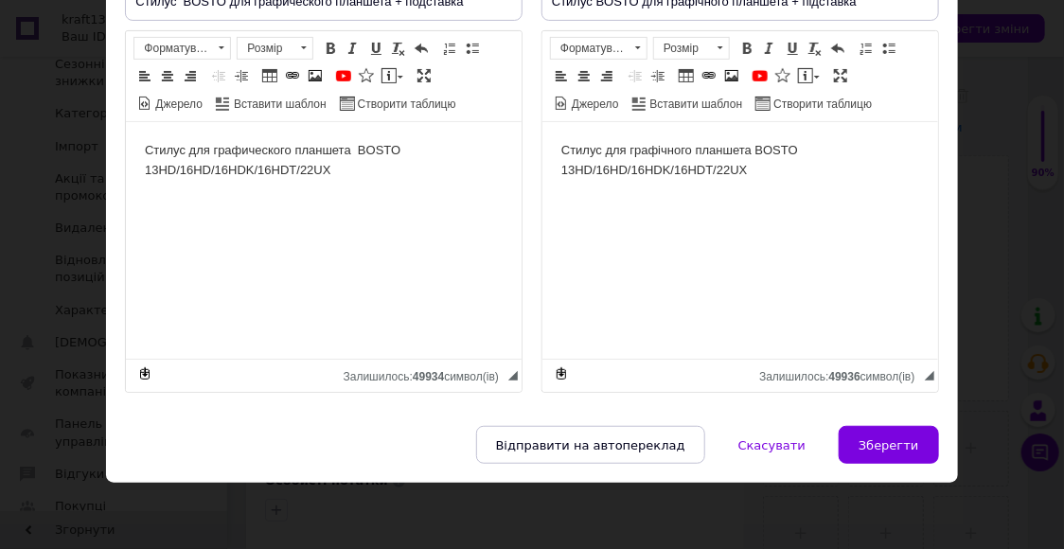
click at [1019, 351] on div "× Основна інформація (Переклад) Назва і опис (Російська) Стилус BOSTO для графи…" at bounding box center [532, 274] width 1064 height 549
click at [909, 446] on span "Зберегти" at bounding box center [889, 445] width 60 height 14
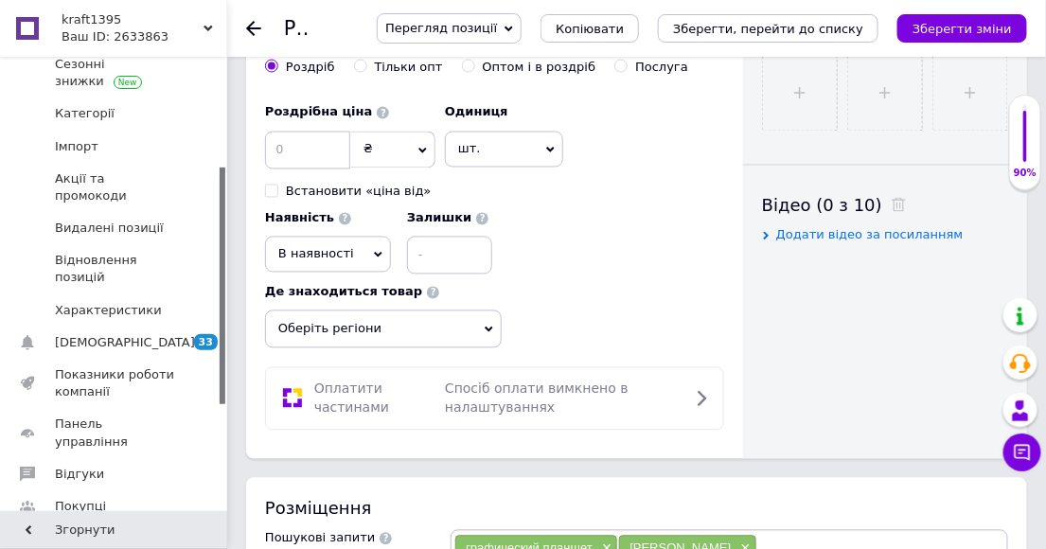
scroll to position [736, 0]
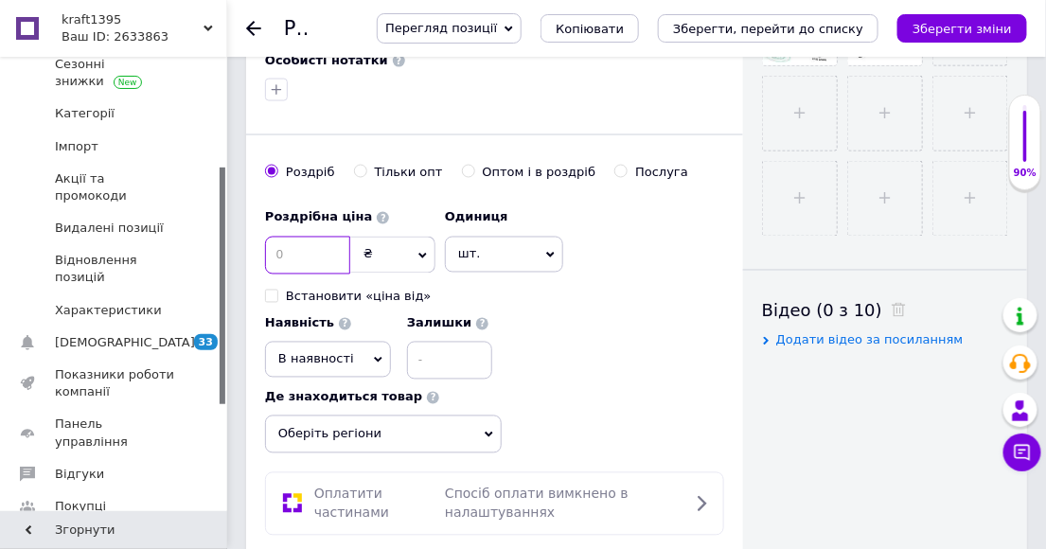
click at [292, 252] on input at bounding box center [307, 256] width 85 height 38
type input "1050"
click at [374, 358] on icon at bounding box center [378, 360] width 9 height 9
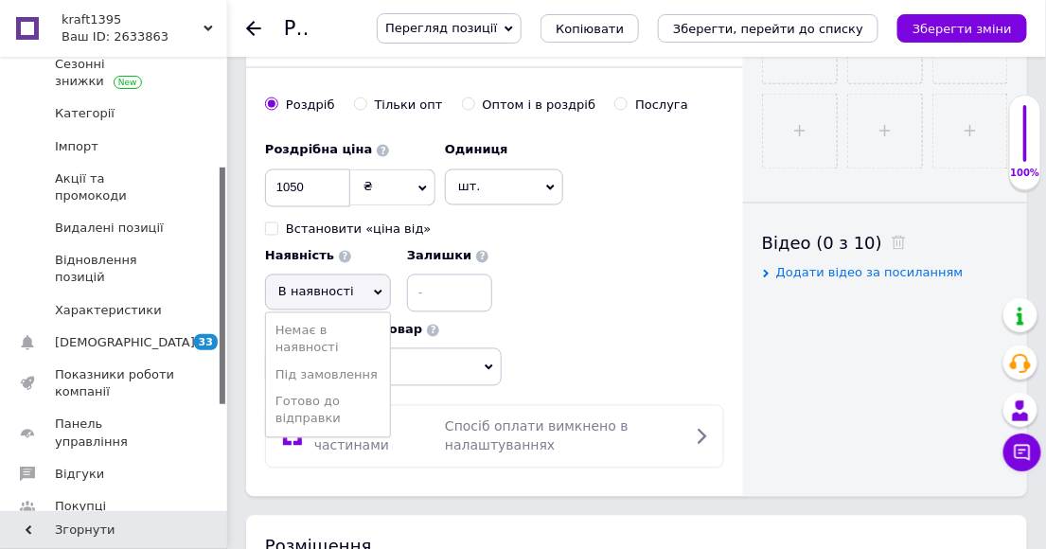
scroll to position [841, 0]
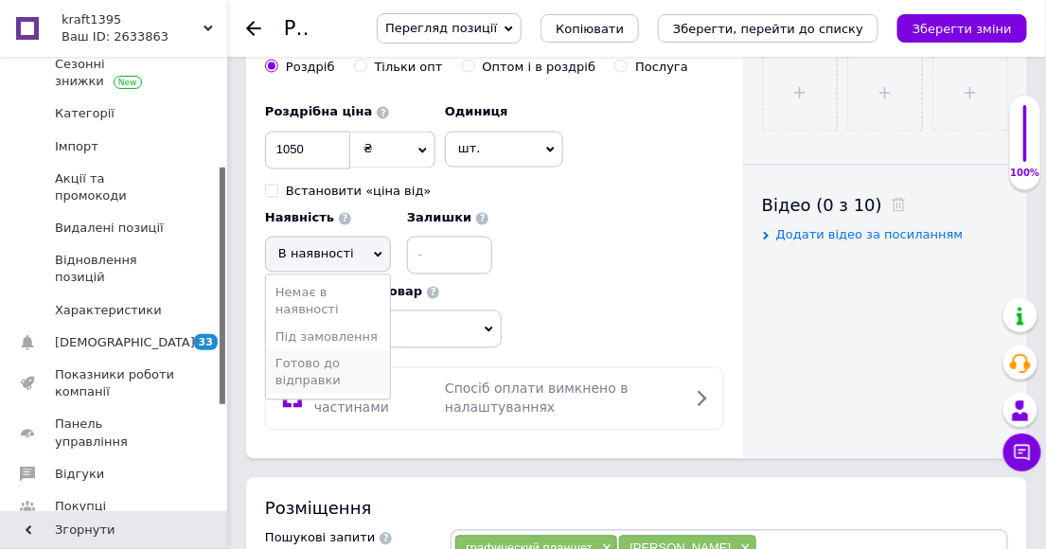
click at [309, 380] on li "Готово до відправки" at bounding box center [328, 373] width 124 height 44
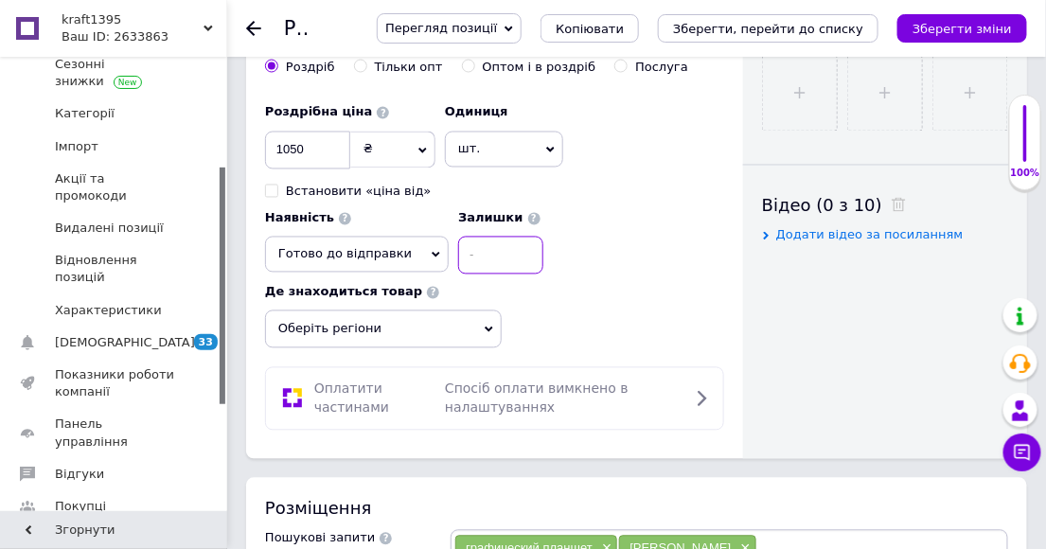
click at [462, 252] on input at bounding box center [500, 256] width 85 height 38
type input "1"
click at [488, 329] on icon at bounding box center [489, 330] width 9 height 9
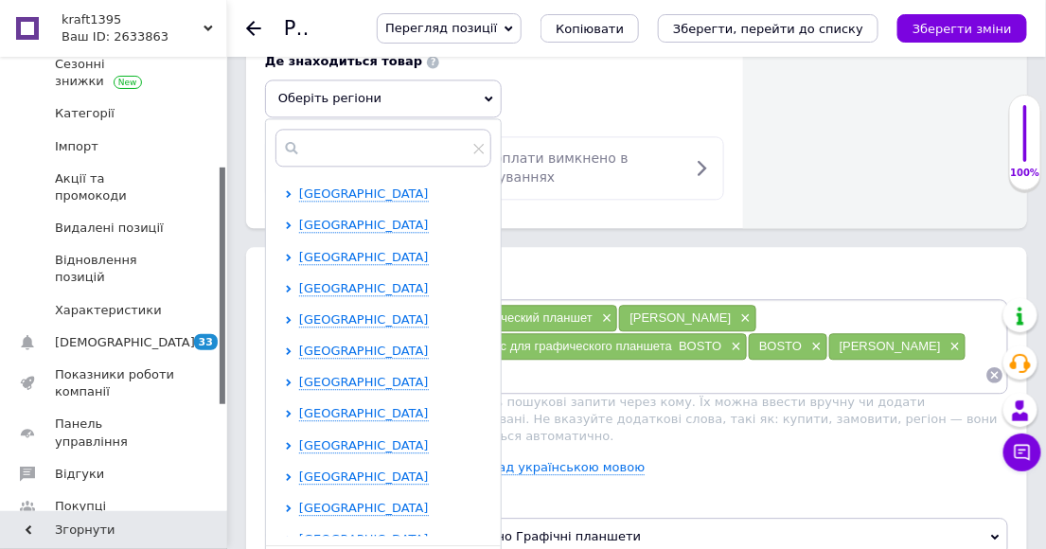
scroll to position [1157, 0]
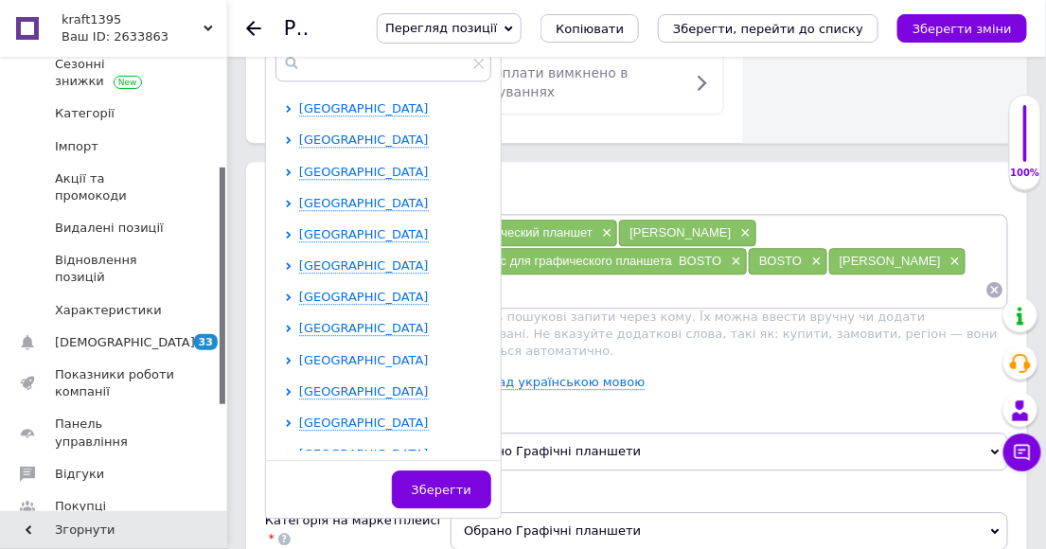
click at [312, 366] on span "[GEOGRAPHIC_DATA]" at bounding box center [364, 360] width 130 height 14
click at [306, 392] on input "checkbox" at bounding box center [305, 390] width 12 height 12
checkbox input "true"
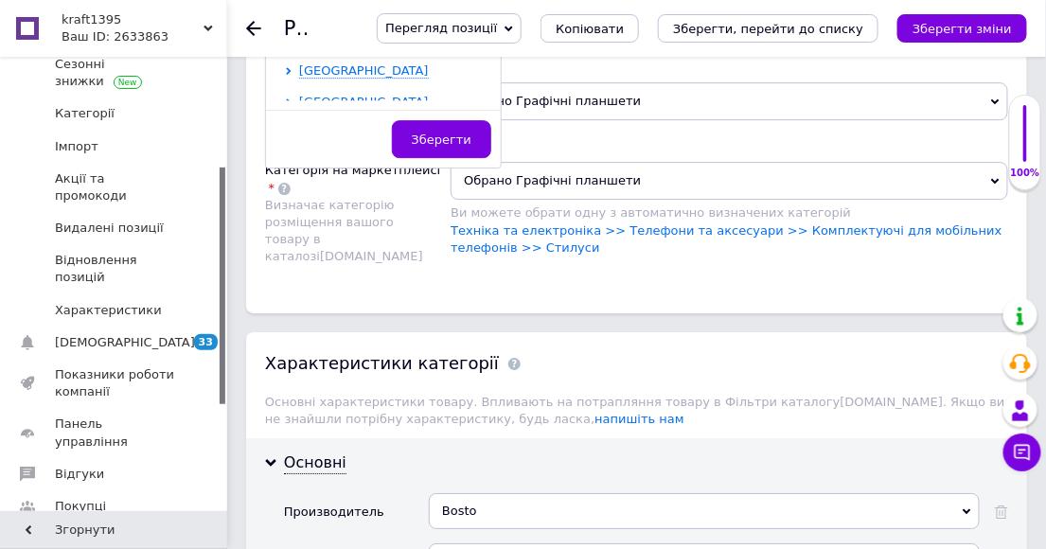
scroll to position [1367, 0]
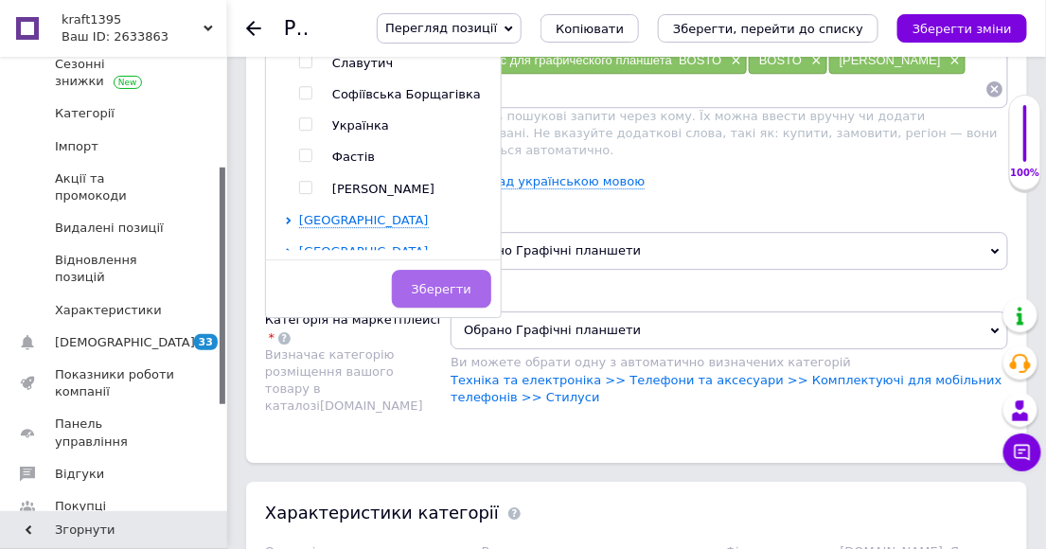
click at [438, 292] on span "Зберегти" at bounding box center [442, 289] width 60 height 14
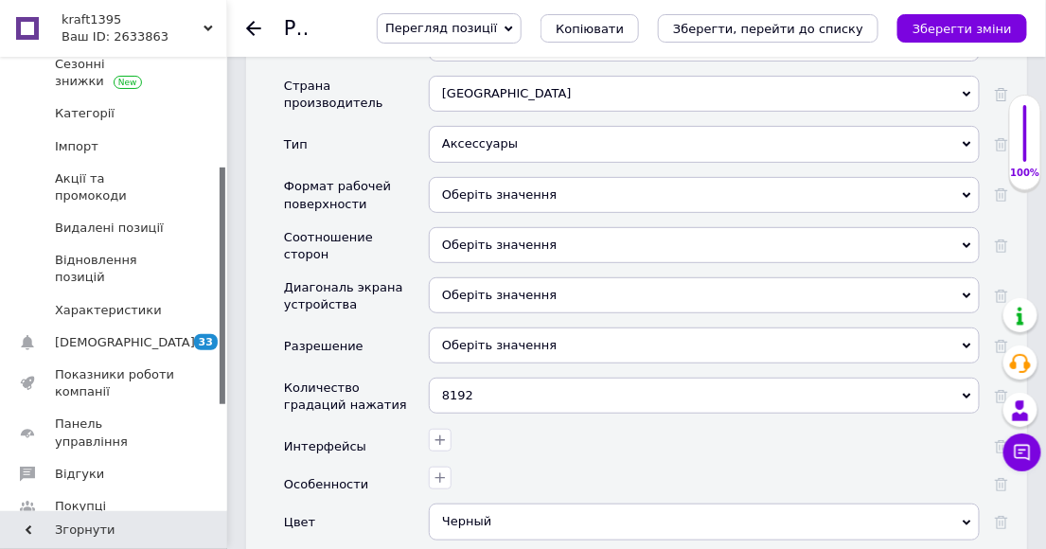
scroll to position [1999, 0]
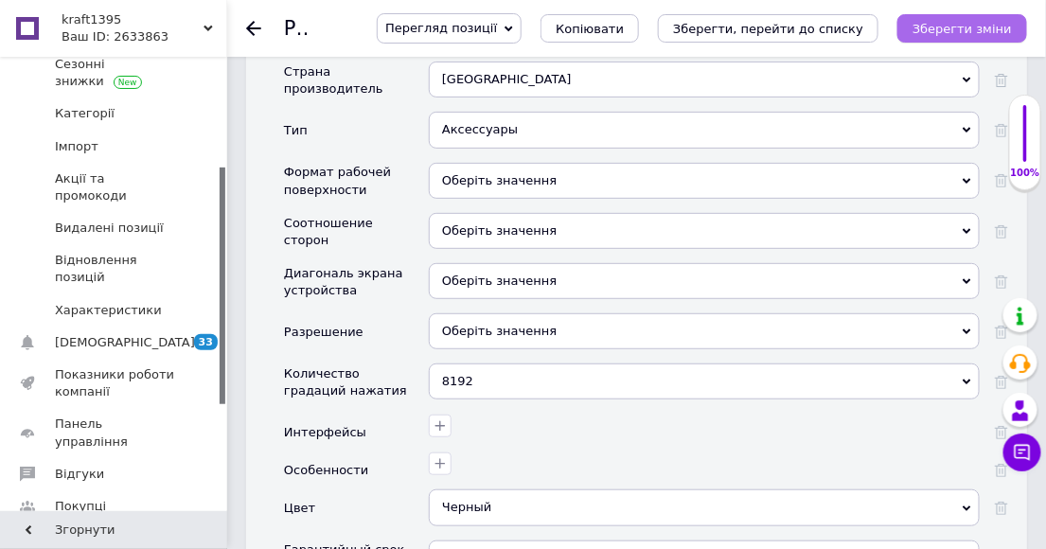
click at [972, 30] on icon "Зберегти зміни" at bounding box center [962, 29] width 99 height 14
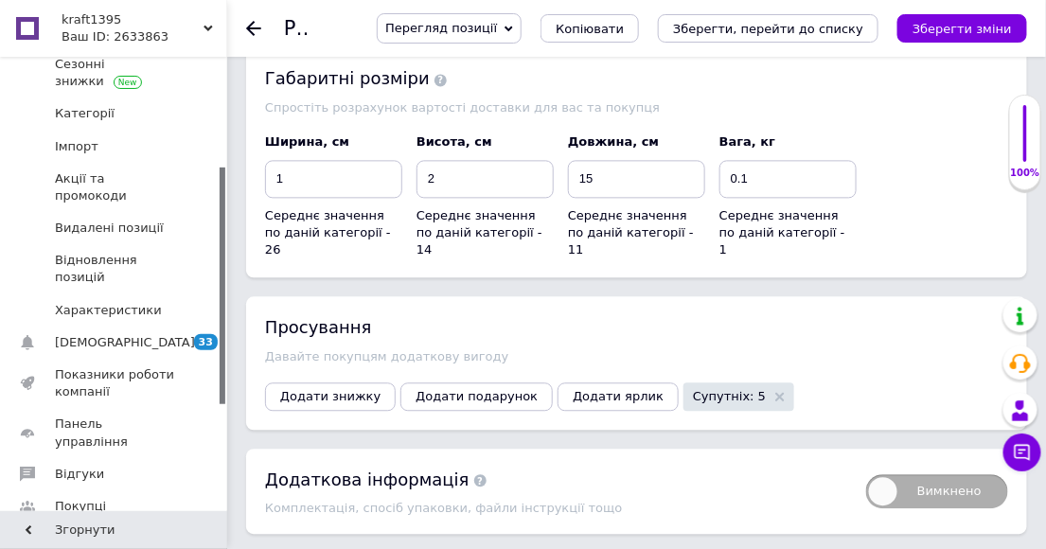
scroll to position [2918, 0]
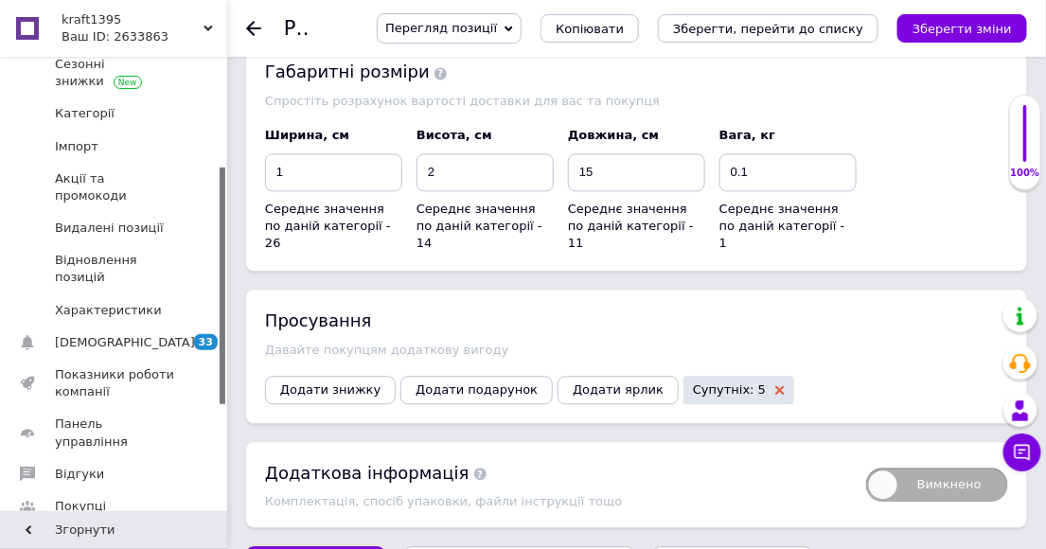
click at [776, 385] on use at bounding box center [780, 389] width 9 height 9
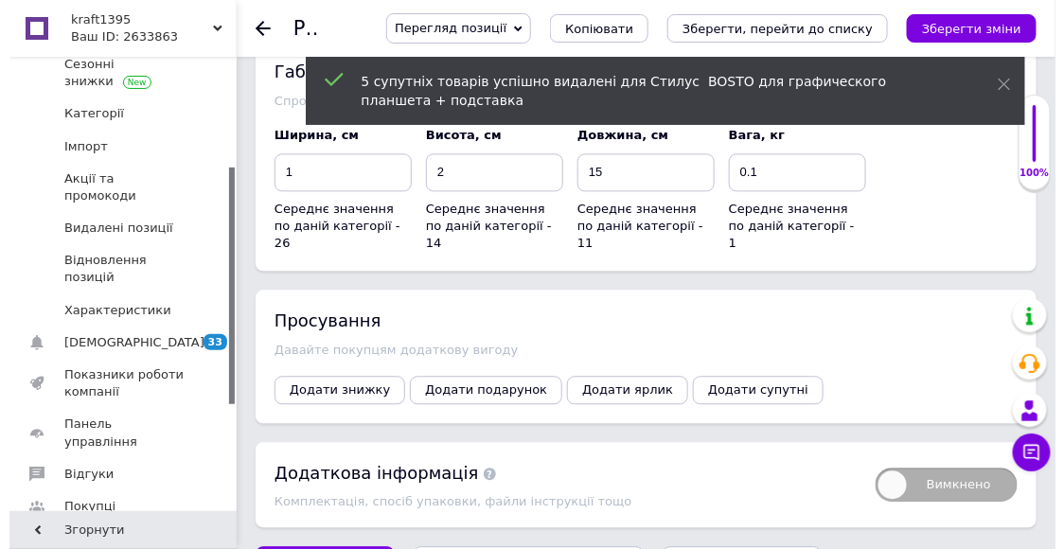
scroll to position [2917, 0]
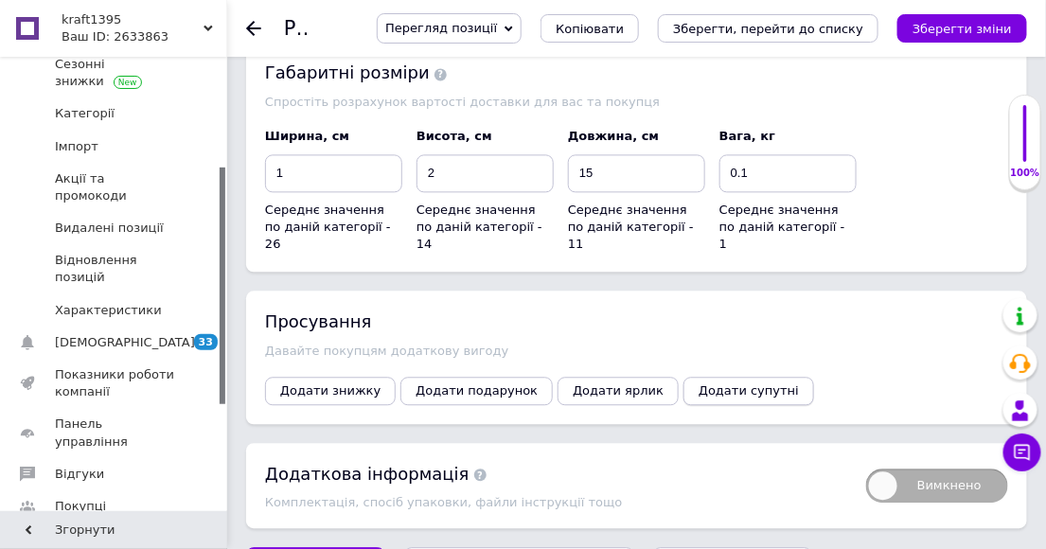
click at [699, 384] on span "Додати супутні" at bounding box center [749, 391] width 100 height 14
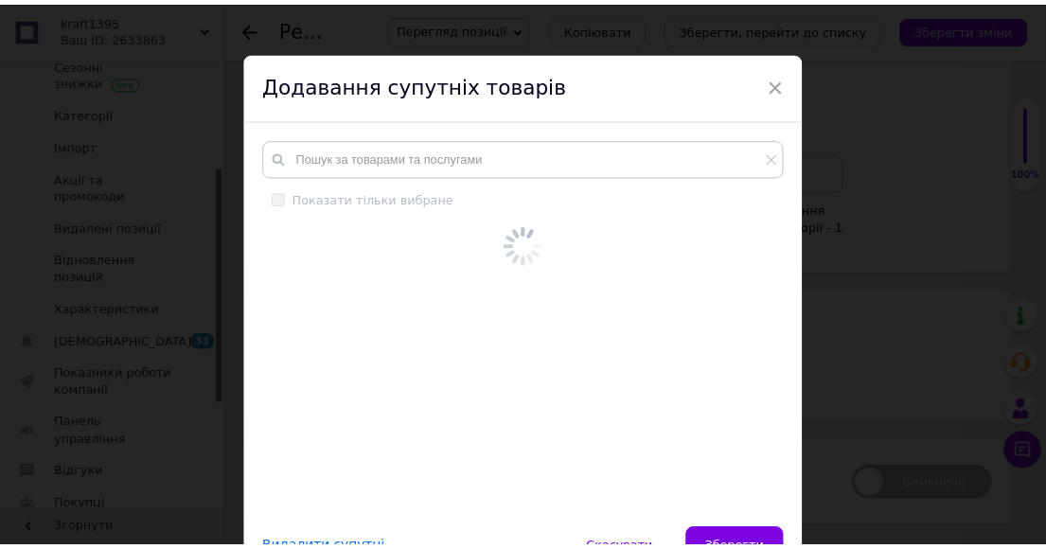
scroll to position [0, 0]
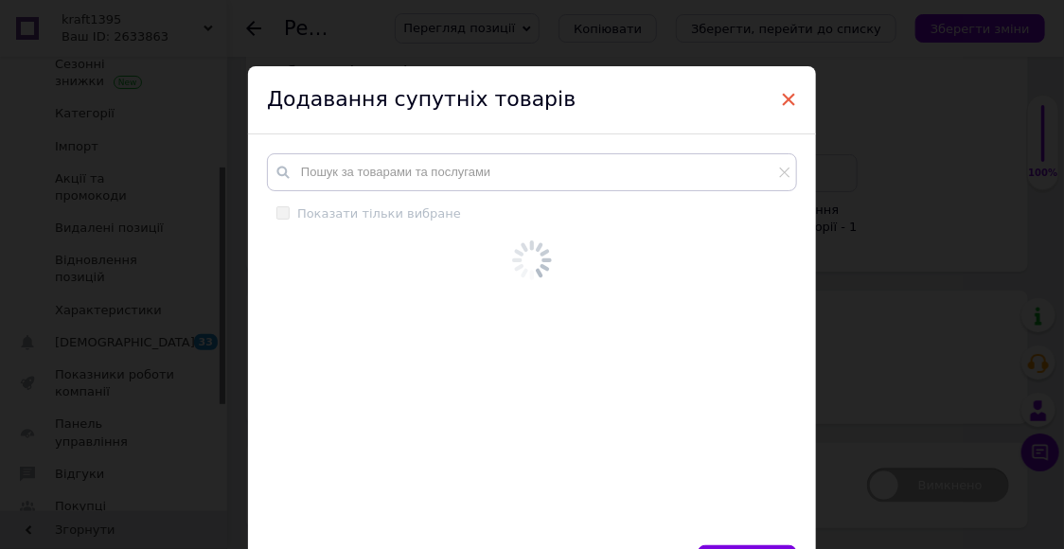
click at [783, 98] on span "×" at bounding box center [788, 99] width 17 height 32
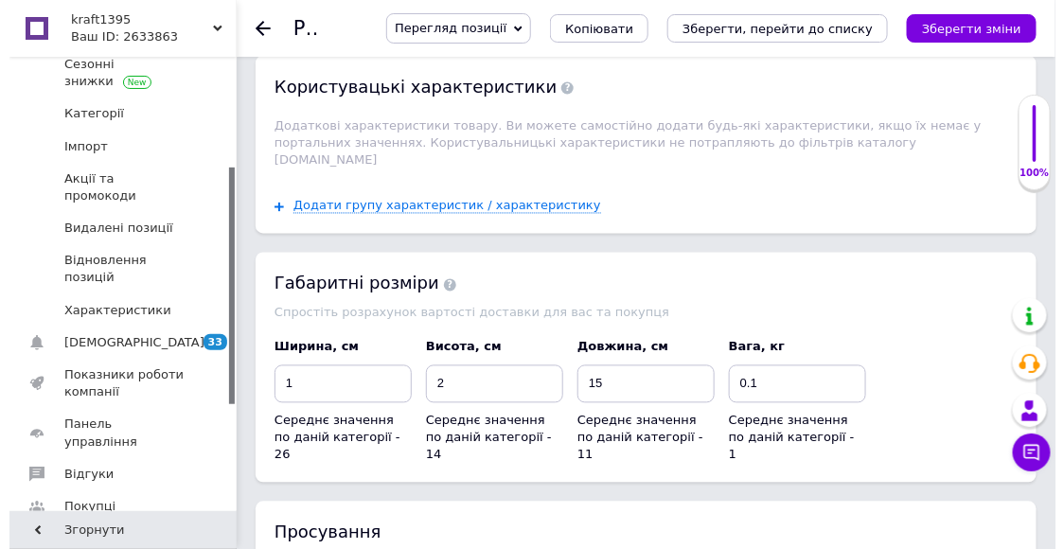
scroll to position [2917, 0]
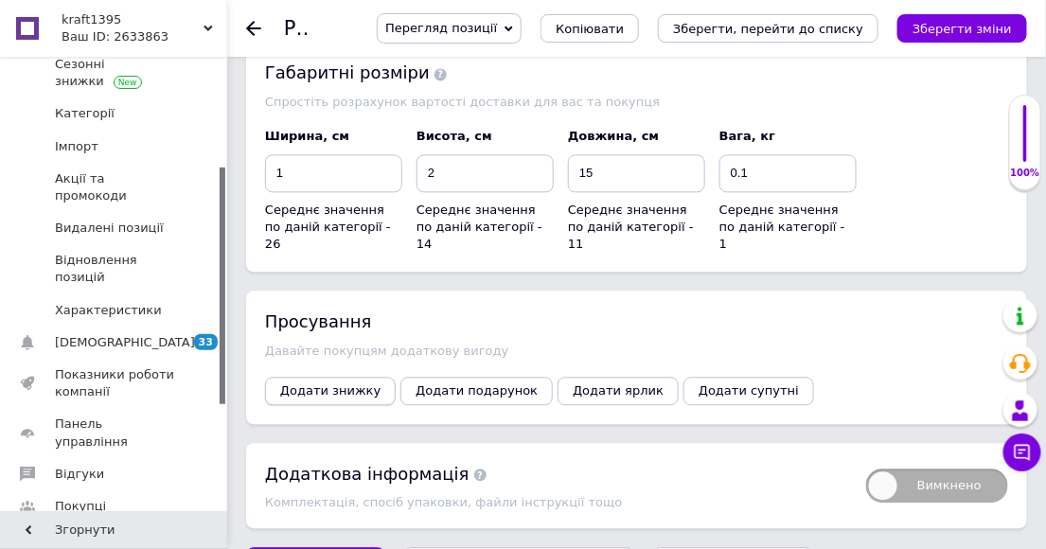
click at [304, 384] on span "Додати знижку" at bounding box center [330, 391] width 100 height 14
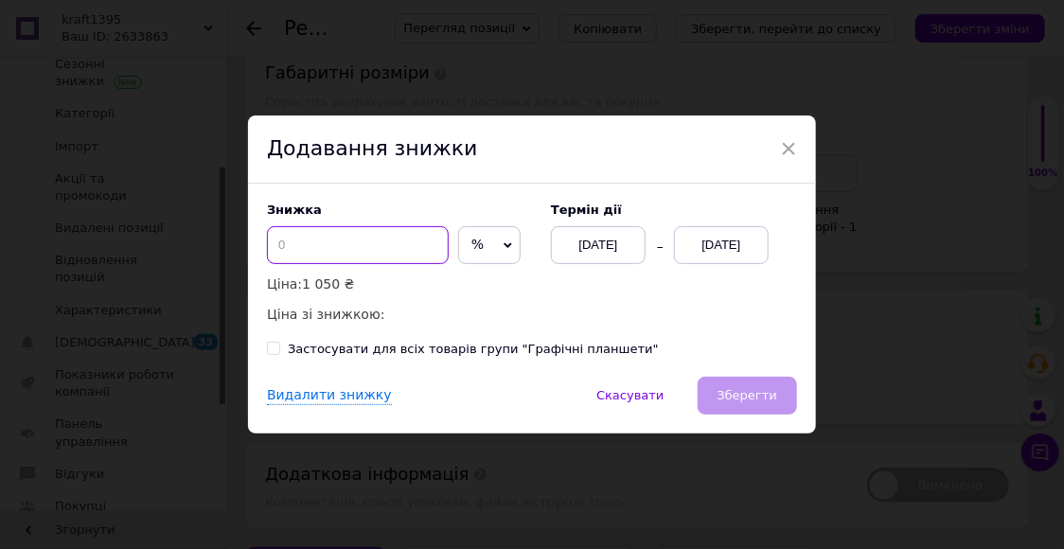
click at [295, 246] on input at bounding box center [358, 245] width 182 height 38
type input "5"
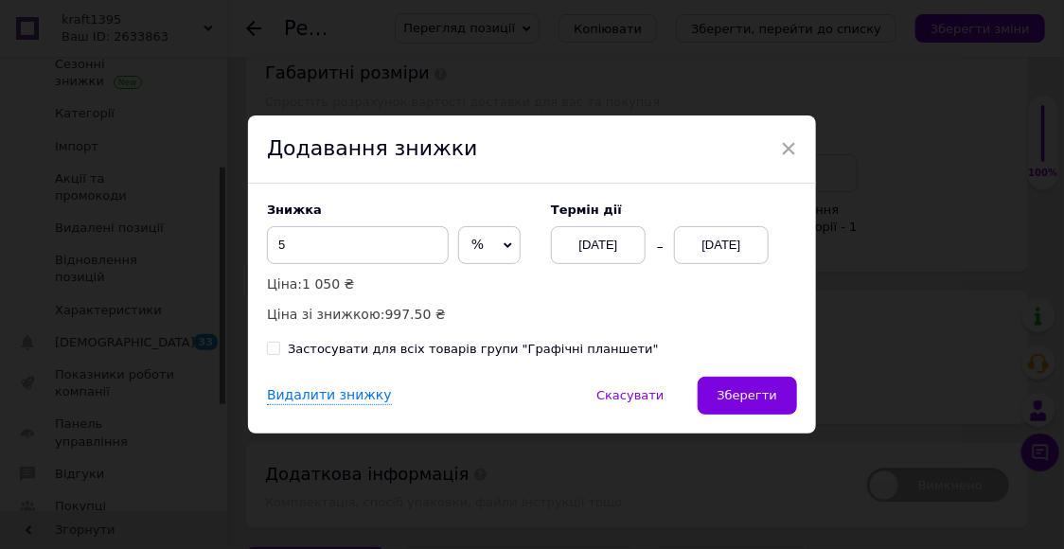
click at [601, 244] on div "[DATE]" at bounding box center [598, 245] width 95 height 38
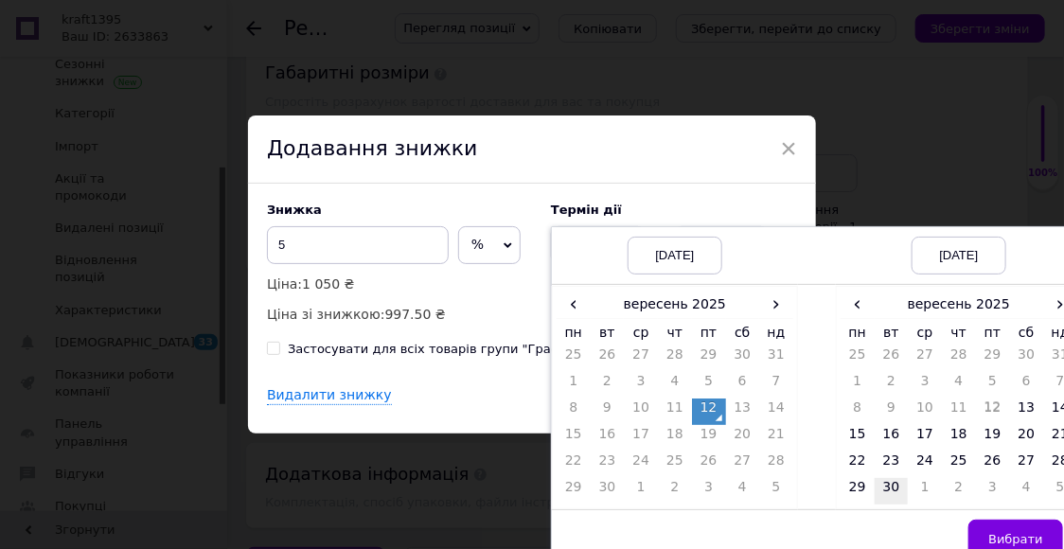
click at [890, 490] on td "30" at bounding box center [892, 491] width 34 height 27
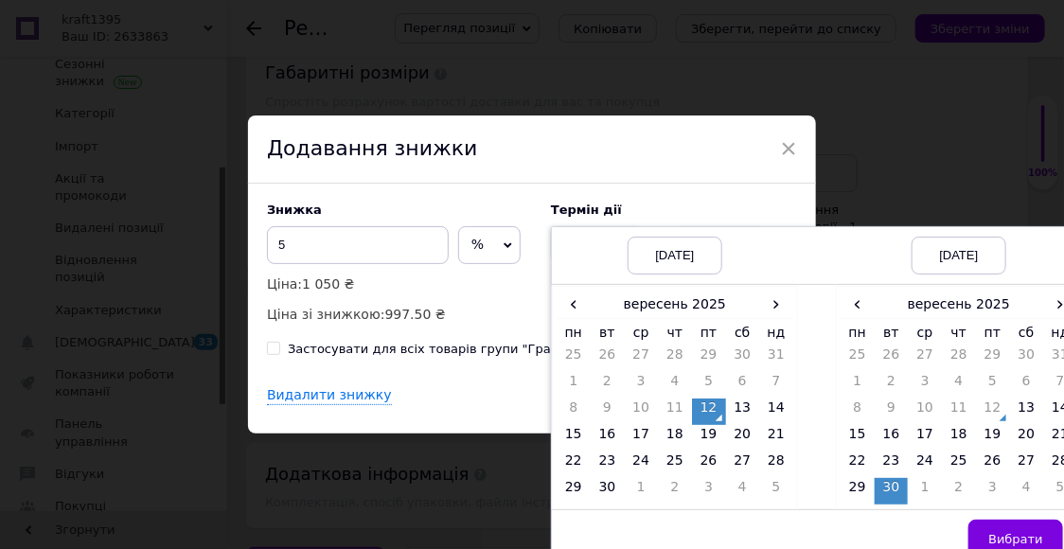
scroll to position [24, 0]
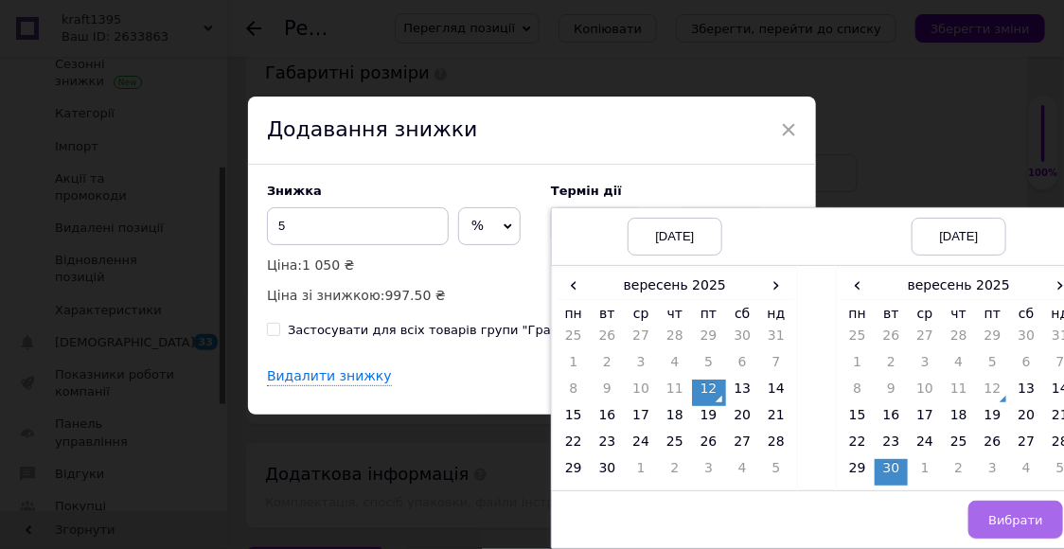
click at [1019, 516] on span "Вибрати" at bounding box center [1016, 520] width 55 height 14
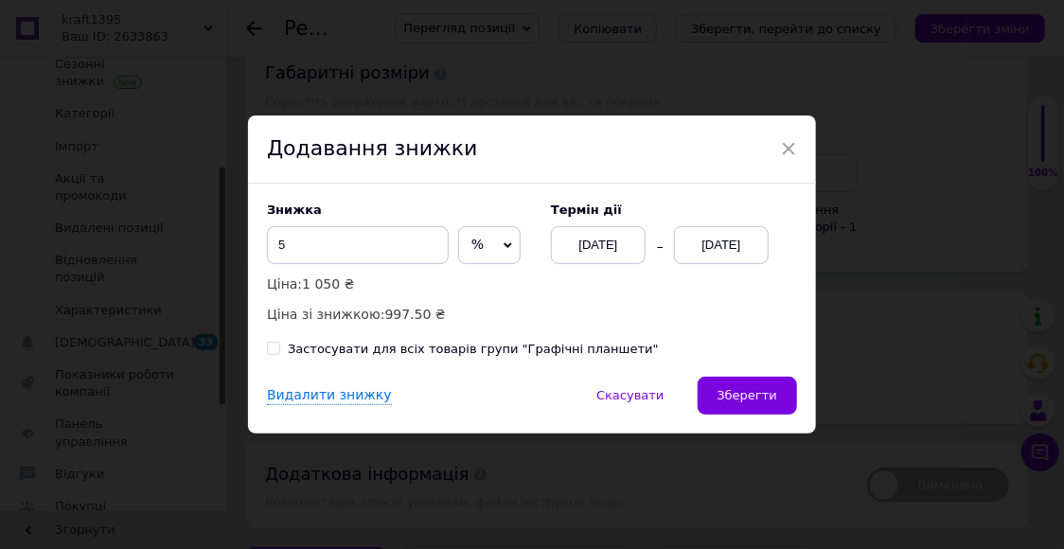
scroll to position [0, 0]
click at [740, 400] on span "Зберегти" at bounding box center [748, 395] width 60 height 14
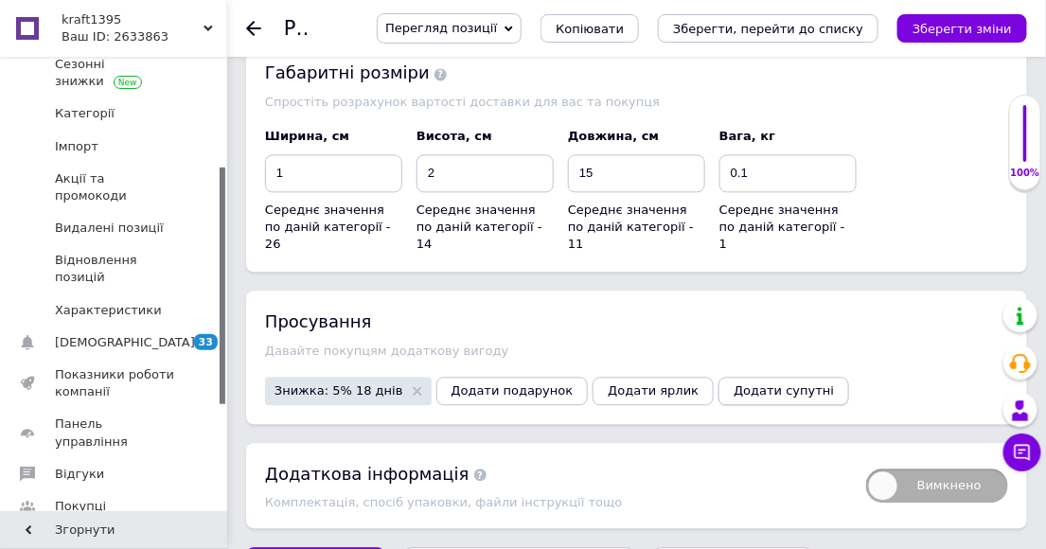
click at [734, 384] on span "Додати супутні" at bounding box center [784, 391] width 100 height 14
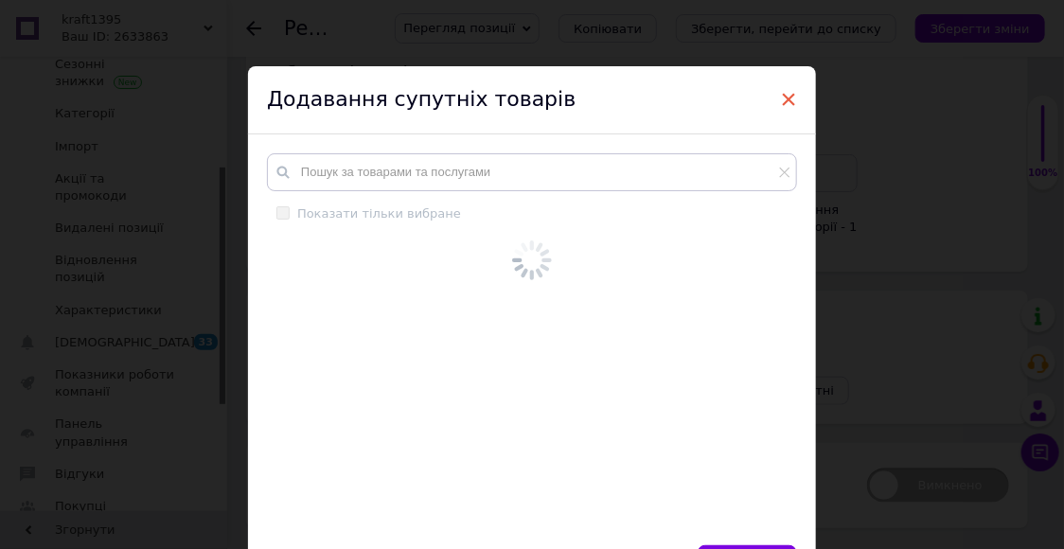
click at [786, 101] on span "×" at bounding box center [788, 99] width 17 height 32
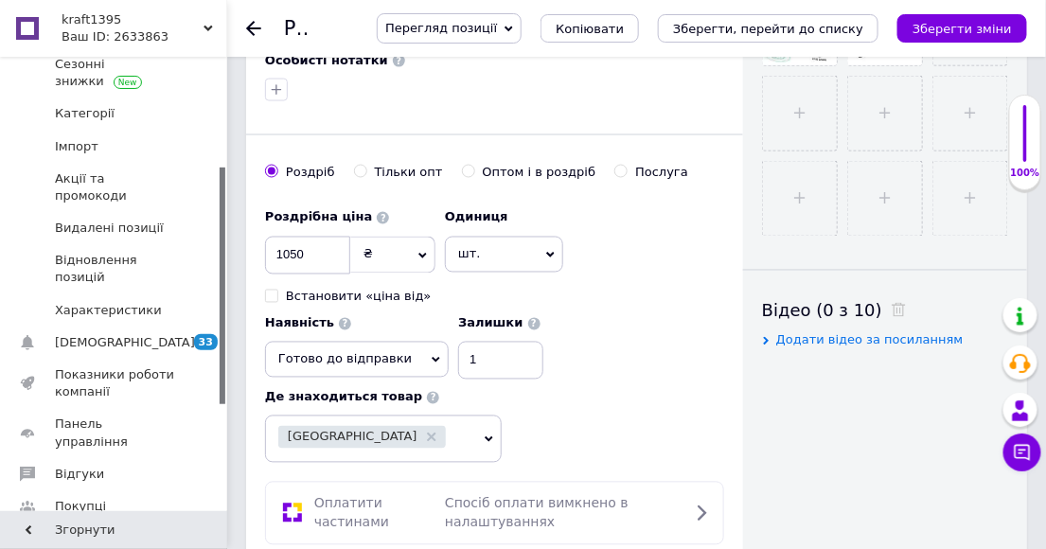
scroll to position [812, 0]
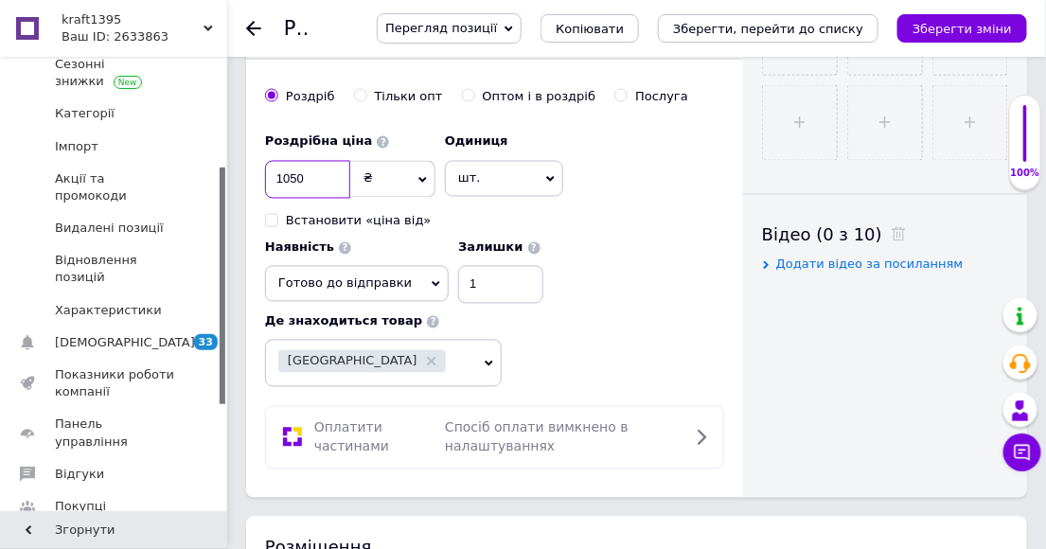
click at [308, 180] on input "1050" at bounding box center [307, 180] width 85 height 38
type input "1"
type input "1105.26"
click at [960, 30] on icon "Зберегти зміни" at bounding box center [962, 29] width 99 height 14
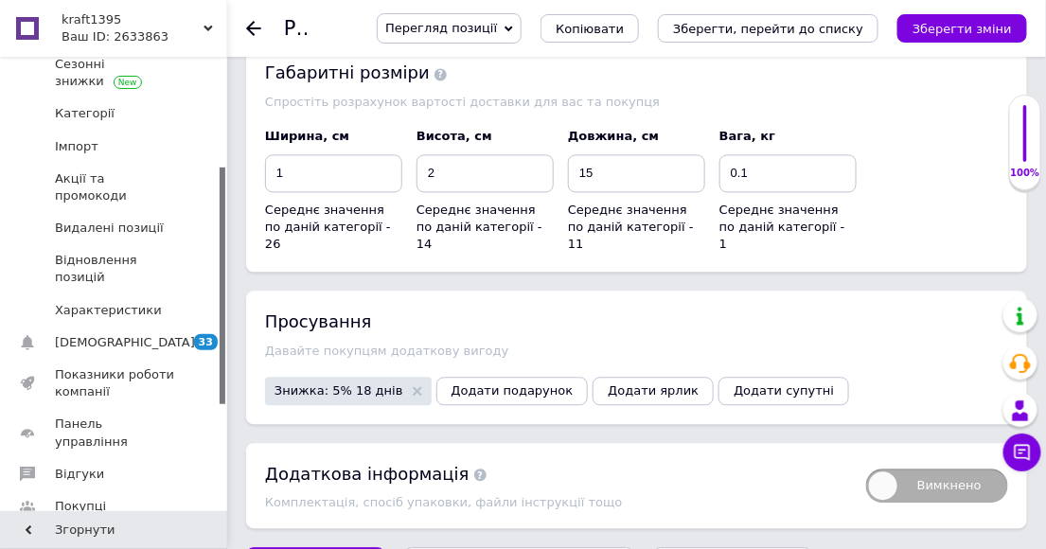
scroll to position [2918, 0]
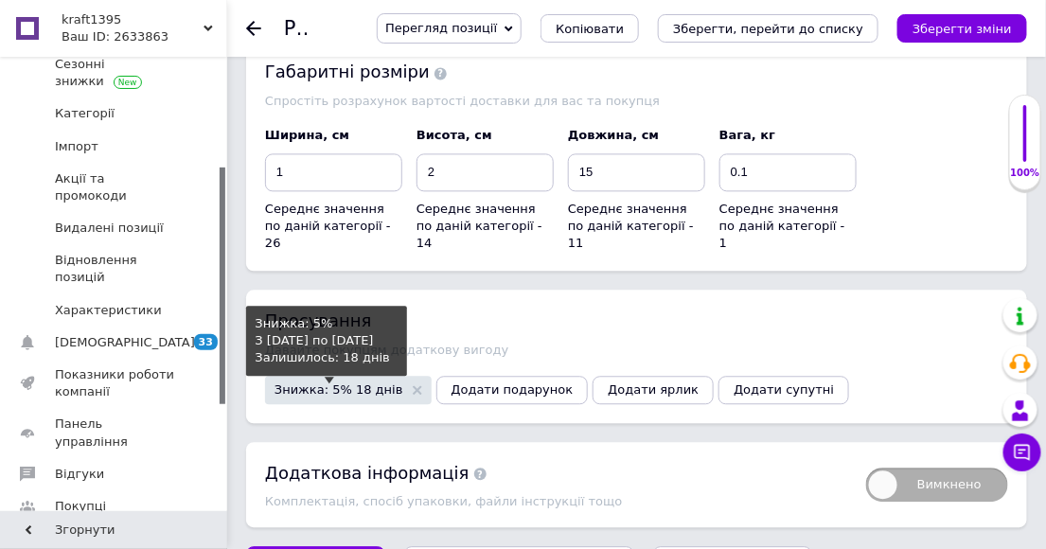
click at [309, 384] on span "Знижка: 5% 18 днів" at bounding box center [339, 390] width 129 height 12
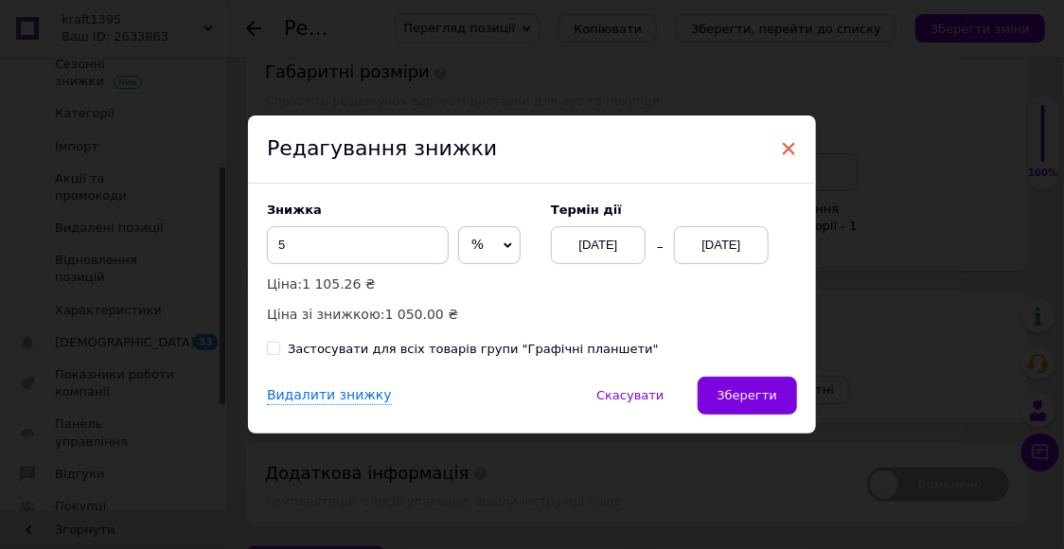
click at [789, 147] on span "×" at bounding box center [788, 149] width 17 height 32
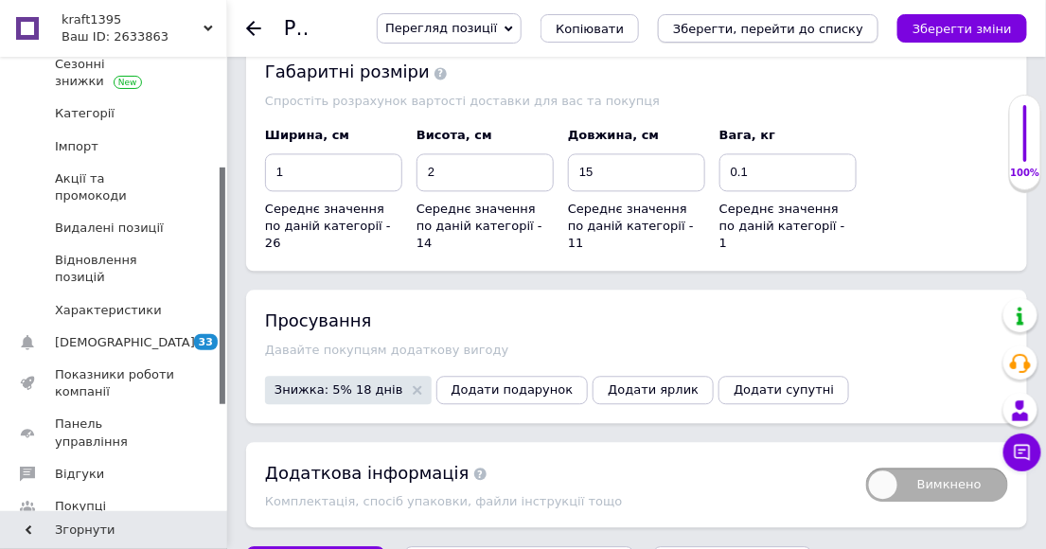
click at [783, 32] on icon "Зберегти, перейти до списку" at bounding box center [768, 29] width 190 height 14
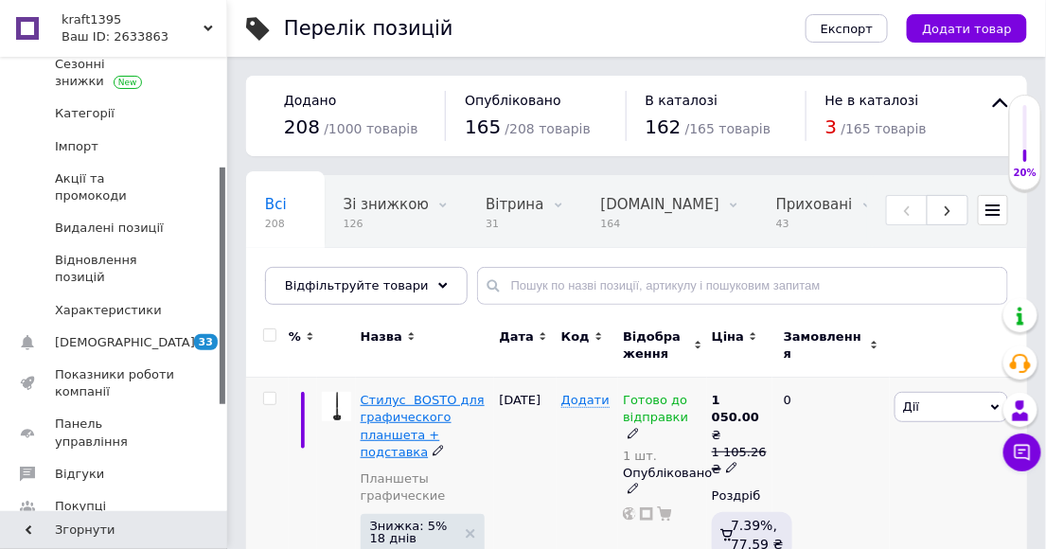
click at [384, 407] on span "Стилус BOSTO для графического планшета + подставка" at bounding box center [423, 426] width 124 height 66
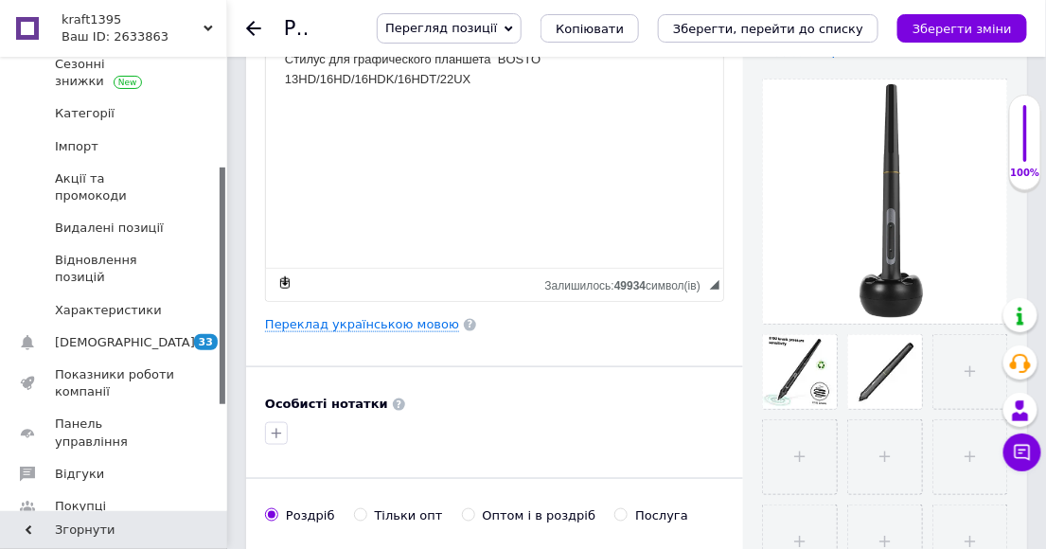
scroll to position [210, 0]
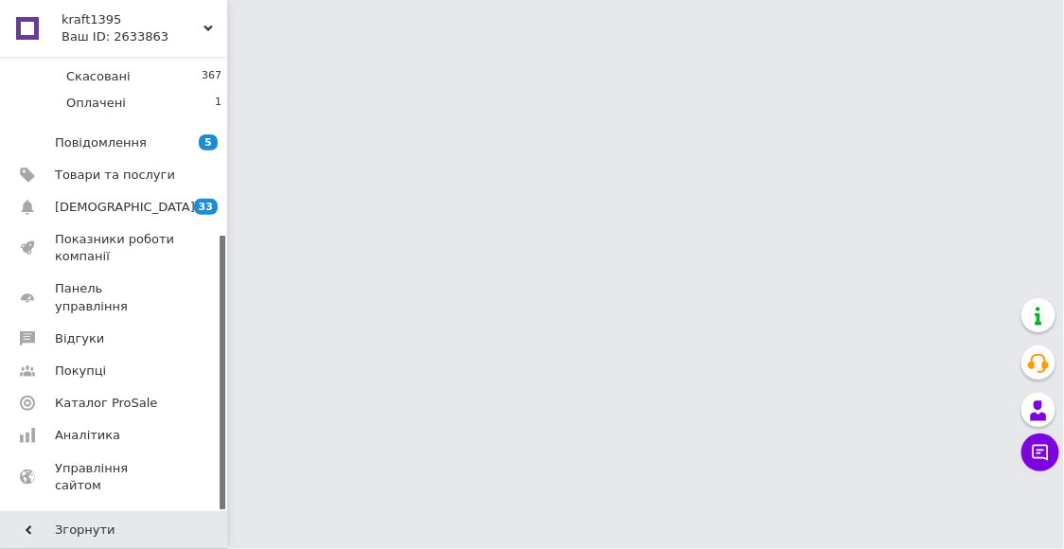
scroll to position [295, 0]
